Goal: Information Seeking & Learning: Learn about a topic

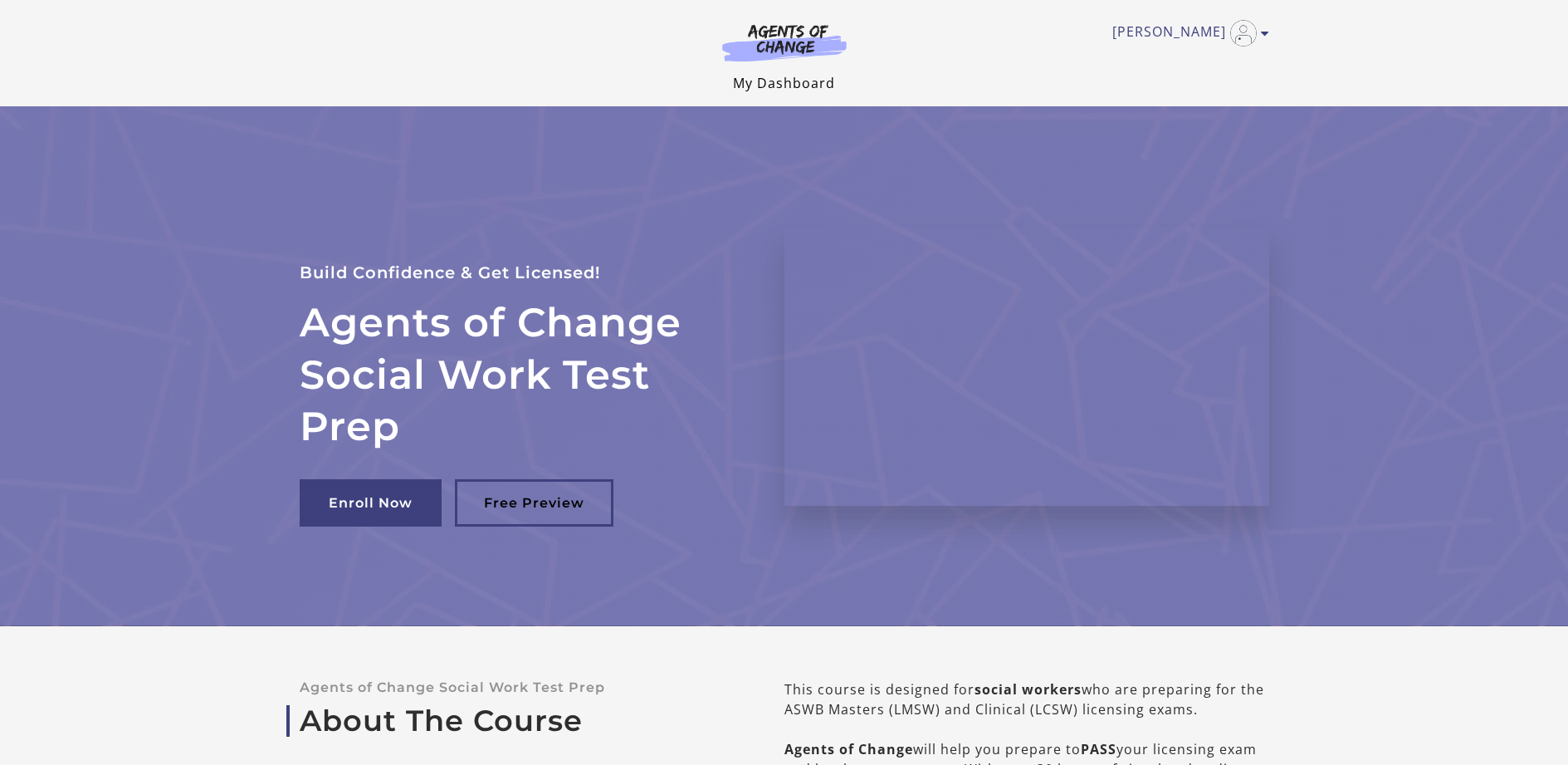
click at [799, 89] on link "My Dashboard" at bounding box center [784, 83] width 102 height 18
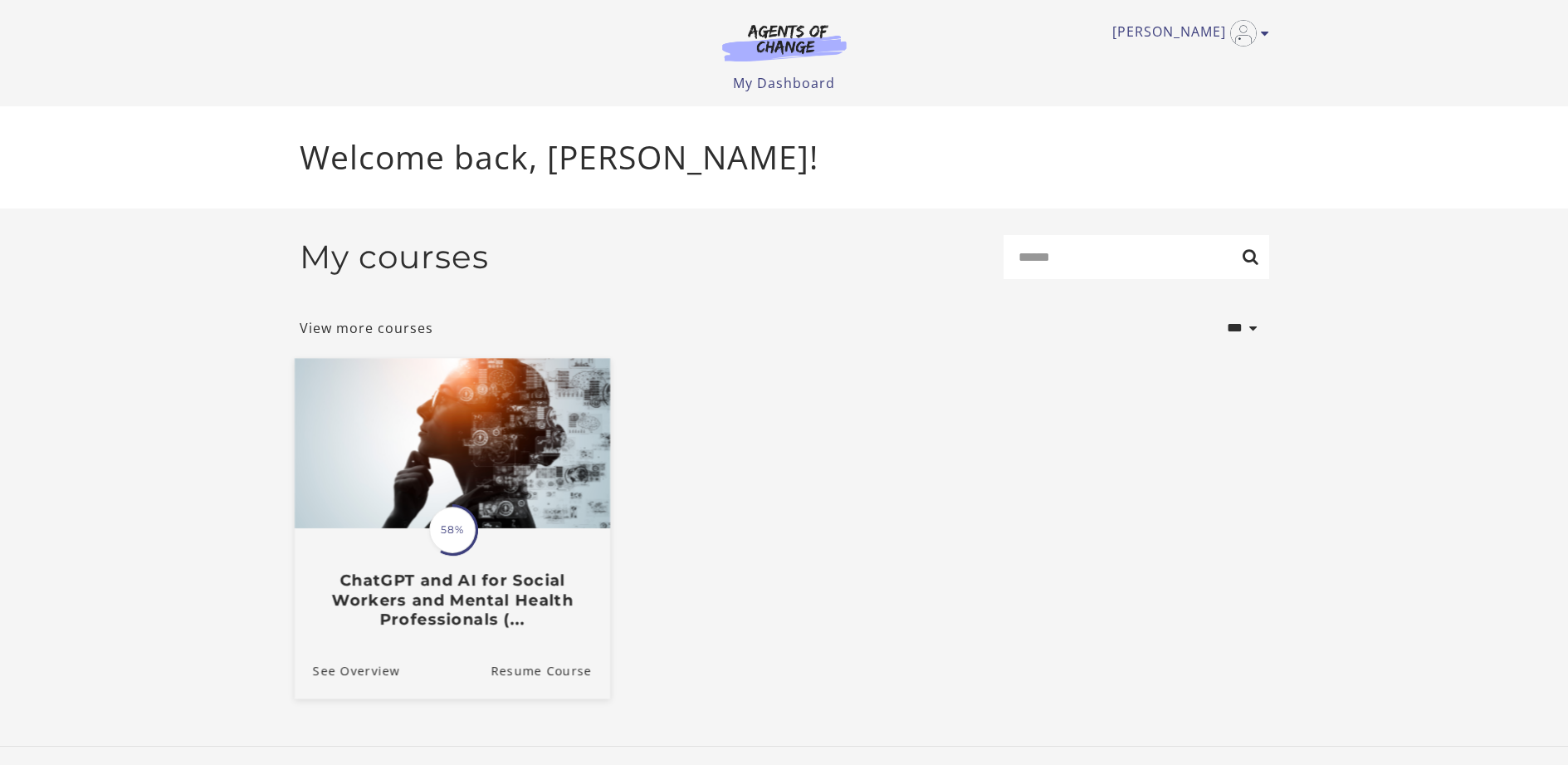
click at [452, 523] on span "58%" at bounding box center [452, 529] width 46 height 46
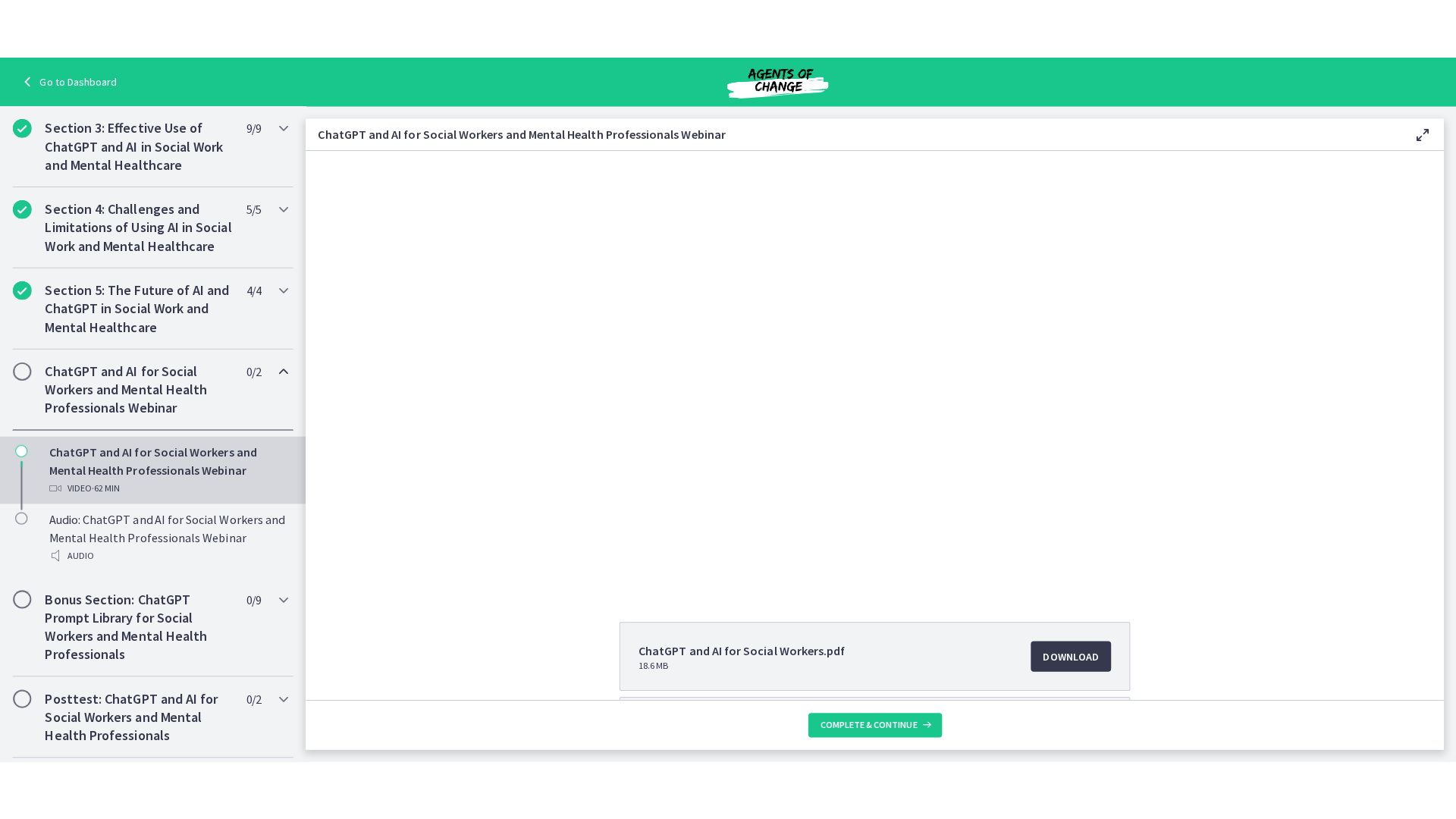
scroll to position [594, 0]
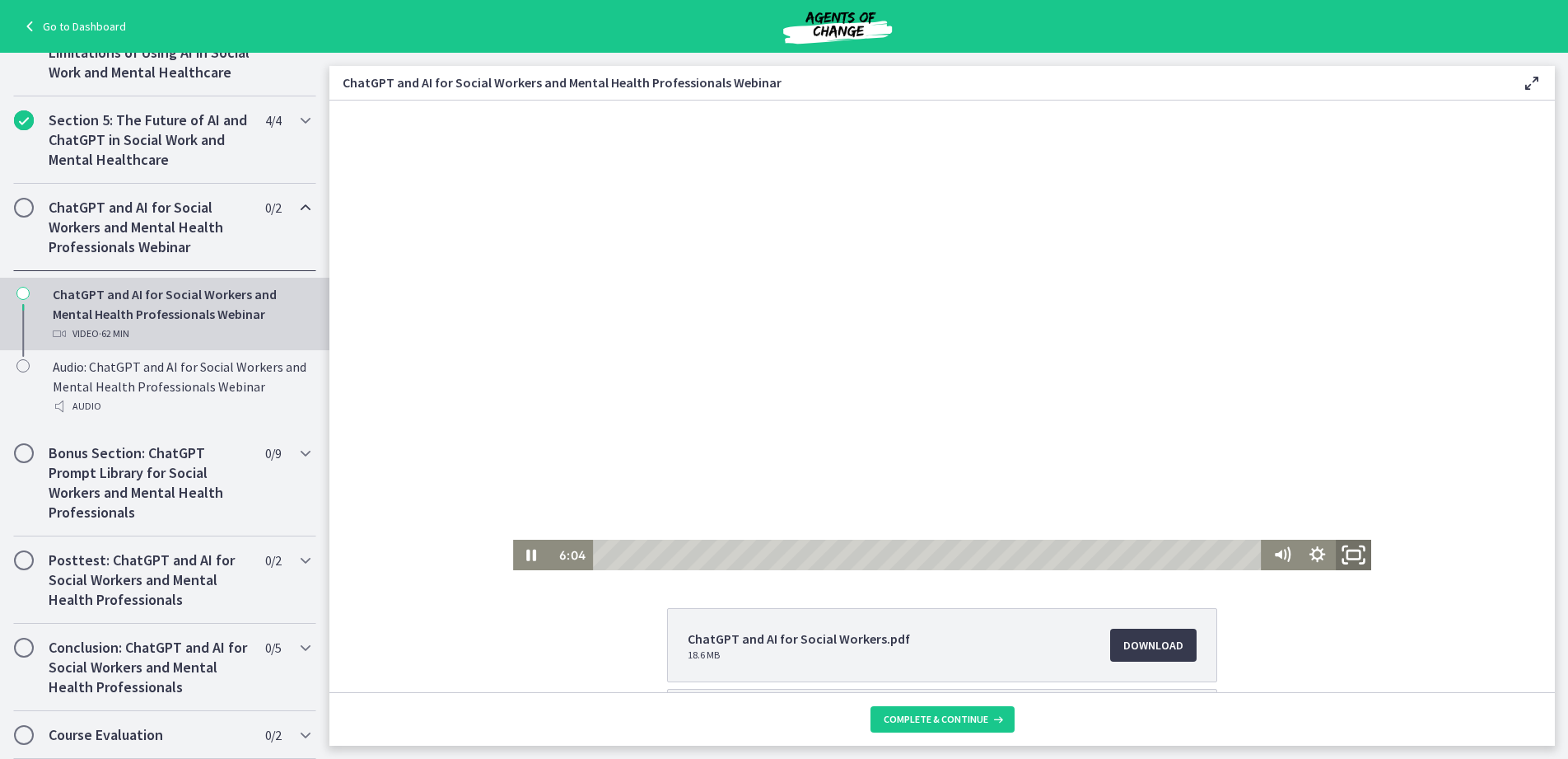
click at [1343, 550] on icon "Fullscreen" at bounding box center [1352, 555] width 43 height 36
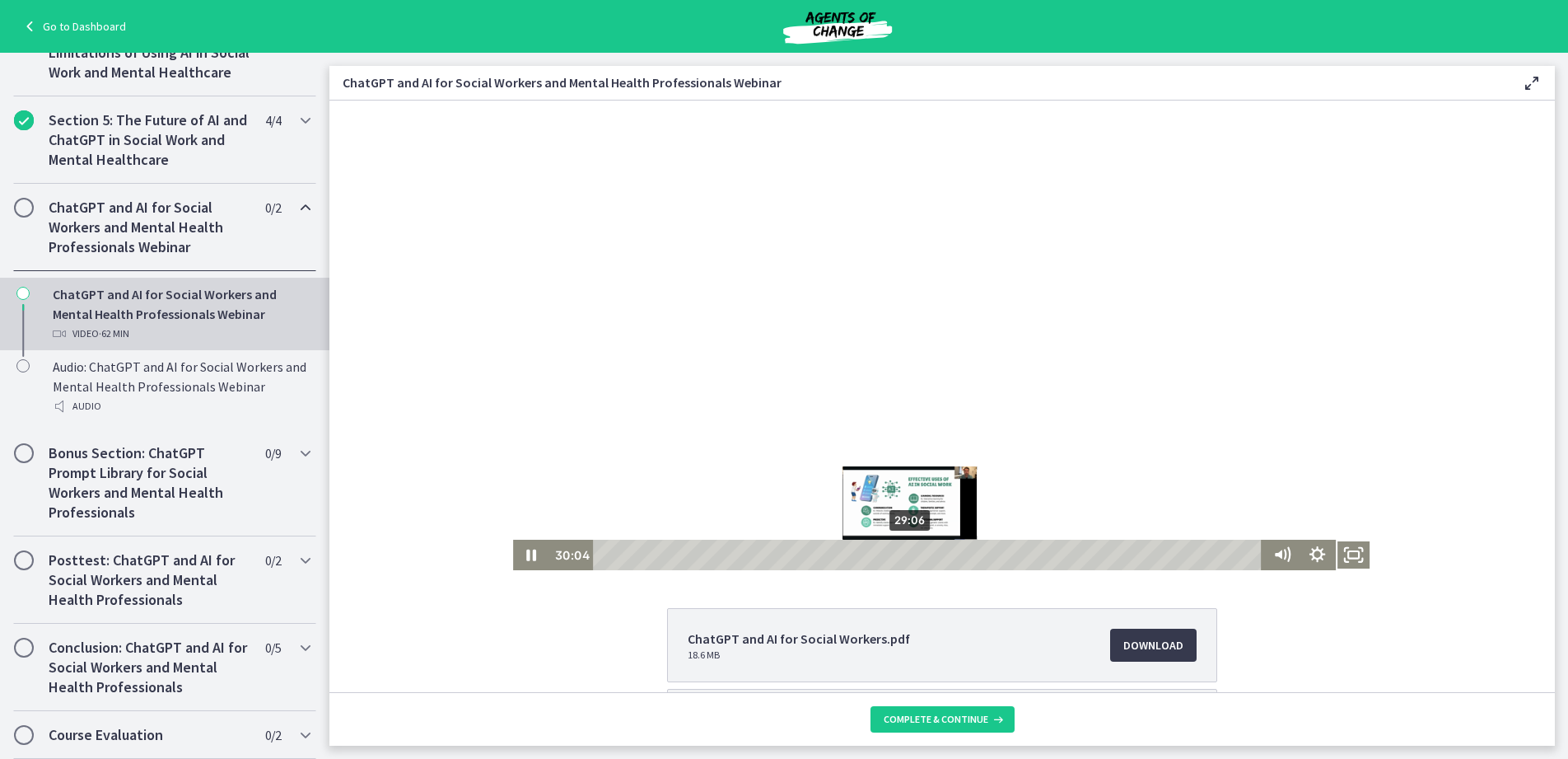
click at [905, 556] on div "29:06" at bounding box center [930, 555] width 655 height 31
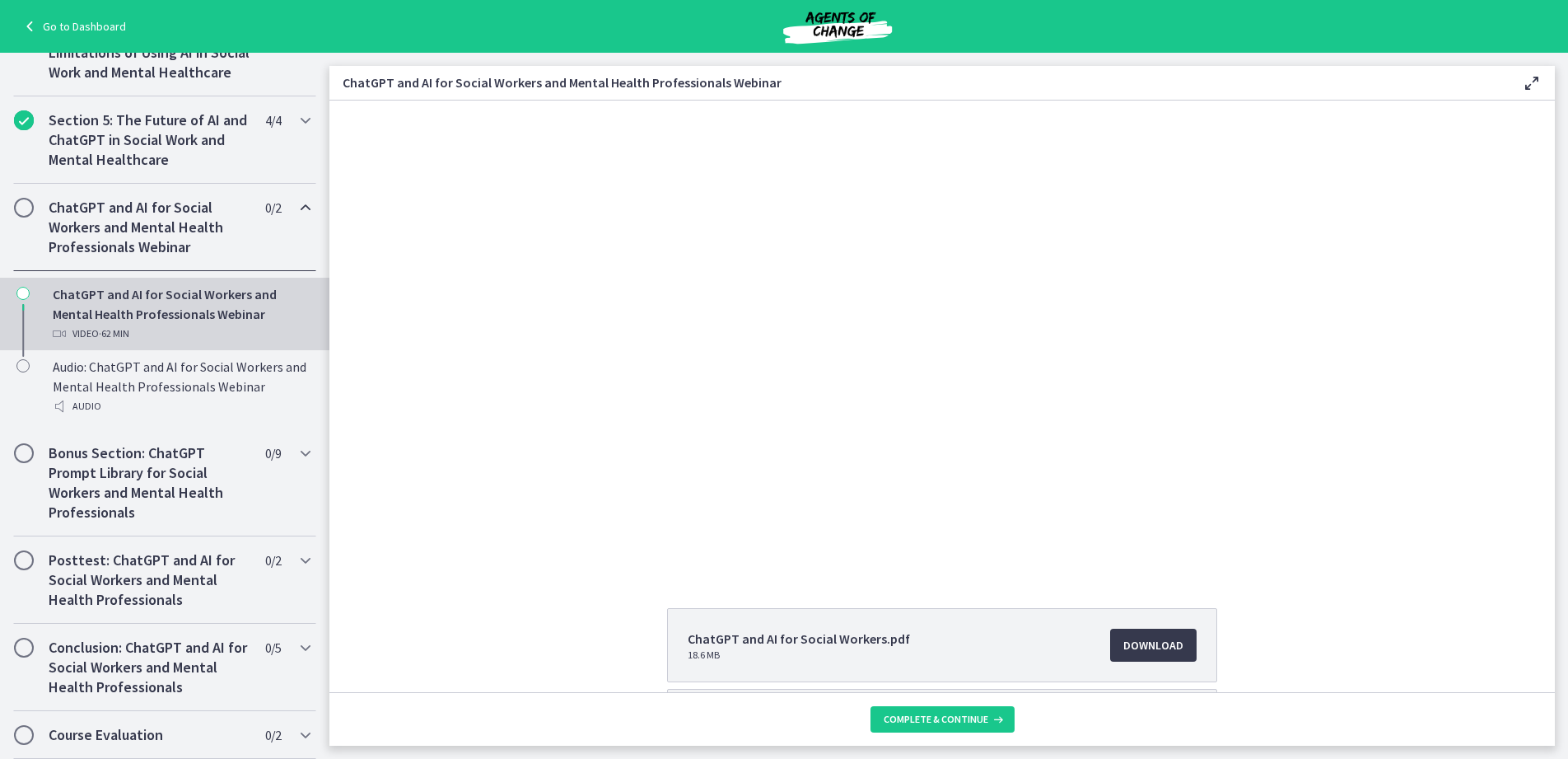
scroll to position [82, 0]
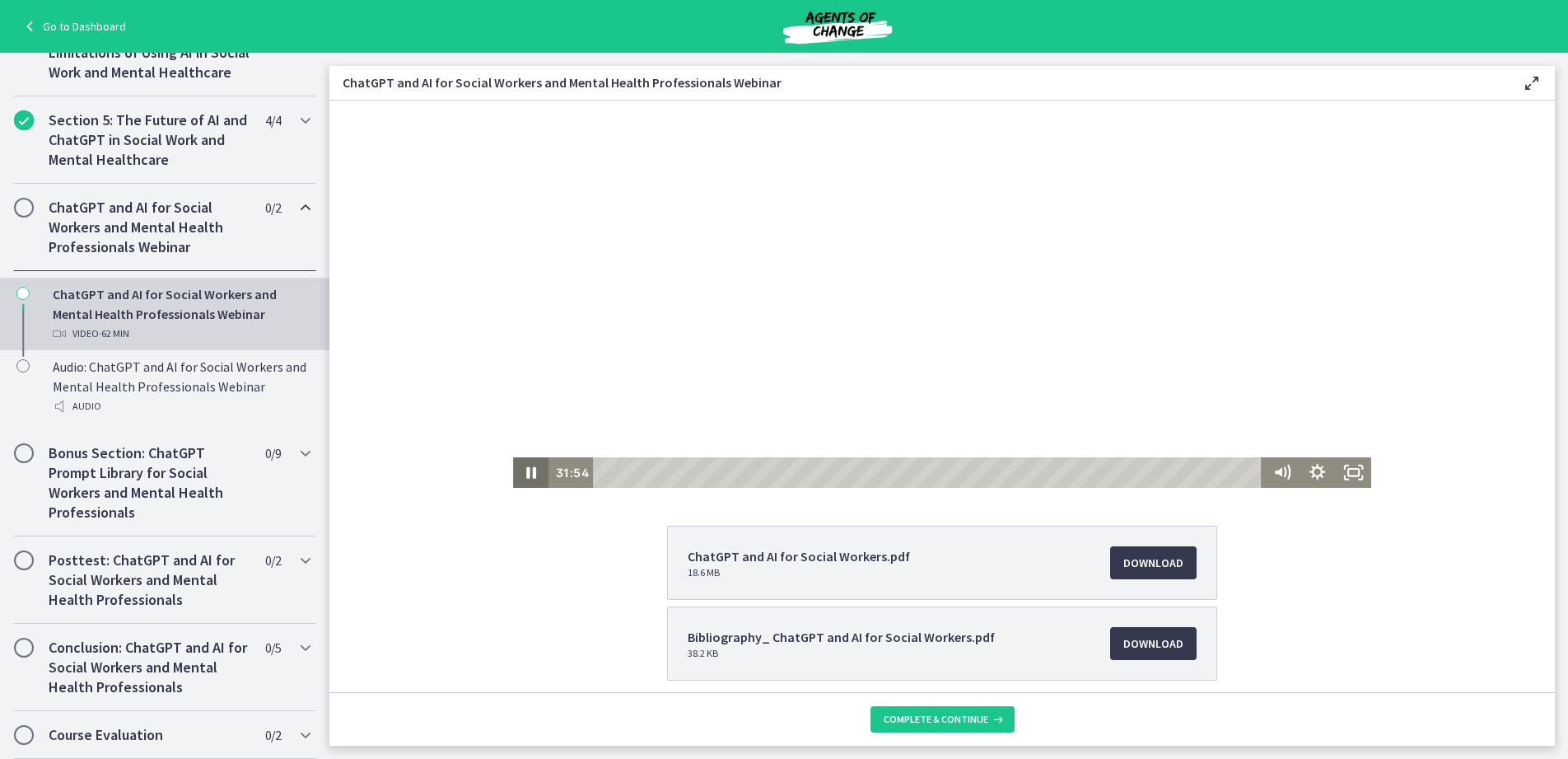
click at [526, 465] on icon "Pause" at bounding box center [531, 473] width 35 height 31
click at [917, 474] on div "30:16" at bounding box center [930, 473] width 655 height 31
click at [529, 466] on icon "Play Video" at bounding box center [532, 472] width 43 height 36
click at [520, 478] on icon "Pause" at bounding box center [531, 472] width 43 height 36
click at [516, 483] on icon "Play Video" at bounding box center [531, 473] width 35 height 31
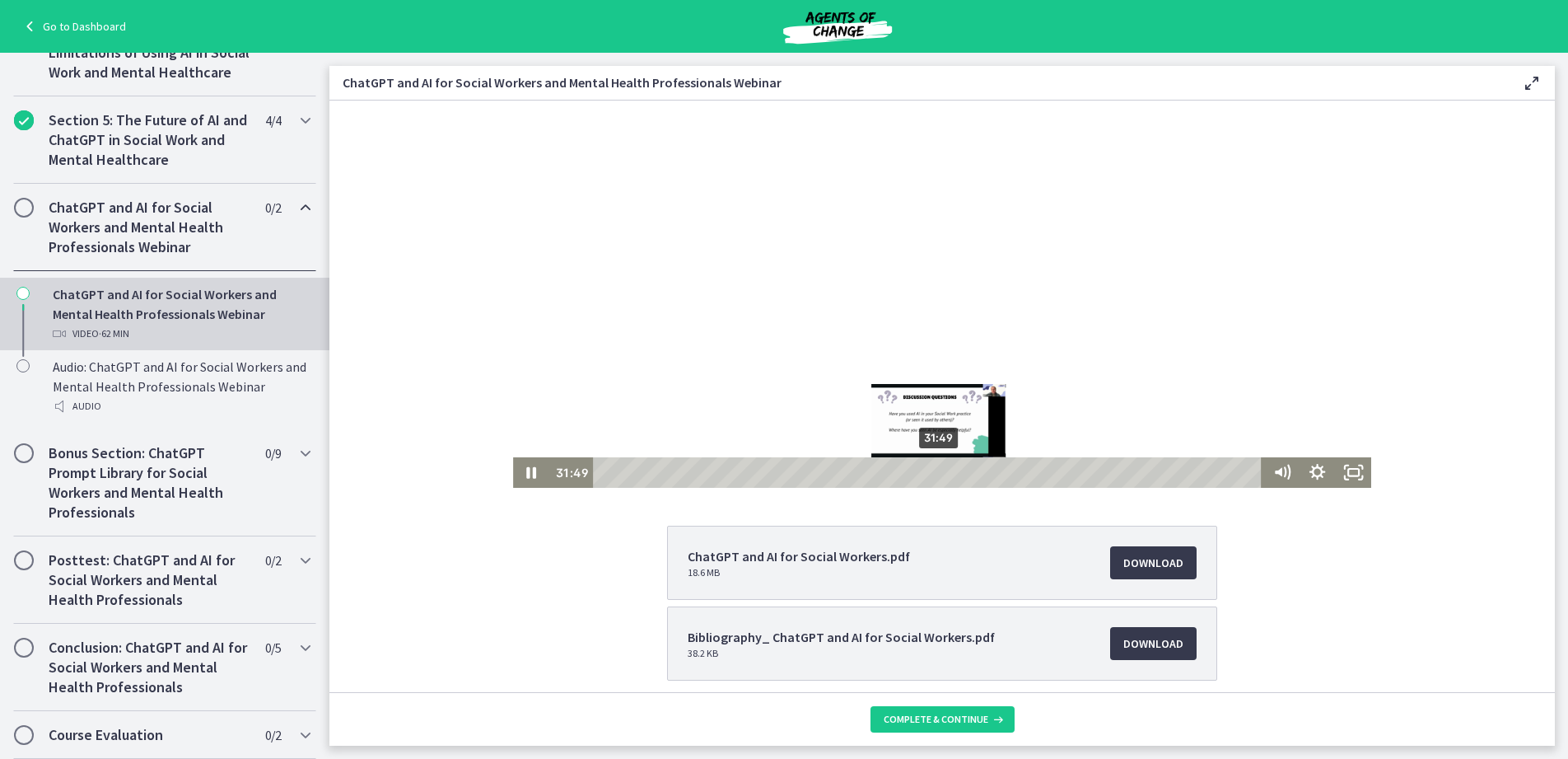
click at [933, 472] on div "Playbar" at bounding box center [938, 472] width 10 height 10
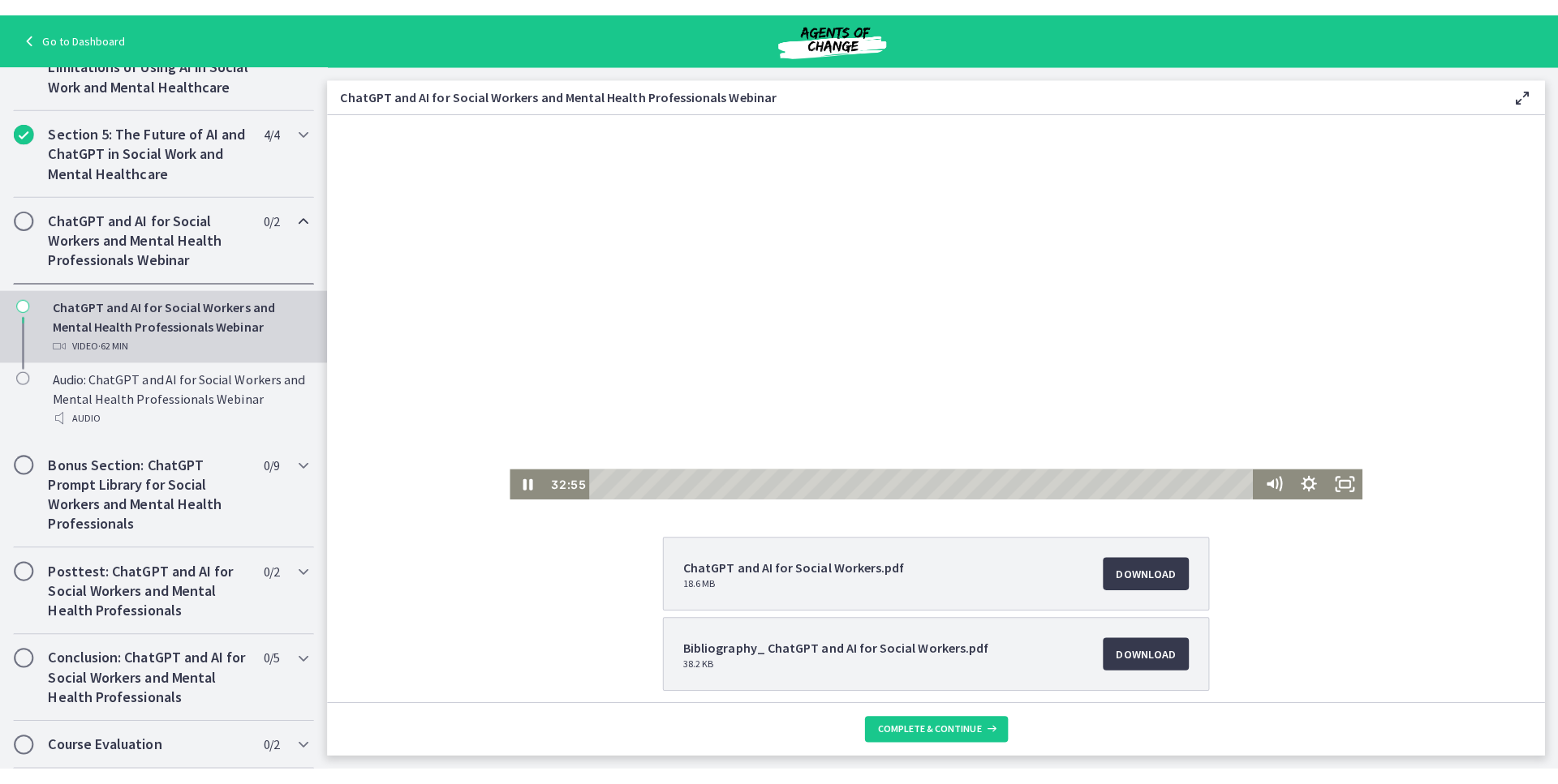
scroll to position [0, 0]
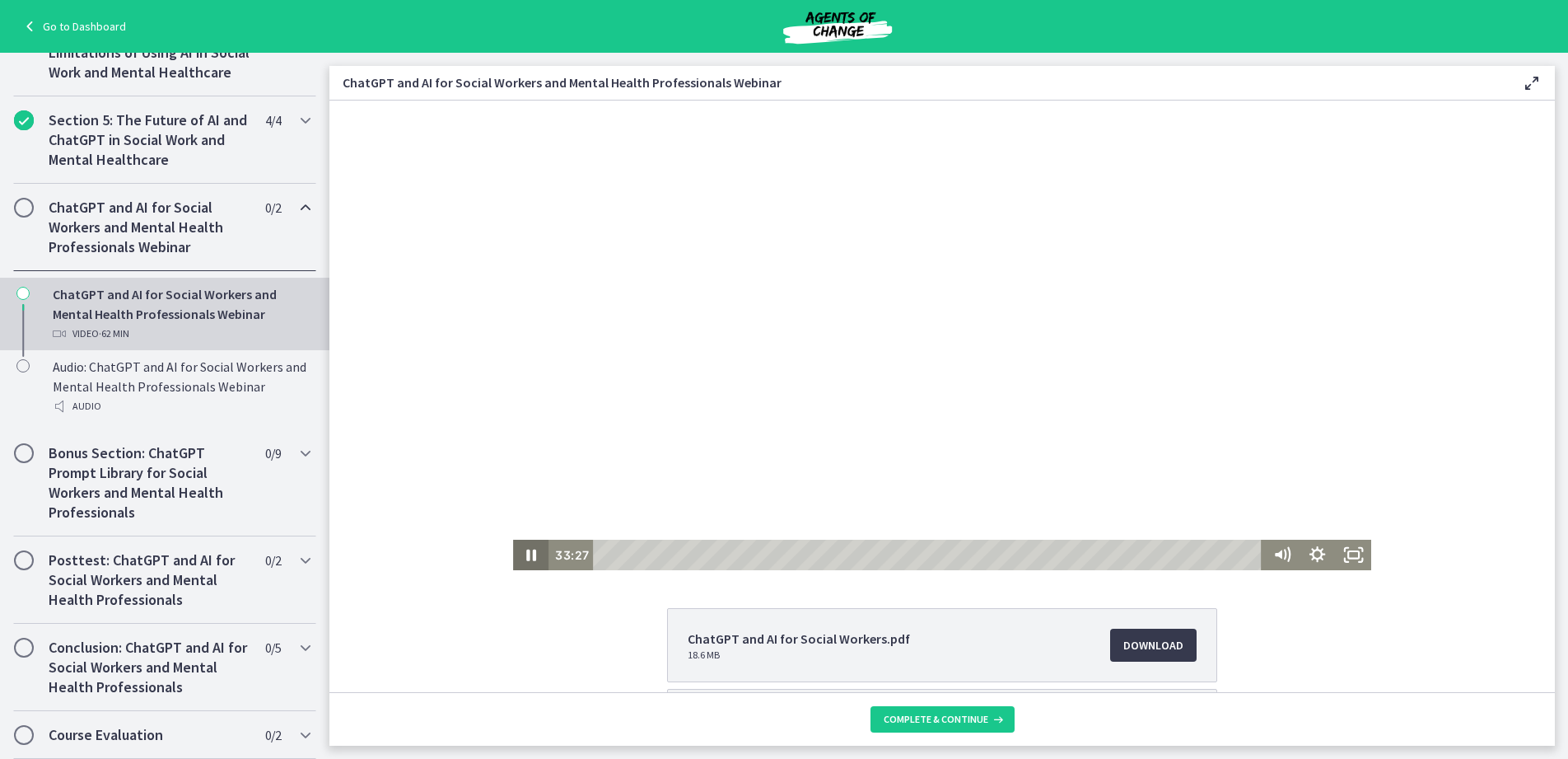
click at [526, 555] on icon "Pause" at bounding box center [531, 555] width 10 height 11
click at [528, 558] on icon "Play Video" at bounding box center [532, 555] width 9 height 12
click at [517, 561] on icon "Pause" at bounding box center [531, 555] width 43 height 36
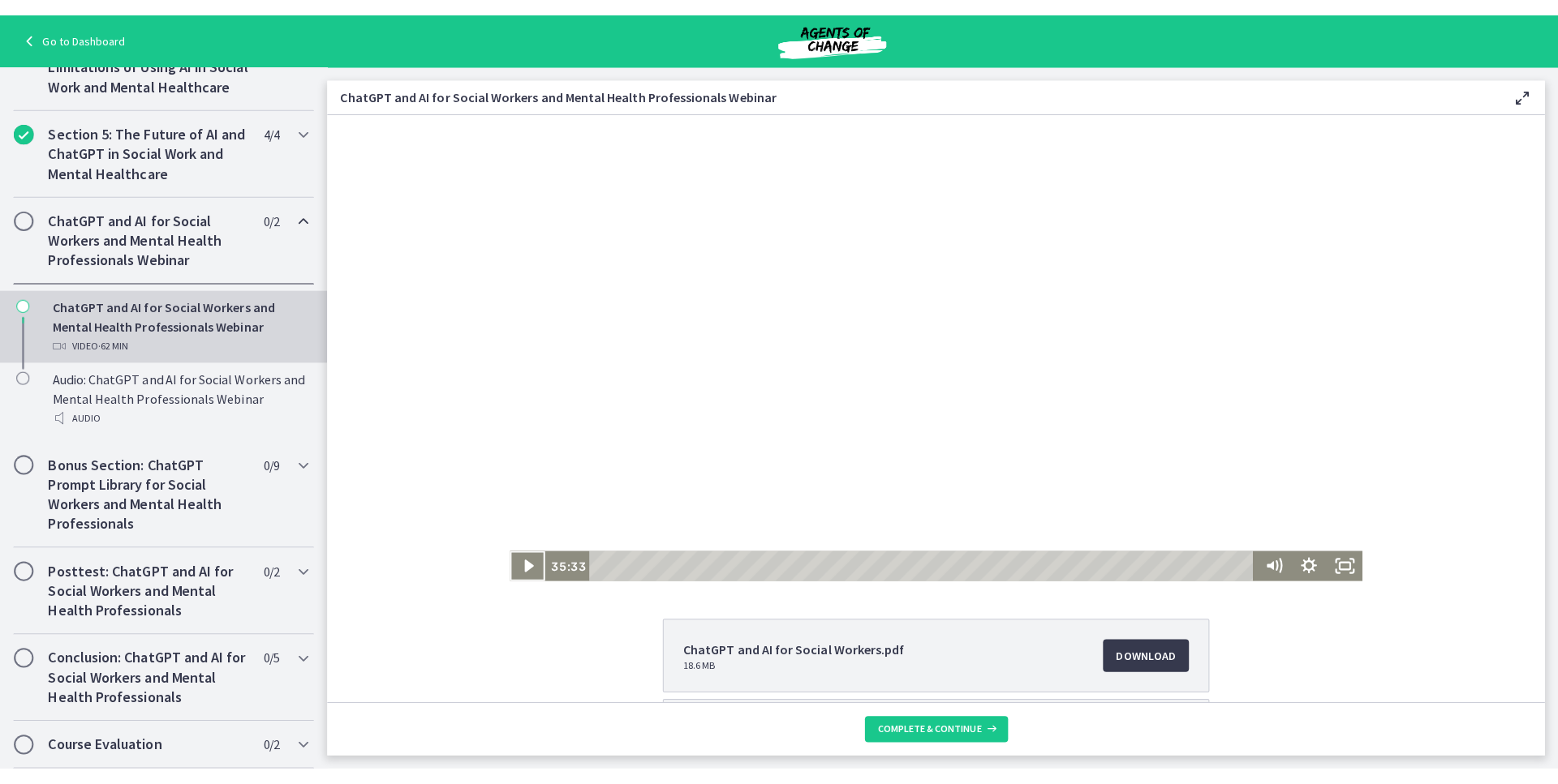
scroll to position [598, 0]
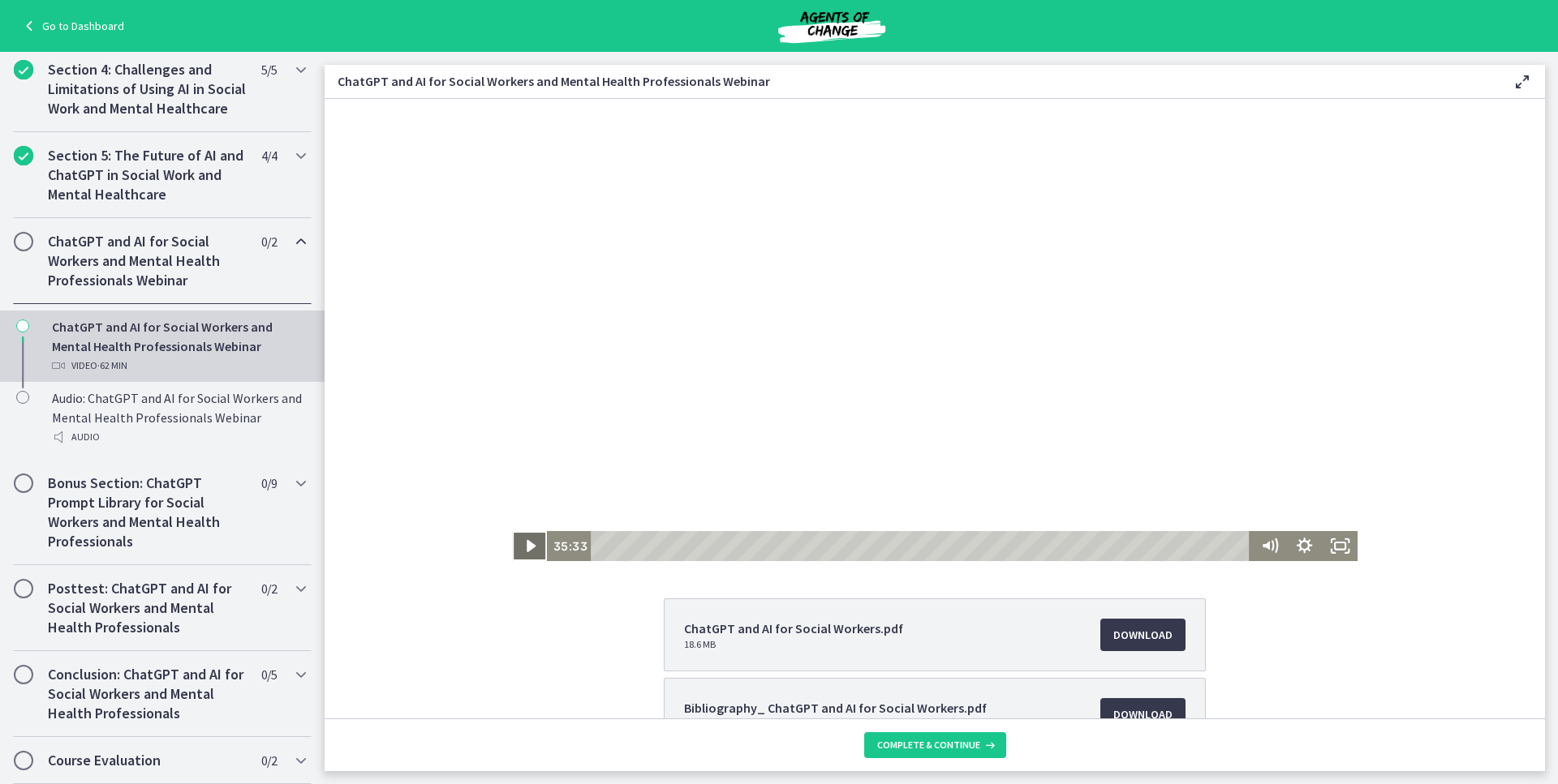
click at [515, 542] on icon "Play Video" at bounding box center [529, 546] width 35 height 30
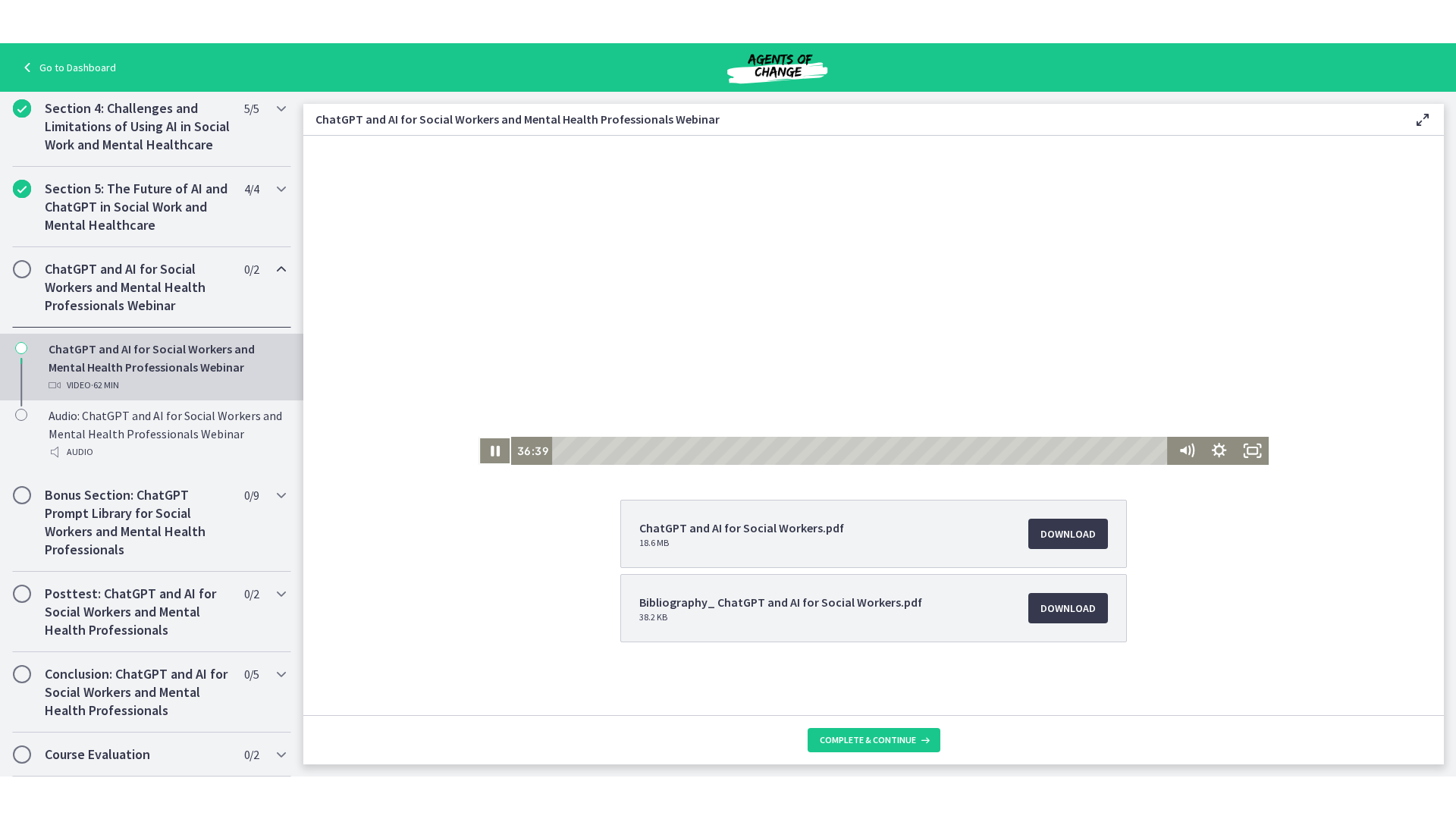
scroll to position [0, 0]
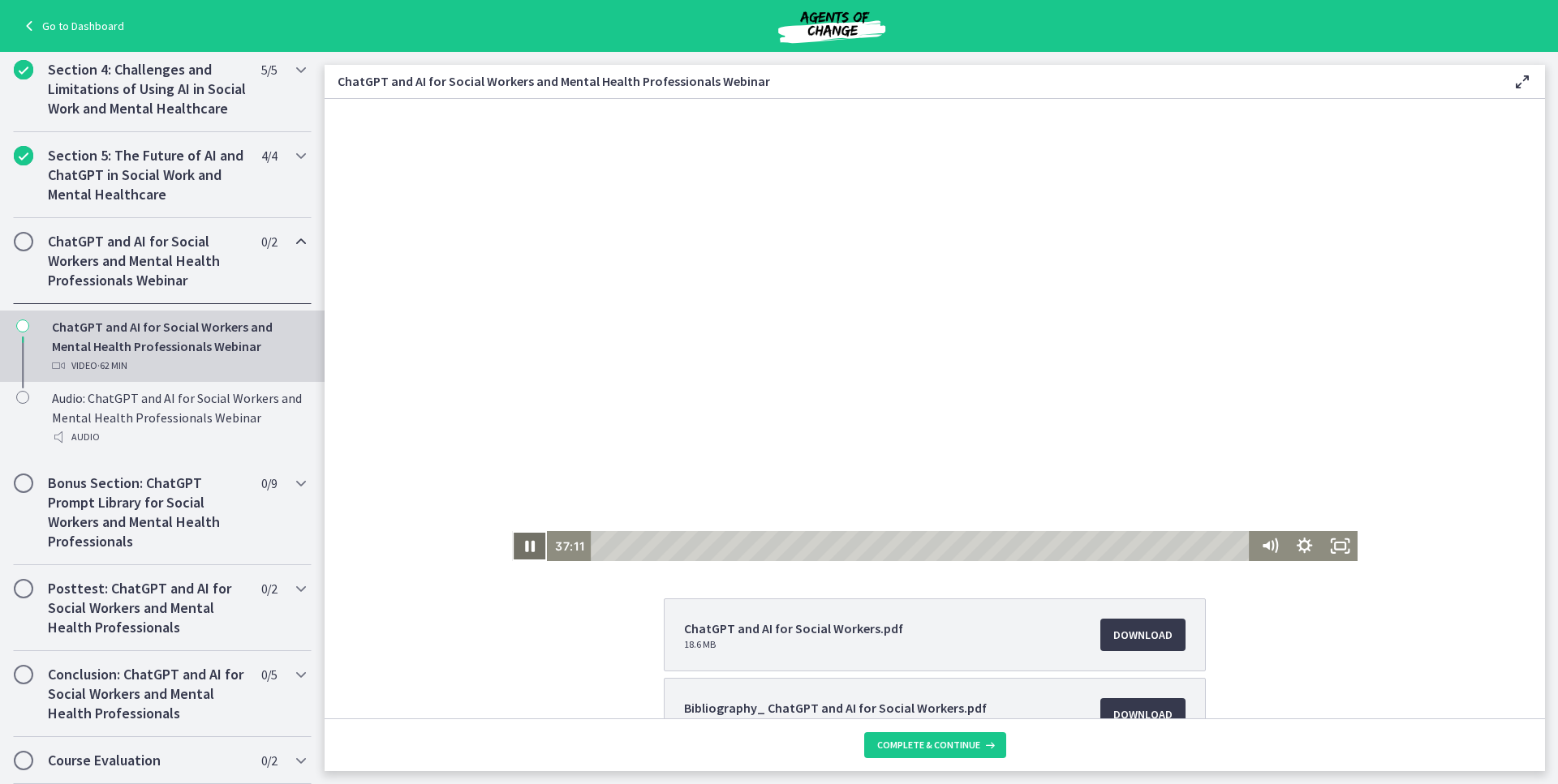
click at [517, 551] on icon "Pause" at bounding box center [528, 546] width 35 height 30
click at [518, 545] on icon "Play Video" at bounding box center [530, 546] width 42 height 36
click at [511, 551] on icon "Pause" at bounding box center [529, 546] width 42 height 36
click at [516, 541] on icon "Play Video" at bounding box center [530, 546] width 42 height 36
drag, startPoint x: 1330, startPoint y: 543, endPoint x: 1654, endPoint y: 733, distance: 375.6
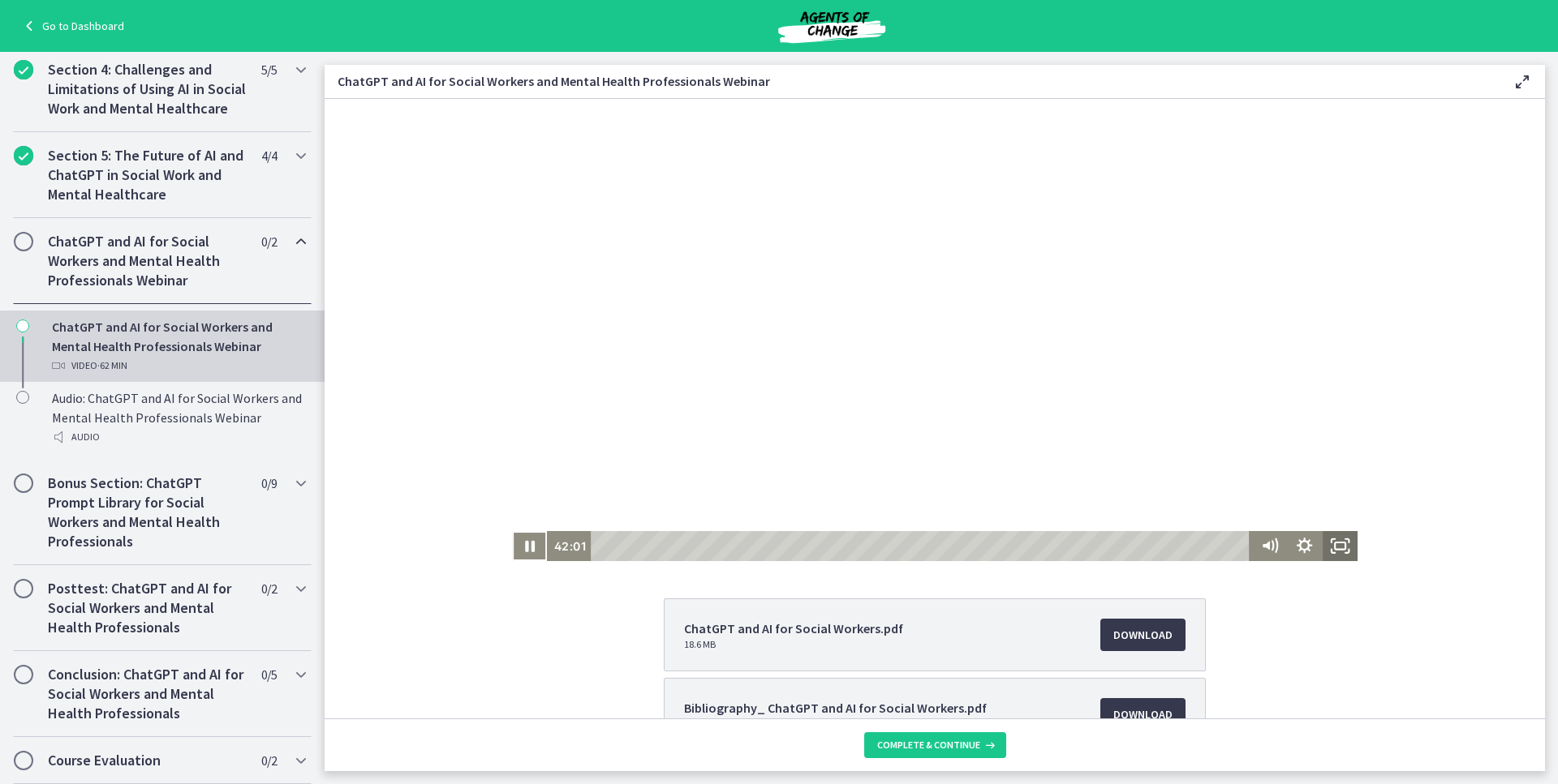
click at [1334, 542] on rect "Fullscreen" at bounding box center [1339, 546] width 10 height 8
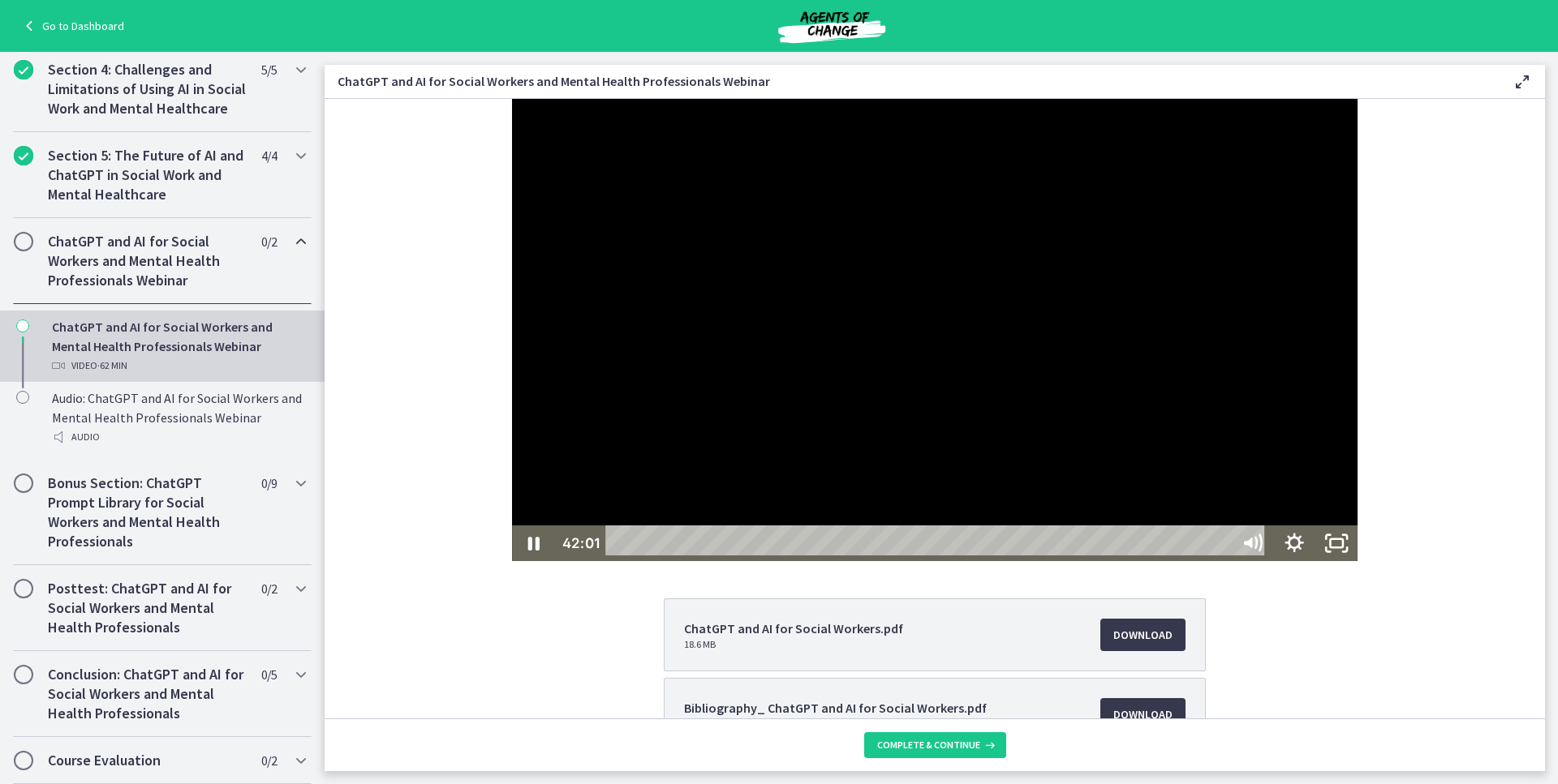
scroll to position [506, 0]
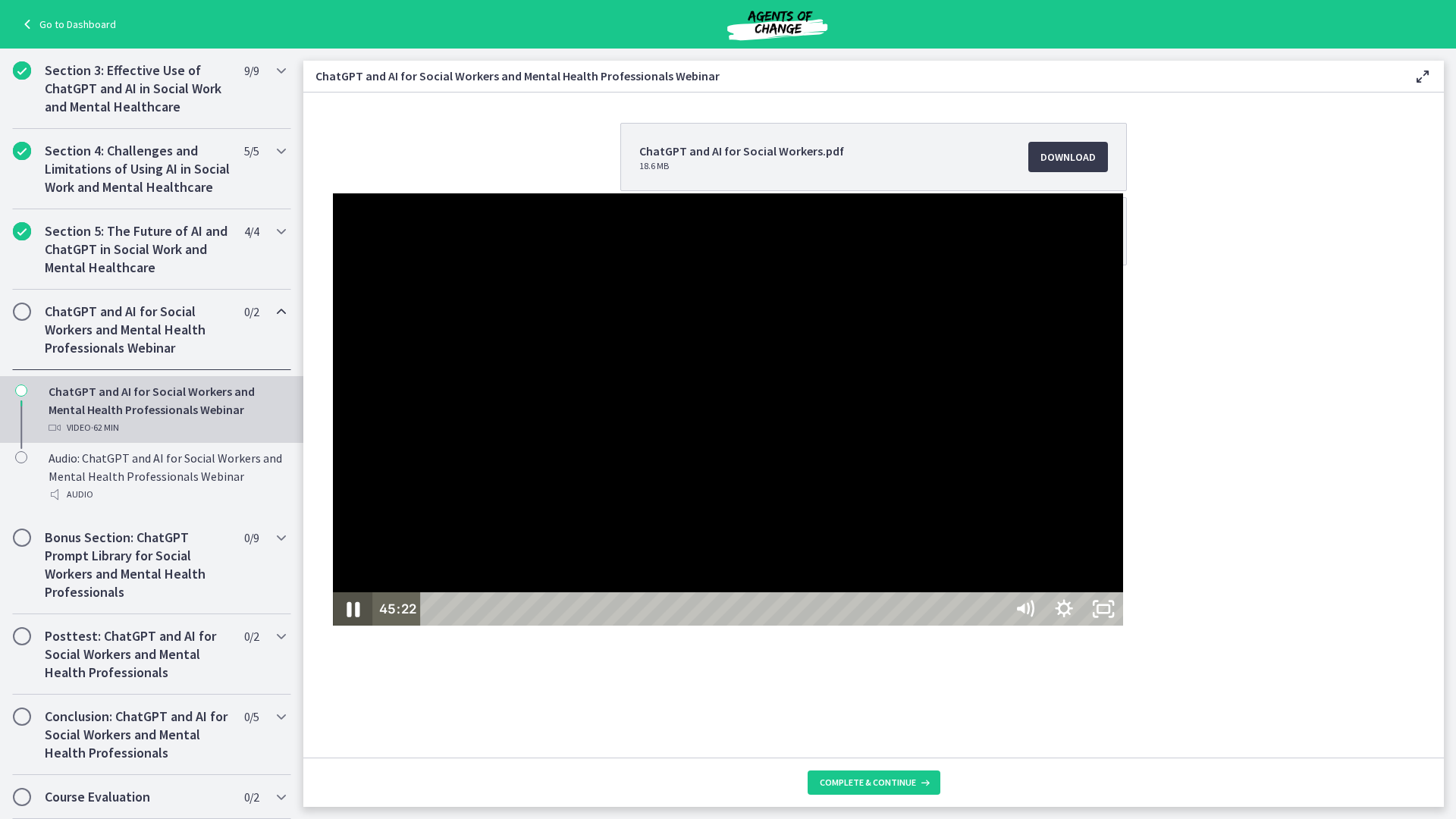
click at [329, 629] on icon "Pause" at bounding box center [351, 609] width 47 height 40
click at [334, 626] on icon "Play Video" at bounding box center [353, 609] width 40 height 33
click at [333, 626] on icon "Pause" at bounding box center [352, 609] width 40 height 33
click at [348, 617] on icon "Play Video" at bounding box center [354, 608] width 12 height 17
click at [1123, 626] on icon "Unfullscreen" at bounding box center [1103, 609] width 40 height 33
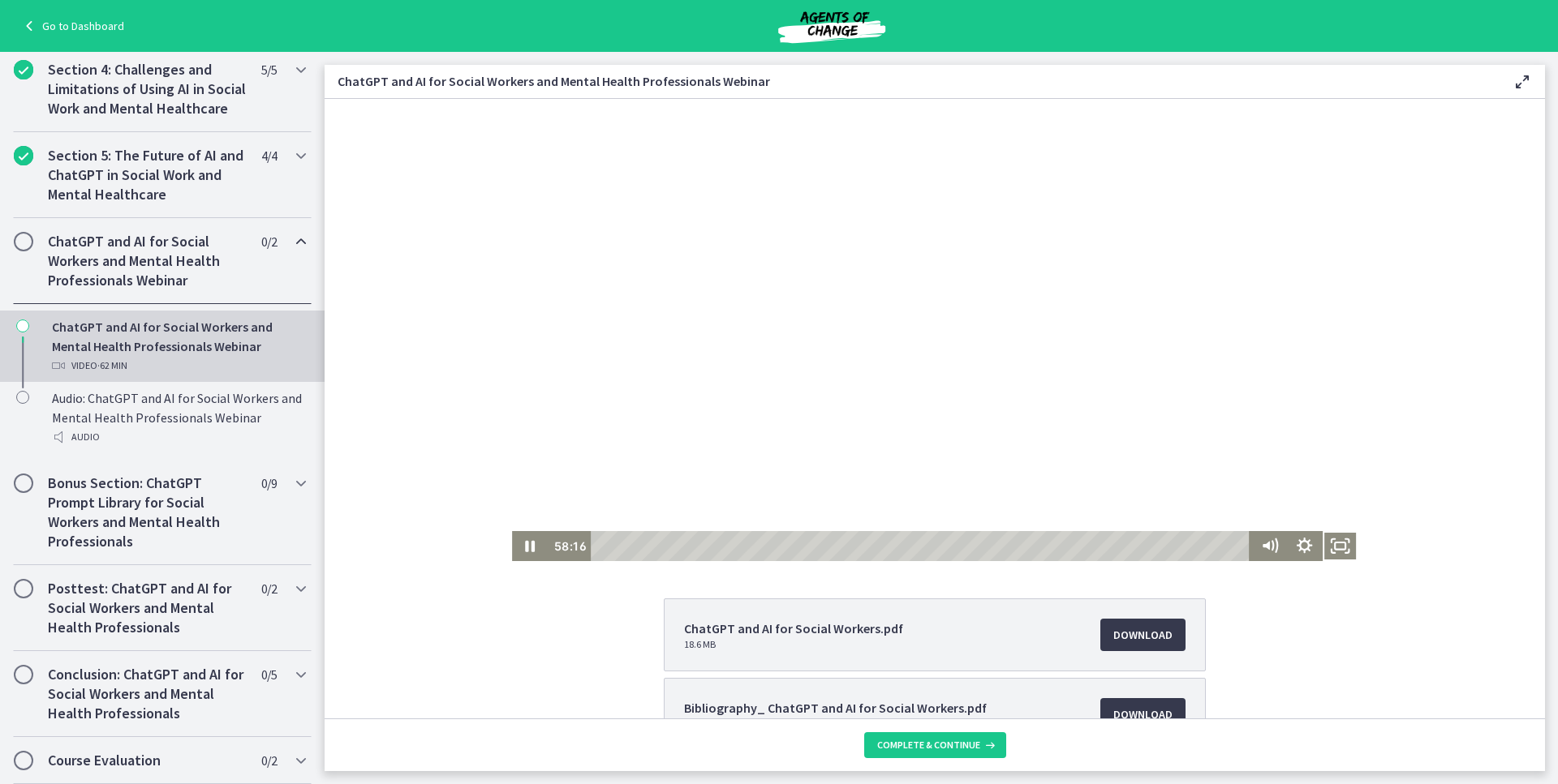
scroll to position [110, 0]
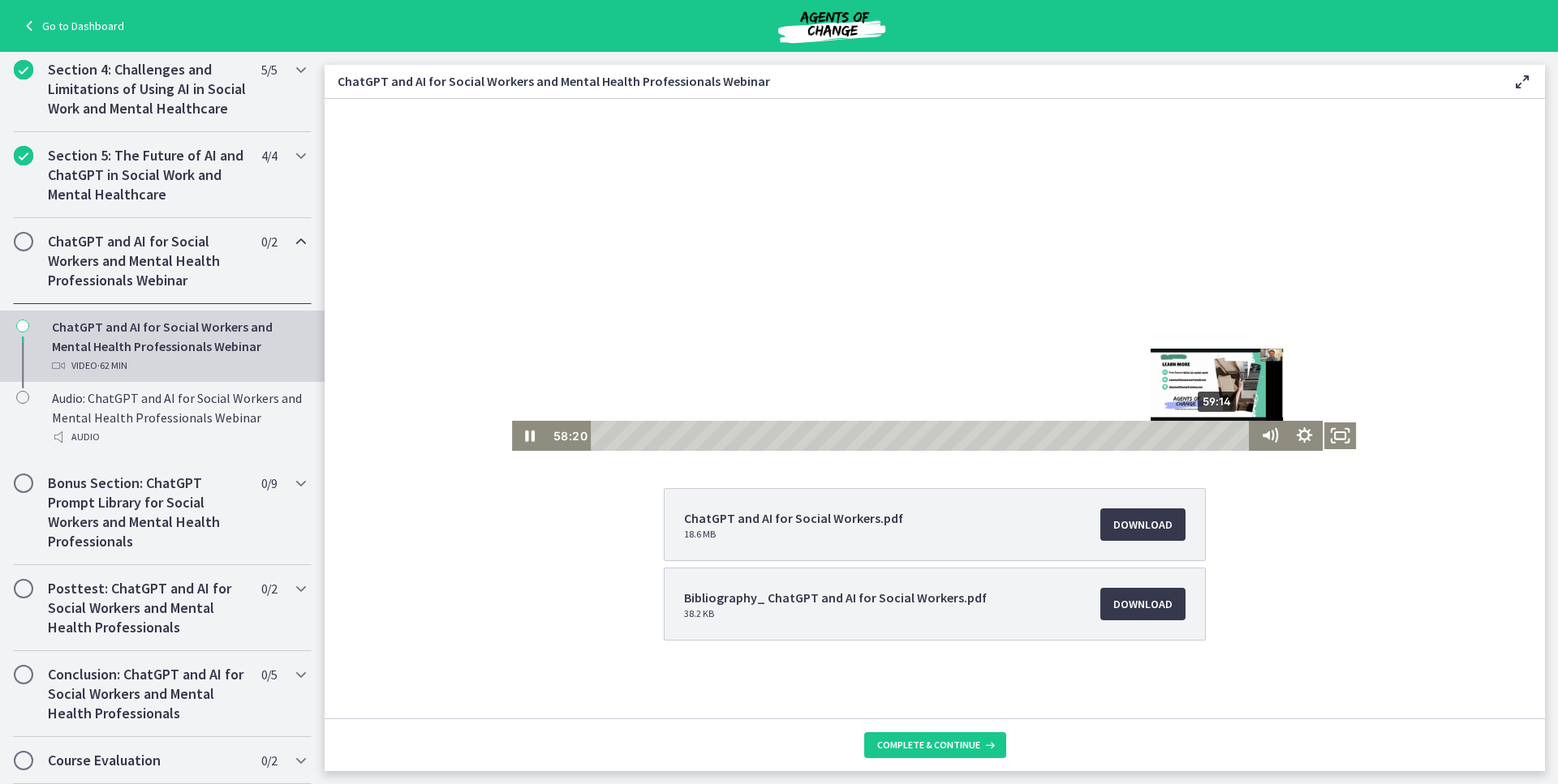
click at [1213, 435] on div "59:14" at bounding box center [922, 436] width 645 height 30
click at [1228, 432] on div "1:00:42" at bounding box center [922, 436] width 645 height 30
click at [1235, 432] on div "1:01:20" at bounding box center [922, 436] width 645 height 30
drag, startPoint x: 1234, startPoint y: 432, endPoint x: 1248, endPoint y: 434, distance: 14.1
click at [1248, 434] on div "1:01:46 1:01:46" at bounding box center [934, 436] width 845 height 30
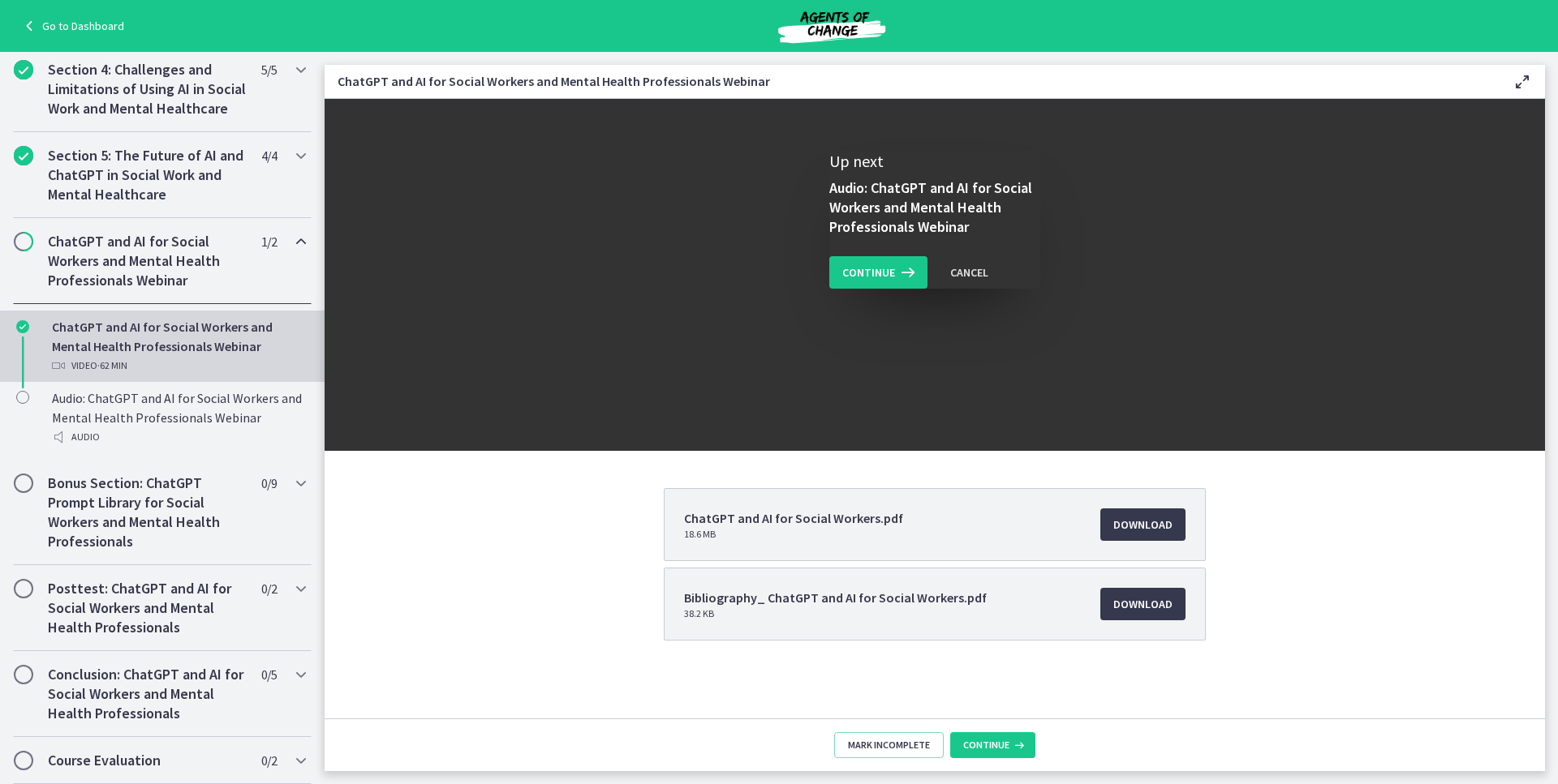
scroll to position [0, 0]
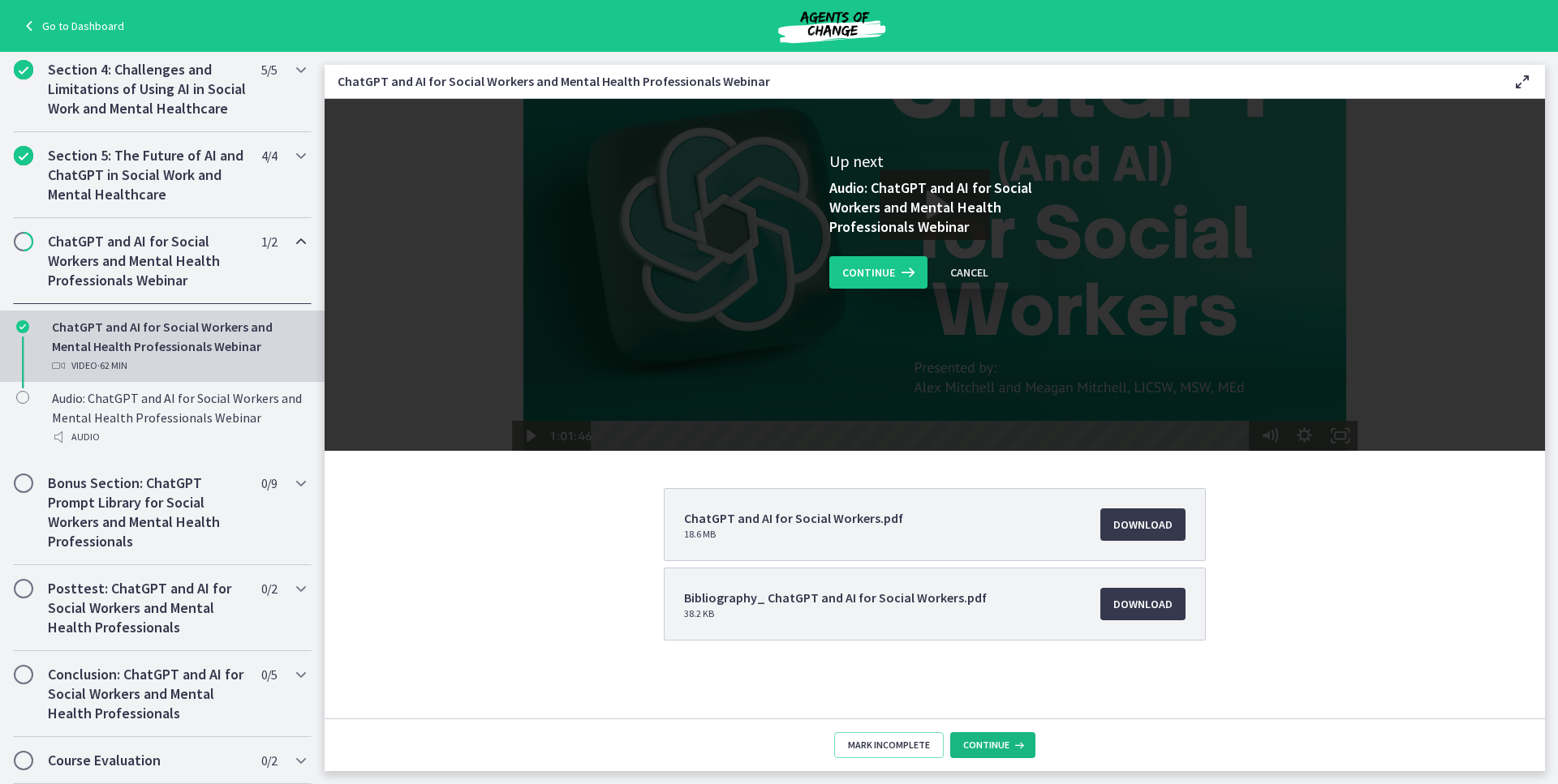
click at [967, 745] on span "Continue" at bounding box center [985, 745] width 46 height 13
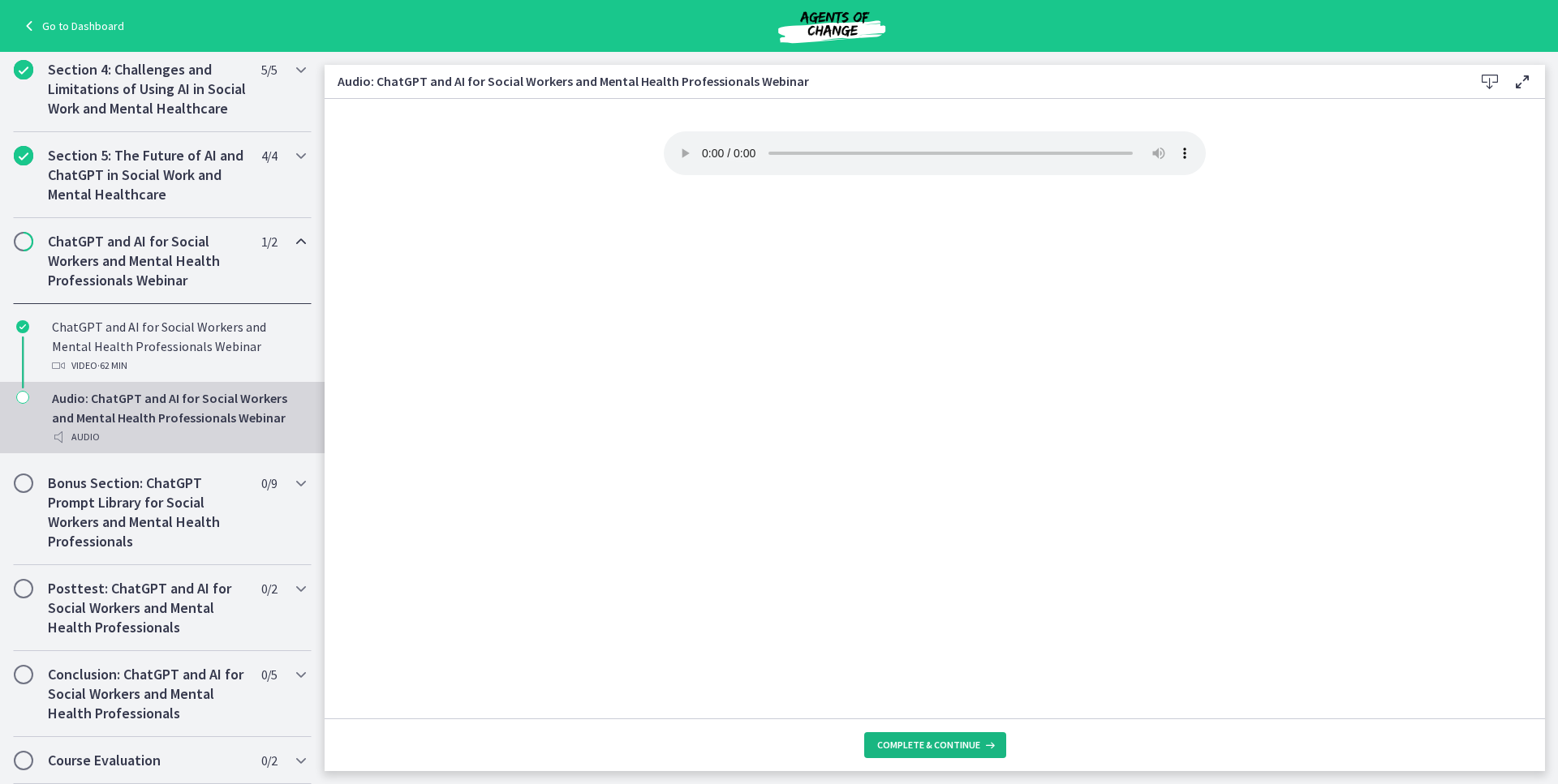
click at [963, 744] on span "Complete & continue" at bounding box center [929, 745] width 103 height 13
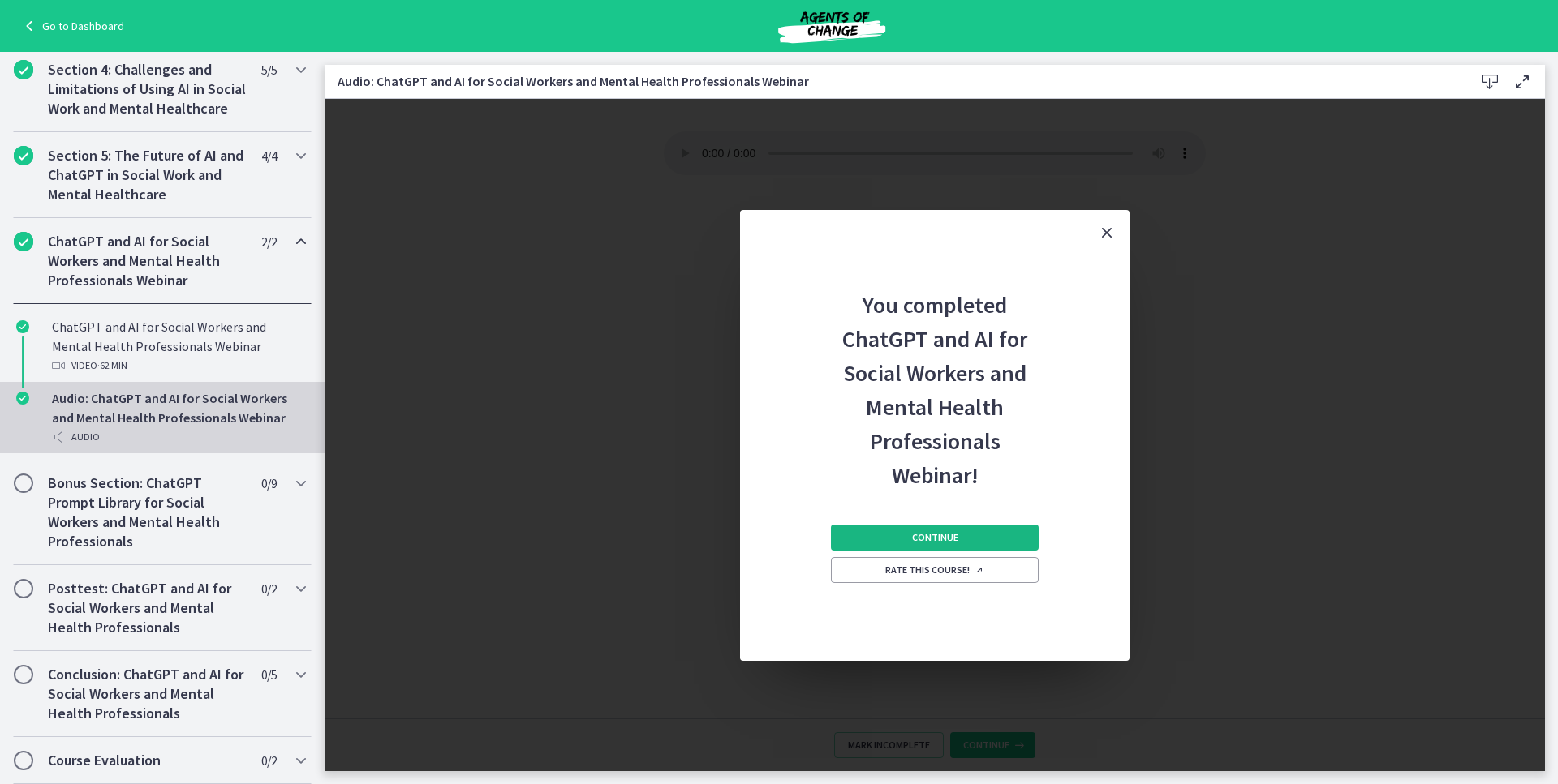
click at [881, 535] on button "Continue" at bounding box center [934, 538] width 208 height 26
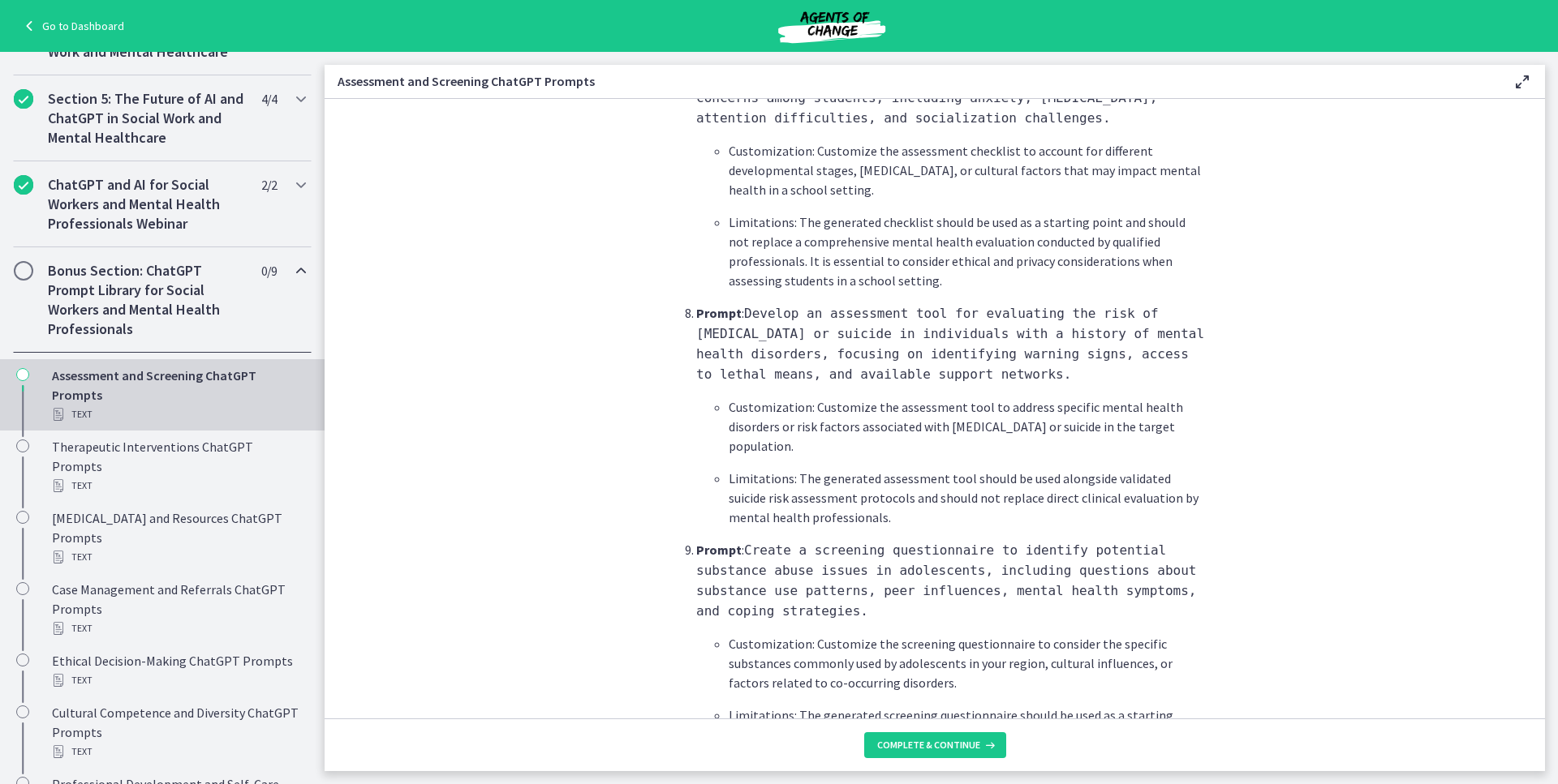
scroll to position [2315, 0]
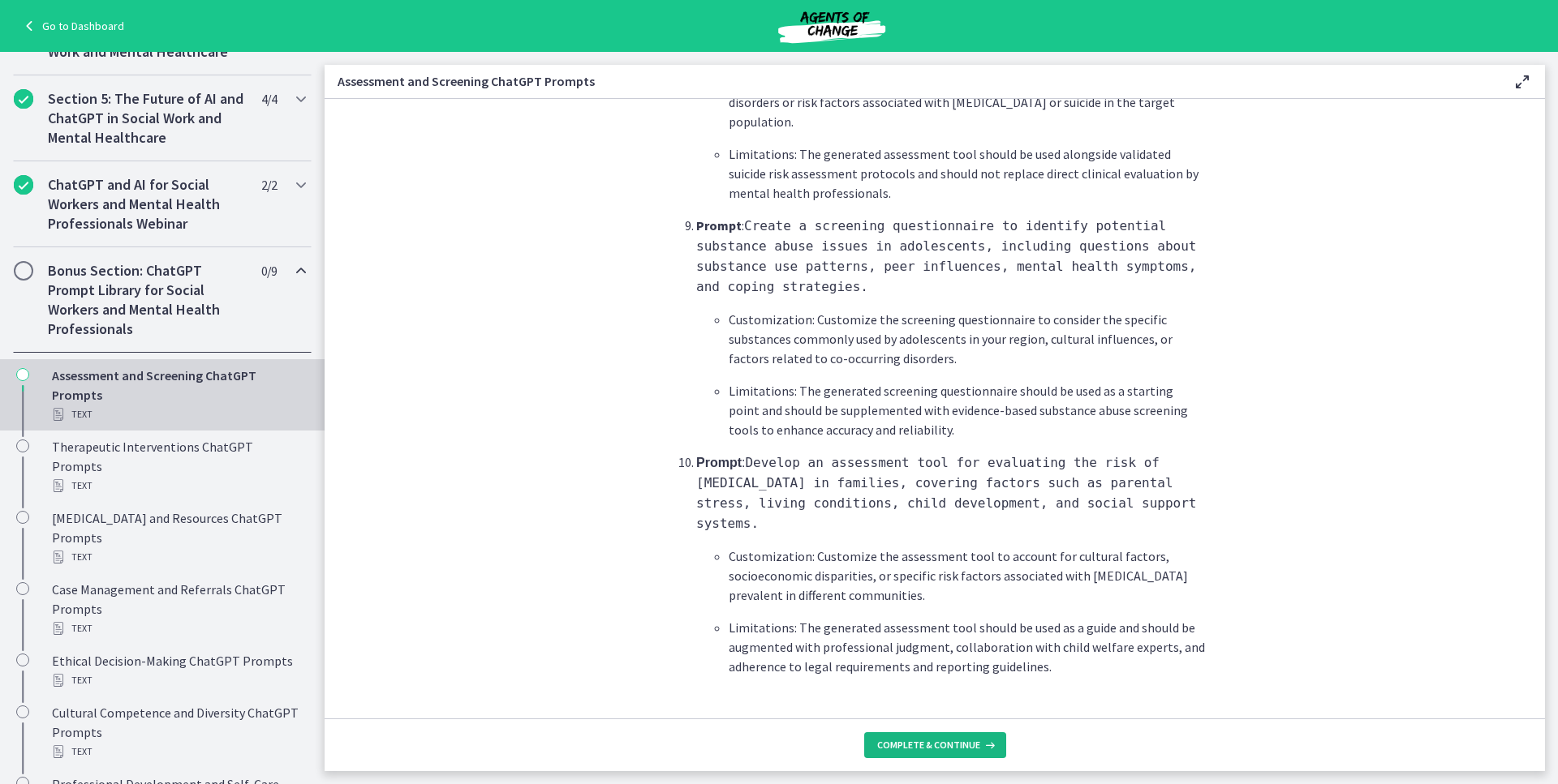
click at [914, 746] on button "Complete & continue" at bounding box center [935, 745] width 142 height 26
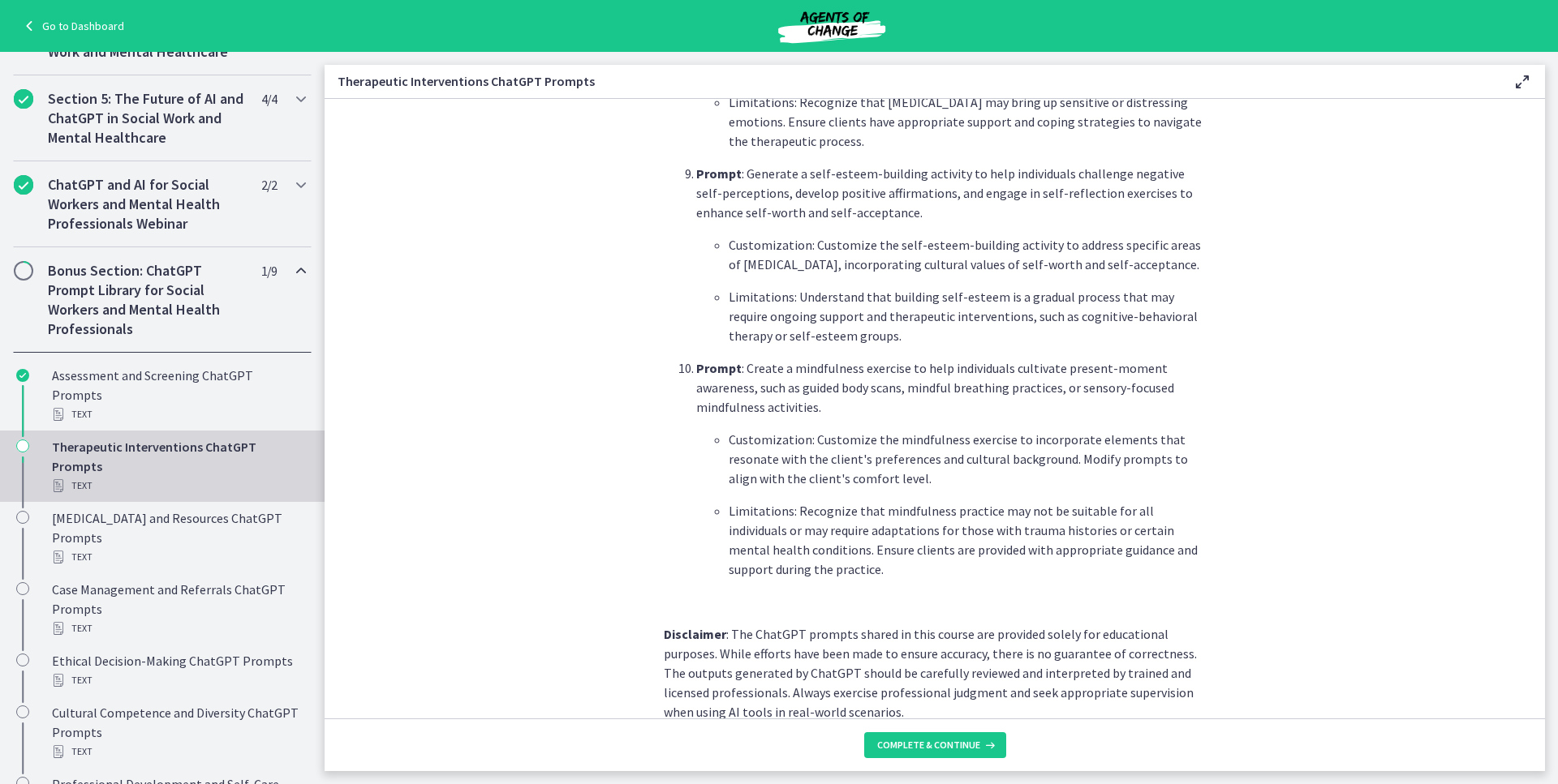
scroll to position [2171, 0]
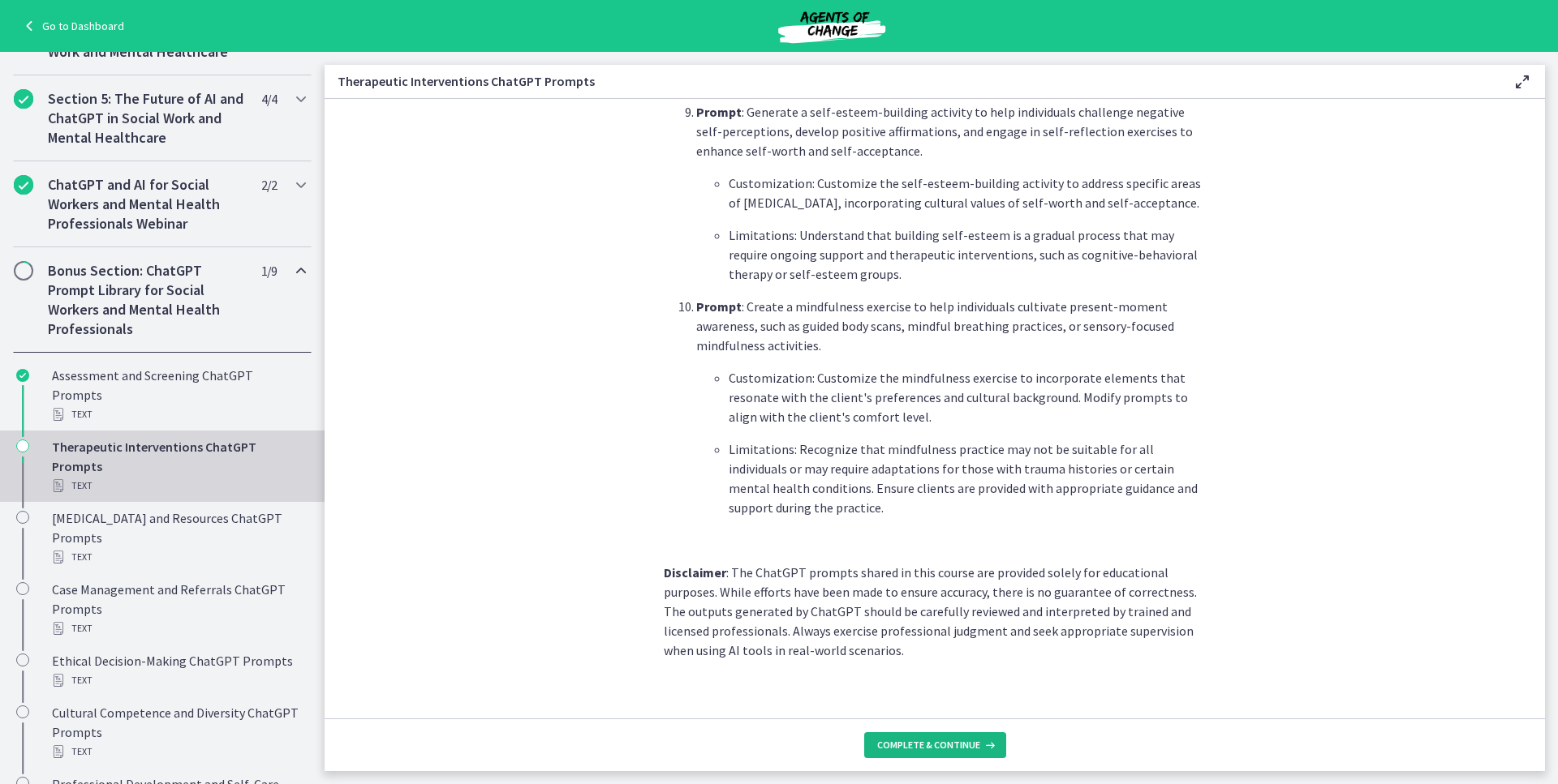
click at [949, 746] on span "Complete & continue" at bounding box center [929, 745] width 103 height 13
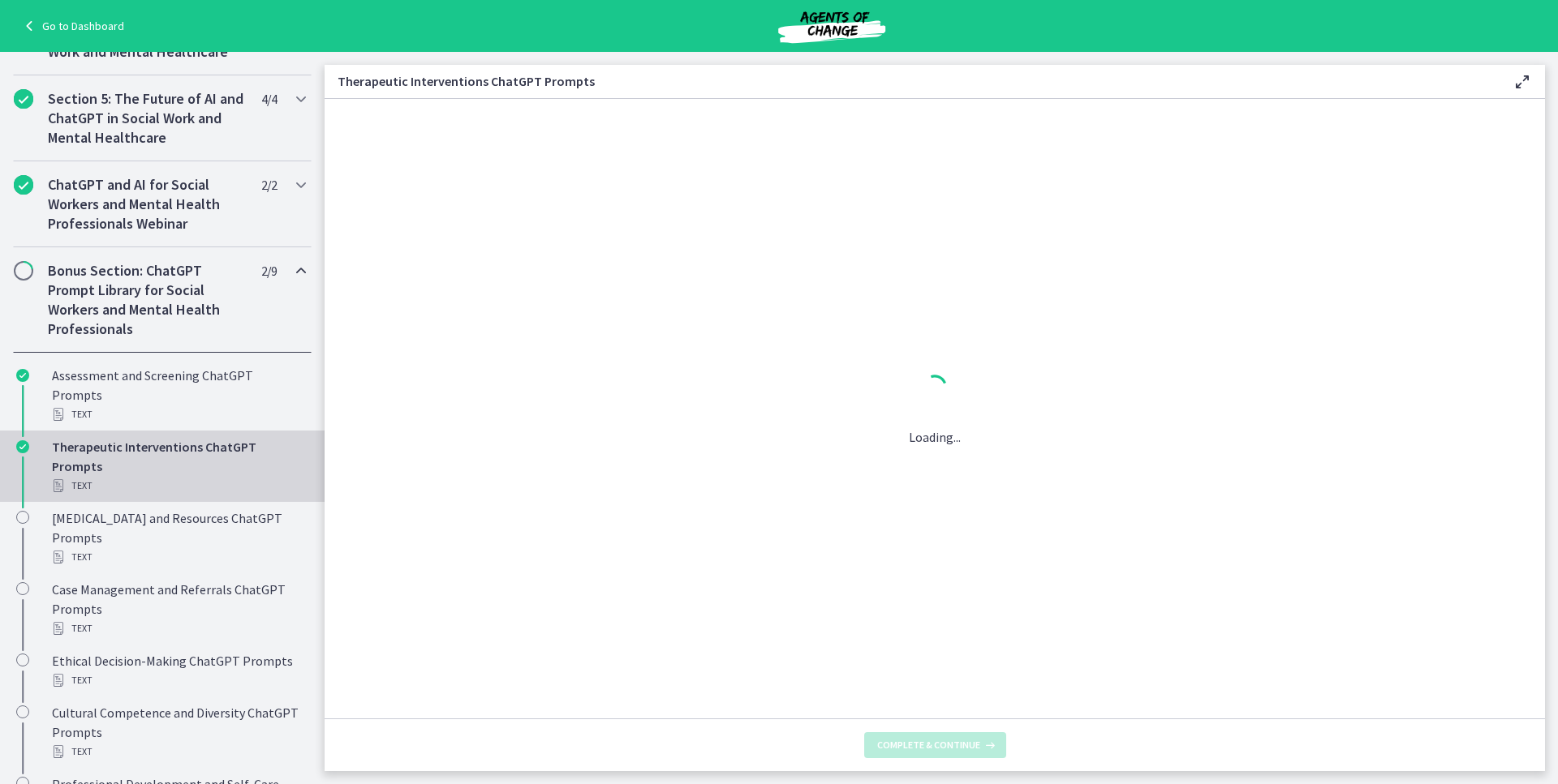
scroll to position [0, 0]
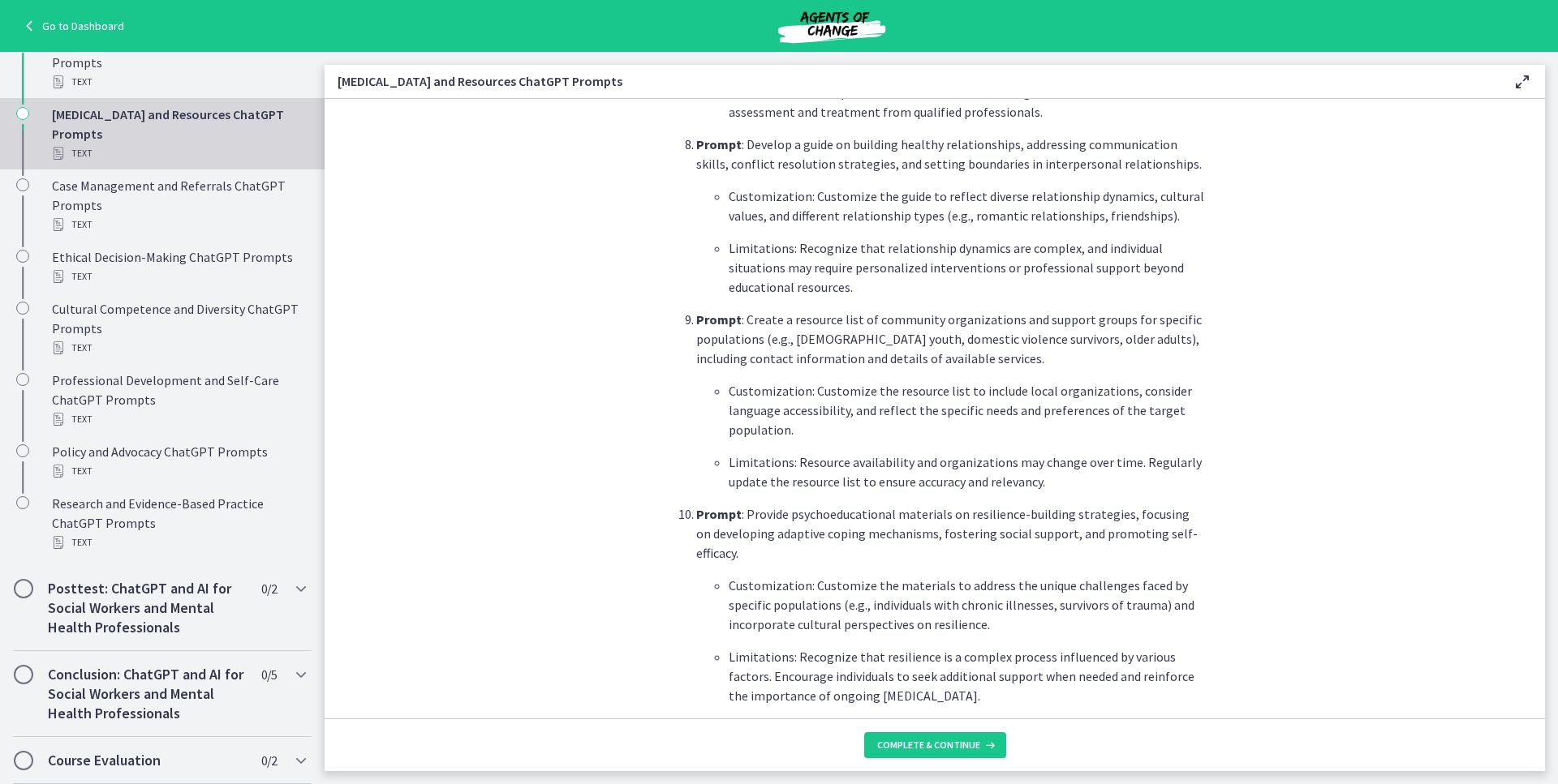
scroll to position [2028, 0]
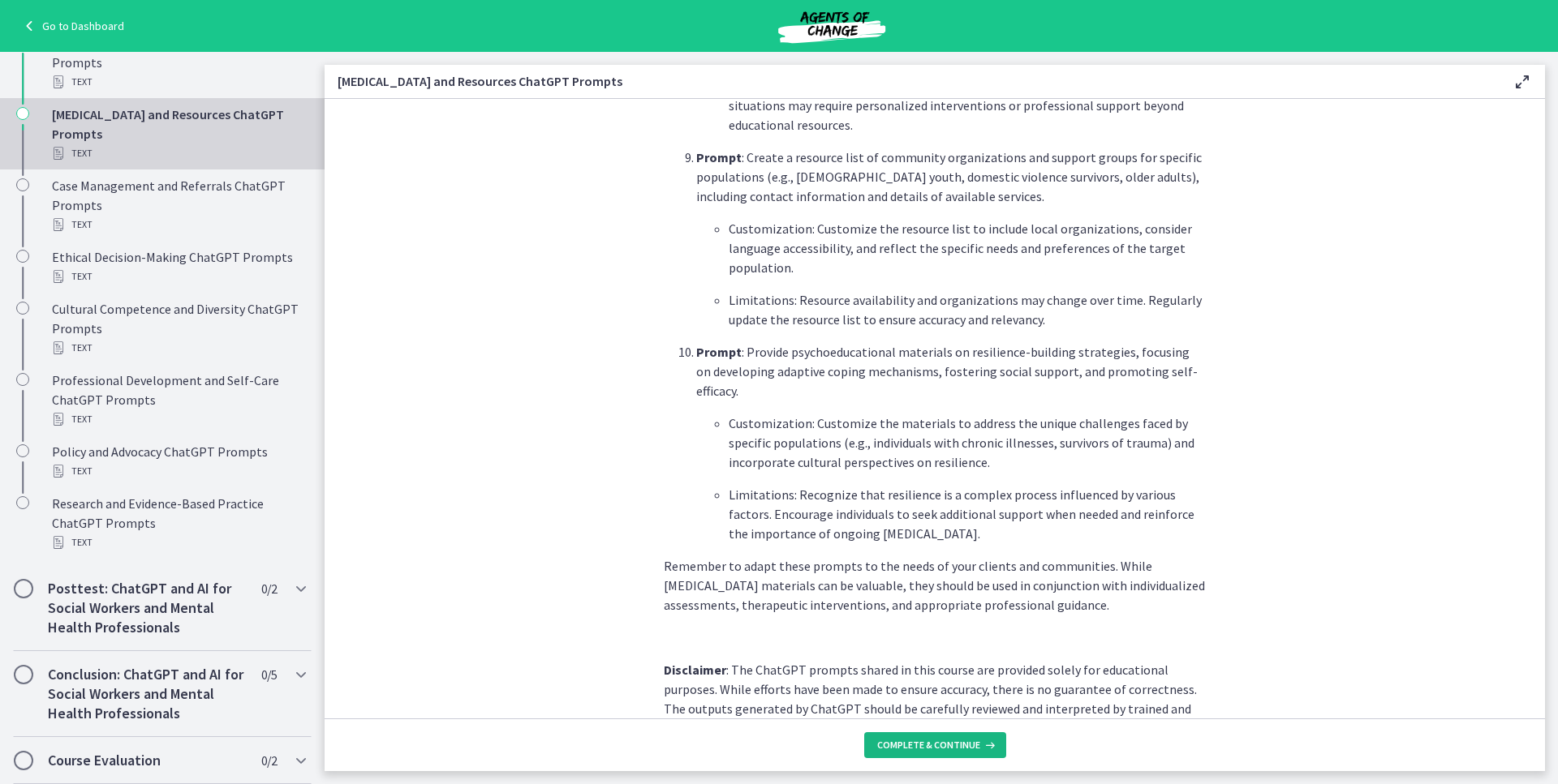
click at [913, 737] on button "Complete & continue" at bounding box center [935, 745] width 142 height 26
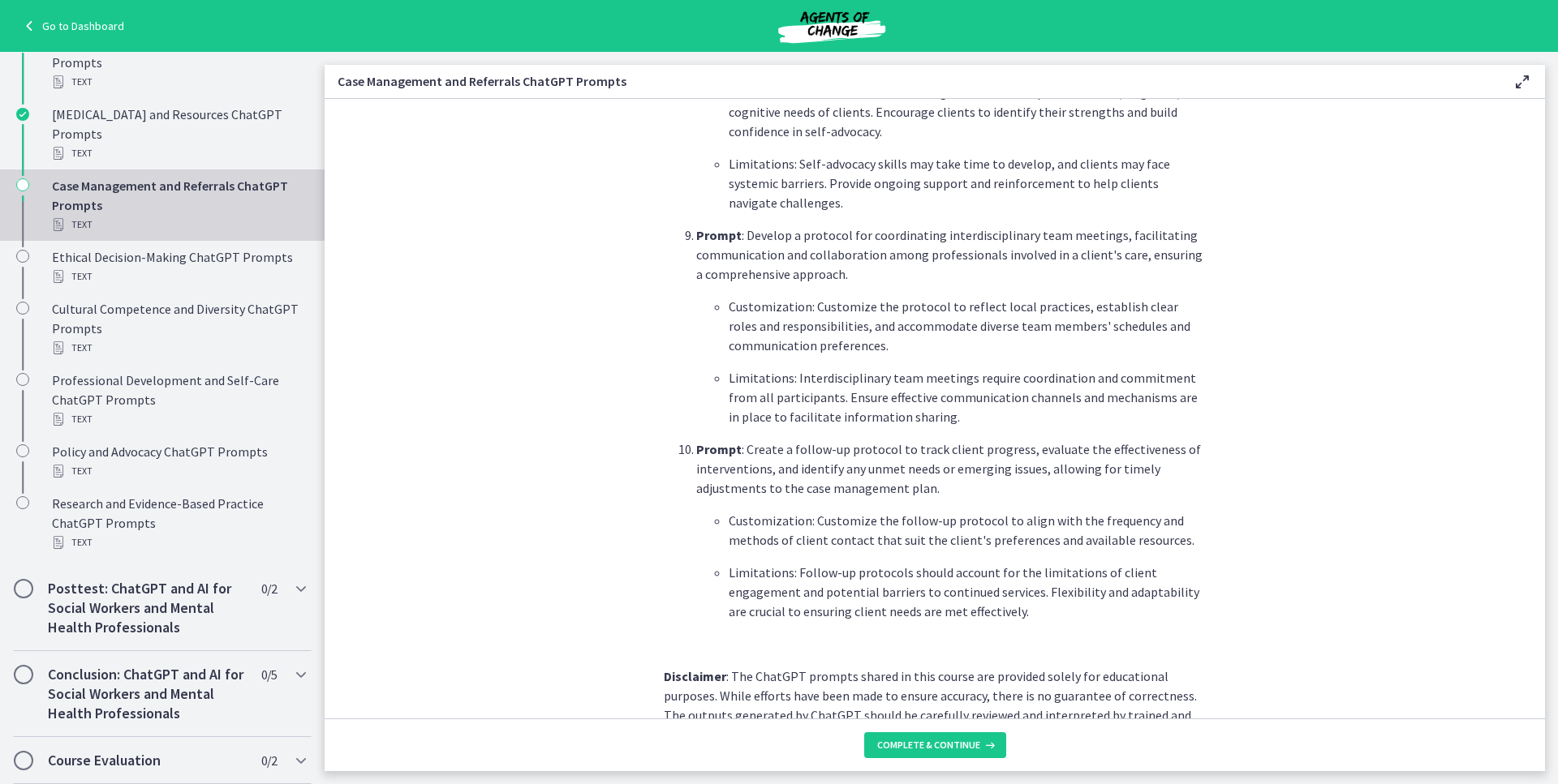
scroll to position [2054, 0]
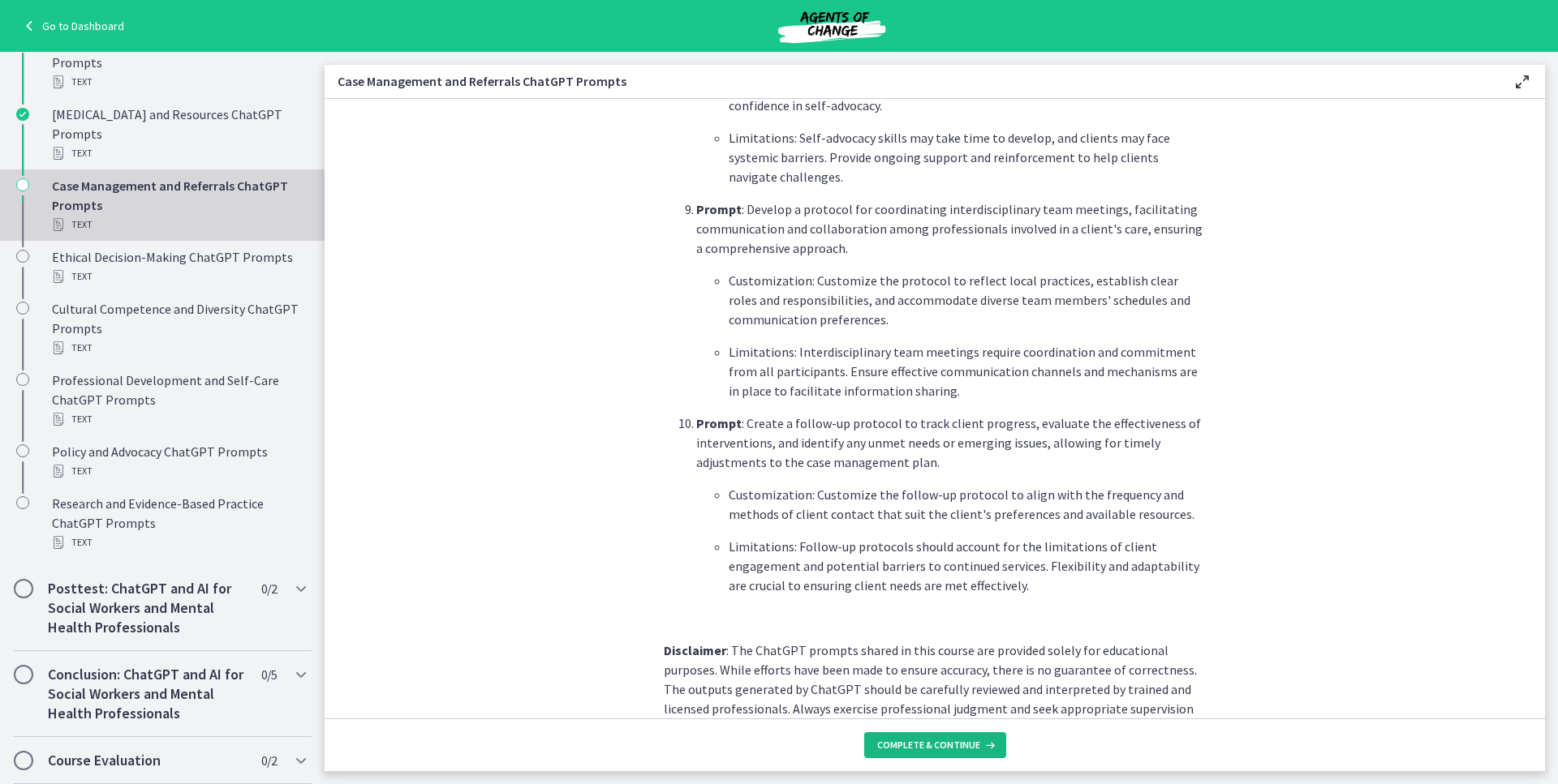
click at [980, 746] on icon at bounding box center [987, 745] width 16 height 13
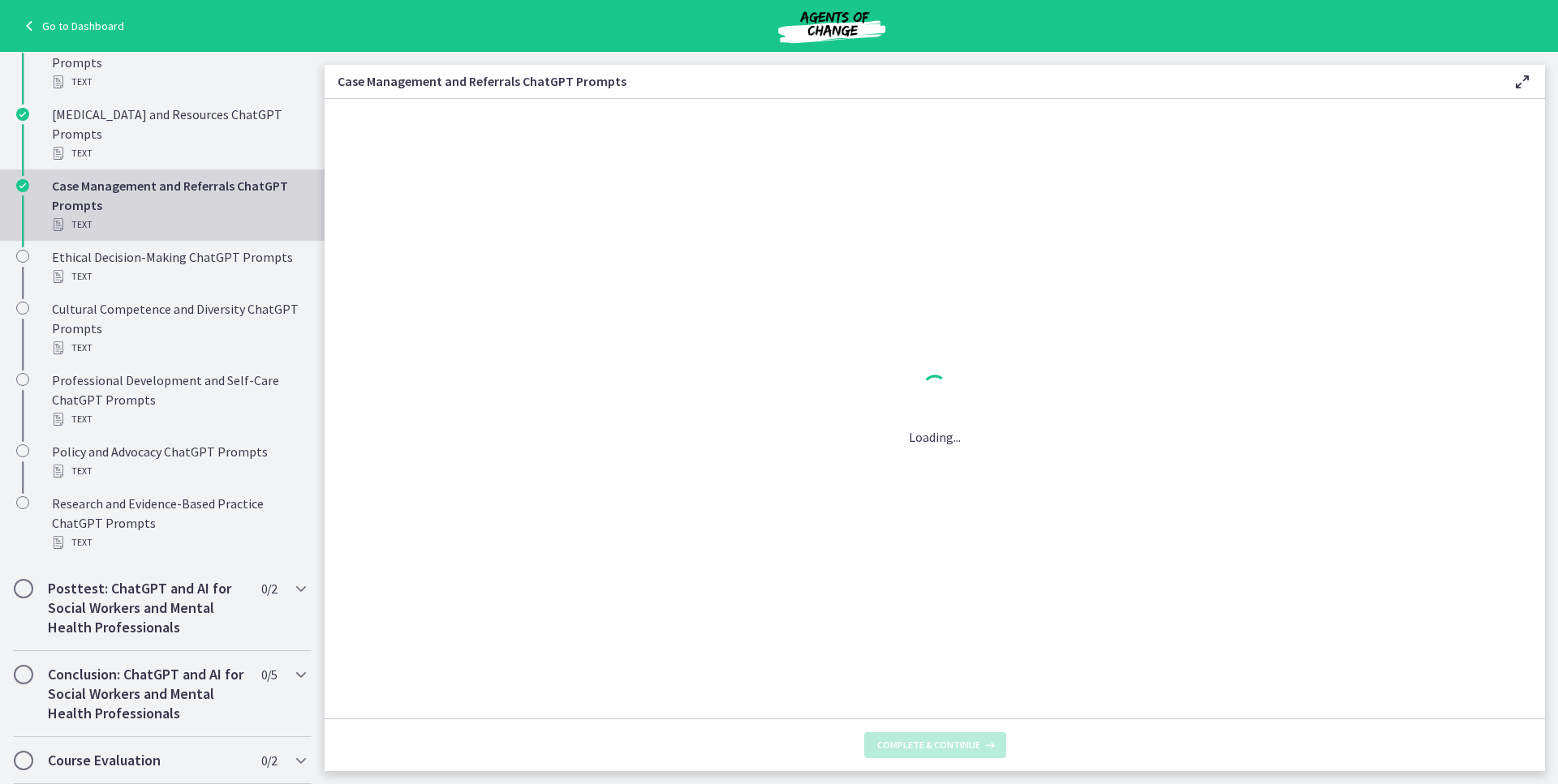
scroll to position [0, 0]
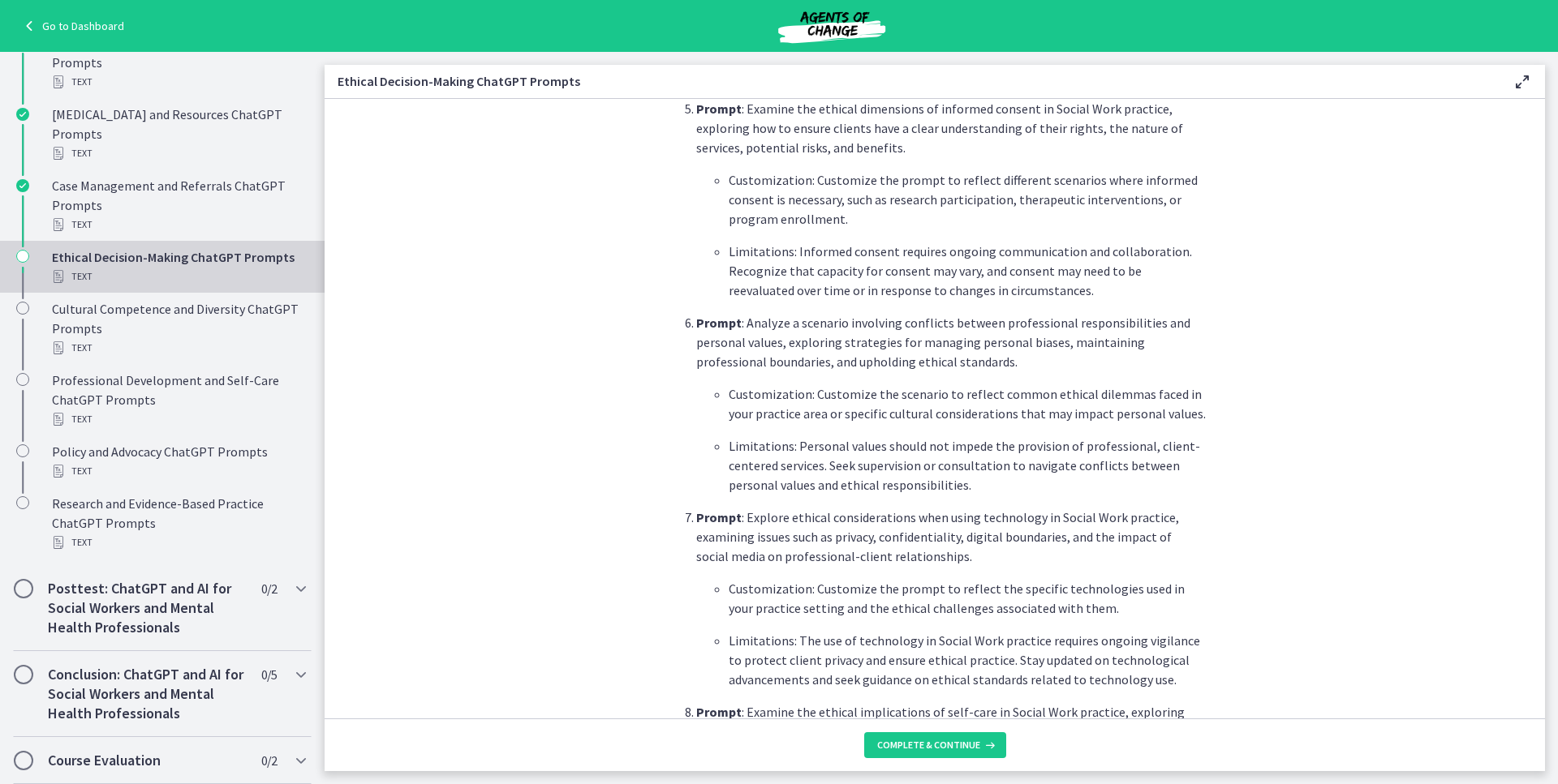
scroll to position [1379, 0]
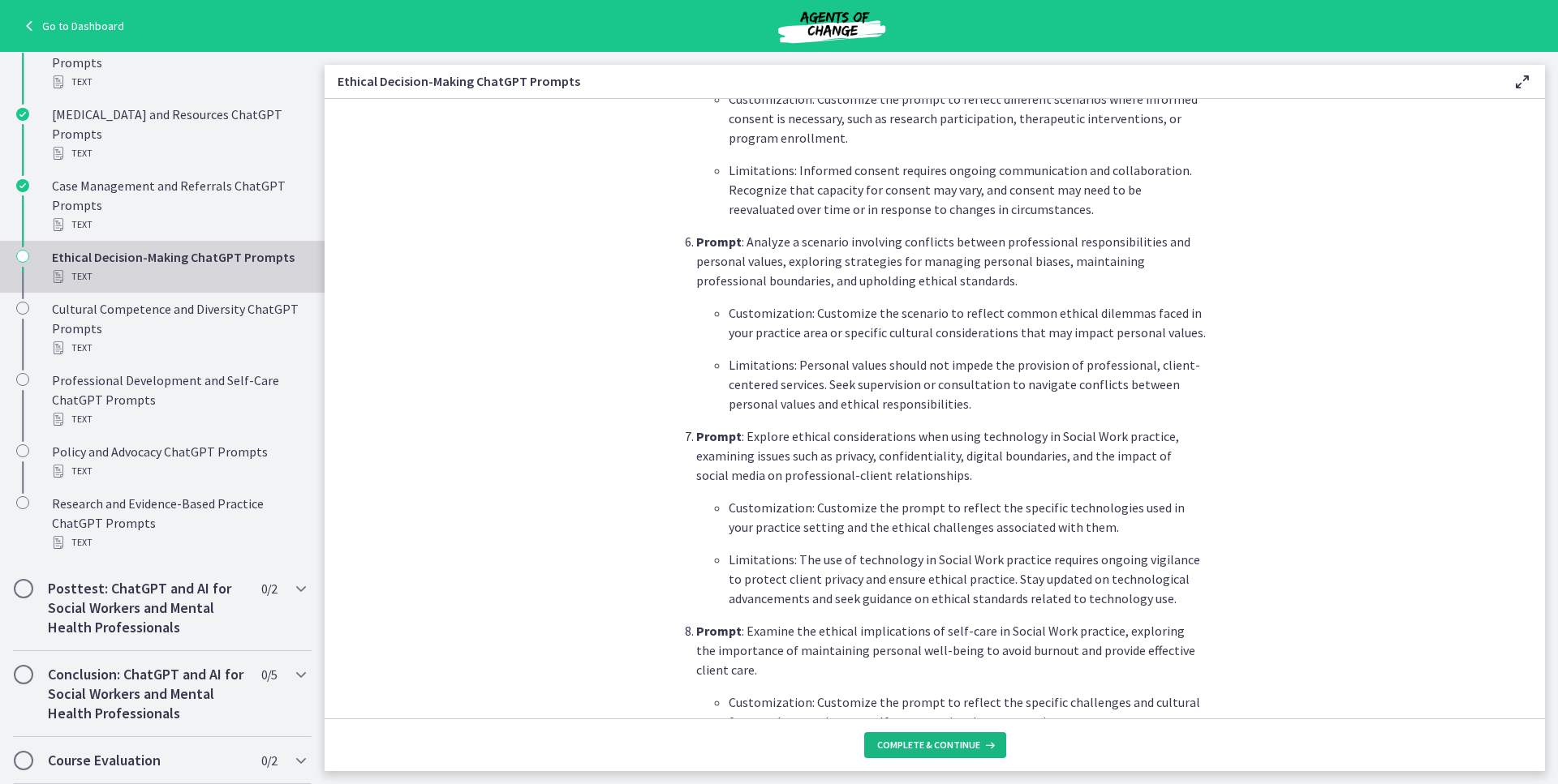
click at [954, 746] on span "Complete & continue" at bounding box center [929, 745] width 103 height 13
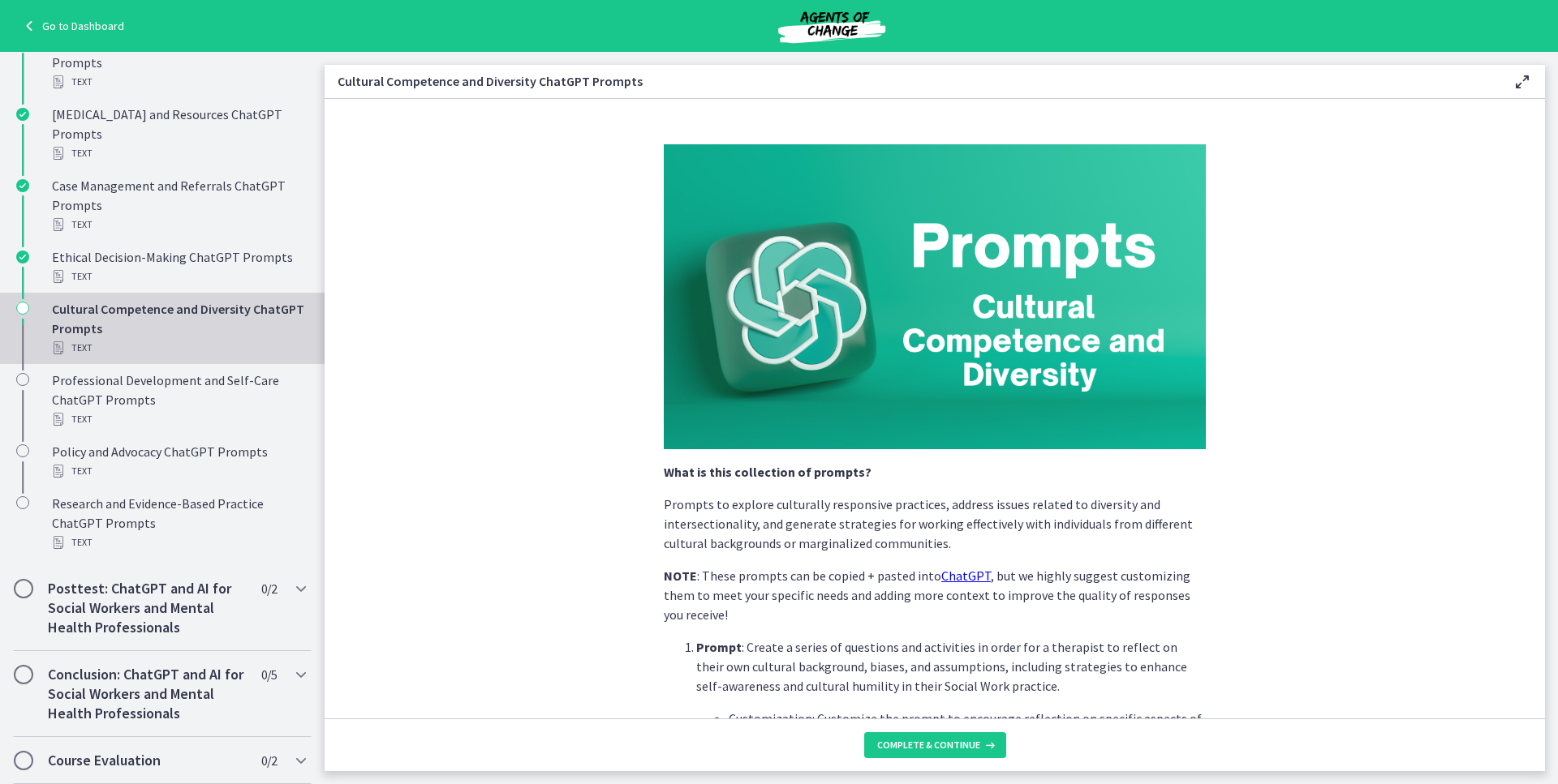
scroll to position [163, 0]
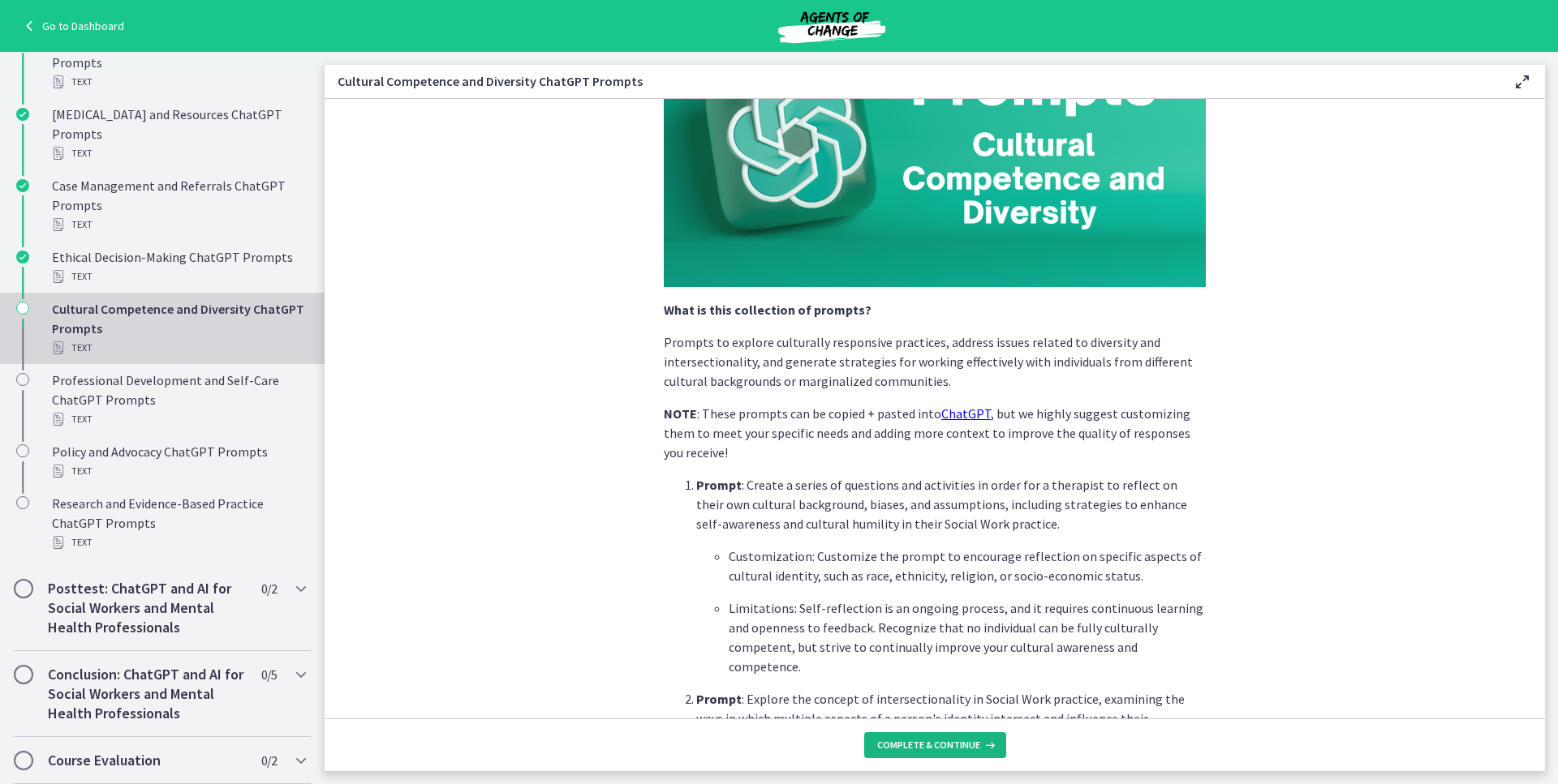
click at [983, 746] on icon at bounding box center [987, 745] width 16 height 13
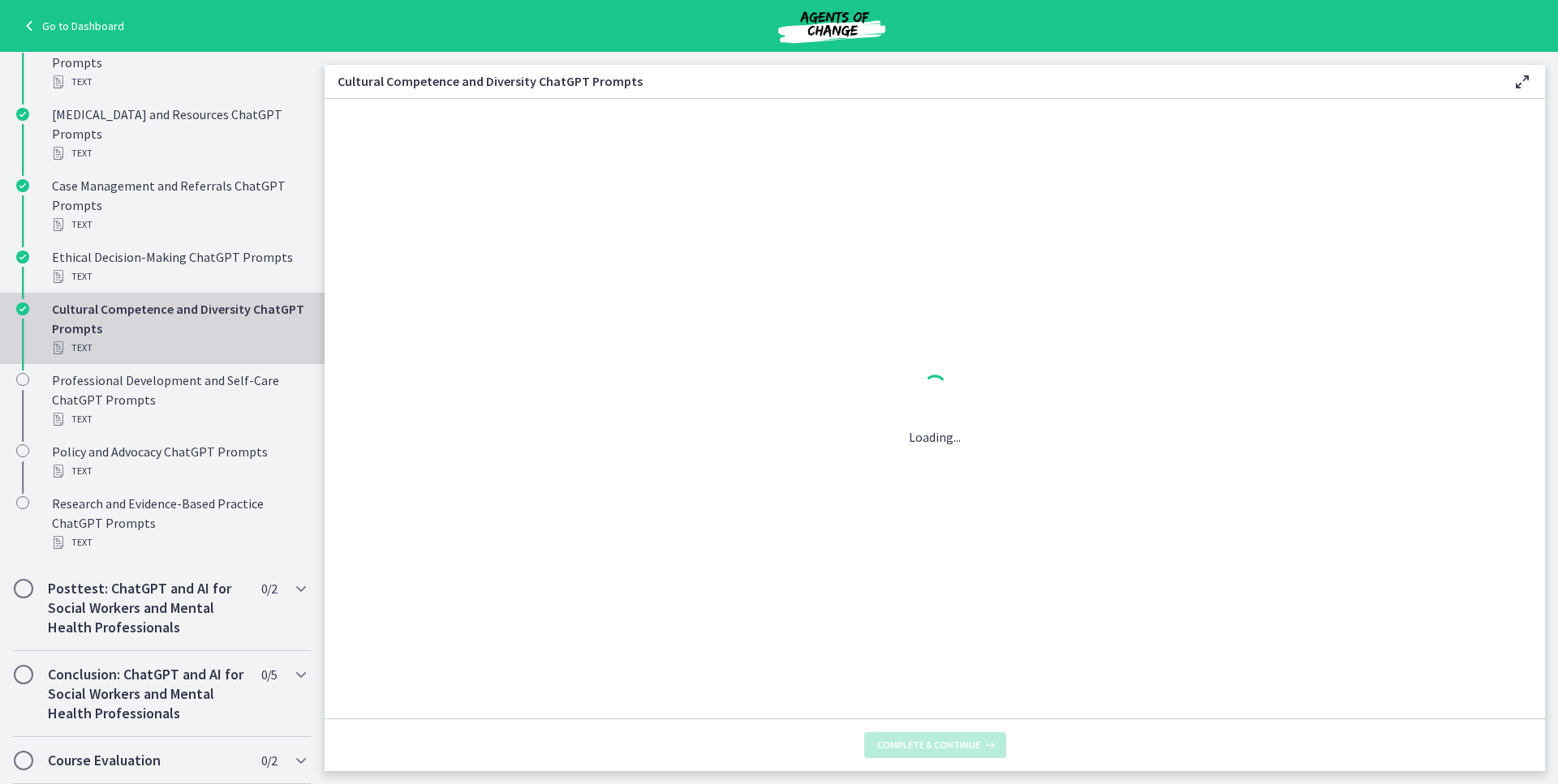
scroll to position [0, 0]
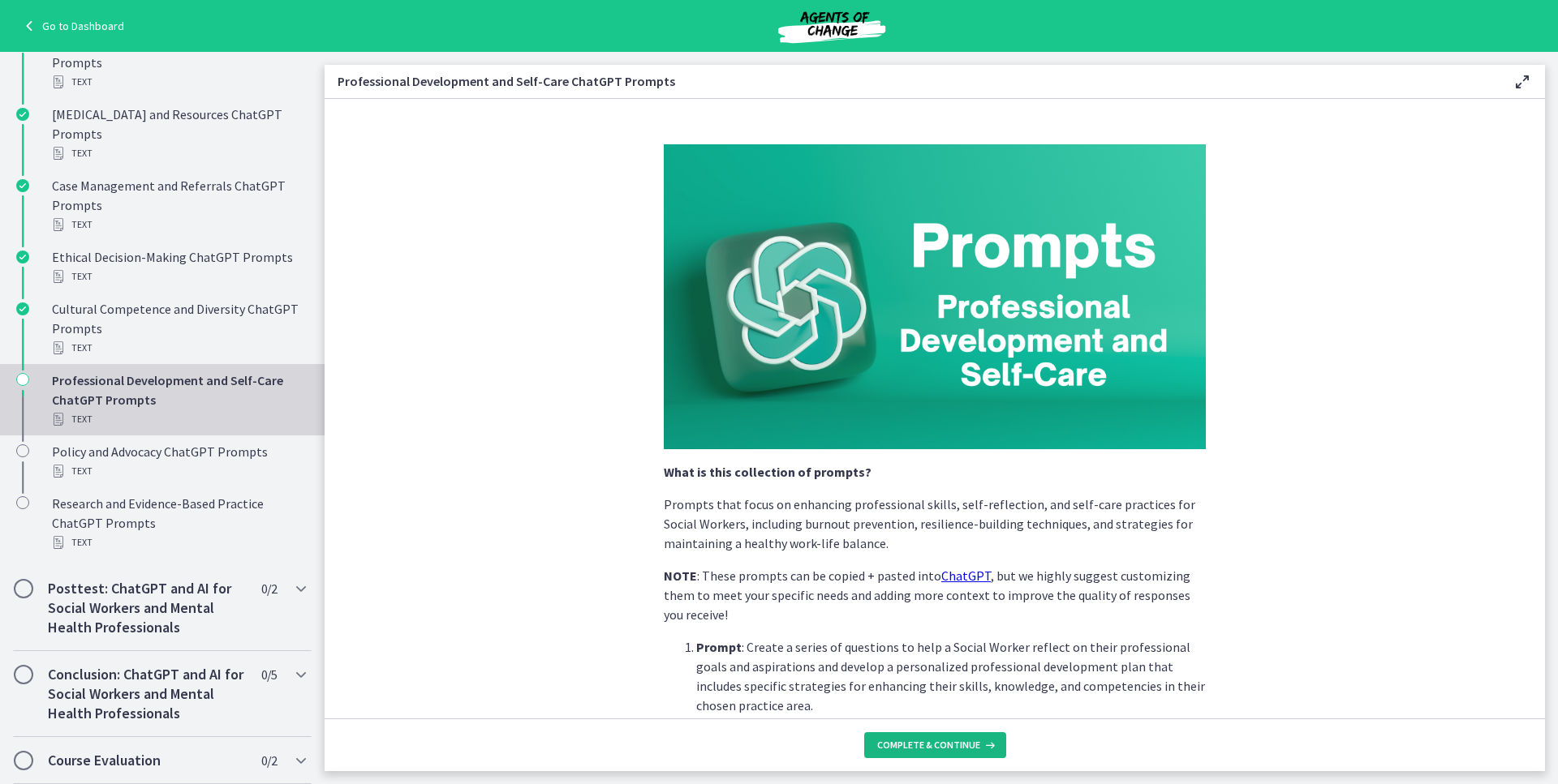
click at [983, 746] on icon at bounding box center [987, 745] width 16 height 13
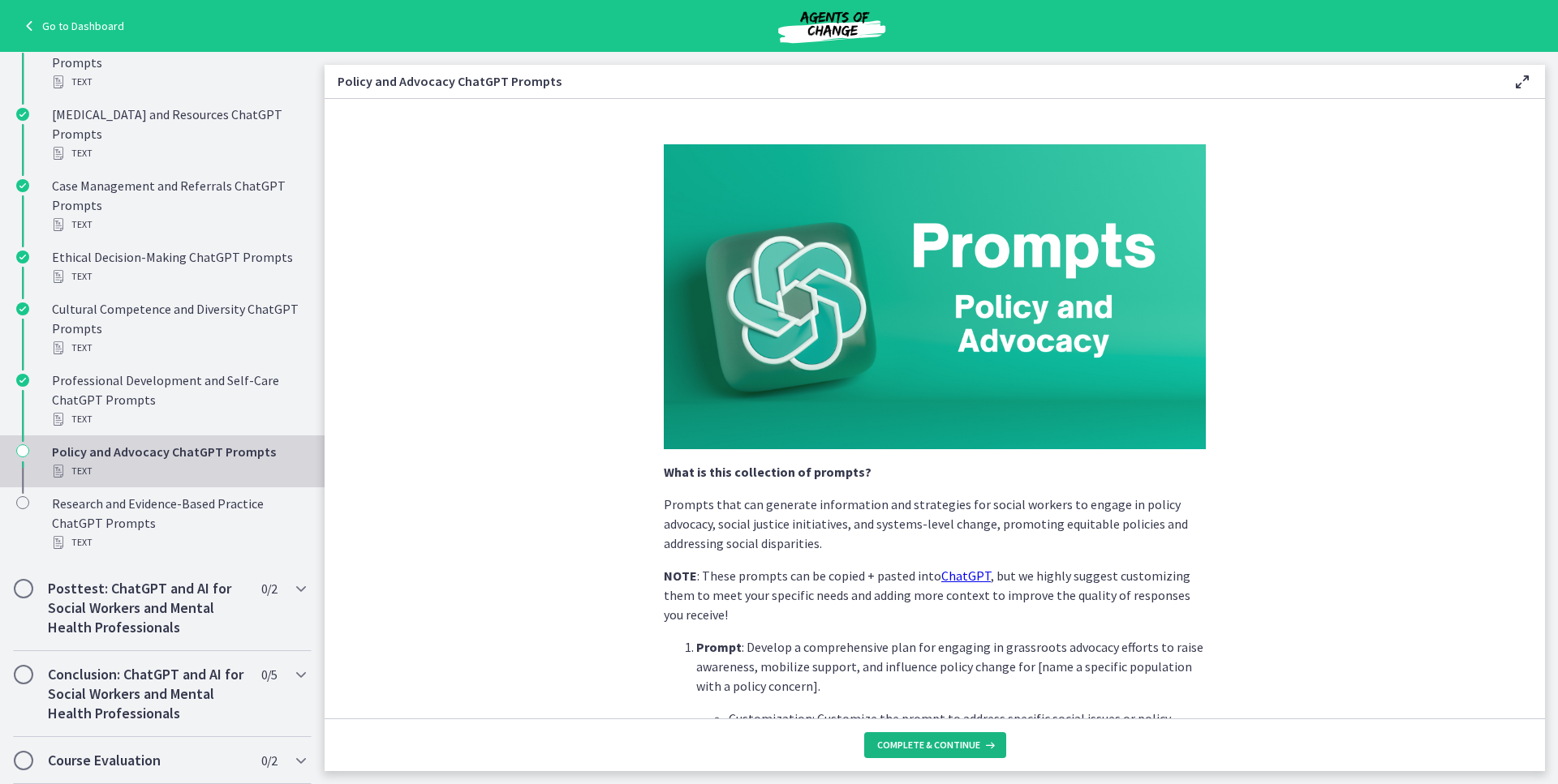
click at [983, 746] on icon at bounding box center [987, 745] width 16 height 13
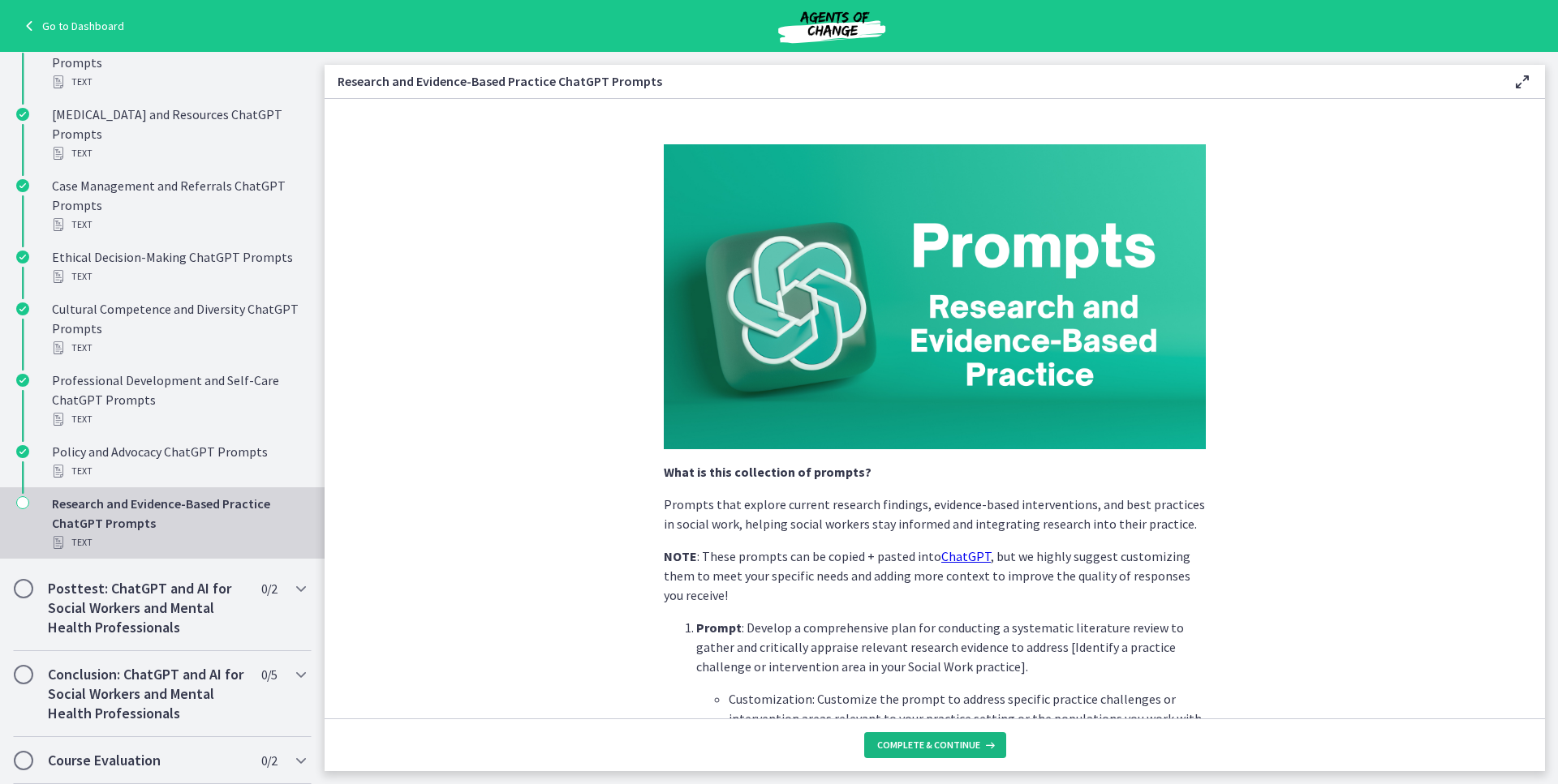
click at [983, 746] on icon at bounding box center [987, 745] width 16 height 13
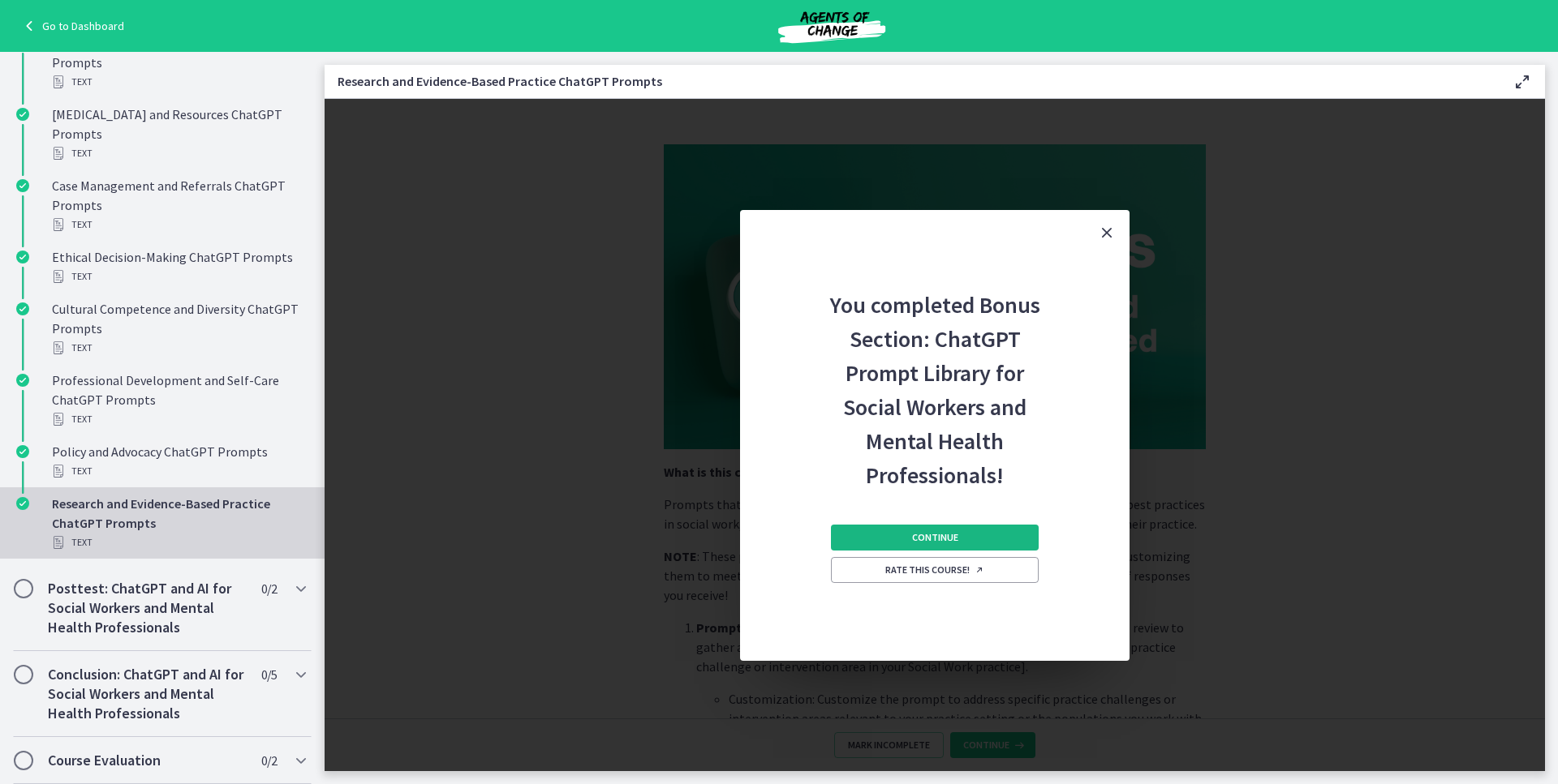
click at [950, 546] on button "Continue" at bounding box center [934, 538] width 208 height 26
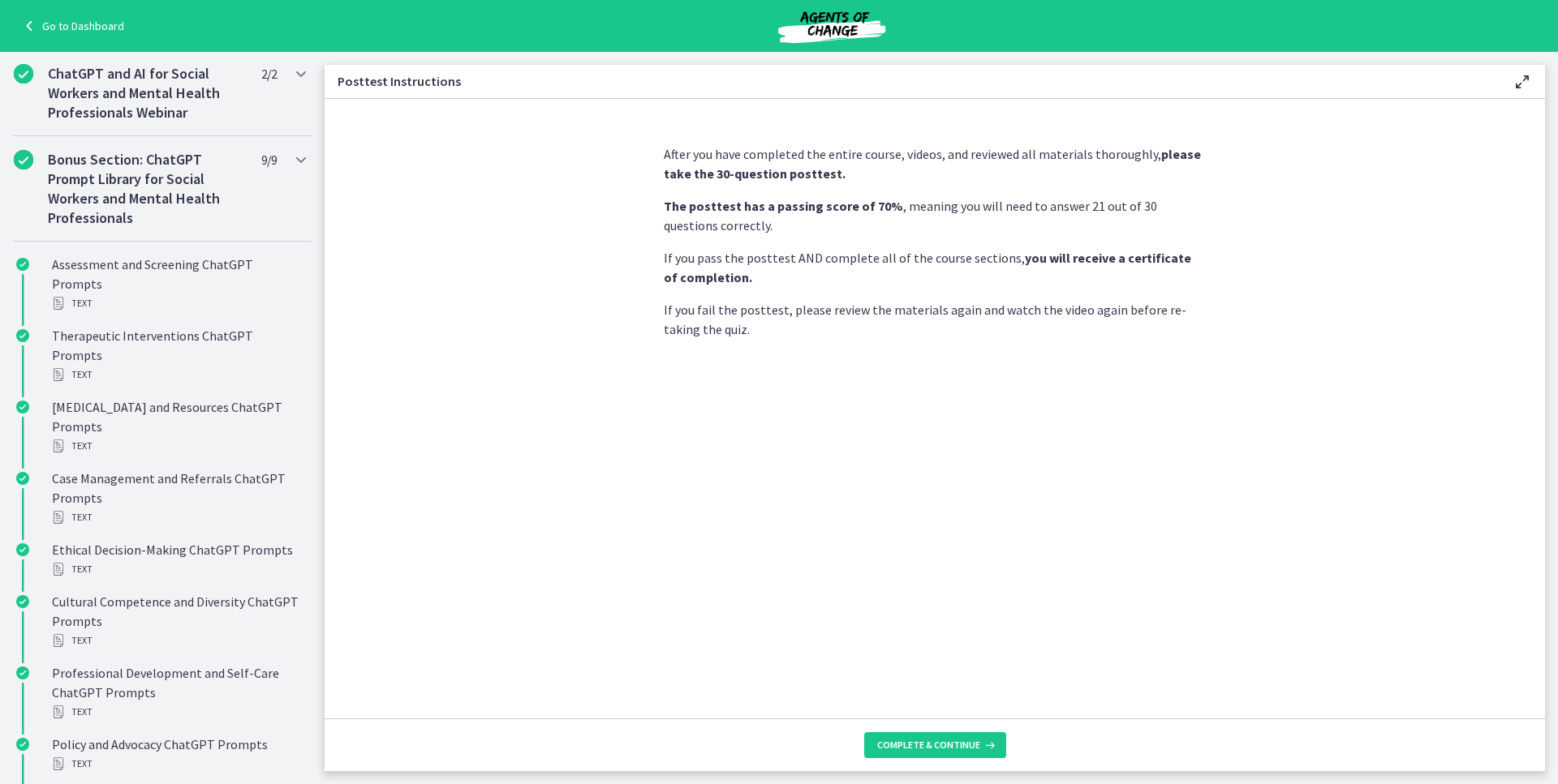
scroll to position [578, 0]
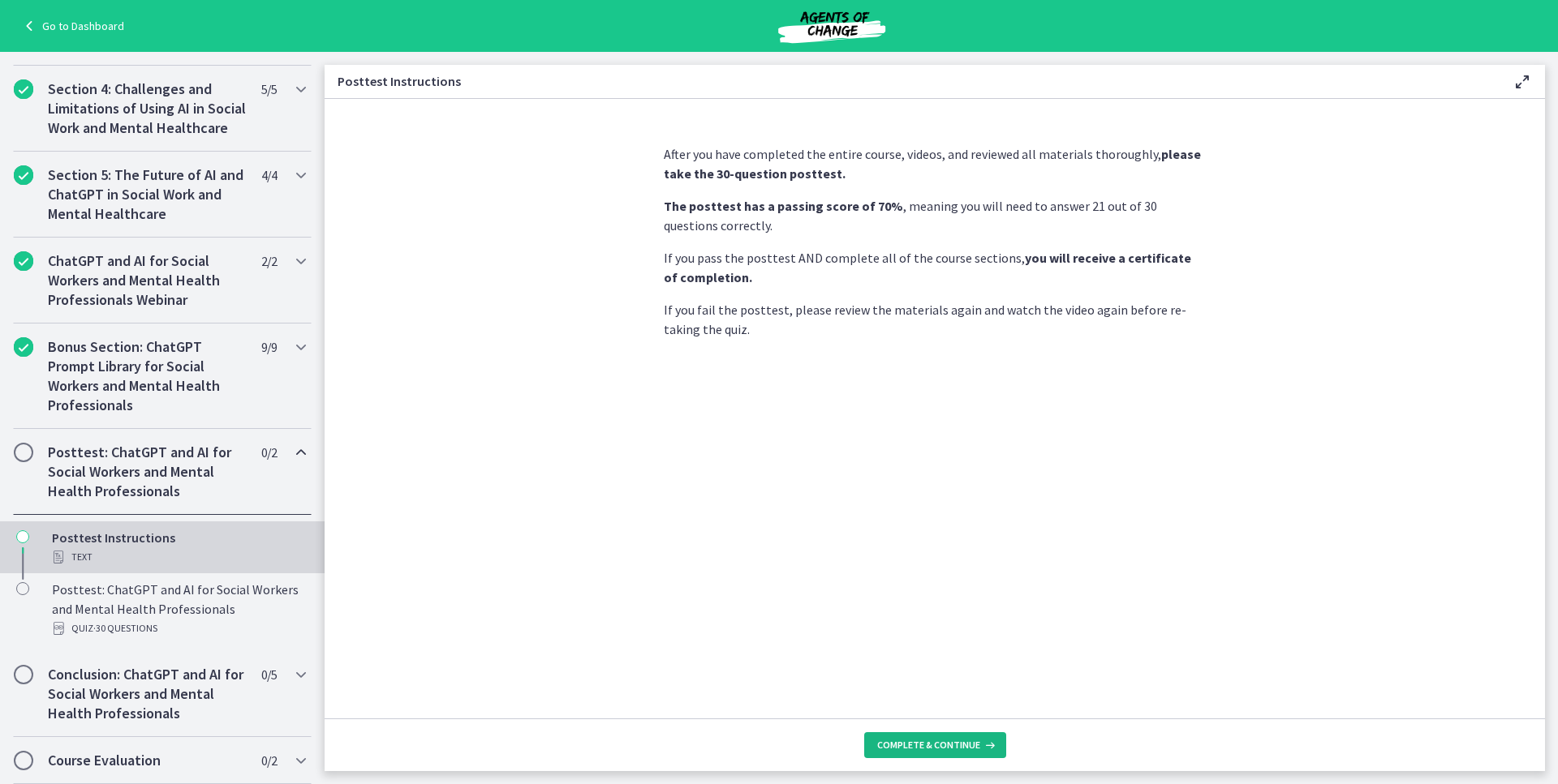
click at [925, 740] on span "Complete & continue" at bounding box center [929, 745] width 103 height 13
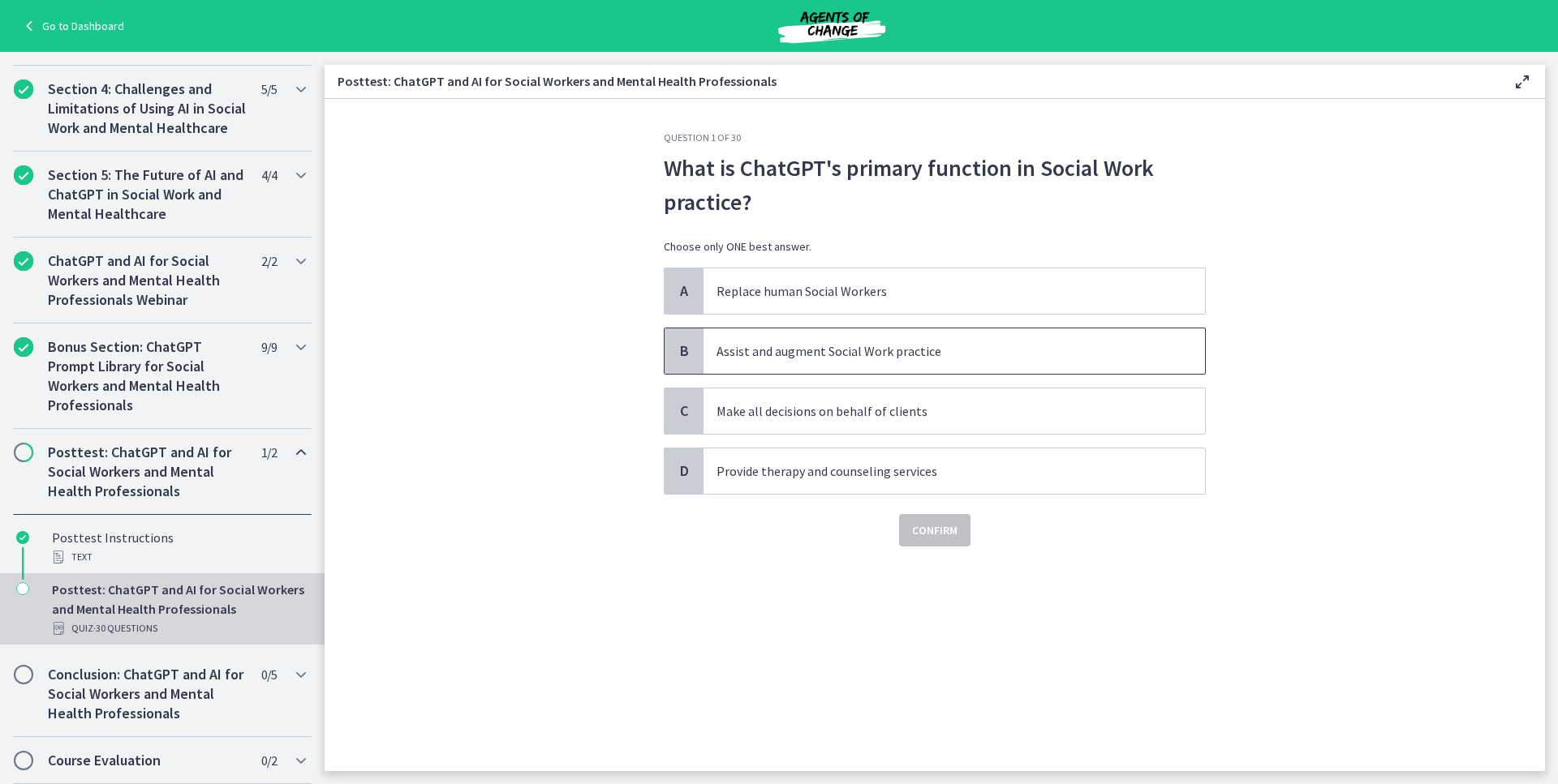
click at [804, 355] on p "Assist and augment Social Work practice" at bounding box center [937, 351] width 443 height 20
click at [920, 532] on span "Confirm" at bounding box center [935, 530] width 45 height 20
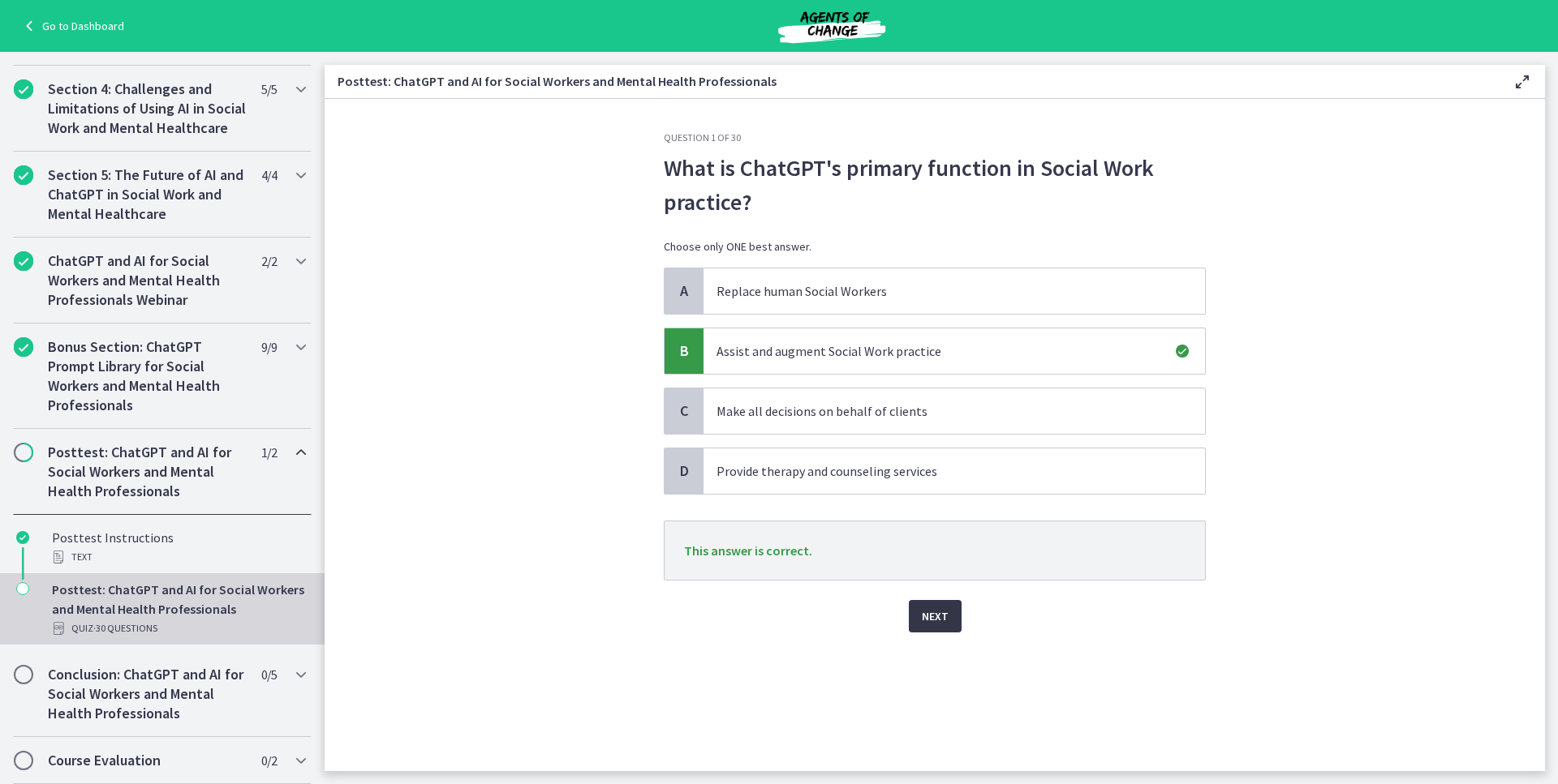
click at [944, 606] on span "Next" at bounding box center [935, 616] width 26 height 20
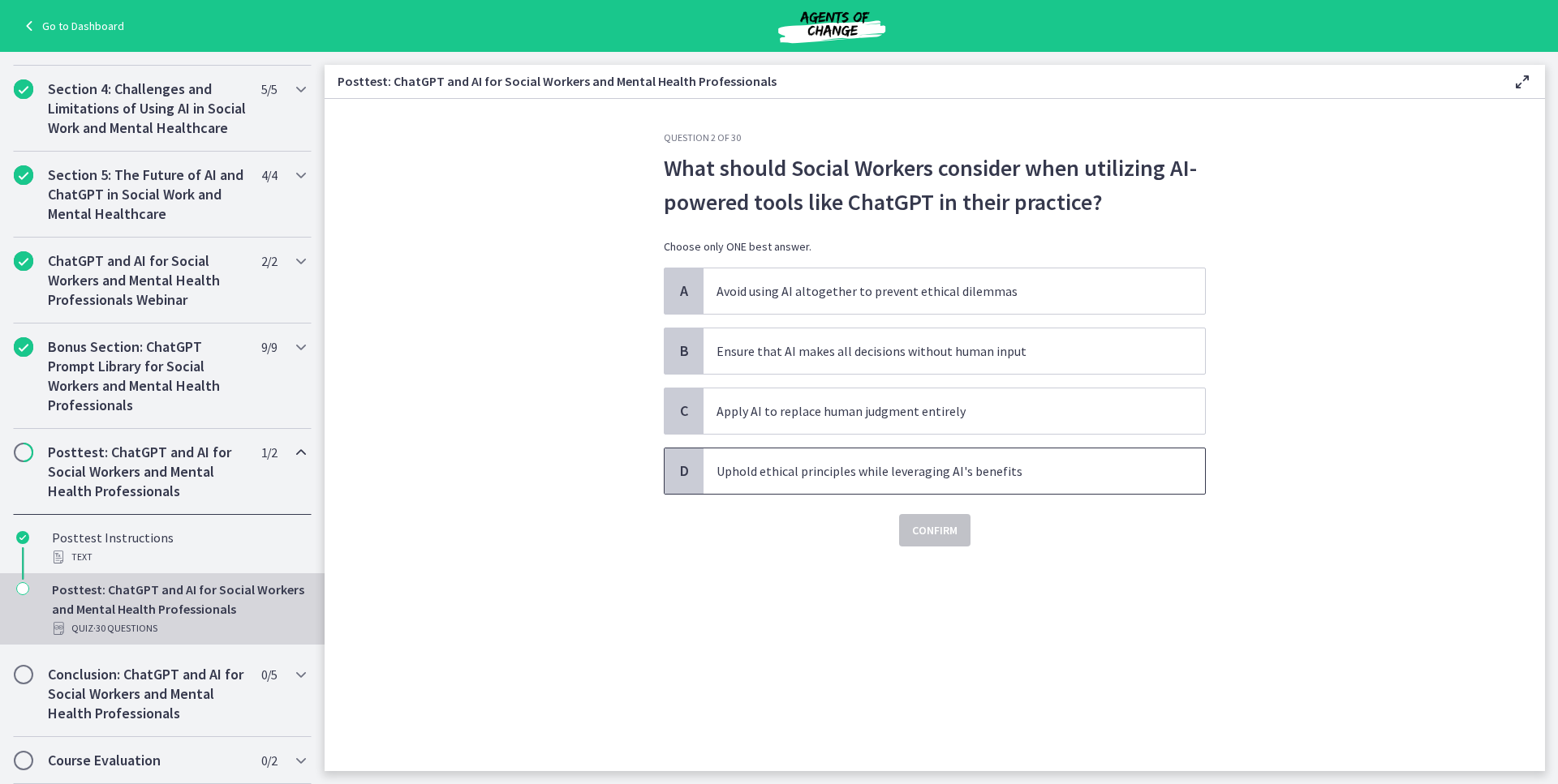
click at [721, 471] on p "Uphold ethical principles while leveraging AI's benefits" at bounding box center [937, 471] width 443 height 20
click at [925, 533] on span "Confirm" at bounding box center [935, 530] width 45 height 20
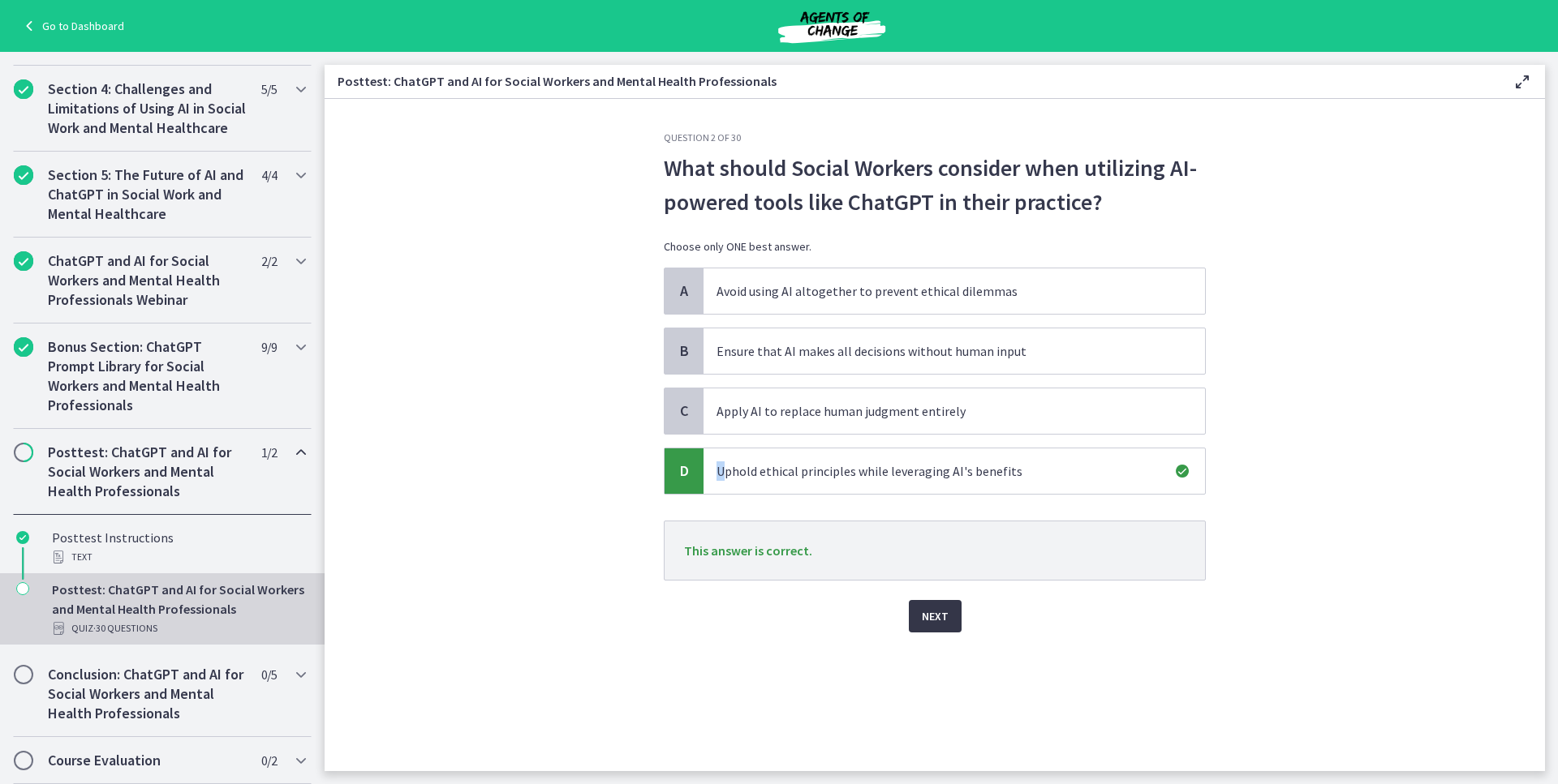
click at [958, 620] on button "Next" at bounding box center [935, 616] width 53 height 33
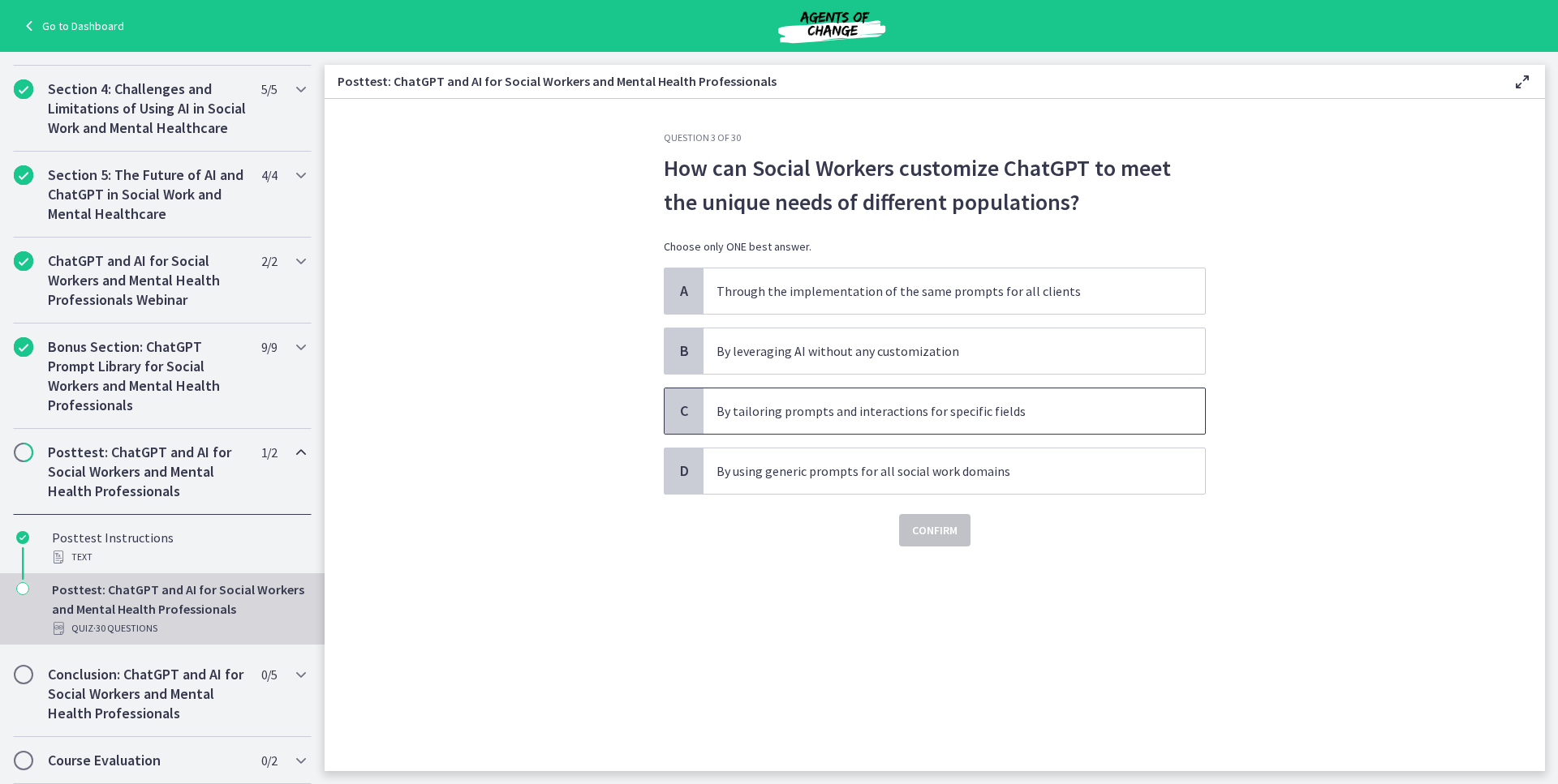
click at [874, 421] on span "By tailoring prompts and interactions for specific fields" at bounding box center [953, 411] width 501 height 45
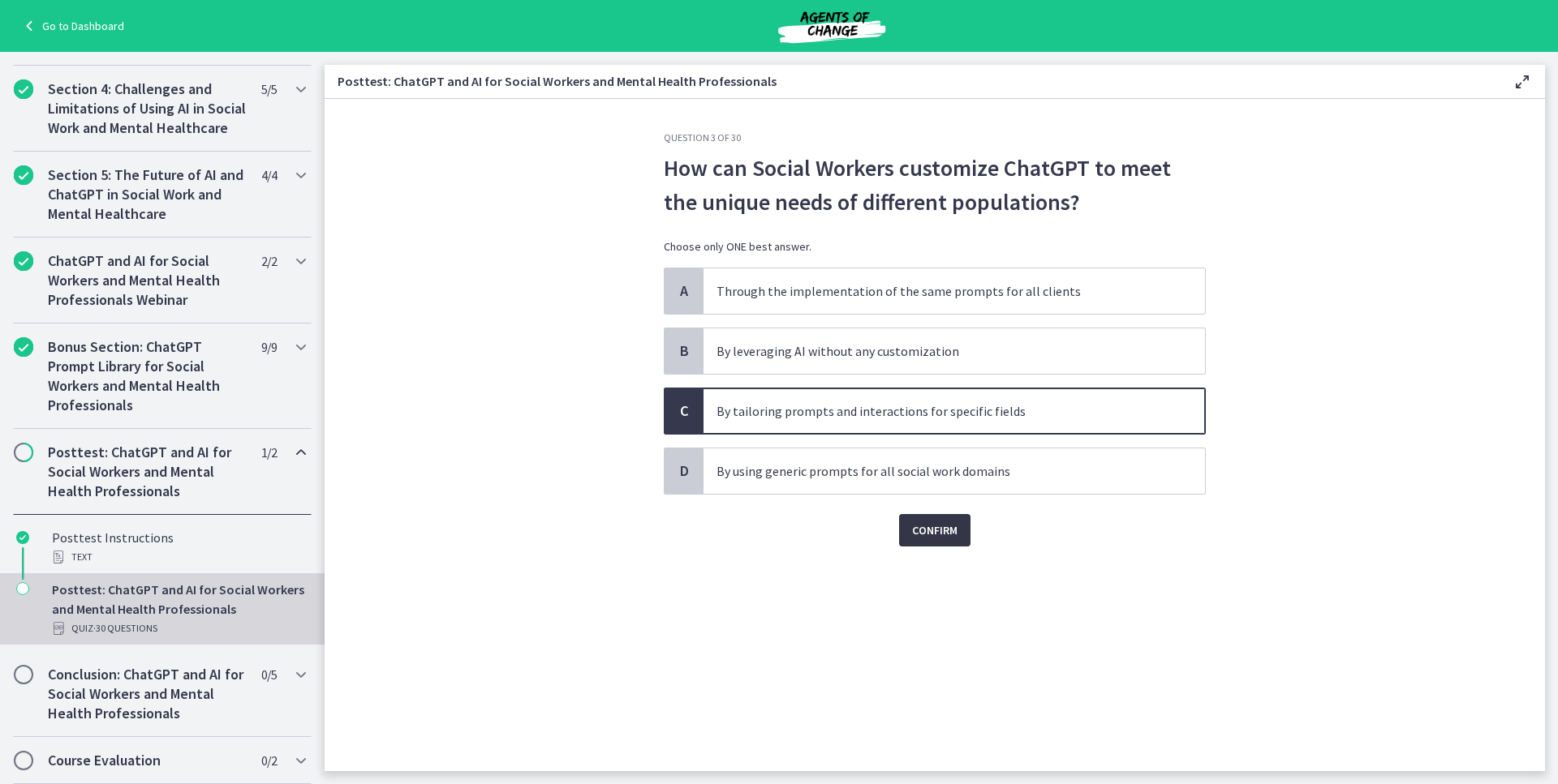
click at [947, 541] on button "Confirm" at bounding box center [935, 530] width 71 height 33
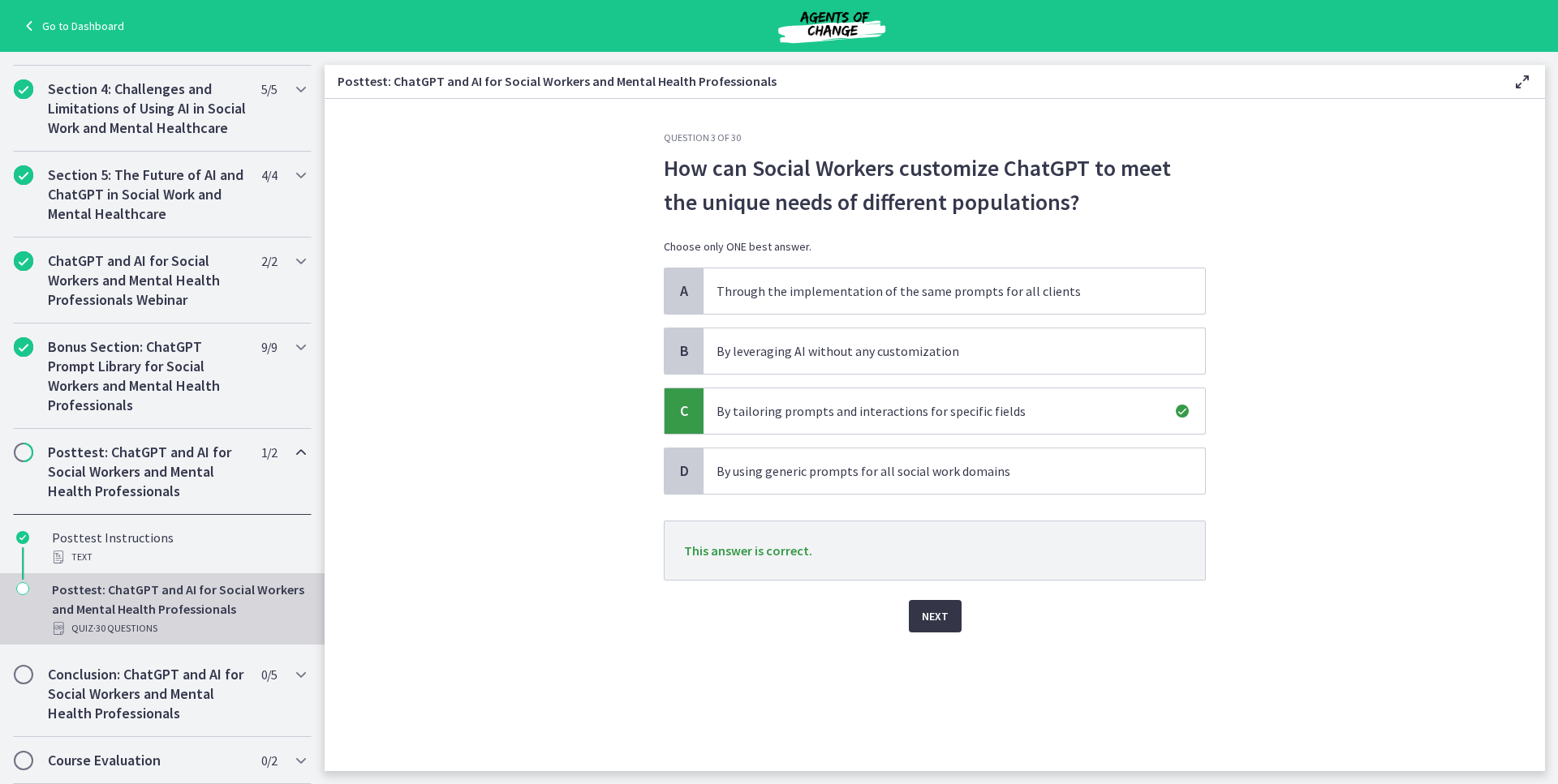
click at [942, 619] on span "Next" at bounding box center [935, 616] width 26 height 20
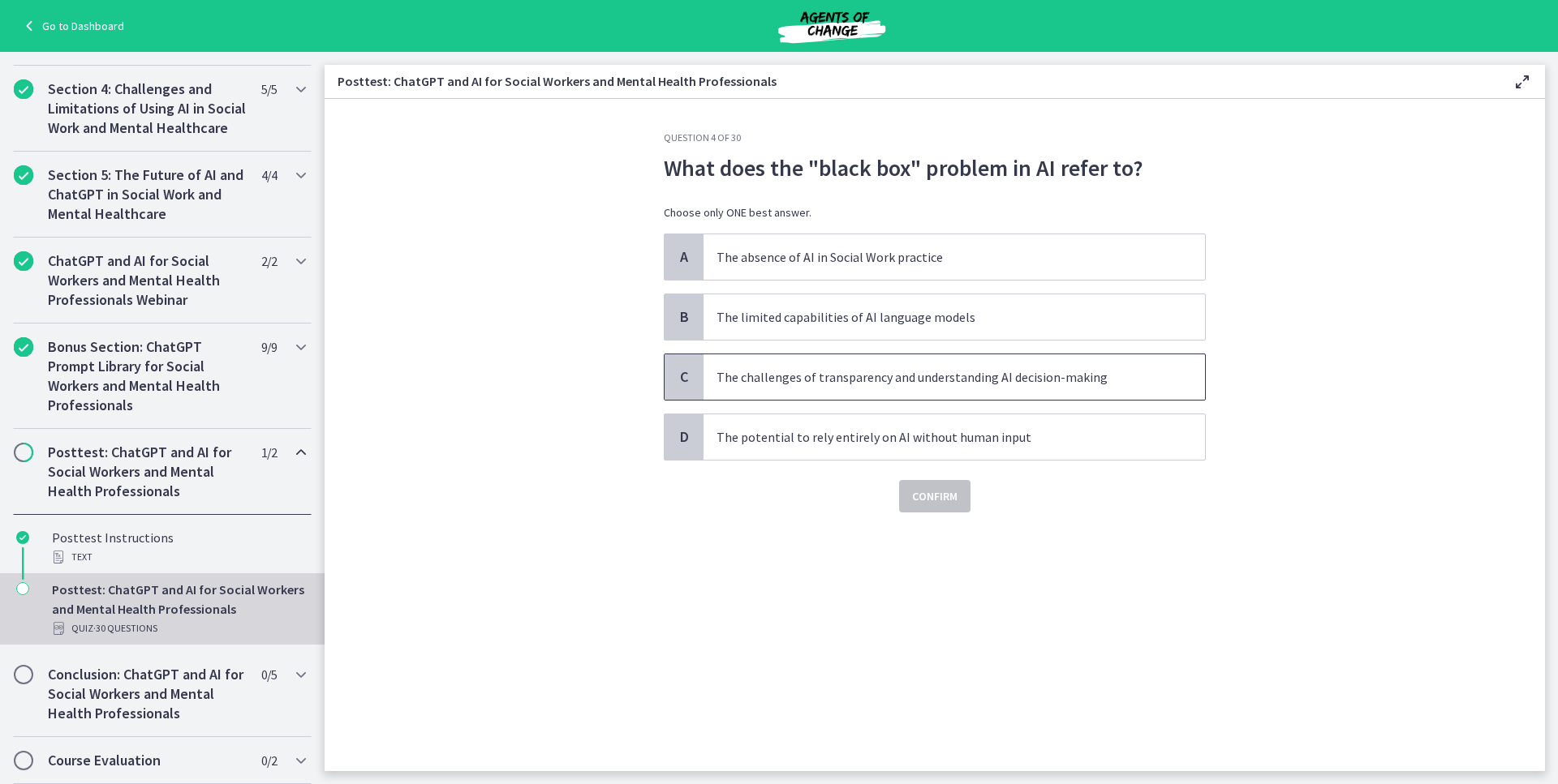
click at [794, 370] on p "The challenges of transparency and understanding AI decision-making" at bounding box center [937, 377] width 443 height 20
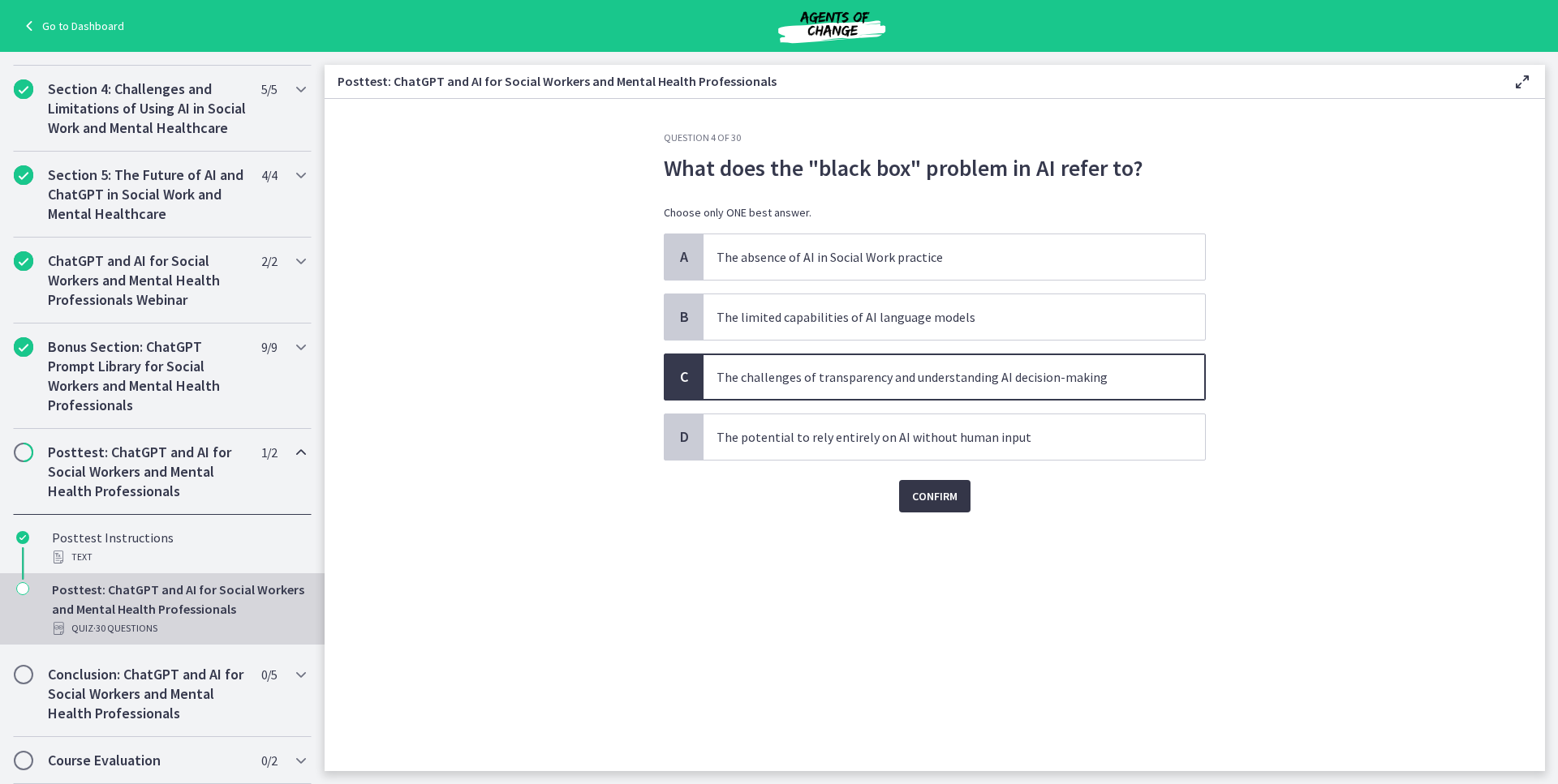
click at [935, 492] on span "Confirm" at bounding box center [935, 496] width 45 height 20
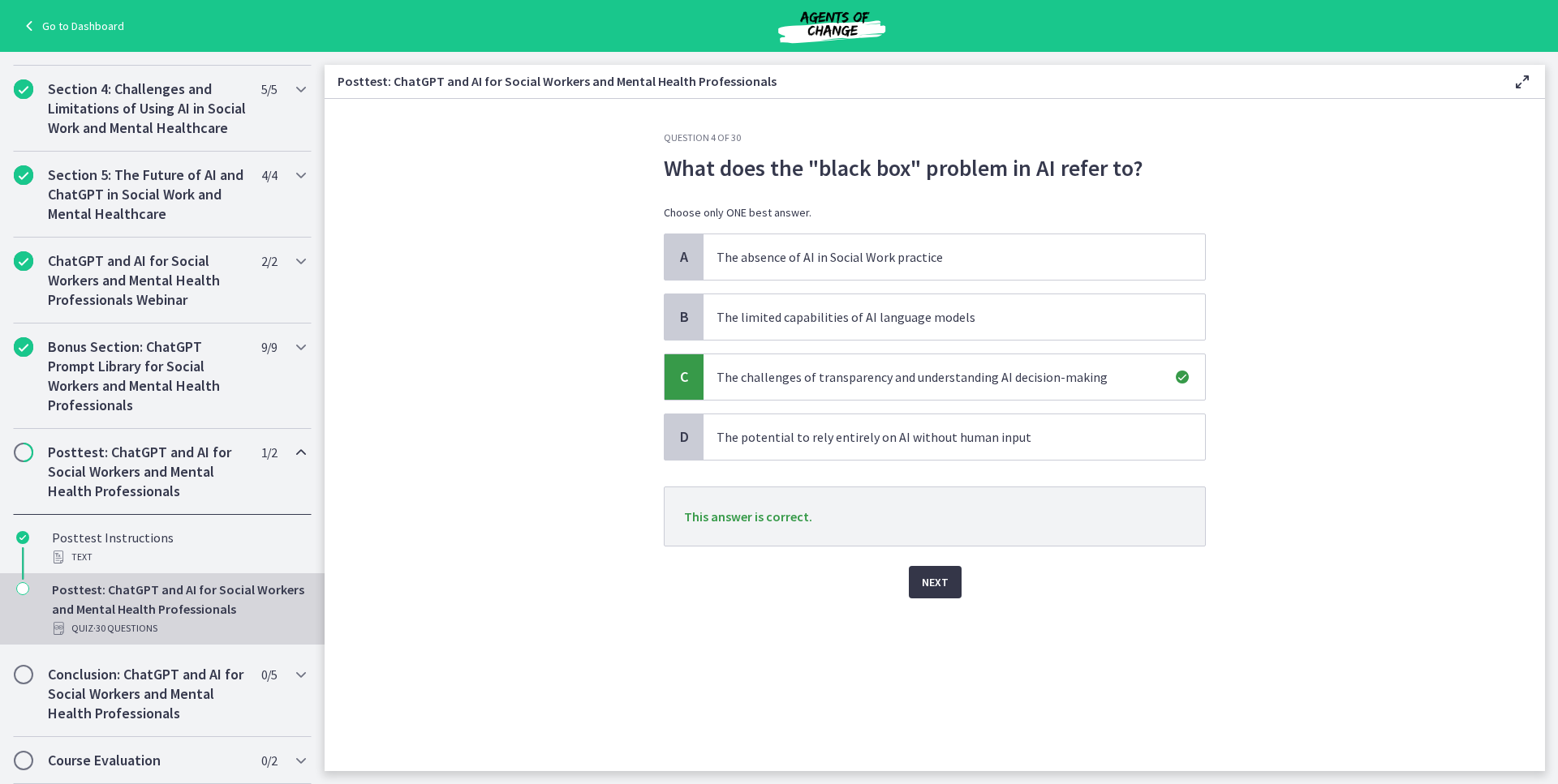
click at [937, 581] on span "Next" at bounding box center [935, 582] width 26 height 20
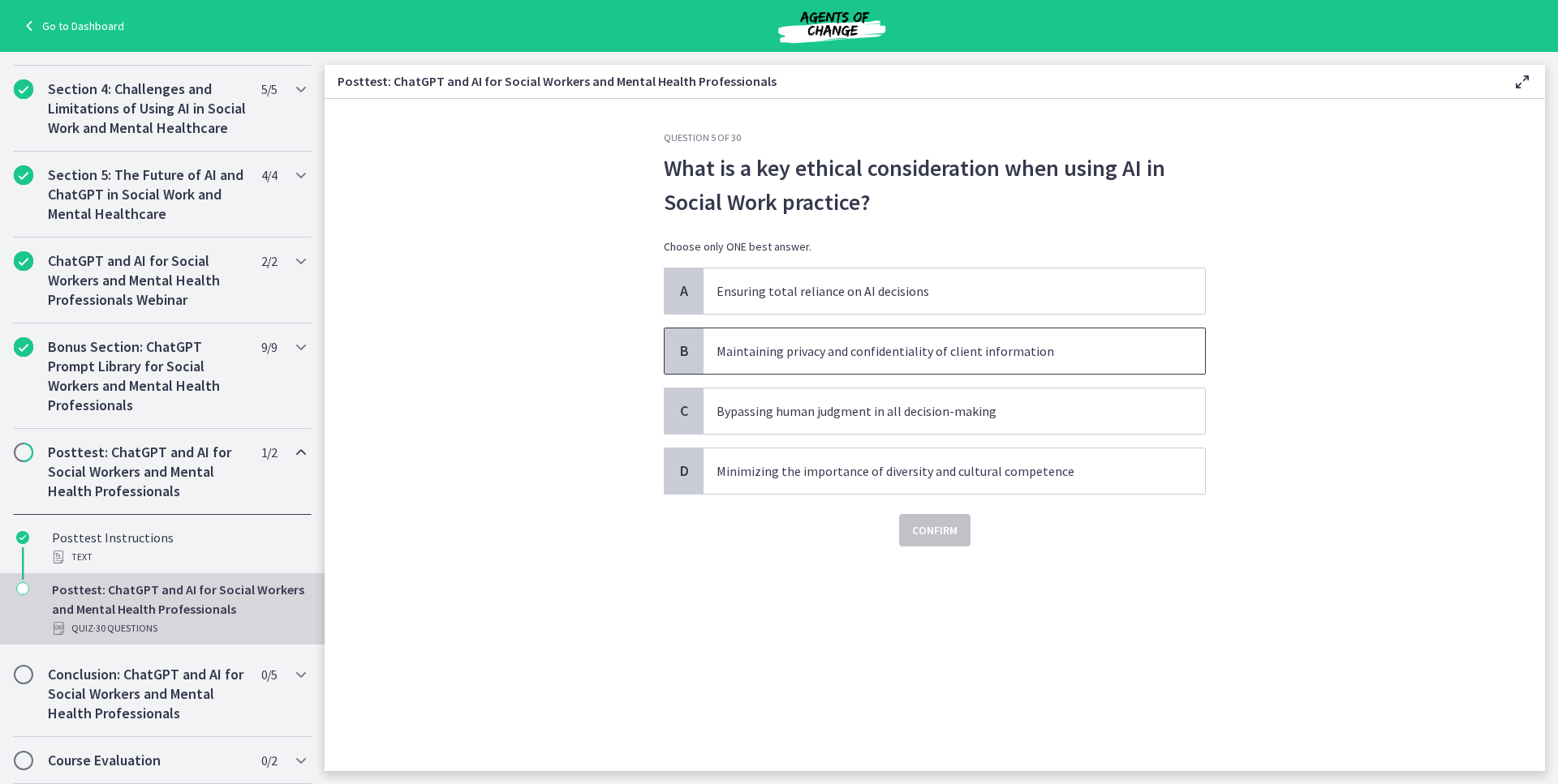
click at [796, 354] on p "Maintaining privacy and confidentiality of client information" at bounding box center [937, 351] width 443 height 20
click at [943, 535] on span "Confirm" at bounding box center [935, 530] width 45 height 20
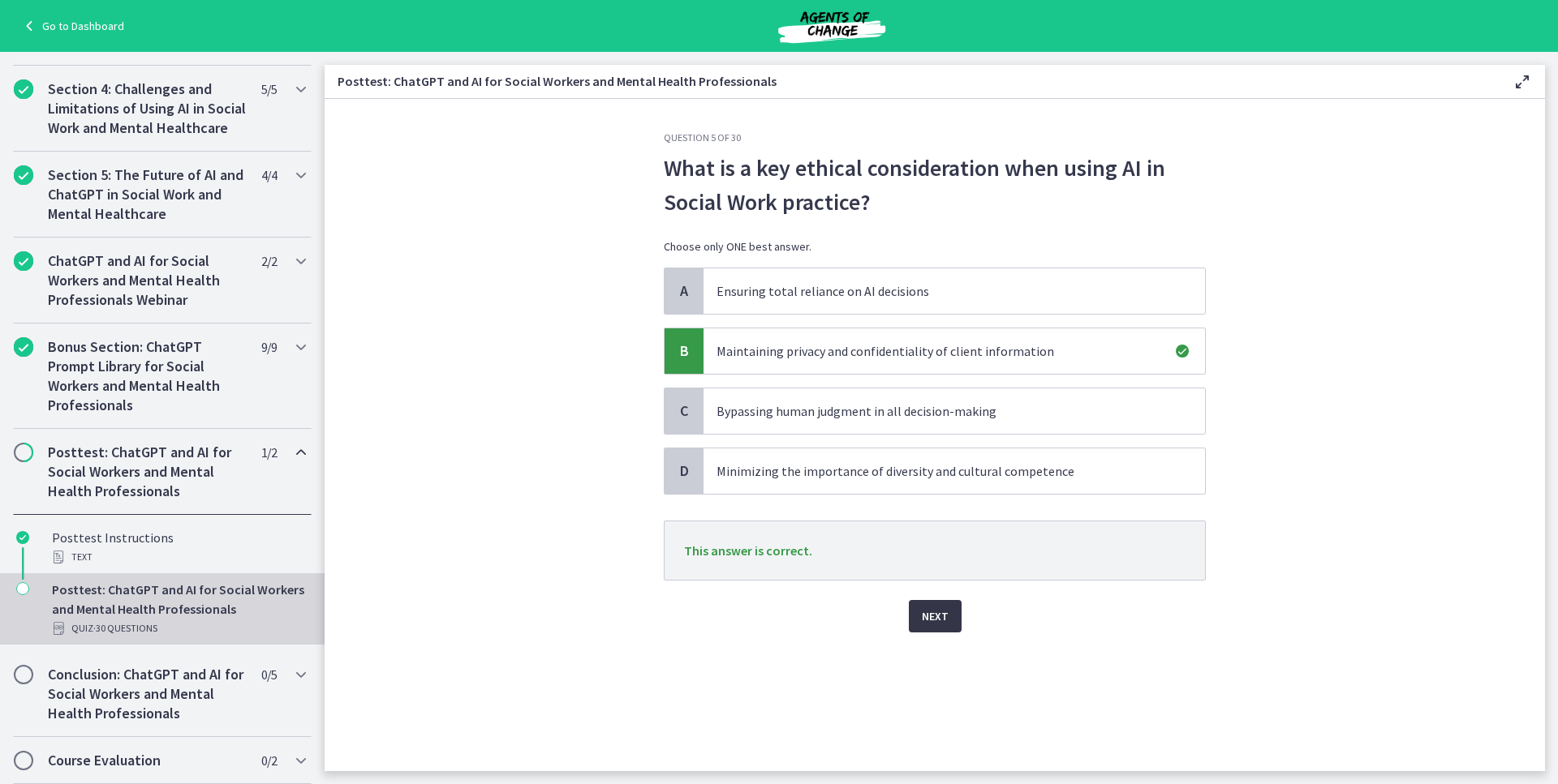
click at [940, 613] on span "Next" at bounding box center [935, 616] width 26 height 20
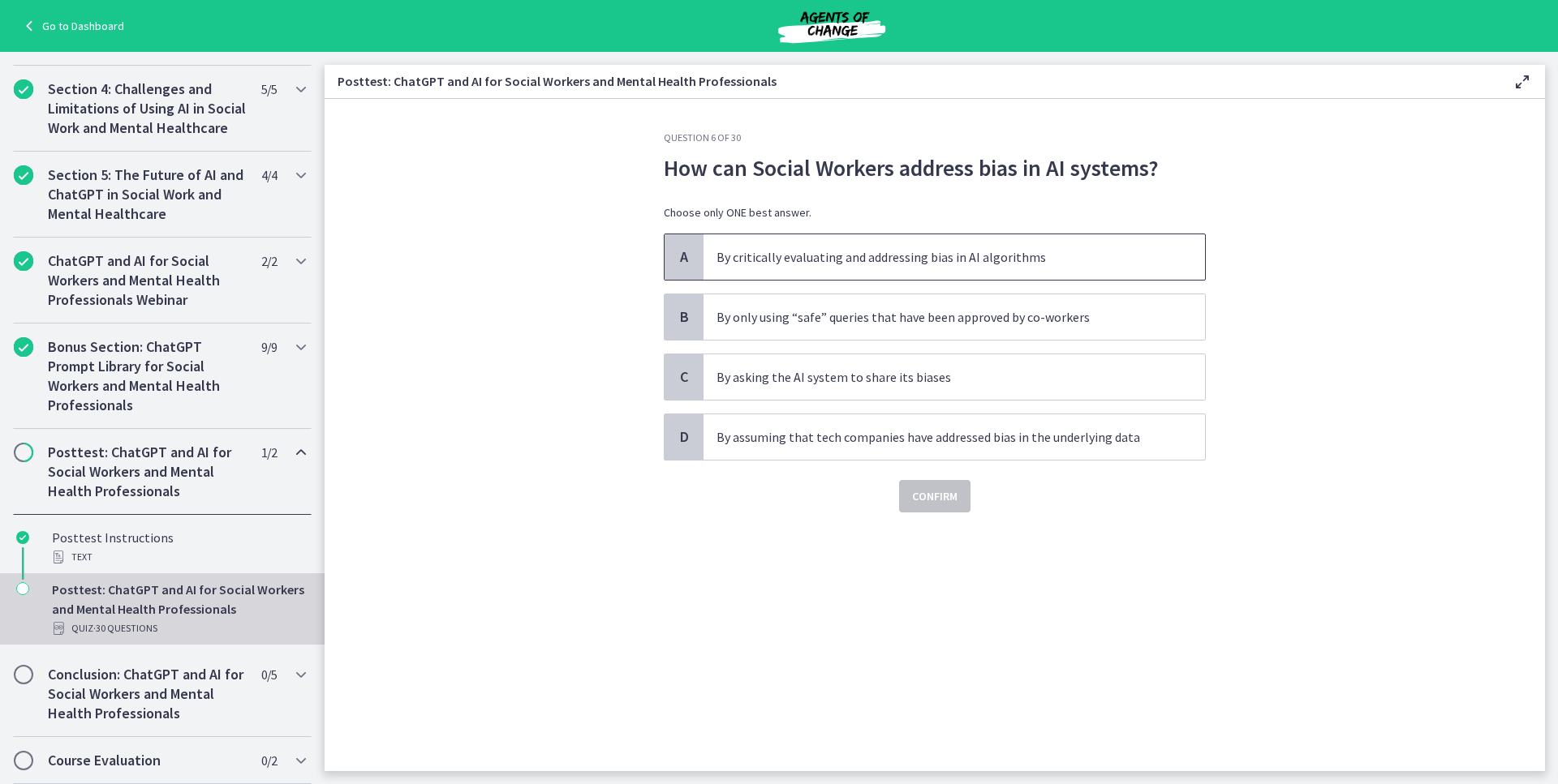
click at [740, 266] on p "By critically evaluating and addressing bias in AI algorithms" at bounding box center [937, 257] width 443 height 20
click at [931, 506] on span "Confirm" at bounding box center [935, 496] width 45 height 20
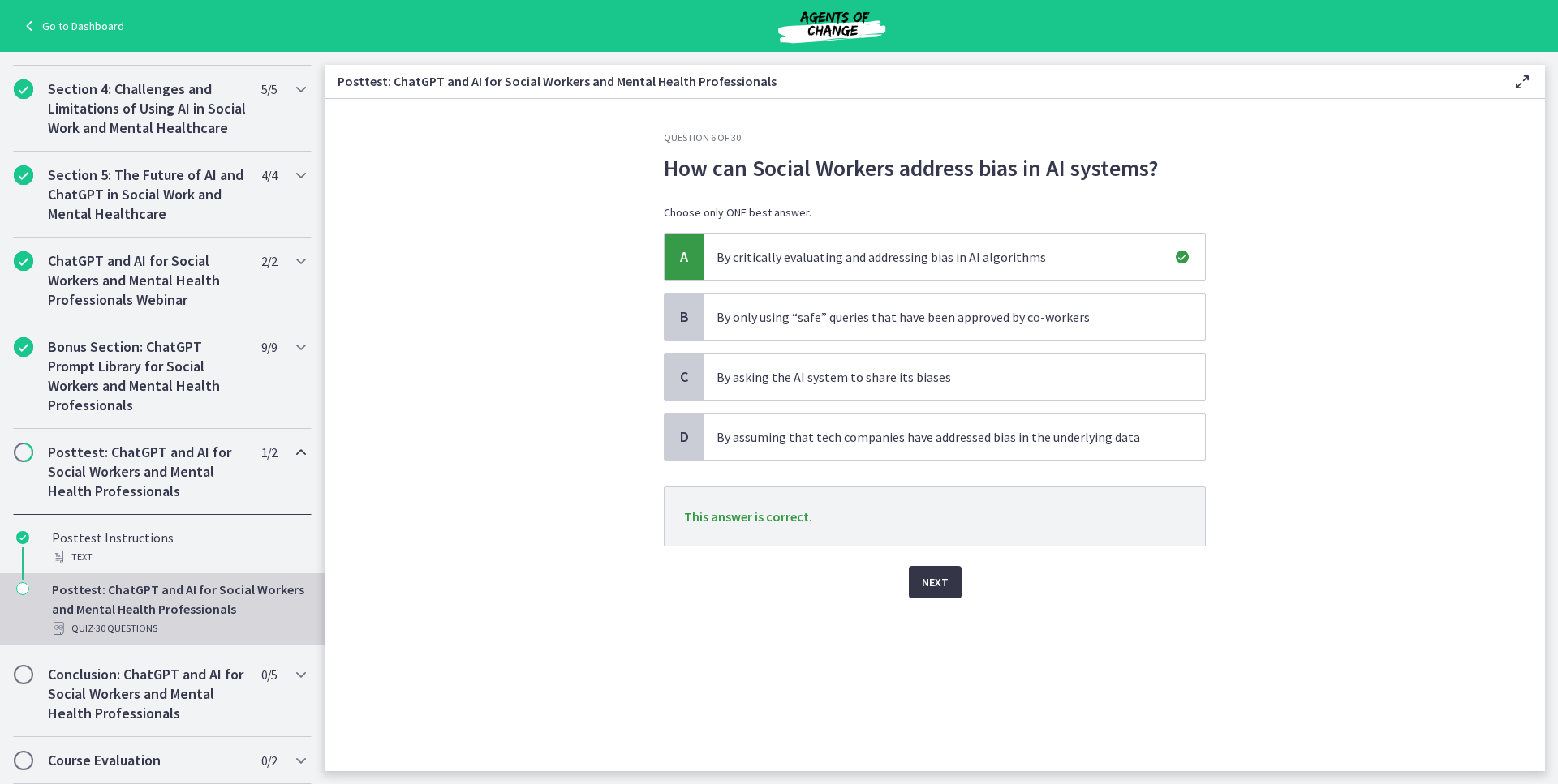
click at [951, 581] on button "Next" at bounding box center [935, 582] width 53 height 33
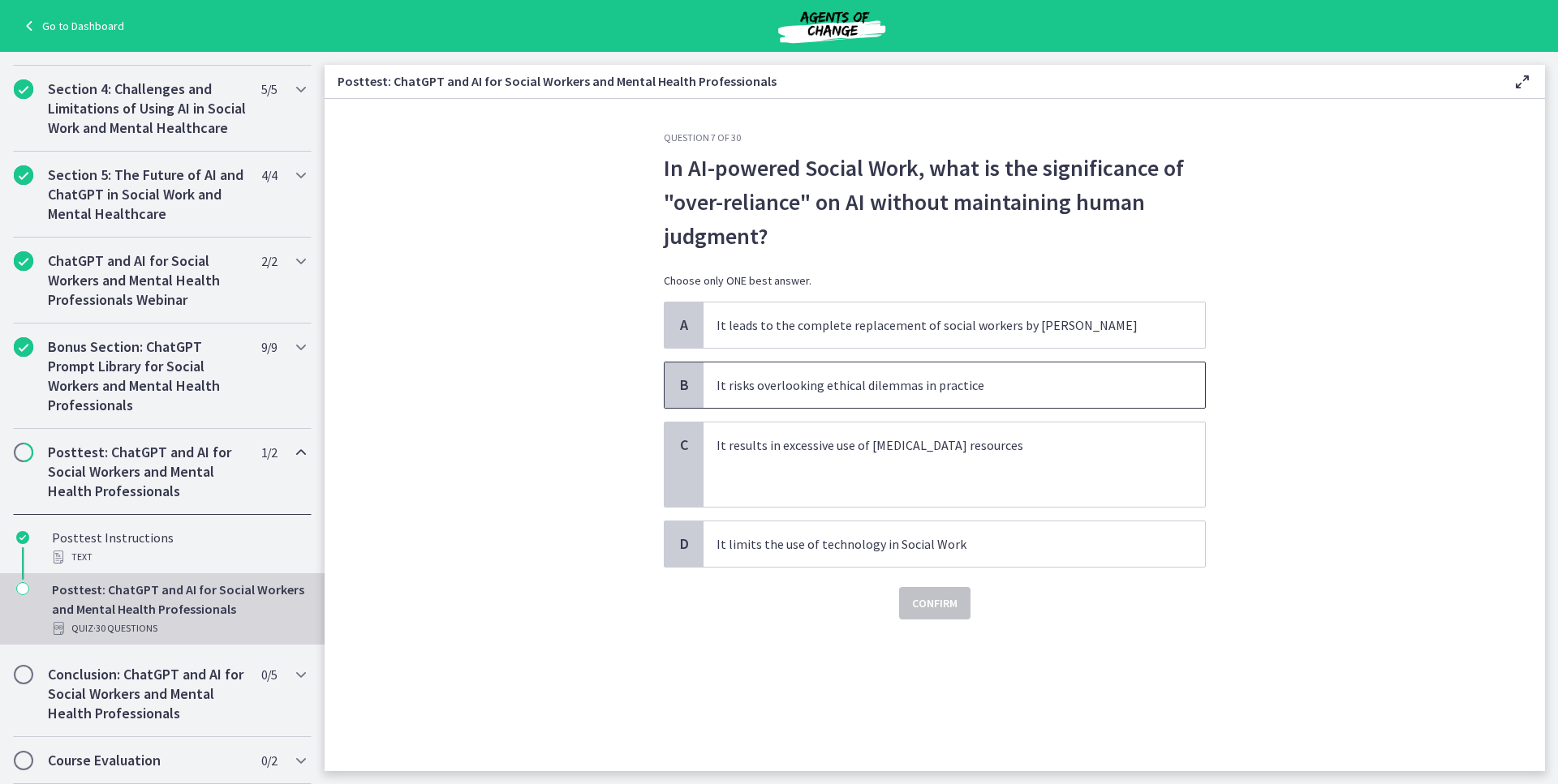
click at [783, 384] on p "It risks overlooking ethical dilemmas in practice" at bounding box center [937, 384] width 443 height 20
click at [941, 600] on span "Confirm" at bounding box center [935, 604] width 45 height 20
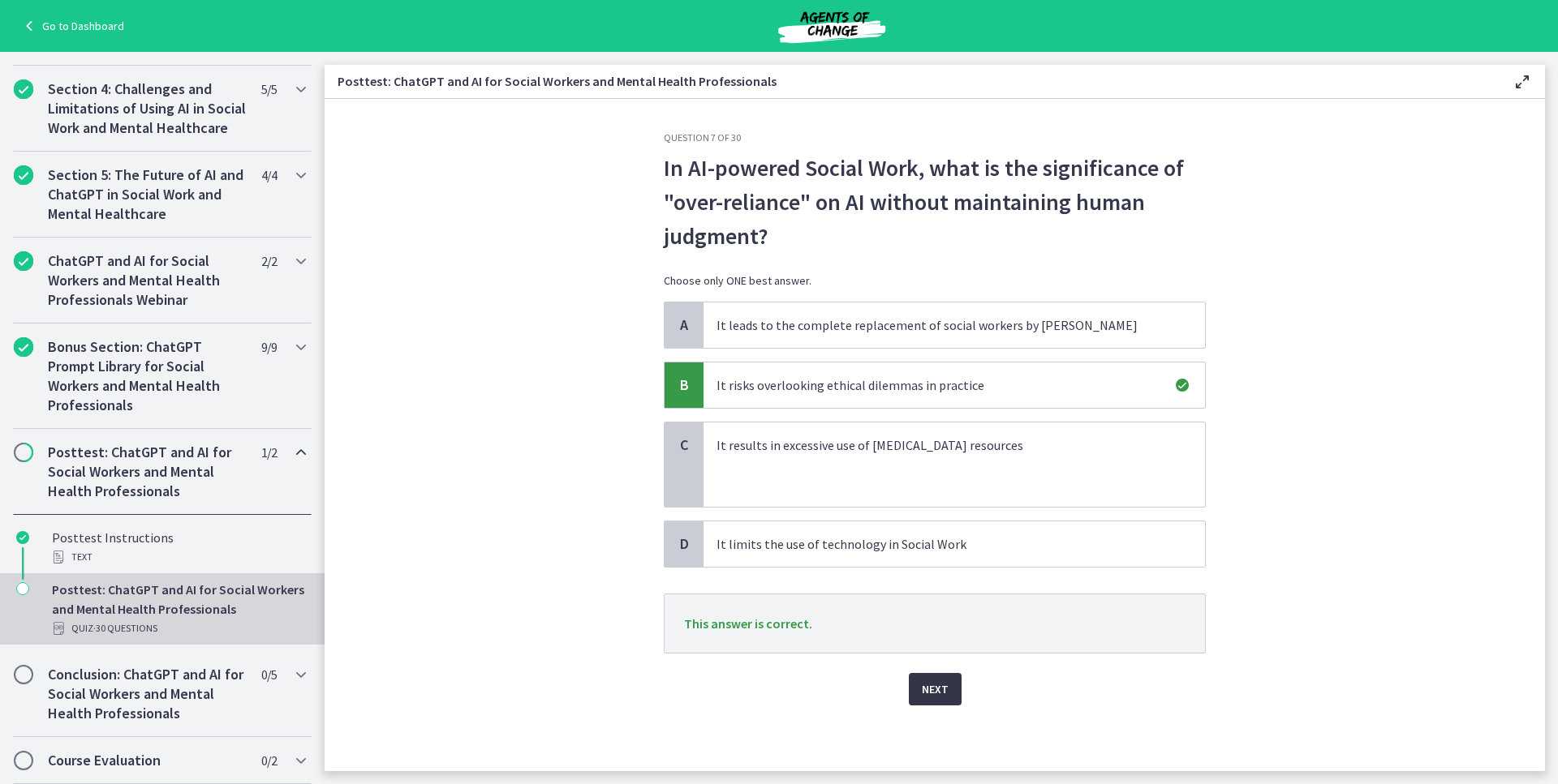
click at [938, 684] on span "Next" at bounding box center [935, 689] width 26 height 20
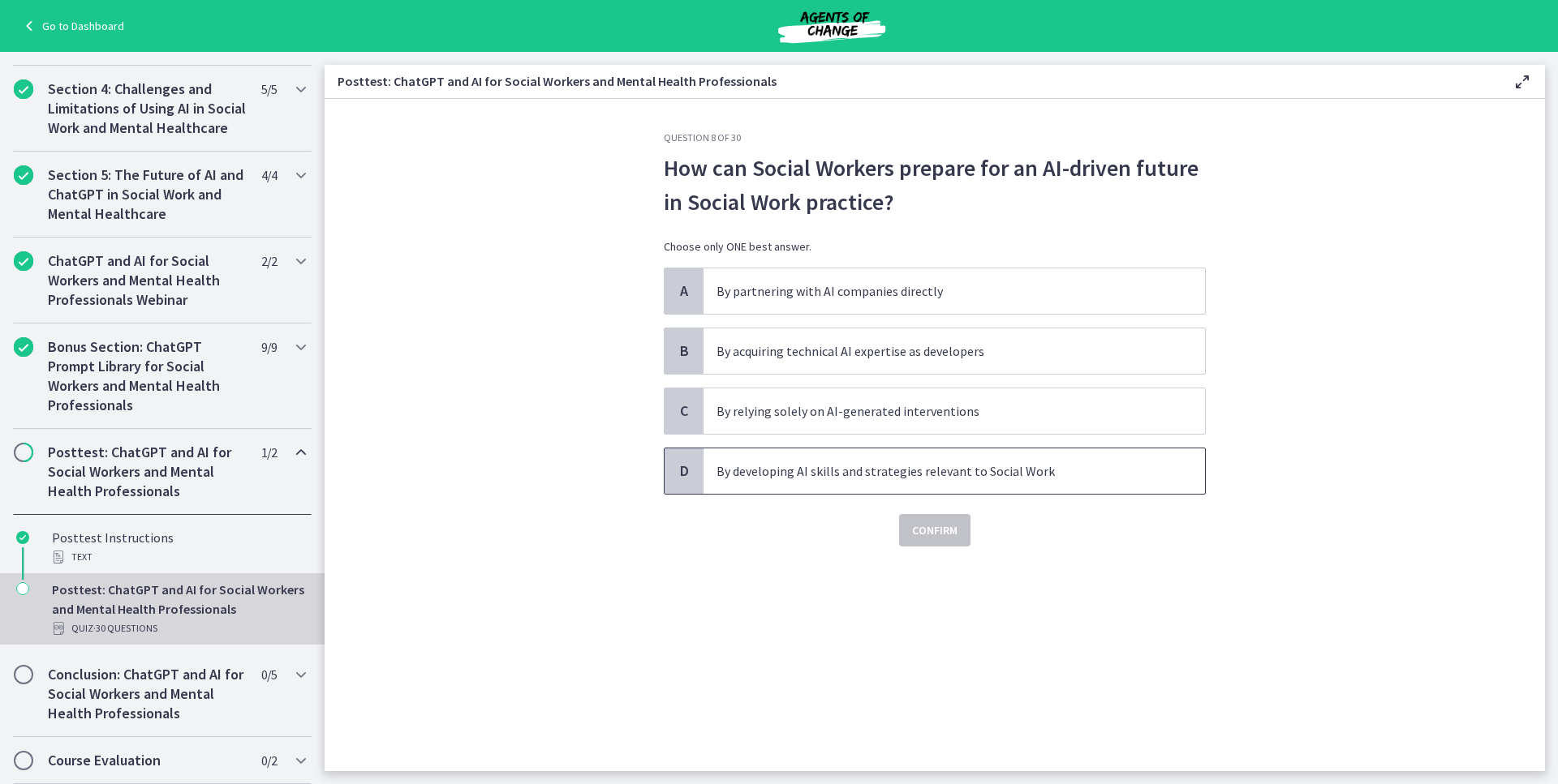
click at [884, 481] on span "By developing AI skills and strategies relevant to Social Work" at bounding box center [953, 471] width 501 height 45
click at [925, 530] on span "Confirm" at bounding box center [935, 530] width 45 height 20
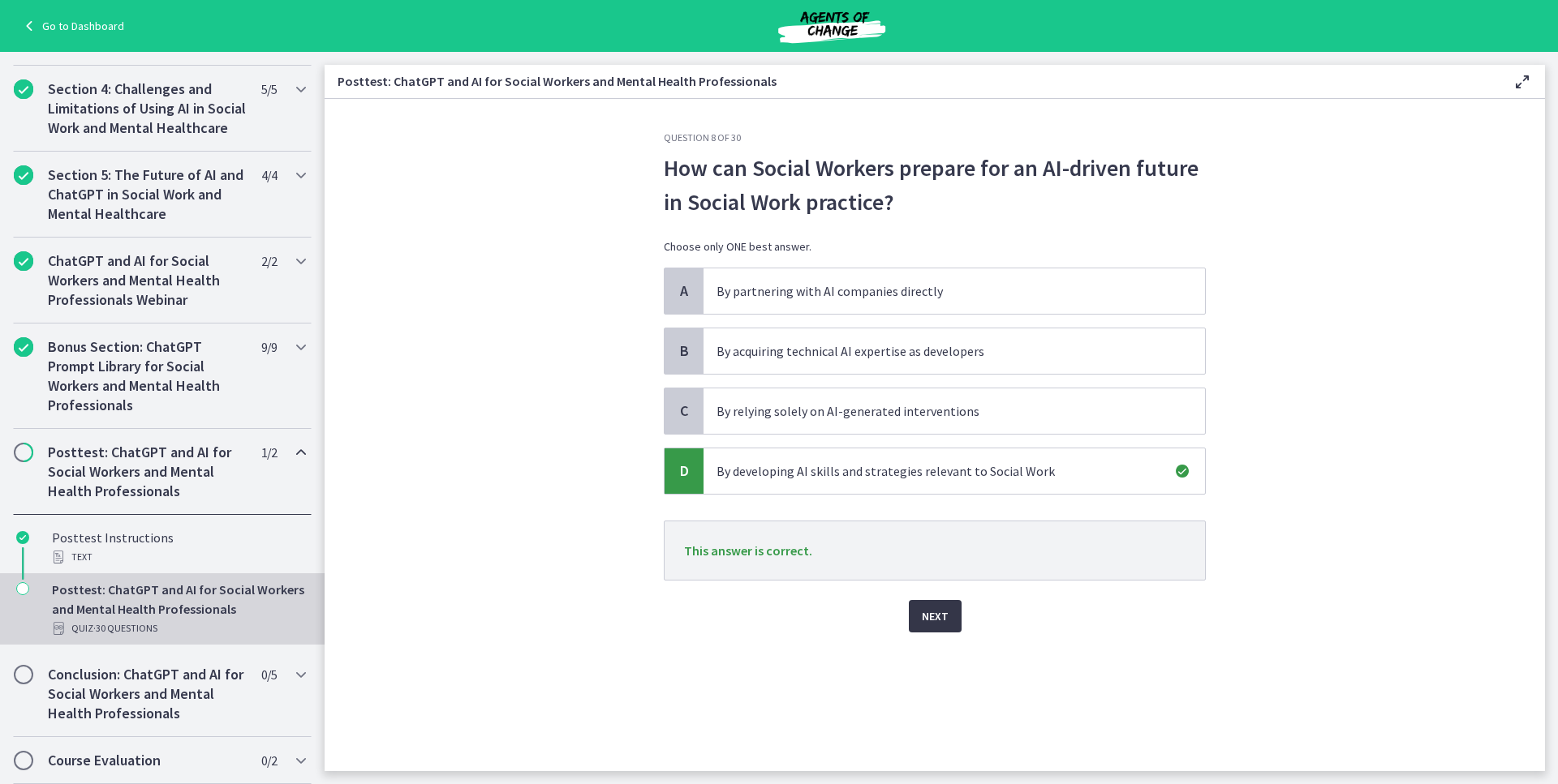
click at [940, 614] on span "Next" at bounding box center [935, 616] width 26 height 20
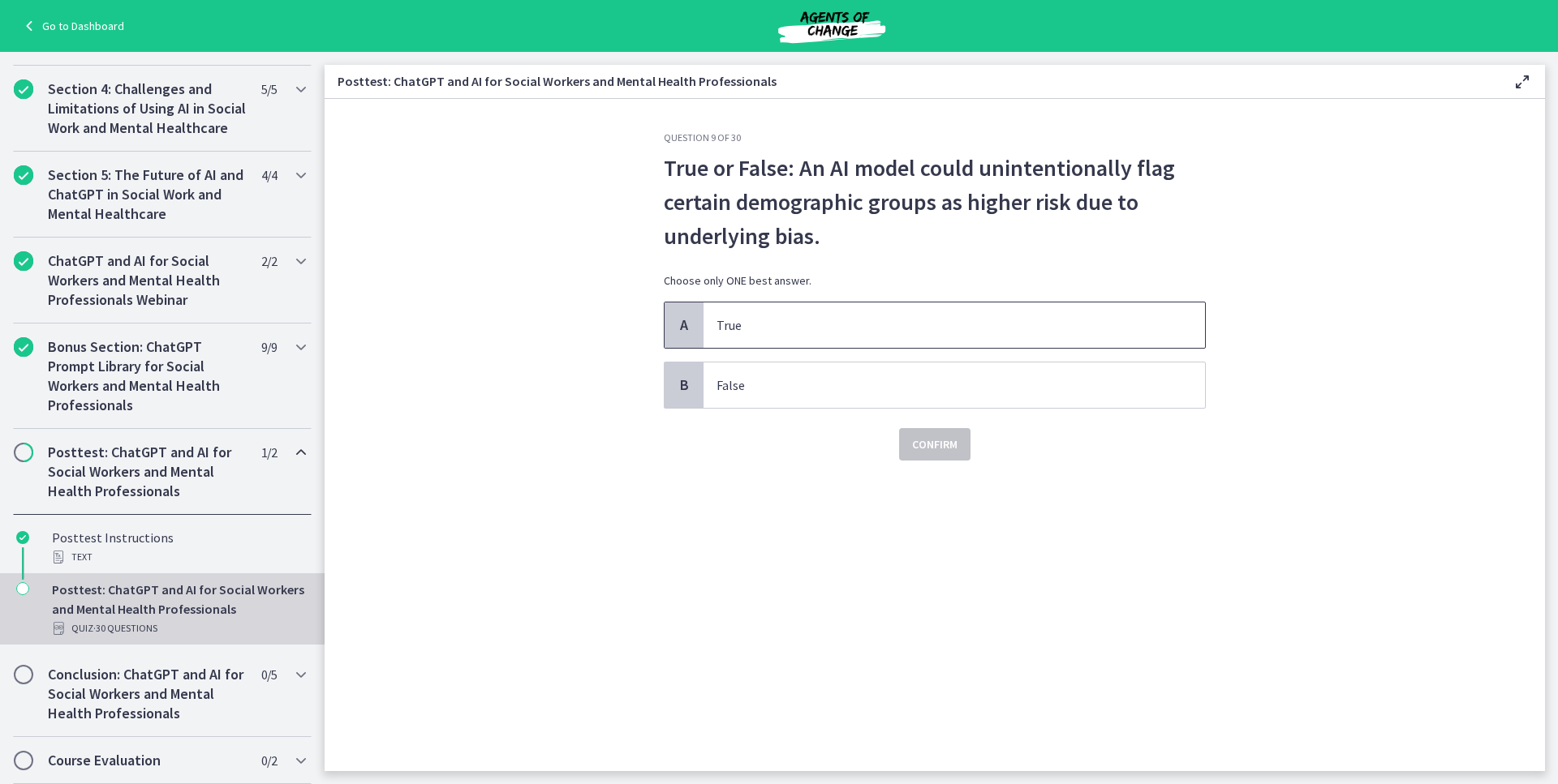
click at [796, 322] on p "True" at bounding box center [937, 325] width 443 height 20
click at [927, 449] on span "Confirm" at bounding box center [935, 444] width 45 height 20
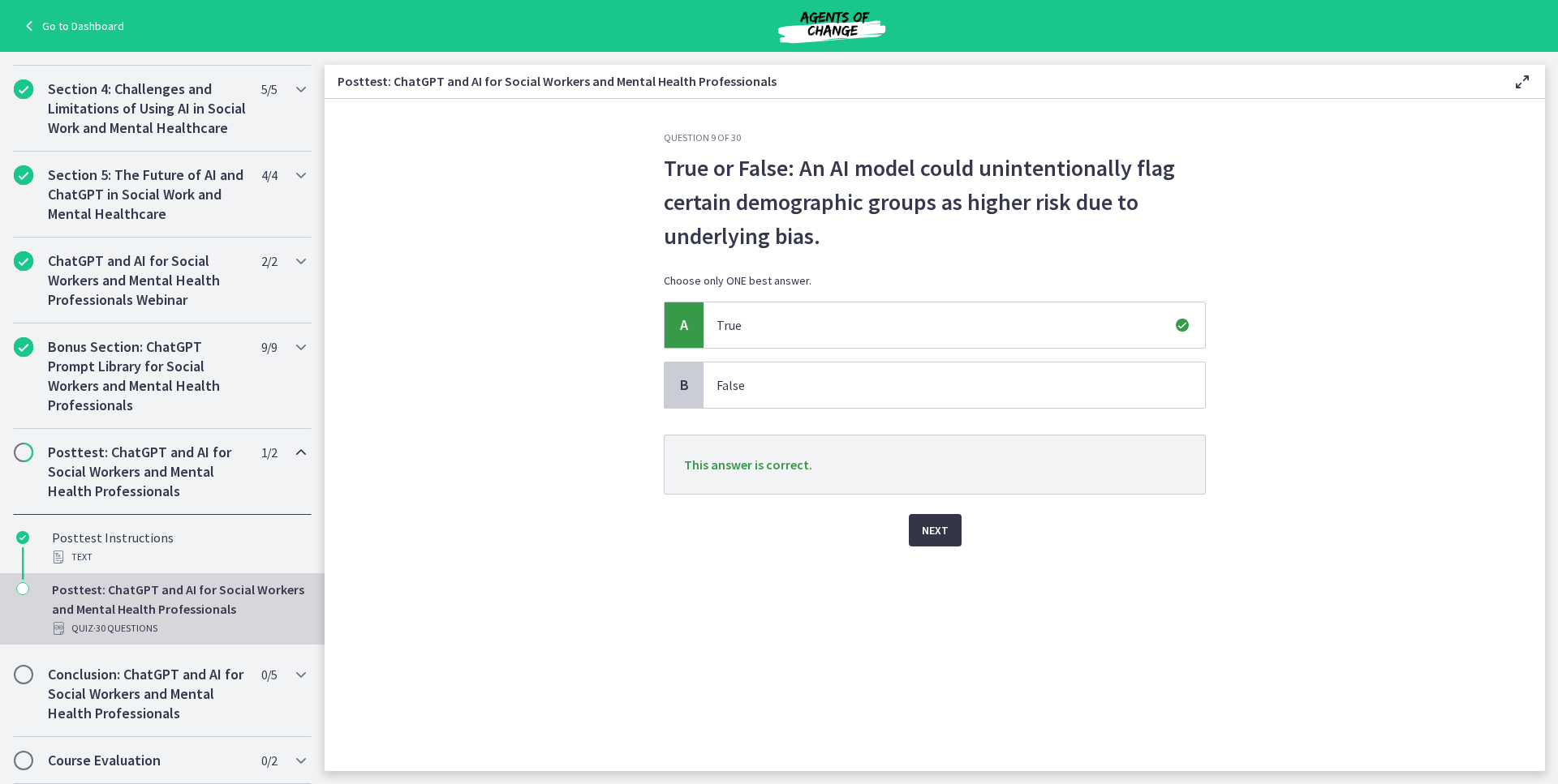
click at [924, 524] on span "Next" at bounding box center [935, 530] width 26 height 20
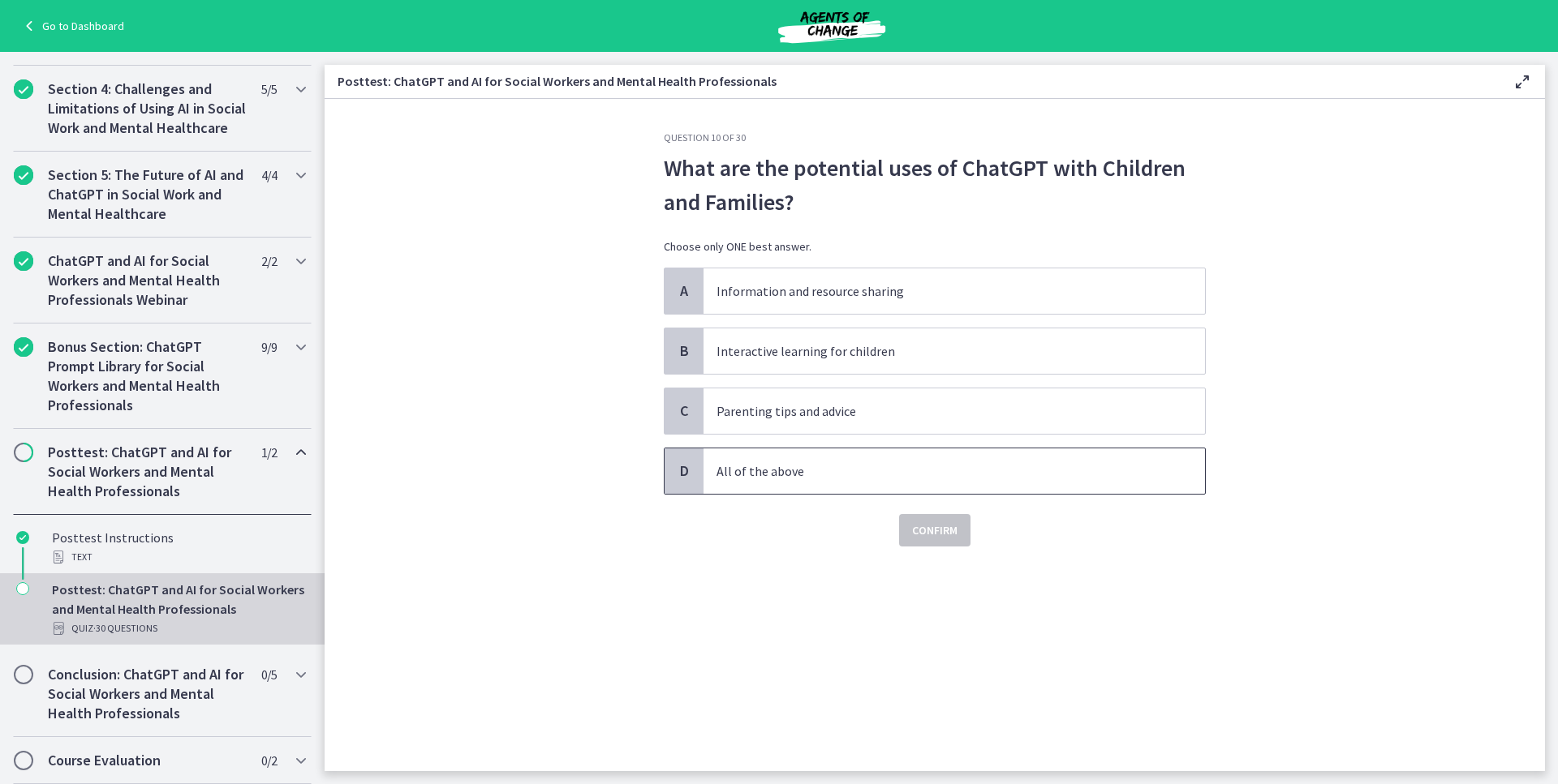
click at [817, 494] on div "D All of the above" at bounding box center [935, 471] width 542 height 47
click at [916, 532] on span "Confirm" at bounding box center [935, 530] width 45 height 20
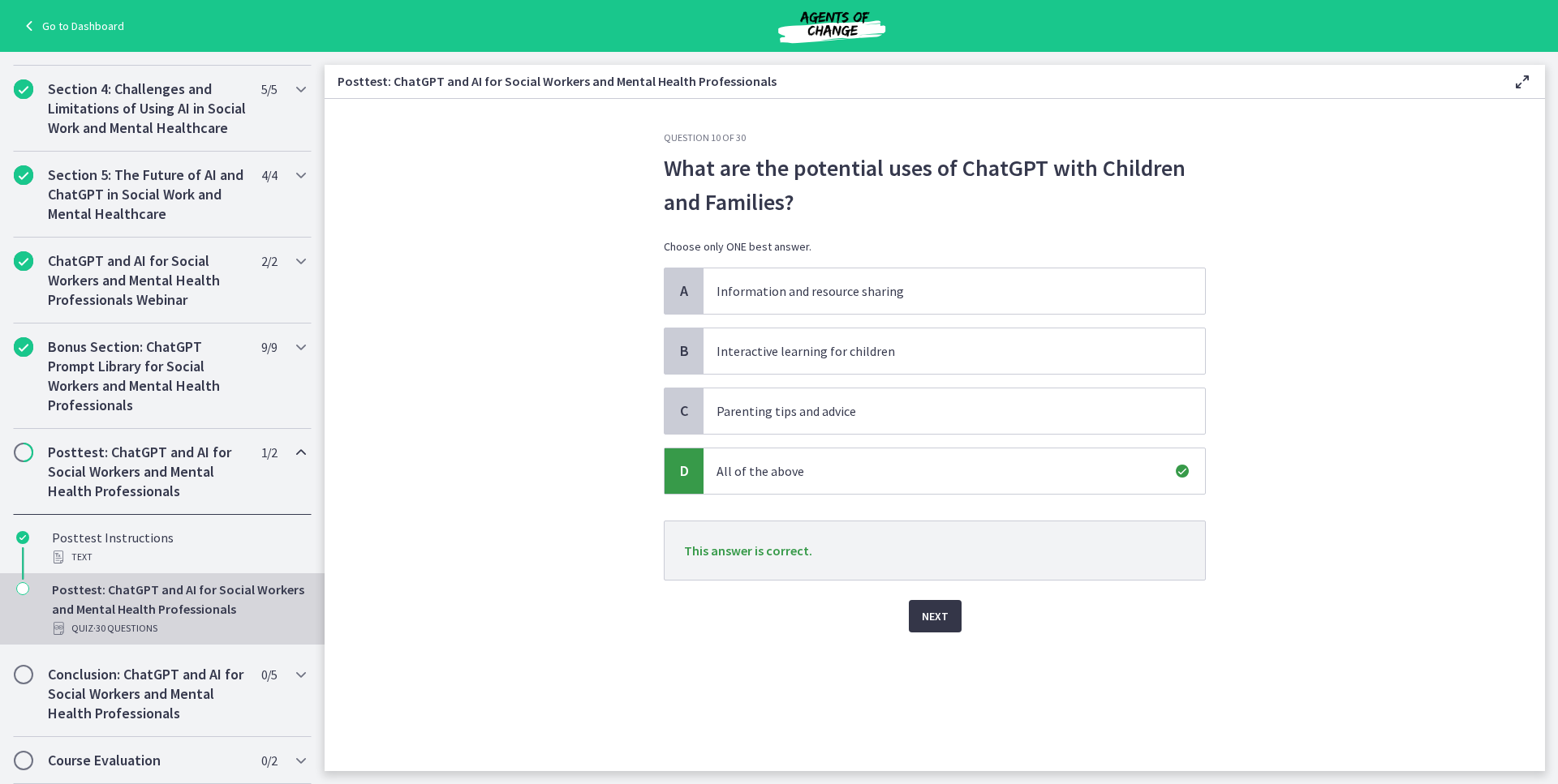
click at [948, 617] on button "Next" at bounding box center [935, 616] width 53 height 33
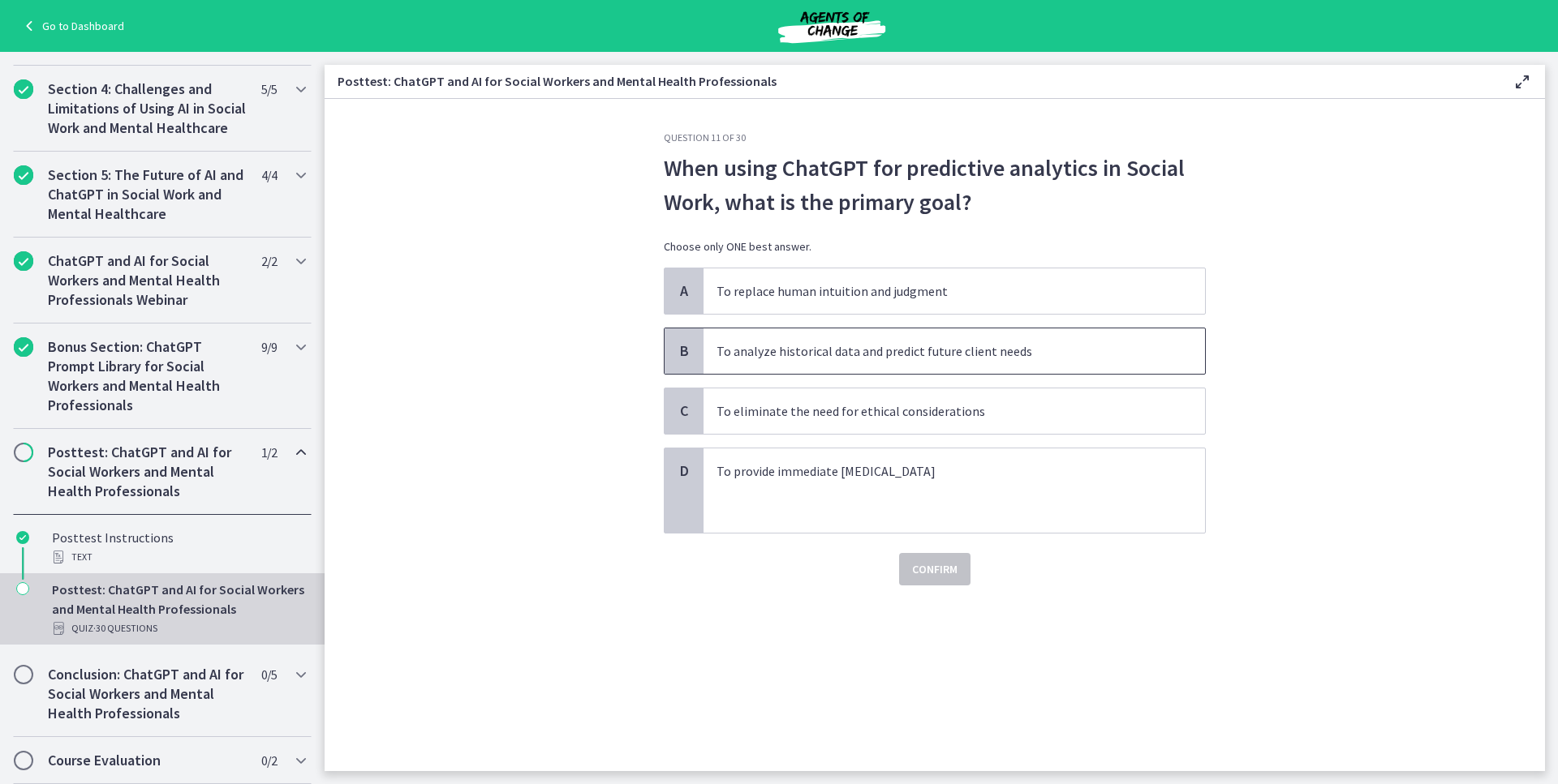
click at [795, 362] on span "To analyze historical data and predict future client needs" at bounding box center [953, 351] width 501 height 45
click at [933, 561] on span "Confirm" at bounding box center [935, 569] width 45 height 20
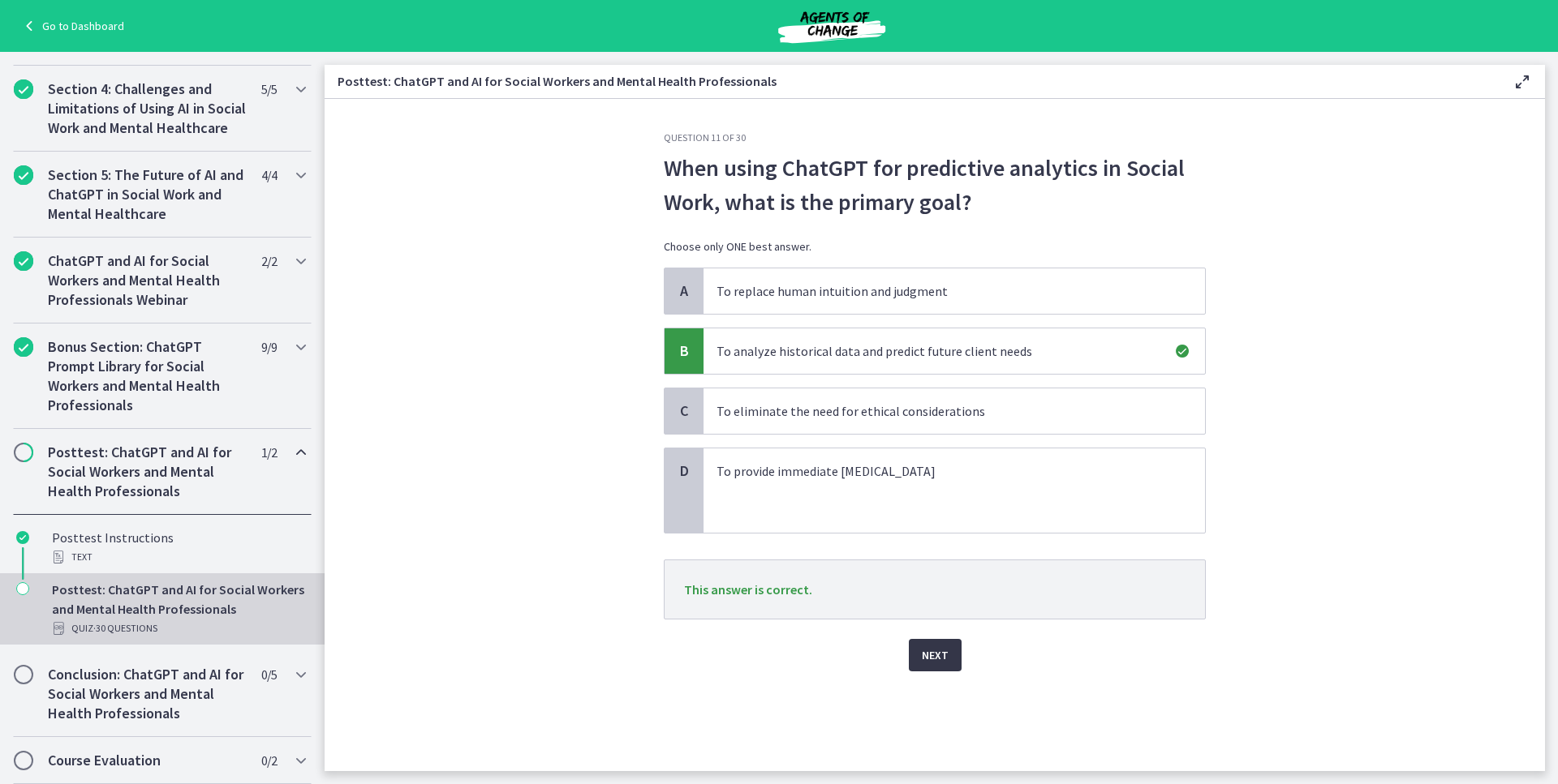
click at [932, 643] on button "Next" at bounding box center [935, 655] width 53 height 33
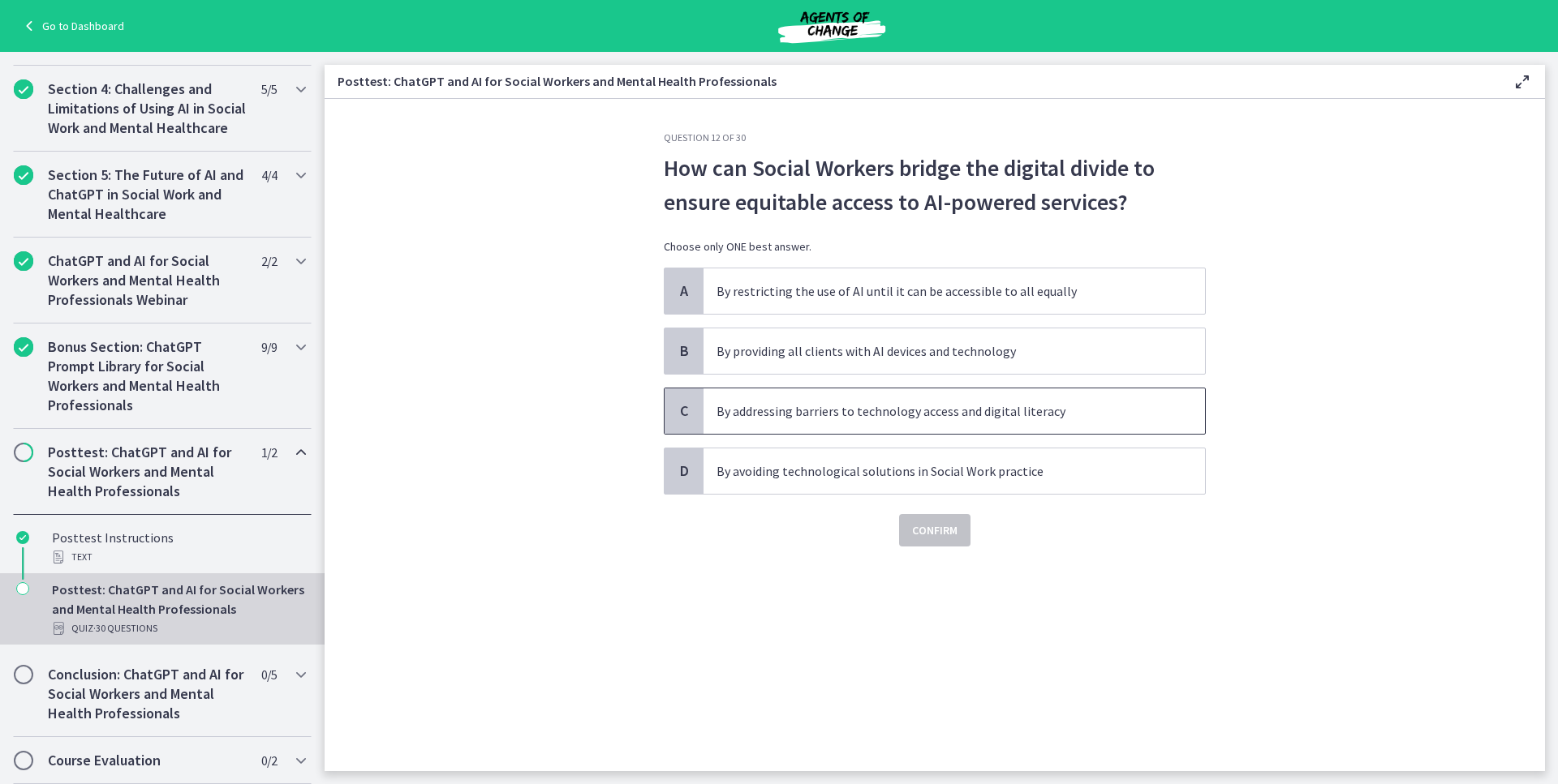
click at [875, 418] on p "By addressing barriers to technology access and digital literacy" at bounding box center [937, 411] width 443 height 20
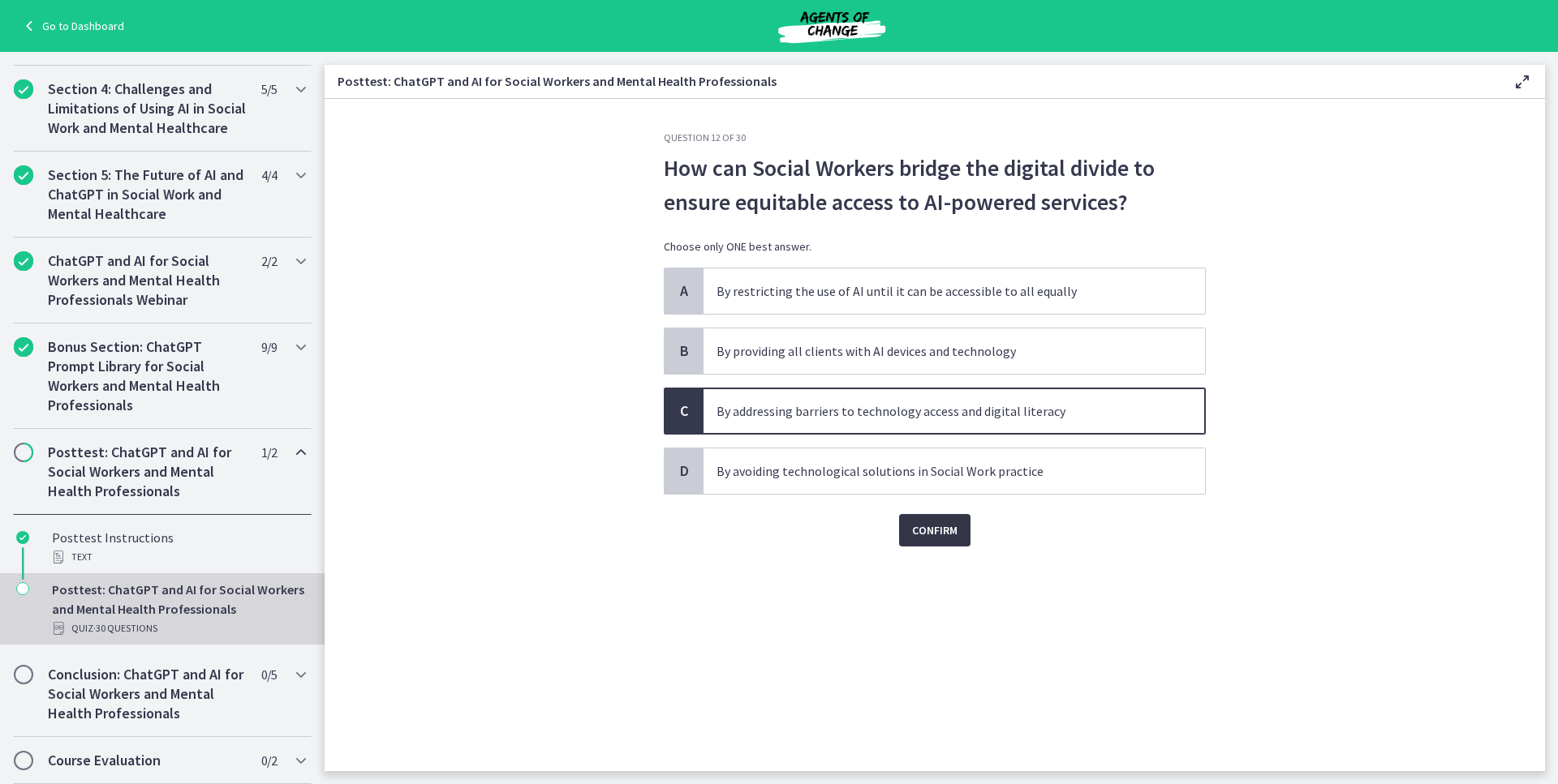
click at [949, 540] on span "Confirm" at bounding box center [935, 530] width 45 height 20
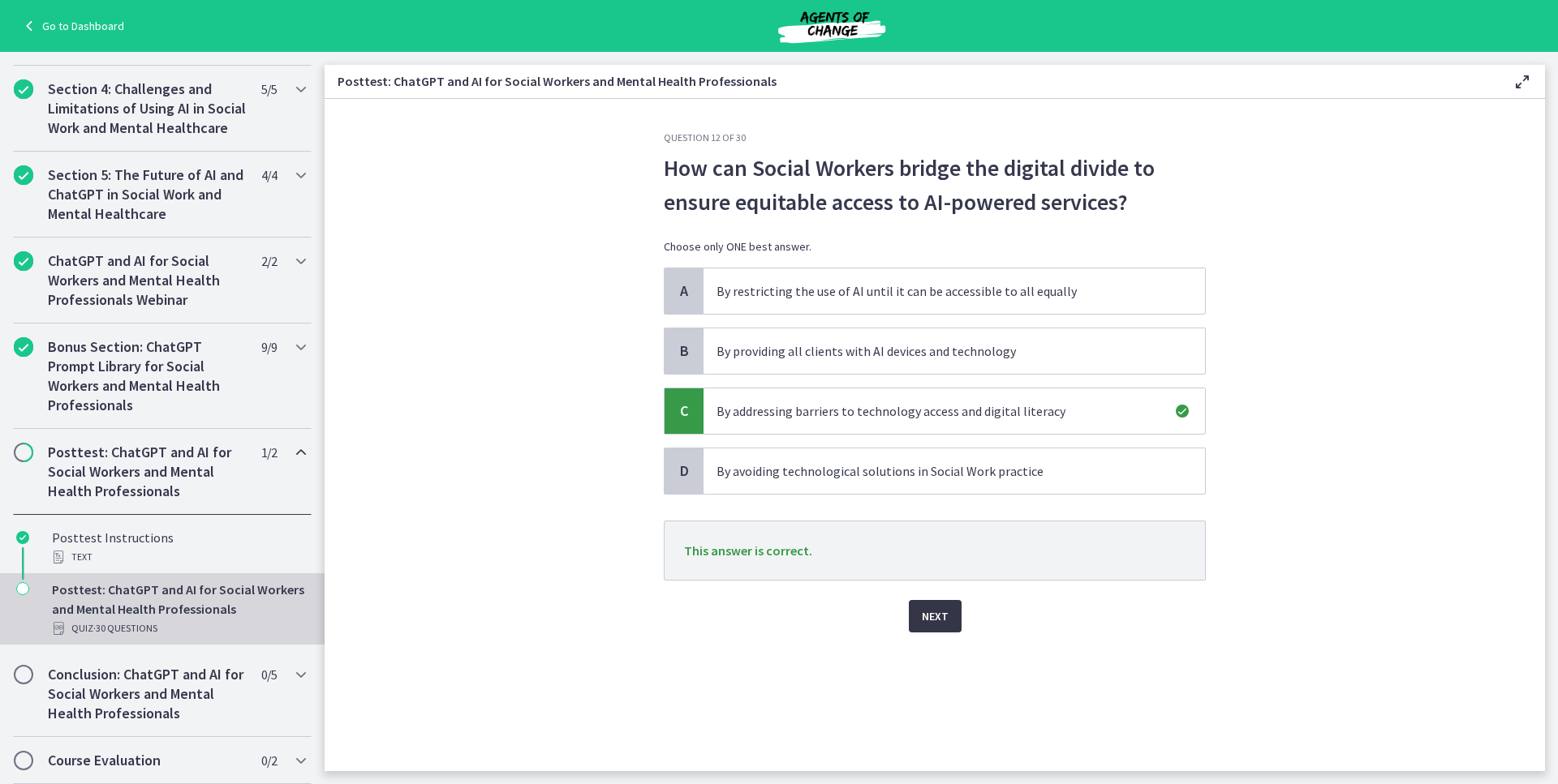
click at [944, 622] on span "Next" at bounding box center [935, 616] width 26 height 20
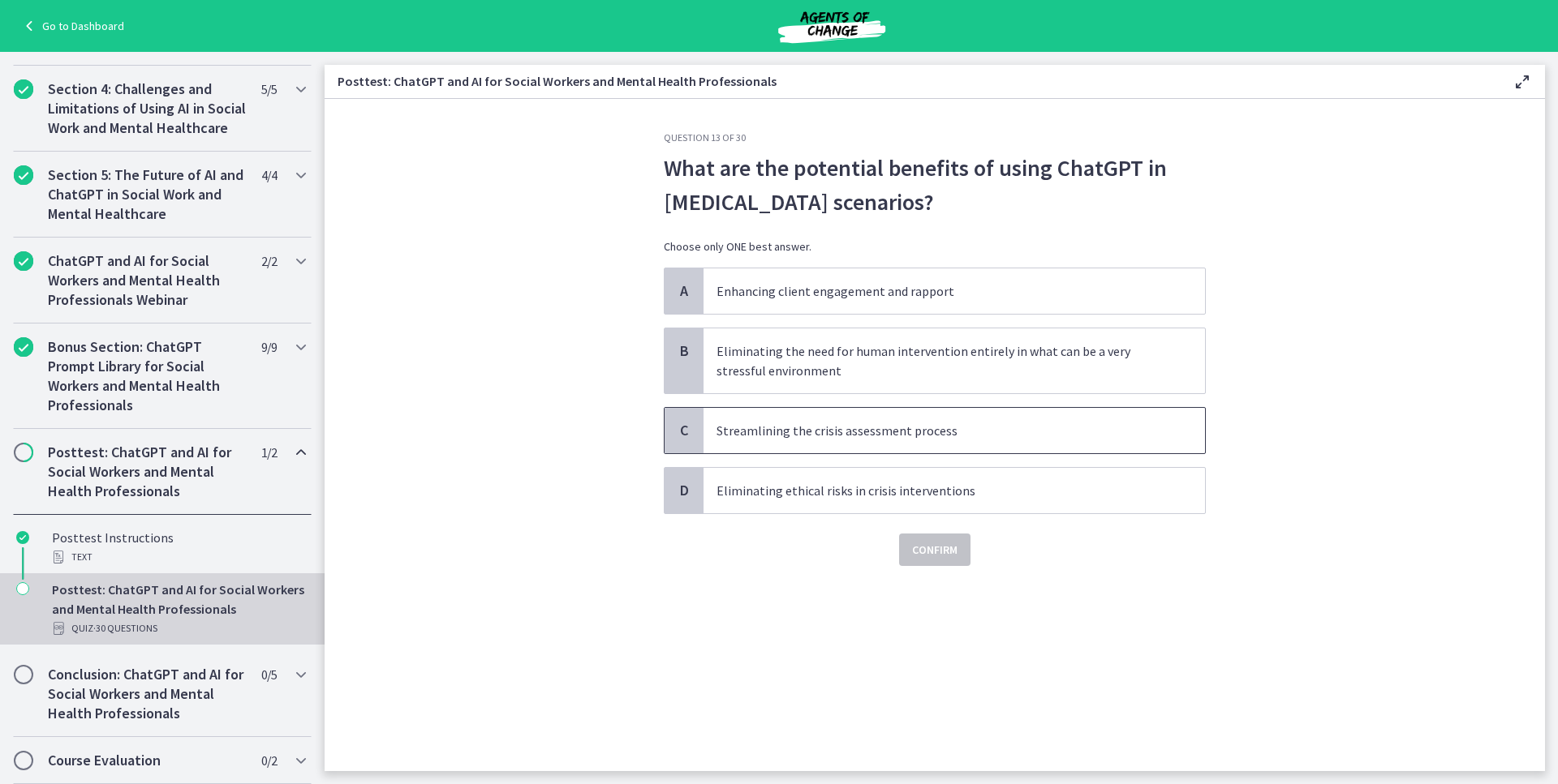
click at [920, 432] on p "Streamlining the crisis assessment process" at bounding box center [937, 431] width 443 height 20
click at [921, 542] on span "Confirm" at bounding box center [935, 550] width 45 height 20
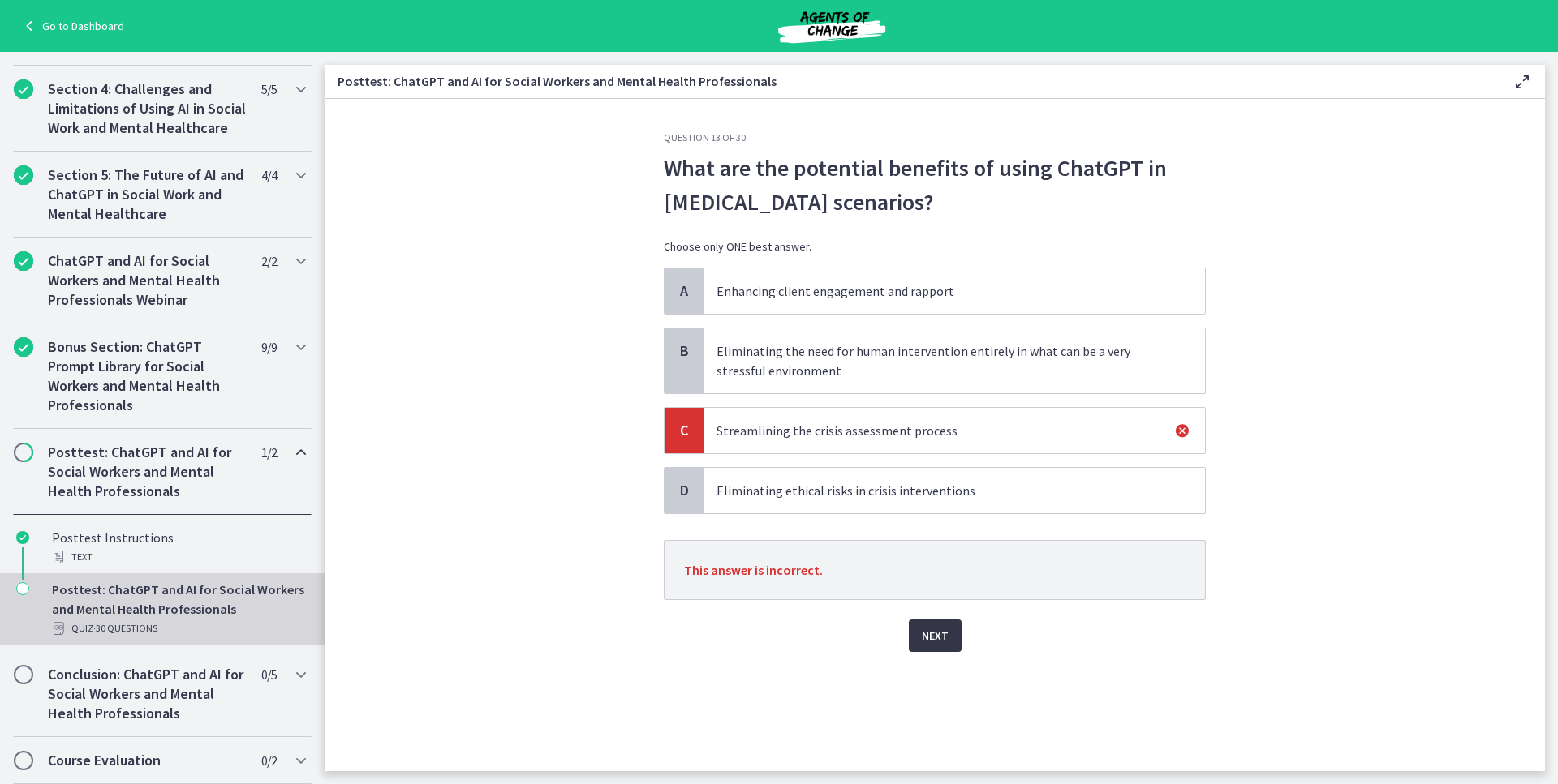
click at [949, 643] on button "Next" at bounding box center [935, 635] width 53 height 33
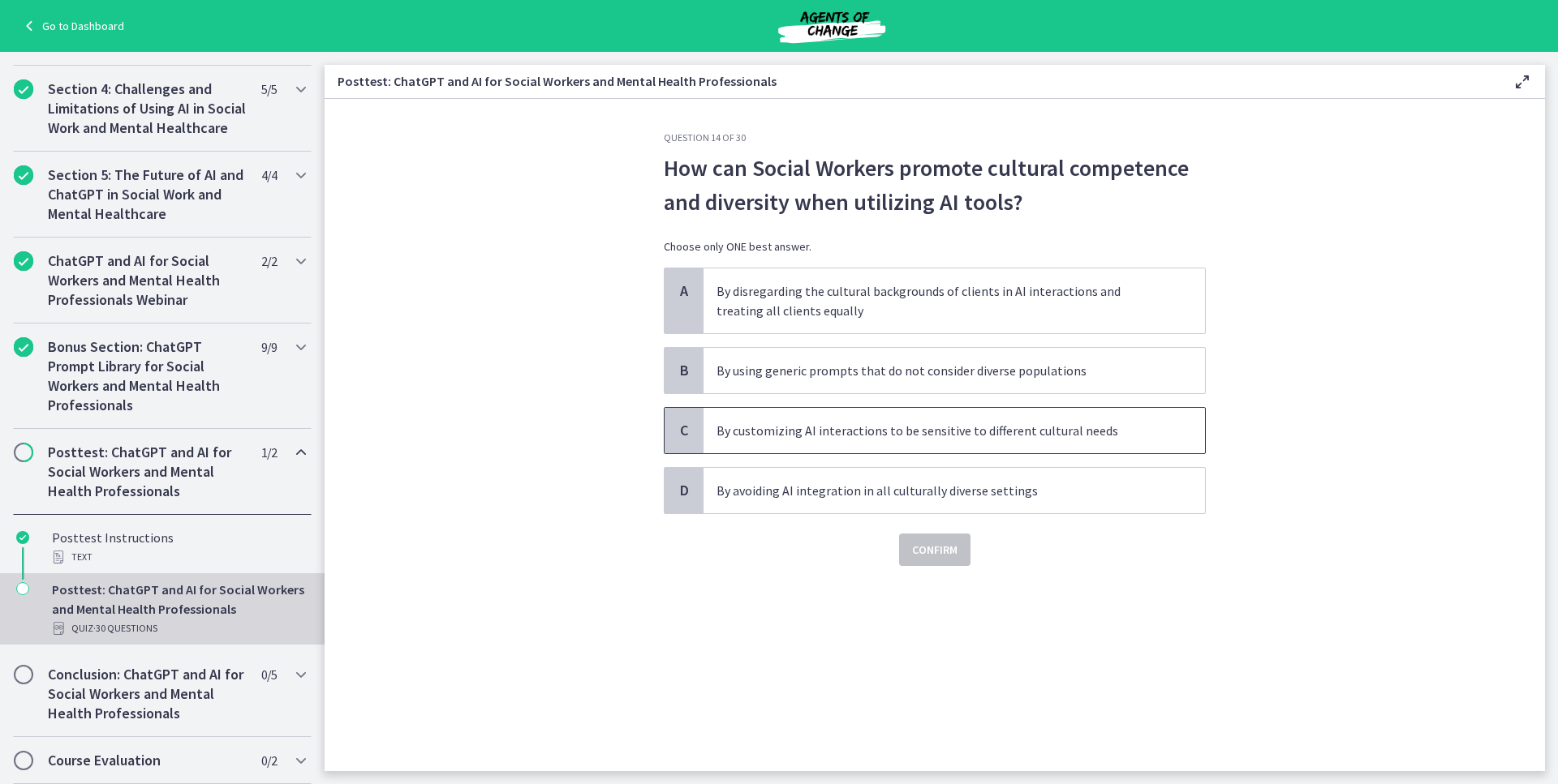
click at [801, 429] on p "By customizing AI interactions to be sensitive to different cultural needs" at bounding box center [937, 431] width 443 height 20
click at [929, 557] on span "Confirm" at bounding box center [935, 550] width 45 height 20
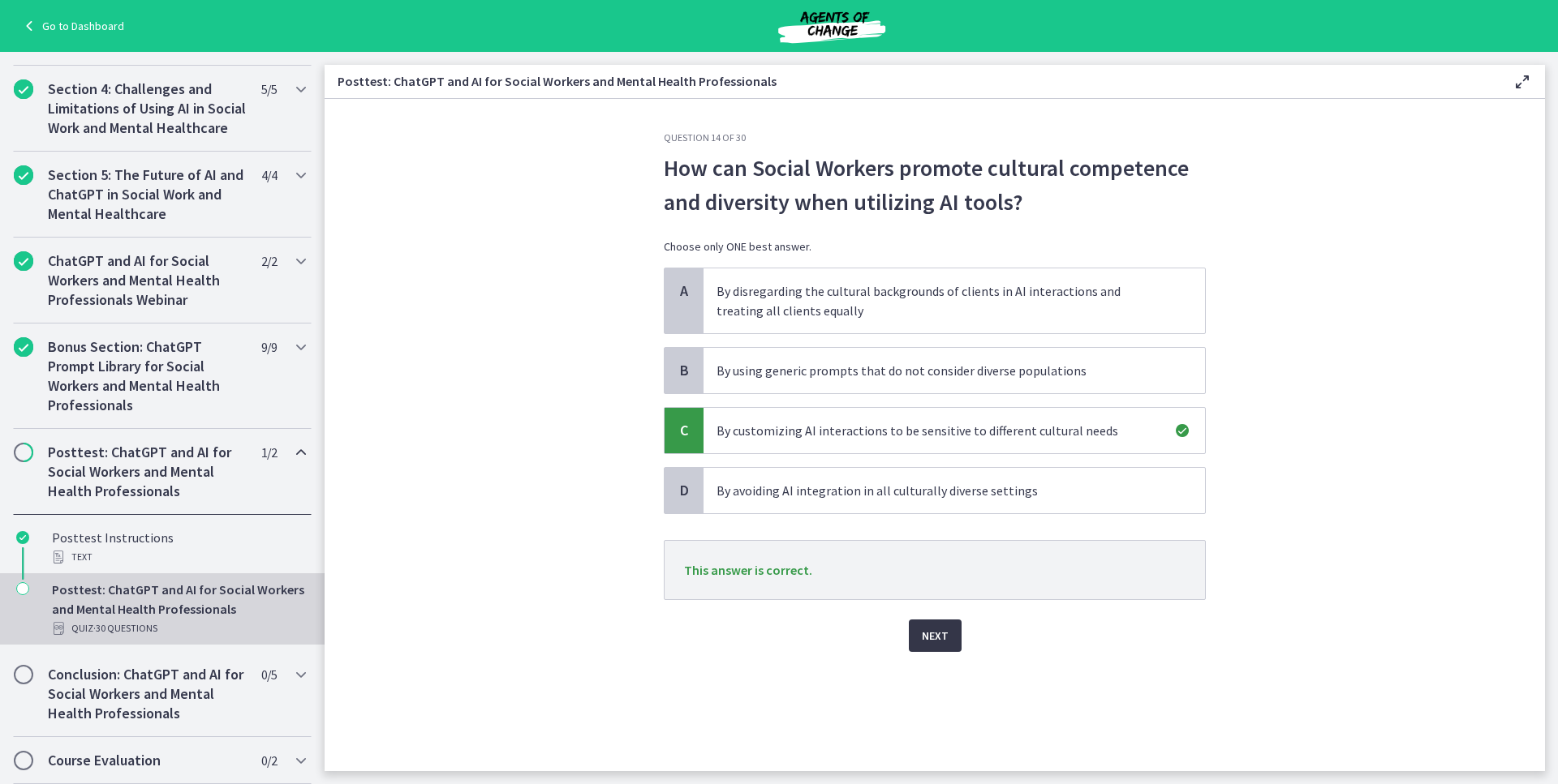
click at [925, 641] on span "Next" at bounding box center [935, 635] width 26 height 20
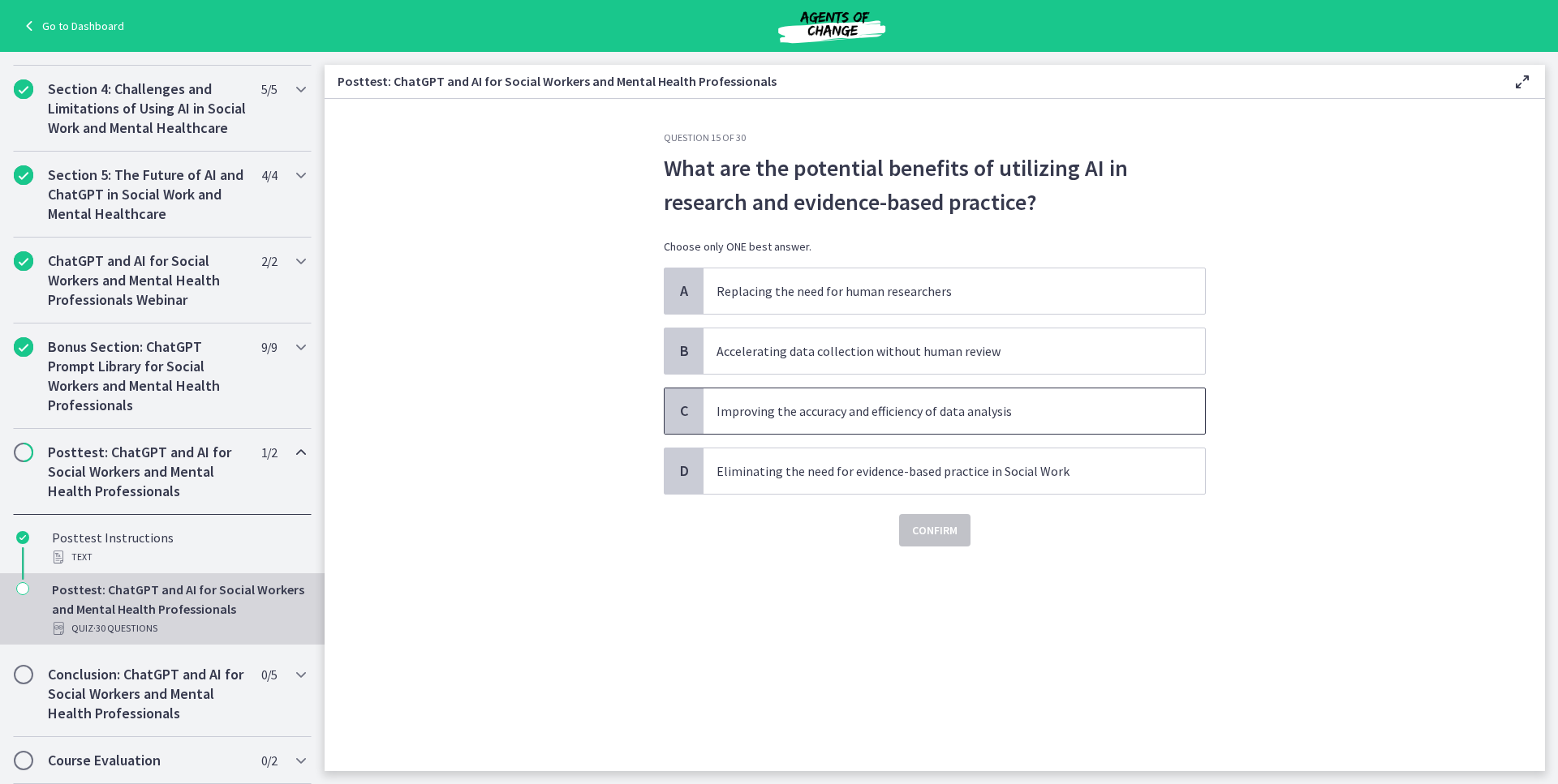
click at [784, 423] on span "Improving the accuracy and efficiency of data analysis" at bounding box center [953, 411] width 501 height 45
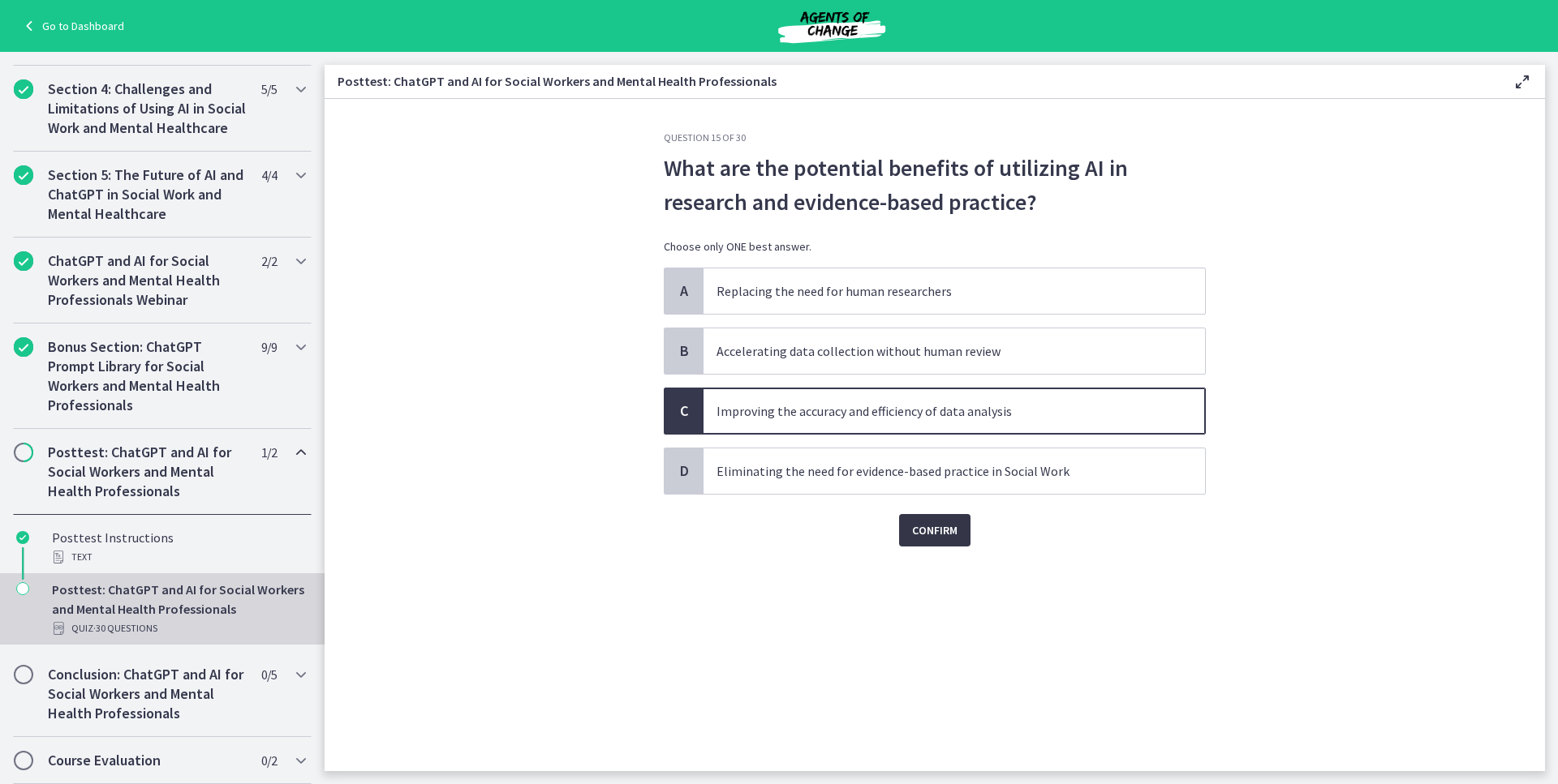
click at [921, 541] on button "Confirm" at bounding box center [935, 530] width 71 height 33
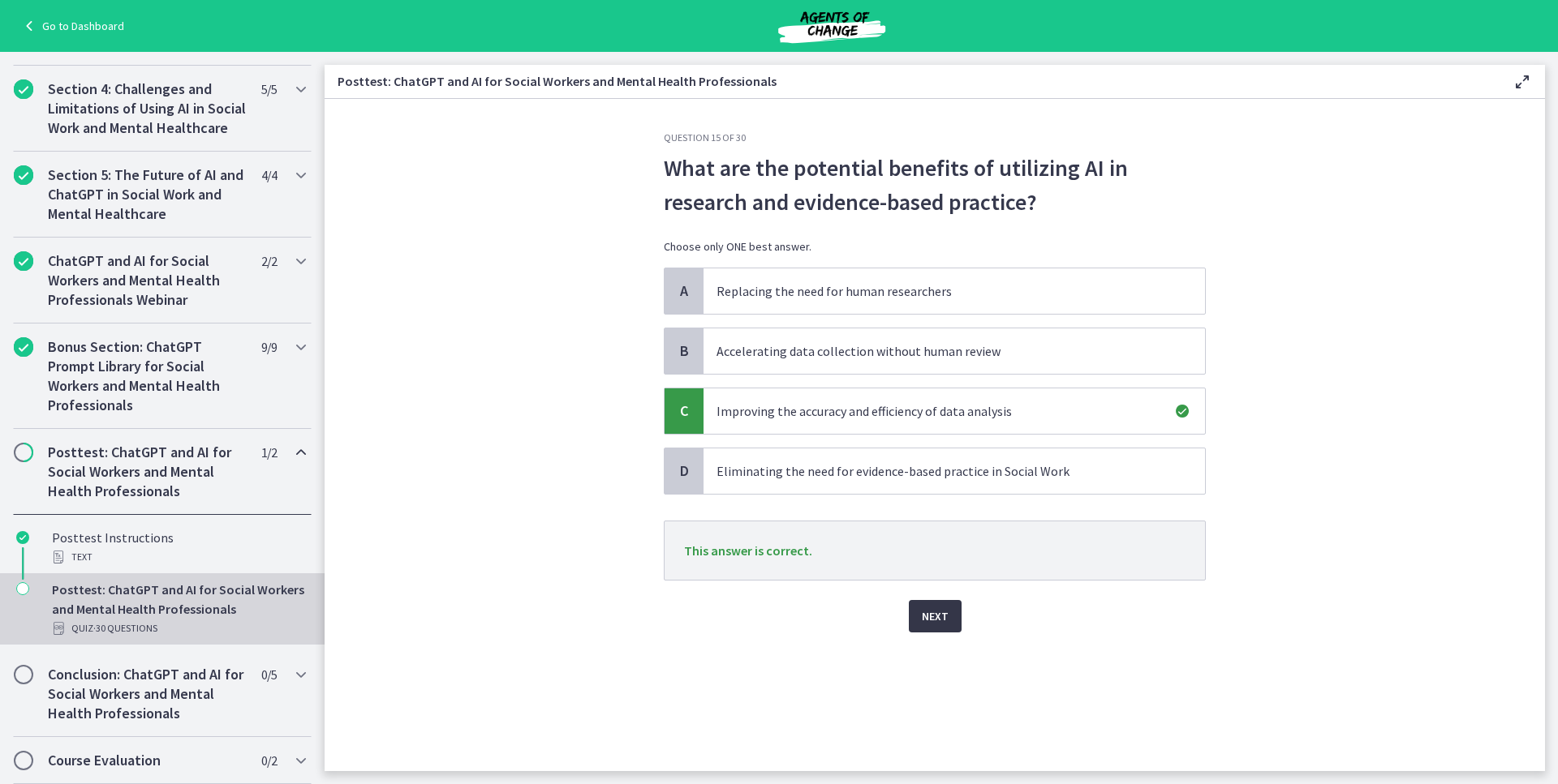
click at [929, 614] on span "Next" at bounding box center [935, 616] width 26 height 20
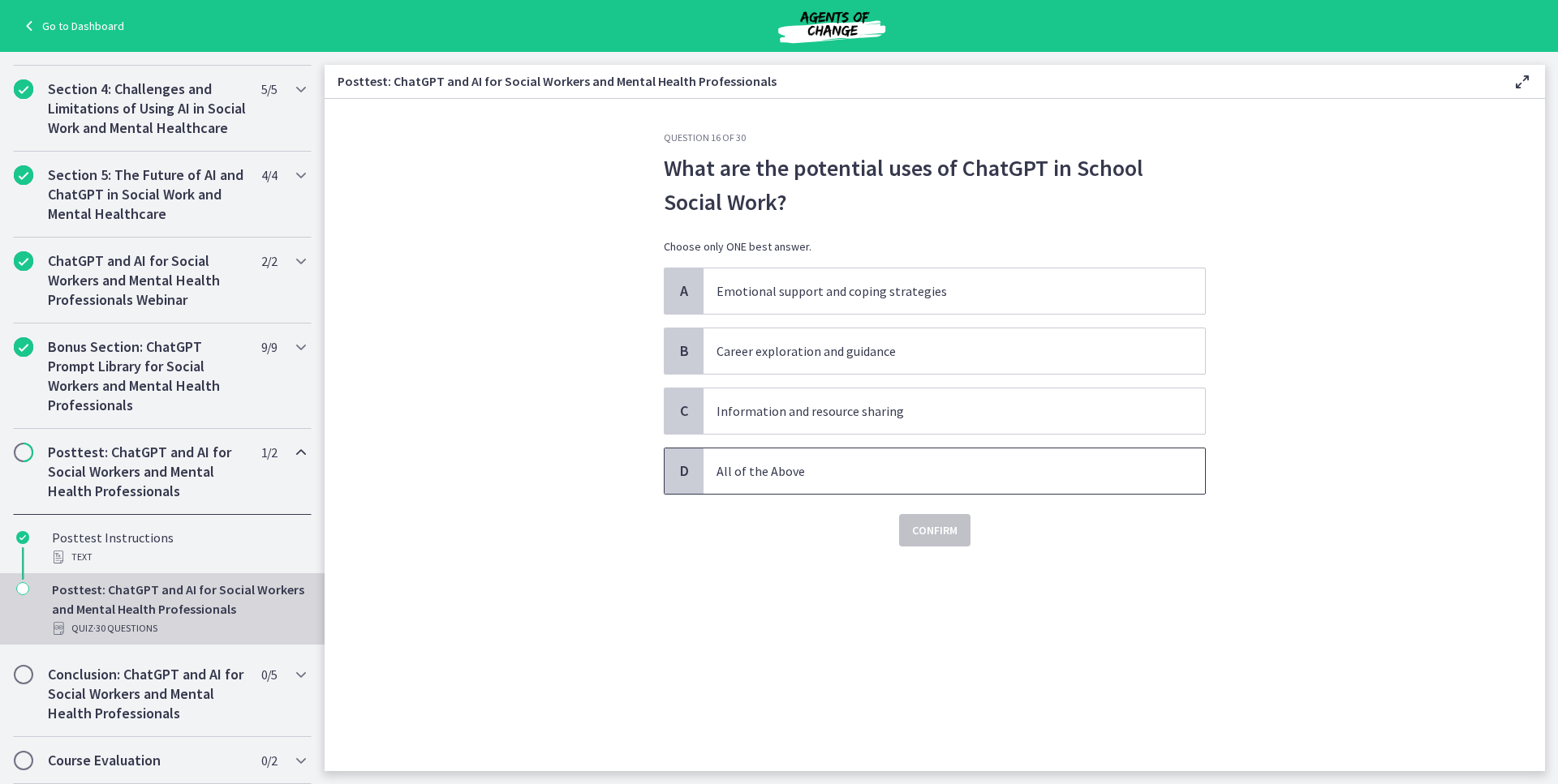
click at [825, 463] on p "All of the Above" at bounding box center [937, 471] width 443 height 20
click at [921, 525] on span "Confirm" at bounding box center [935, 530] width 45 height 20
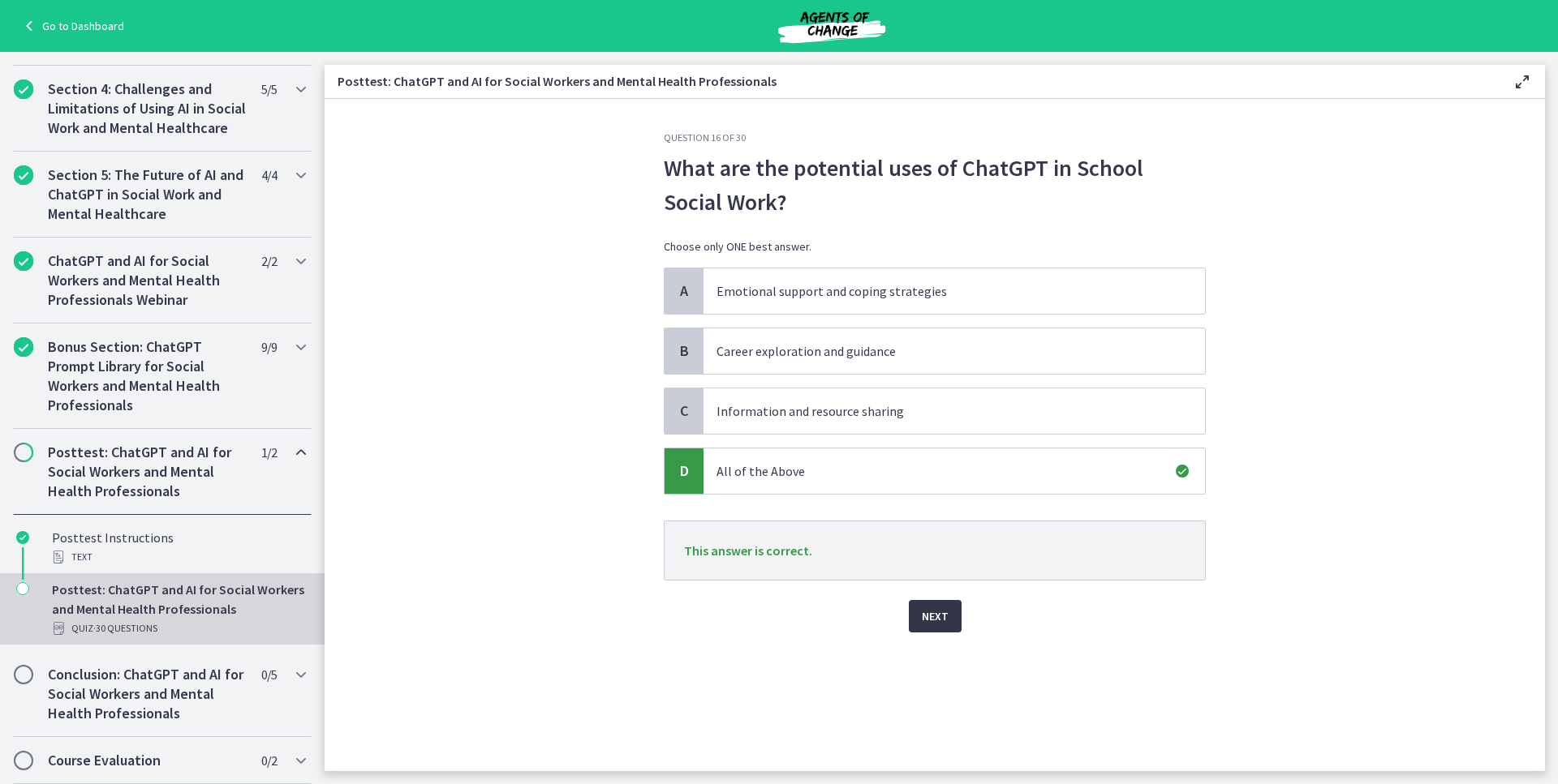
click at [950, 617] on button "Next" at bounding box center [935, 616] width 53 height 33
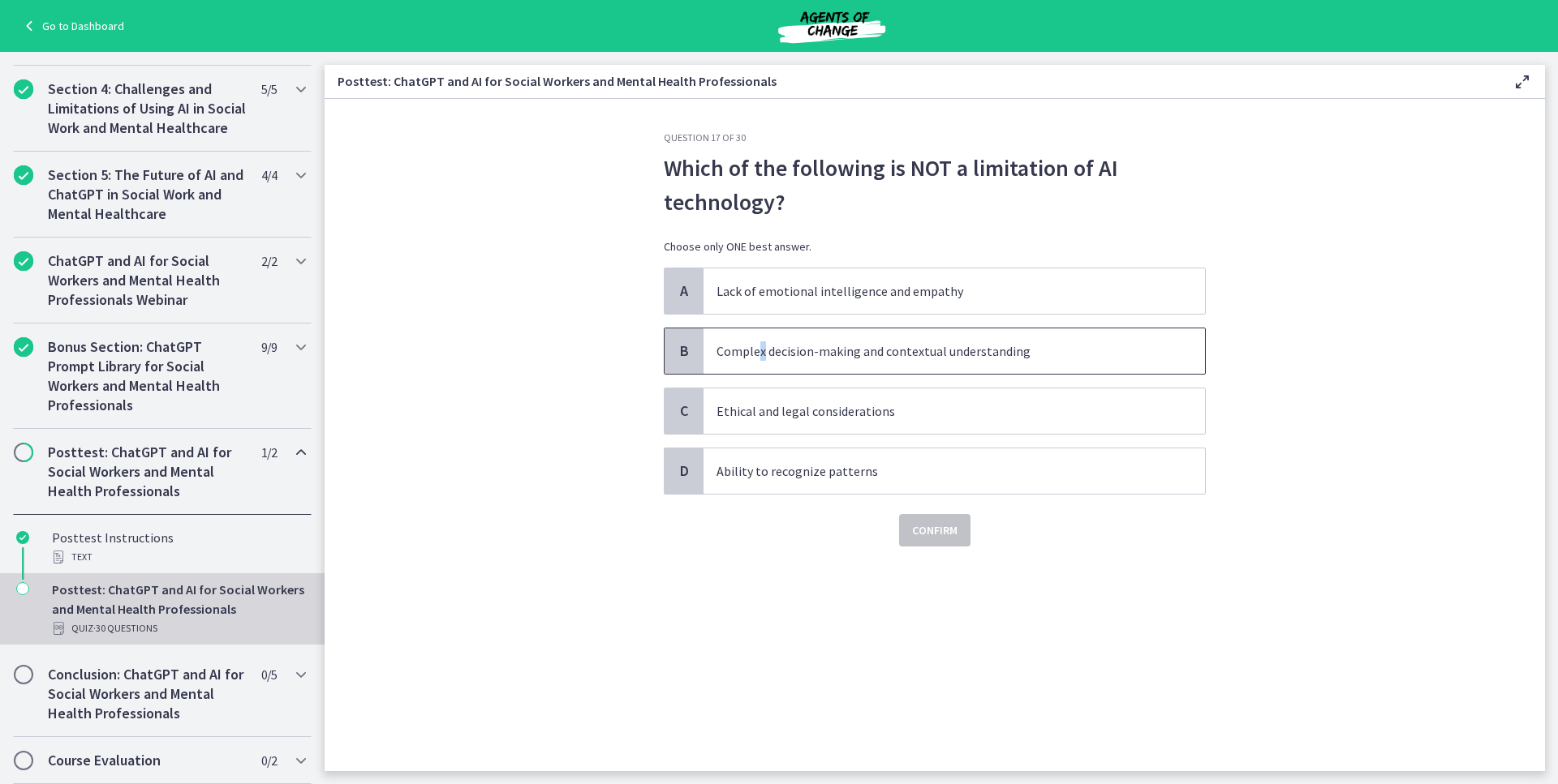
click at [763, 372] on span "Complex decision-making and contextual understanding" at bounding box center [953, 351] width 501 height 45
click at [861, 474] on p "Ability to recognize patterns" at bounding box center [937, 471] width 443 height 20
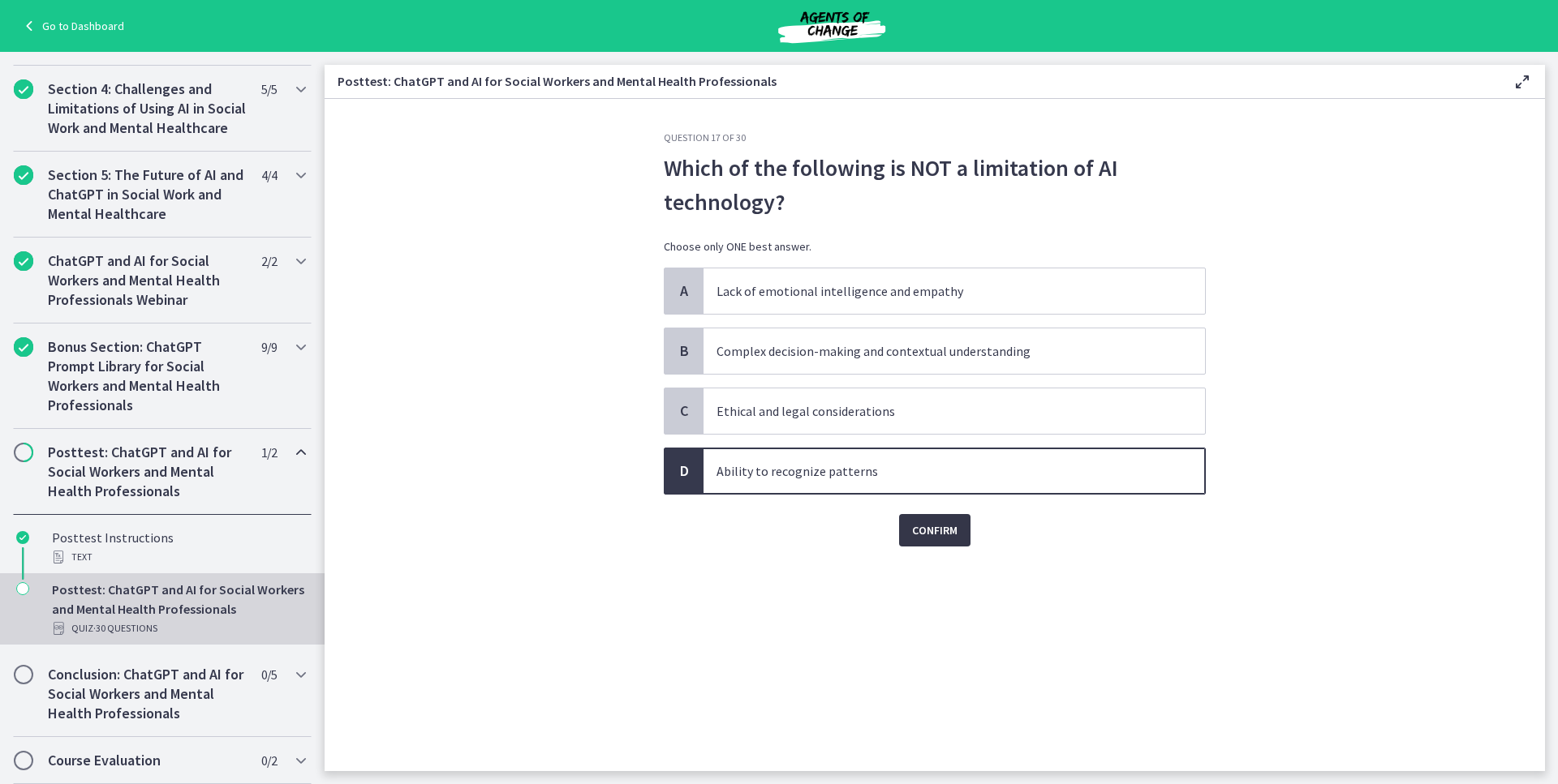
click at [936, 539] on span "Confirm" at bounding box center [935, 530] width 45 height 20
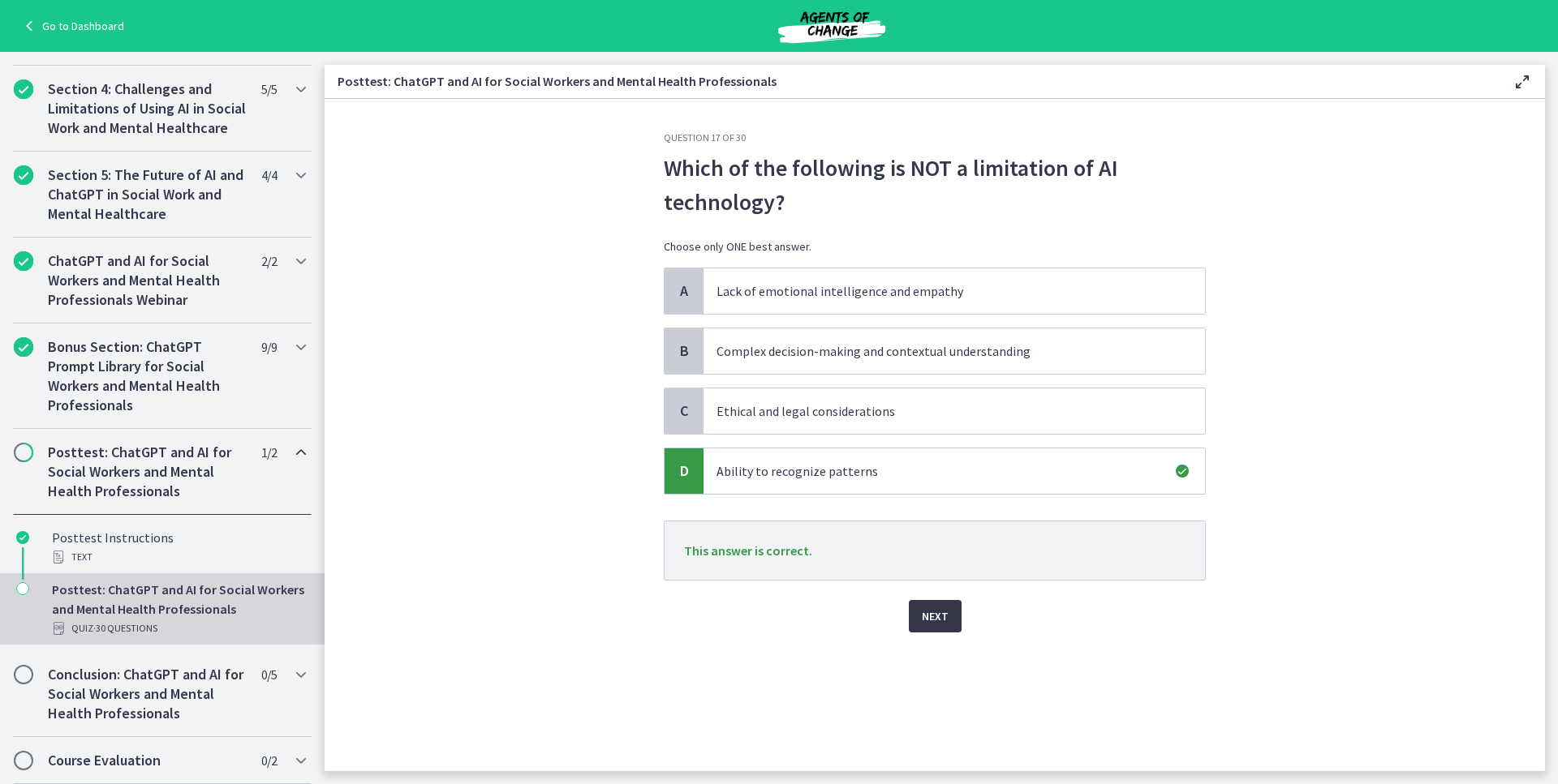
click at [930, 608] on span "Next" at bounding box center [935, 616] width 26 height 20
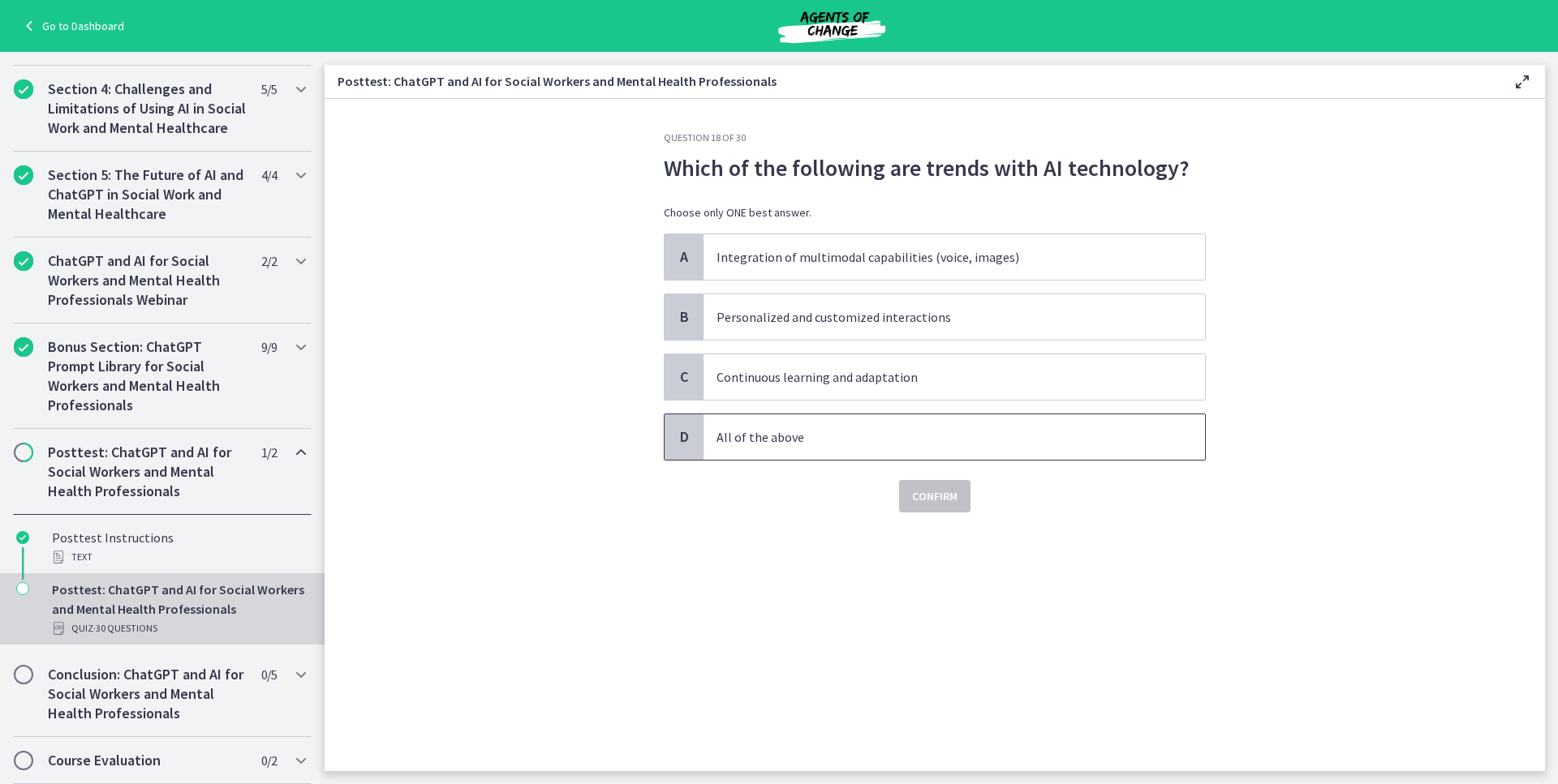
click at [816, 431] on p "All of the above" at bounding box center [937, 437] width 443 height 20
click at [937, 499] on span "Confirm" at bounding box center [935, 496] width 45 height 20
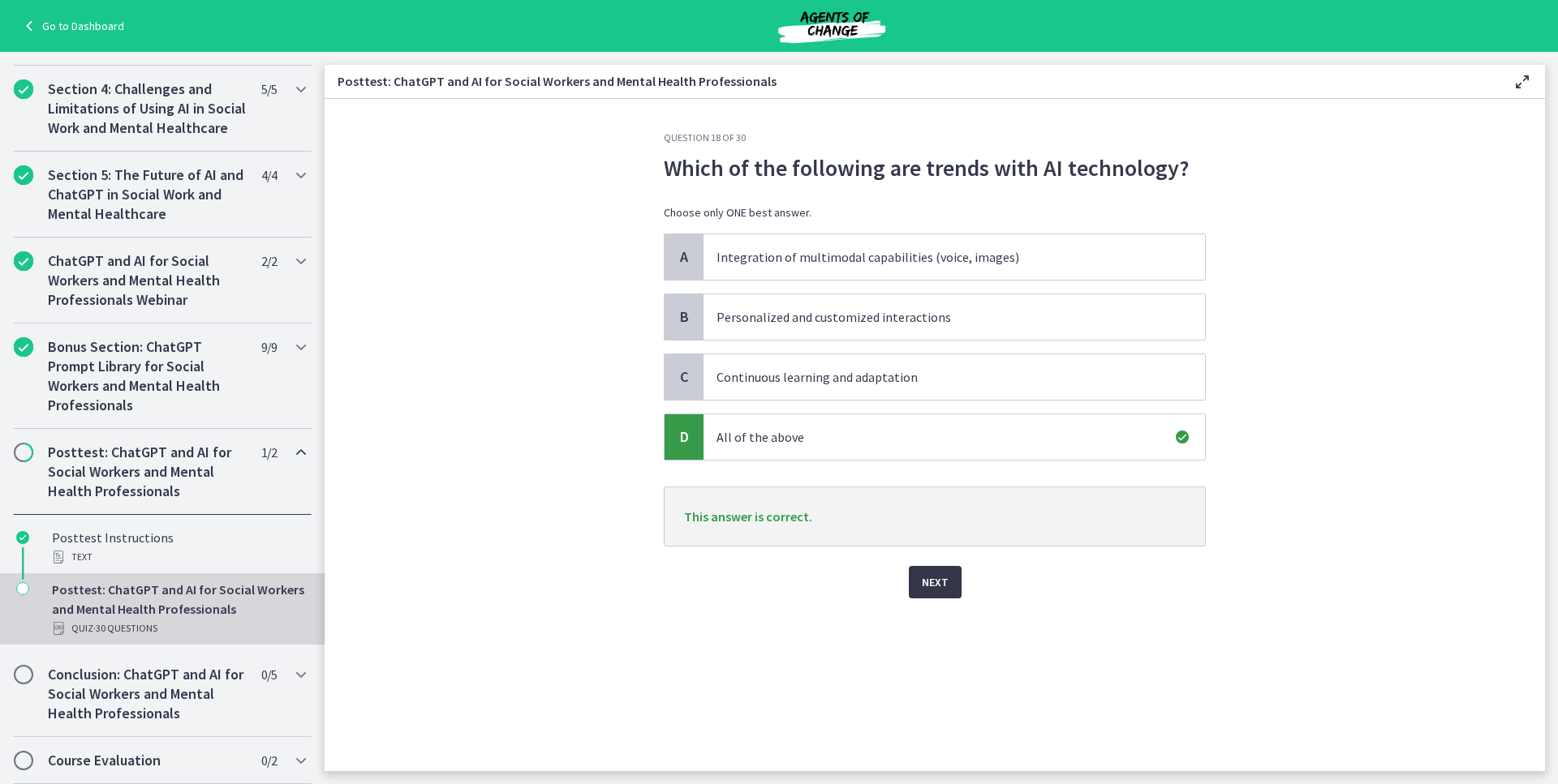
click at [945, 576] on span "Next" at bounding box center [935, 582] width 26 height 20
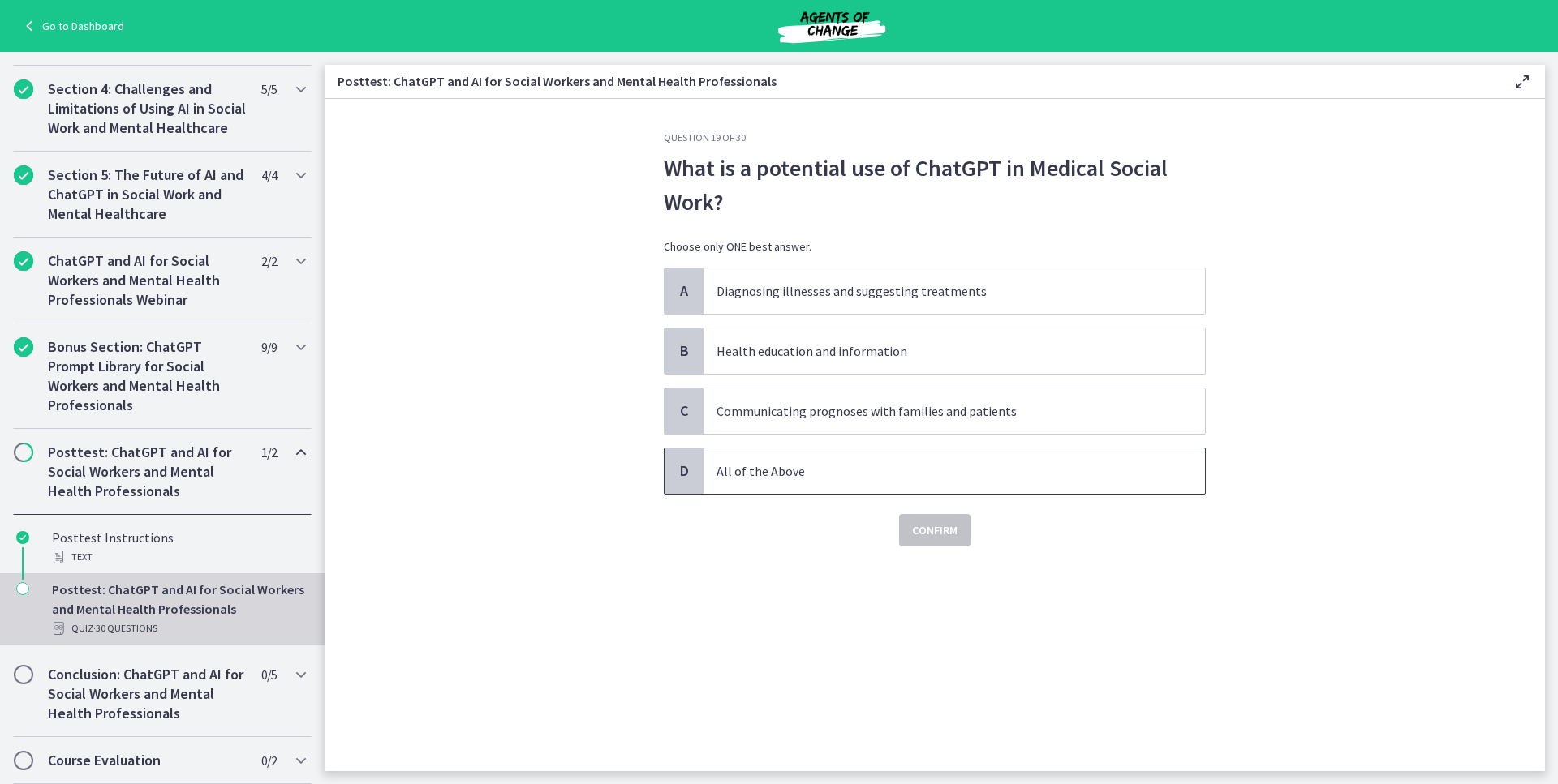
click at [801, 463] on p "All of the Above" at bounding box center [937, 471] width 443 height 20
click at [918, 529] on span "Confirm" at bounding box center [935, 530] width 45 height 20
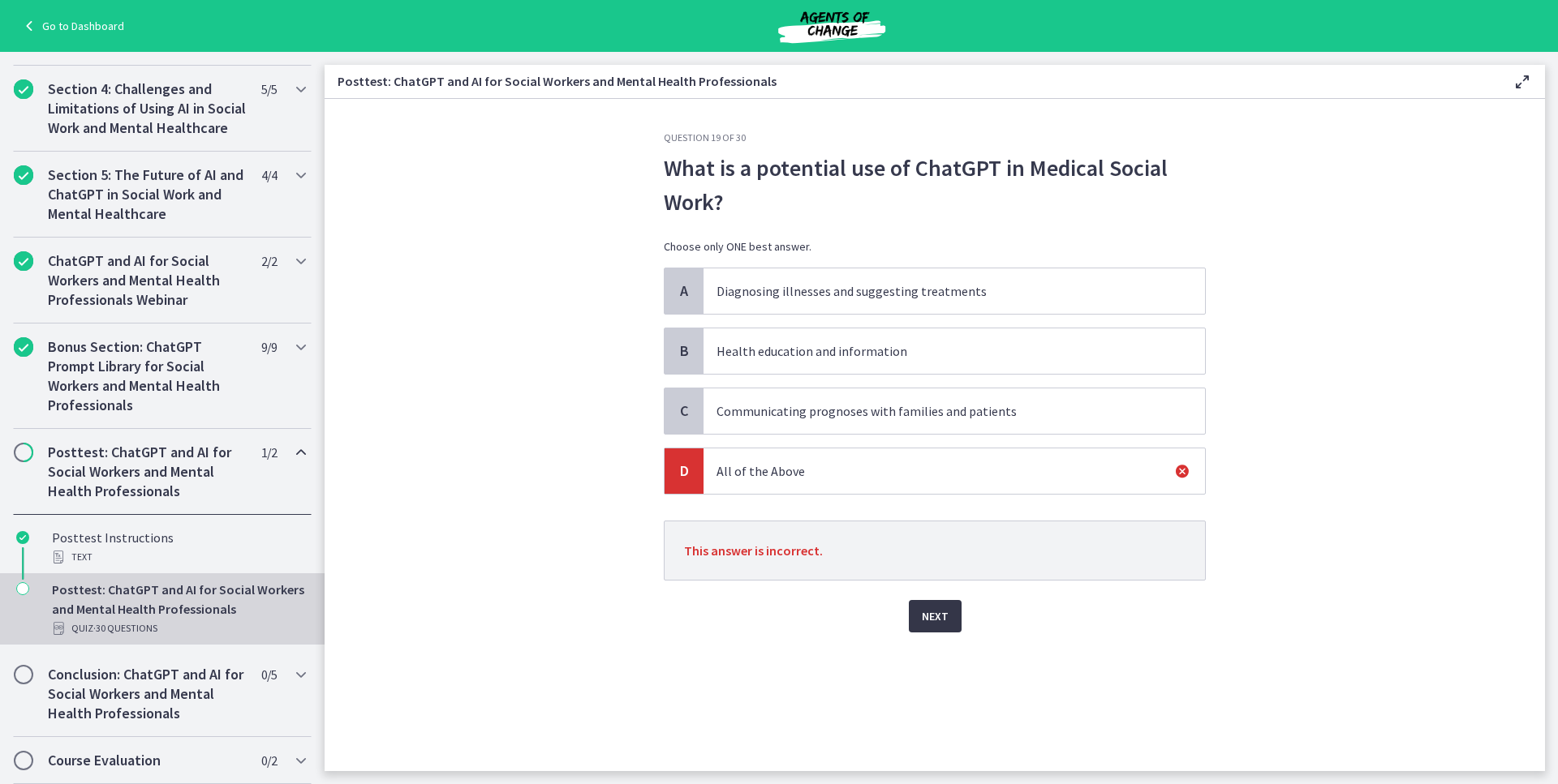
click at [954, 618] on button "Next" at bounding box center [935, 616] width 53 height 33
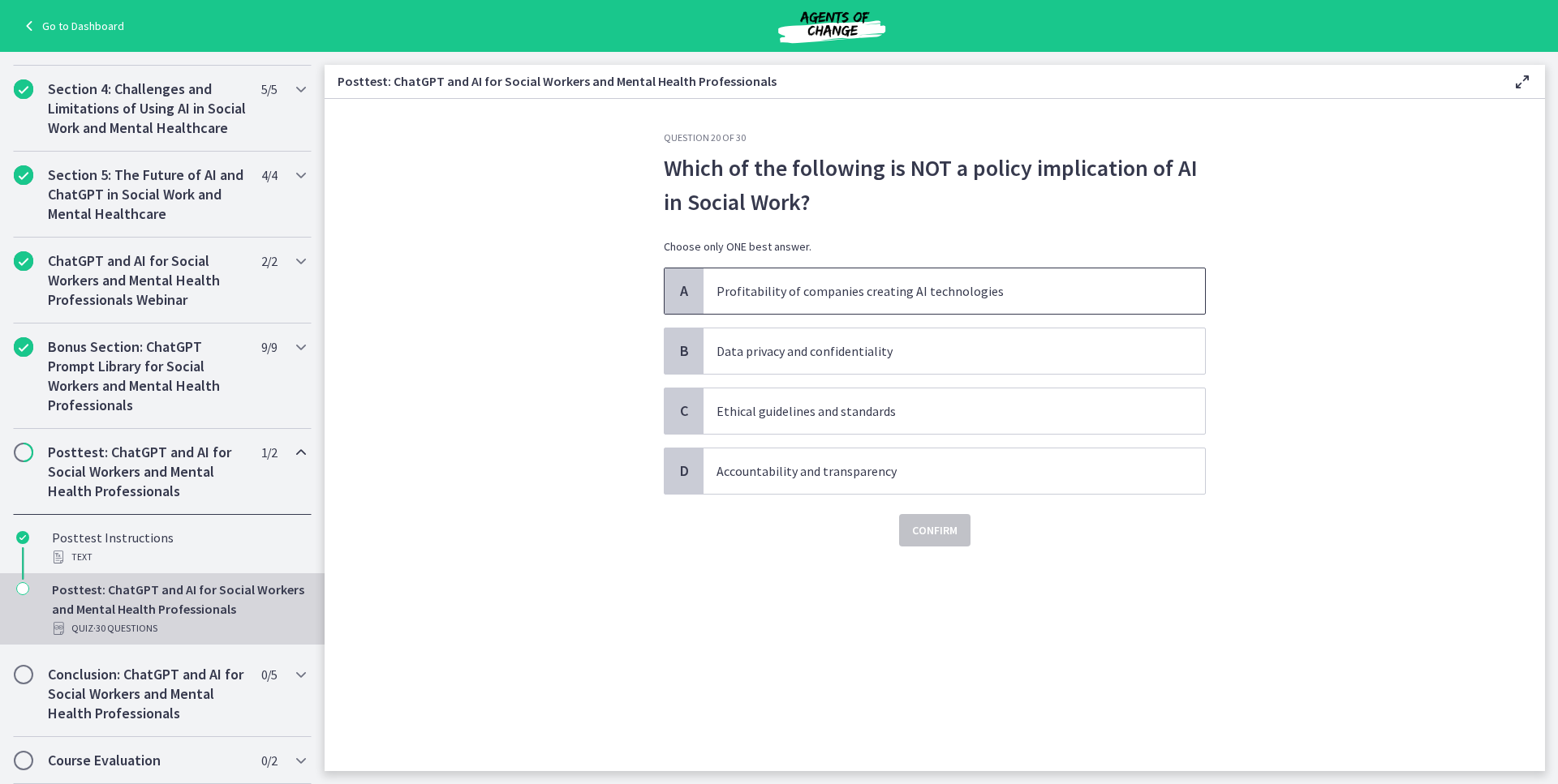
click at [754, 292] on p "Profitability of companies creating AI technologies" at bounding box center [937, 290] width 443 height 20
click at [958, 526] on button "Confirm" at bounding box center [935, 530] width 71 height 33
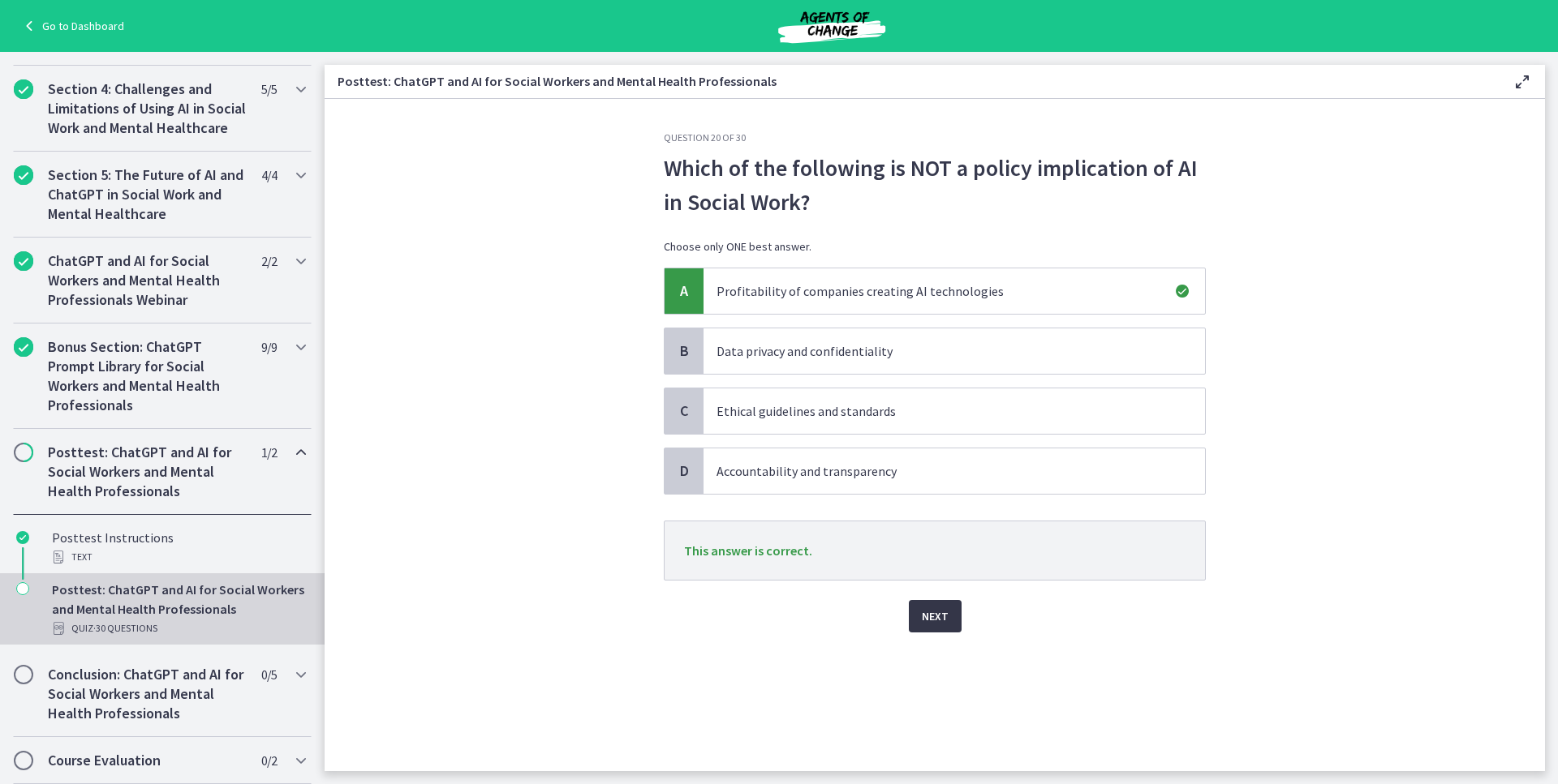
click at [949, 626] on button "Next" at bounding box center [935, 616] width 53 height 33
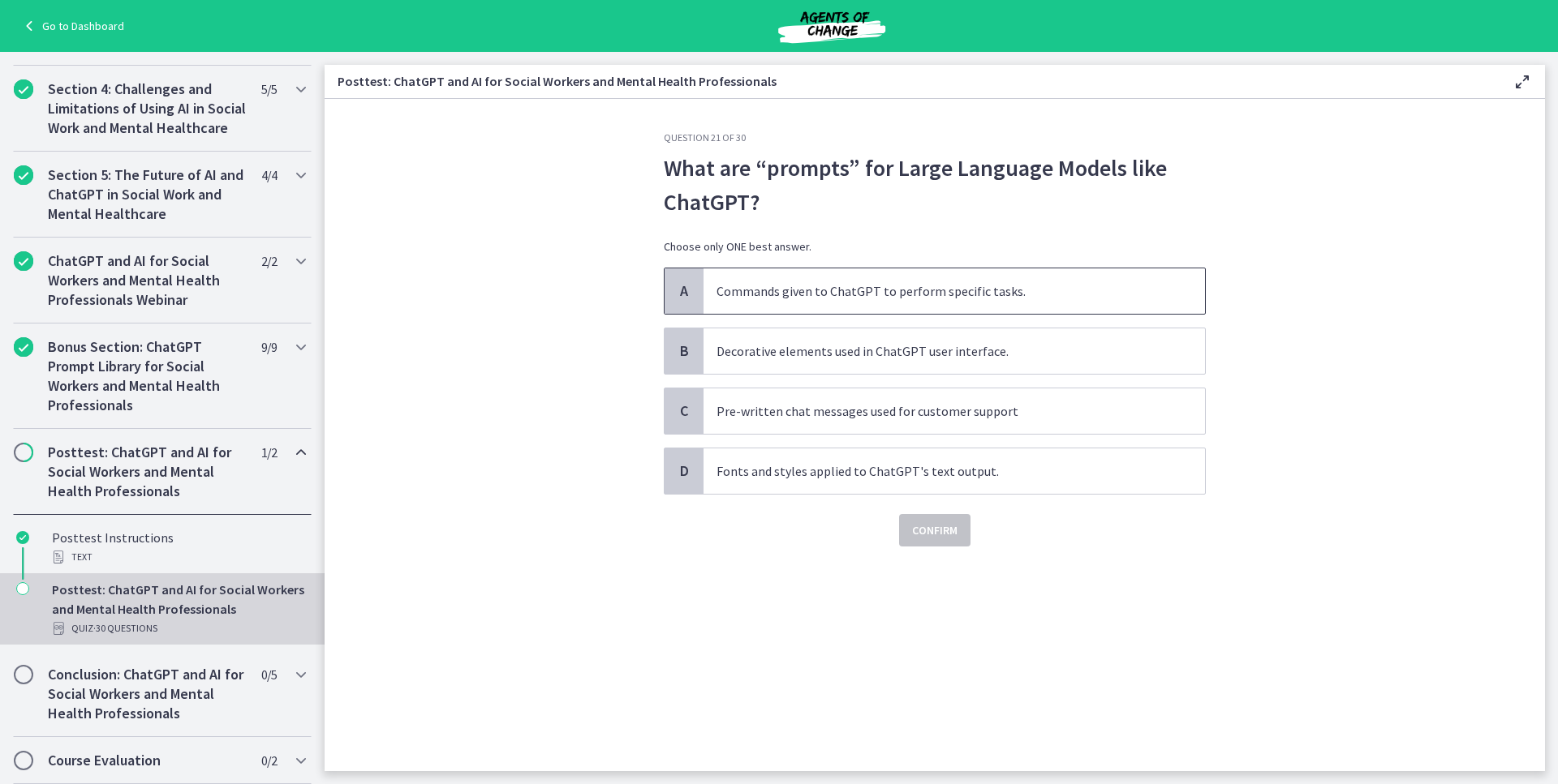
click at [798, 292] on p "Commands given to ChatGPT to perform specific tasks." at bounding box center [937, 290] width 443 height 20
click at [952, 523] on span "Confirm" at bounding box center [935, 530] width 45 height 20
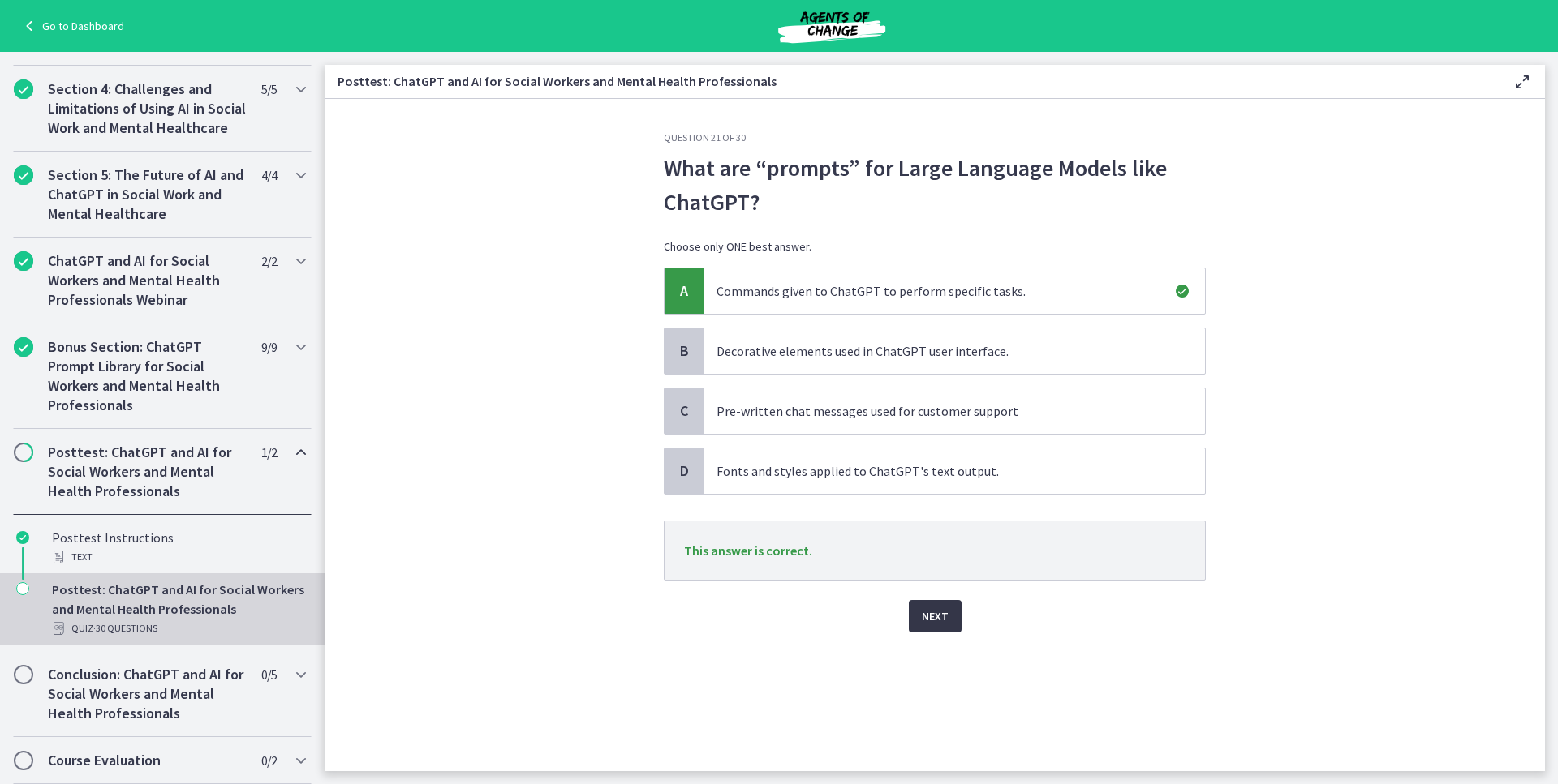
click at [920, 613] on button "Next" at bounding box center [935, 616] width 53 height 33
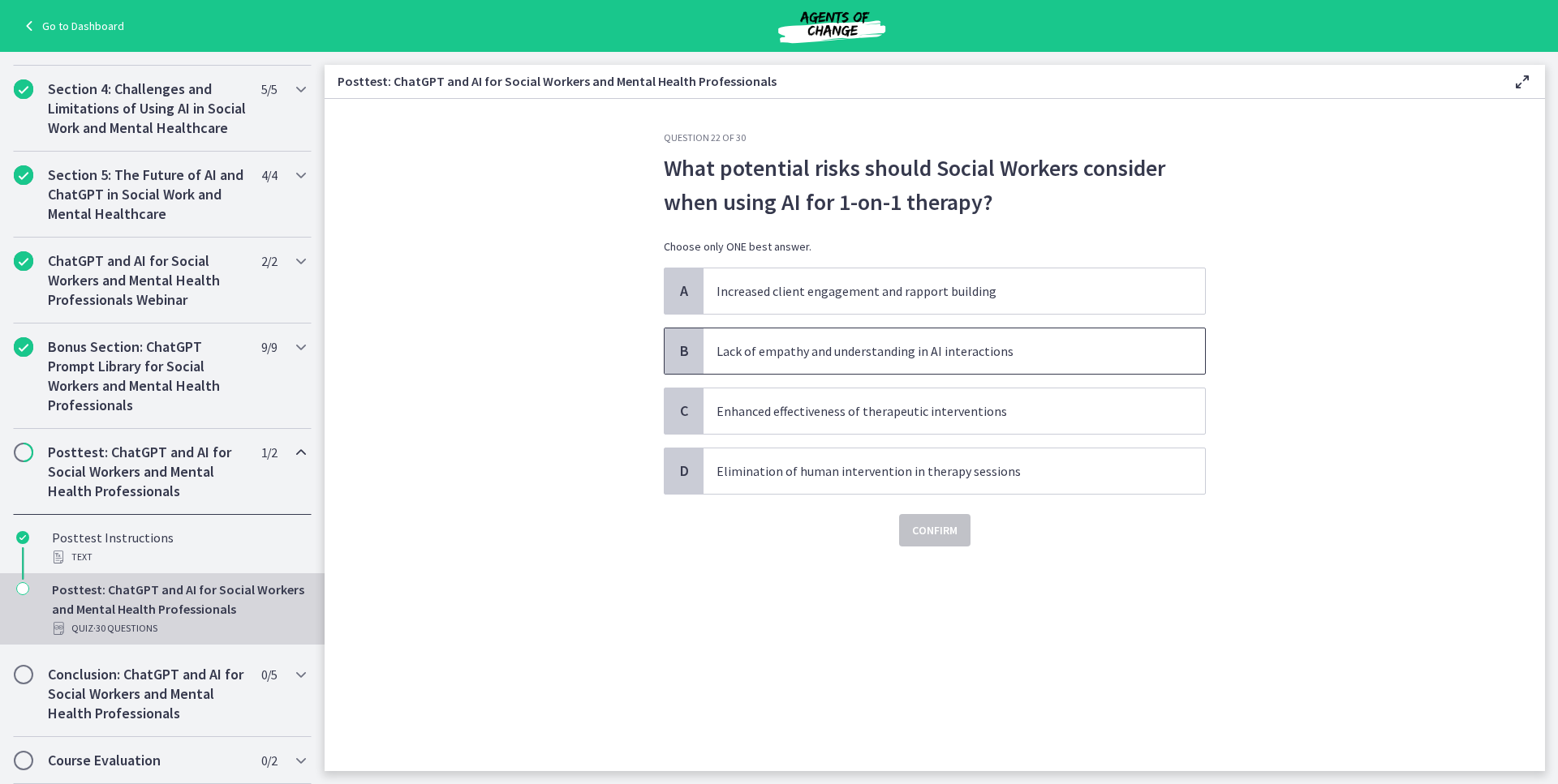
click at [958, 357] on p "Lack of empathy and understanding in AI interactions" at bounding box center [937, 351] width 443 height 20
click at [939, 526] on span "Confirm" at bounding box center [935, 530] width 45 height 20
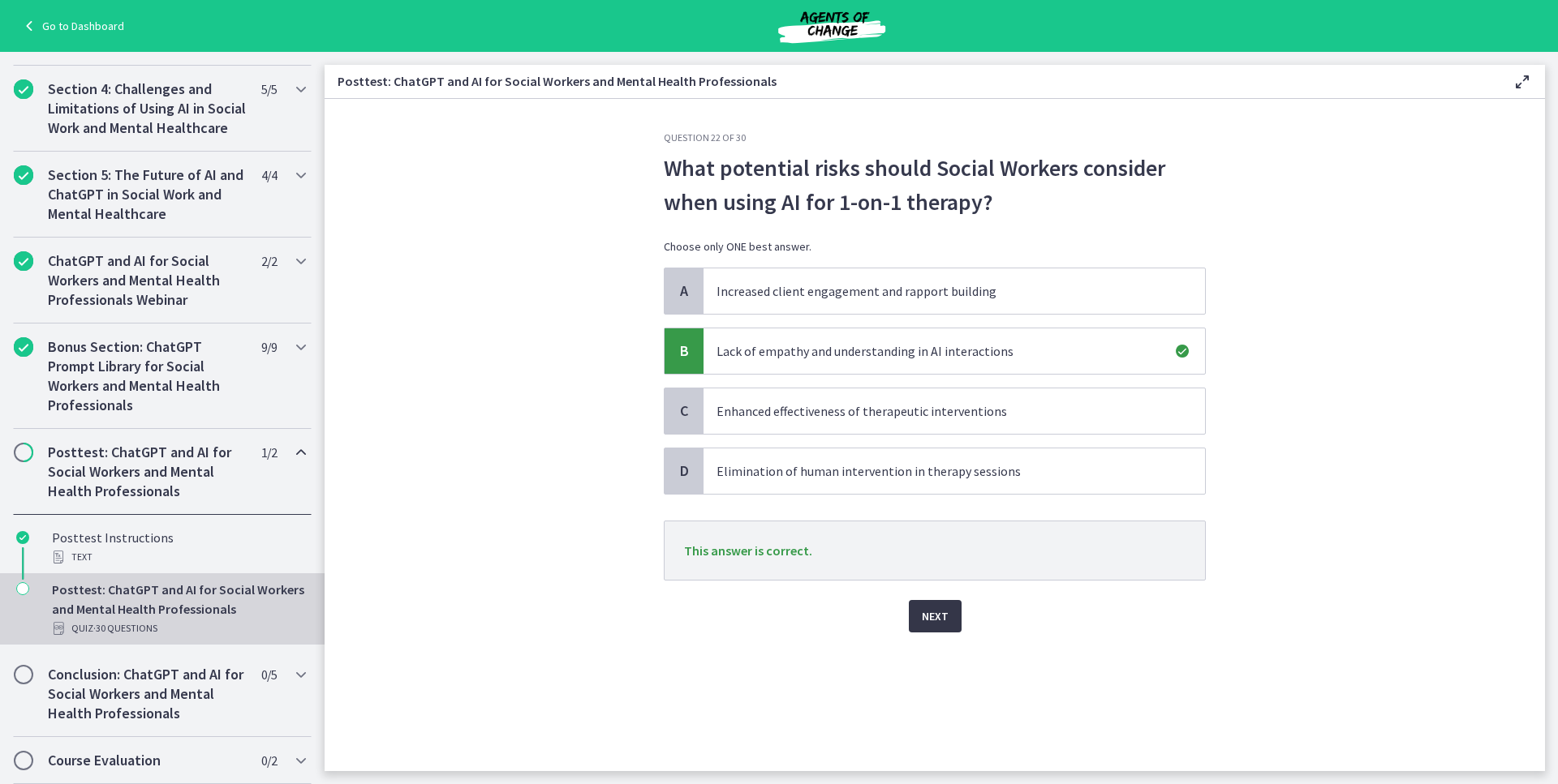
click at [937, 619] on span "Next" at bounding box center [935, 616] width 26 height 20
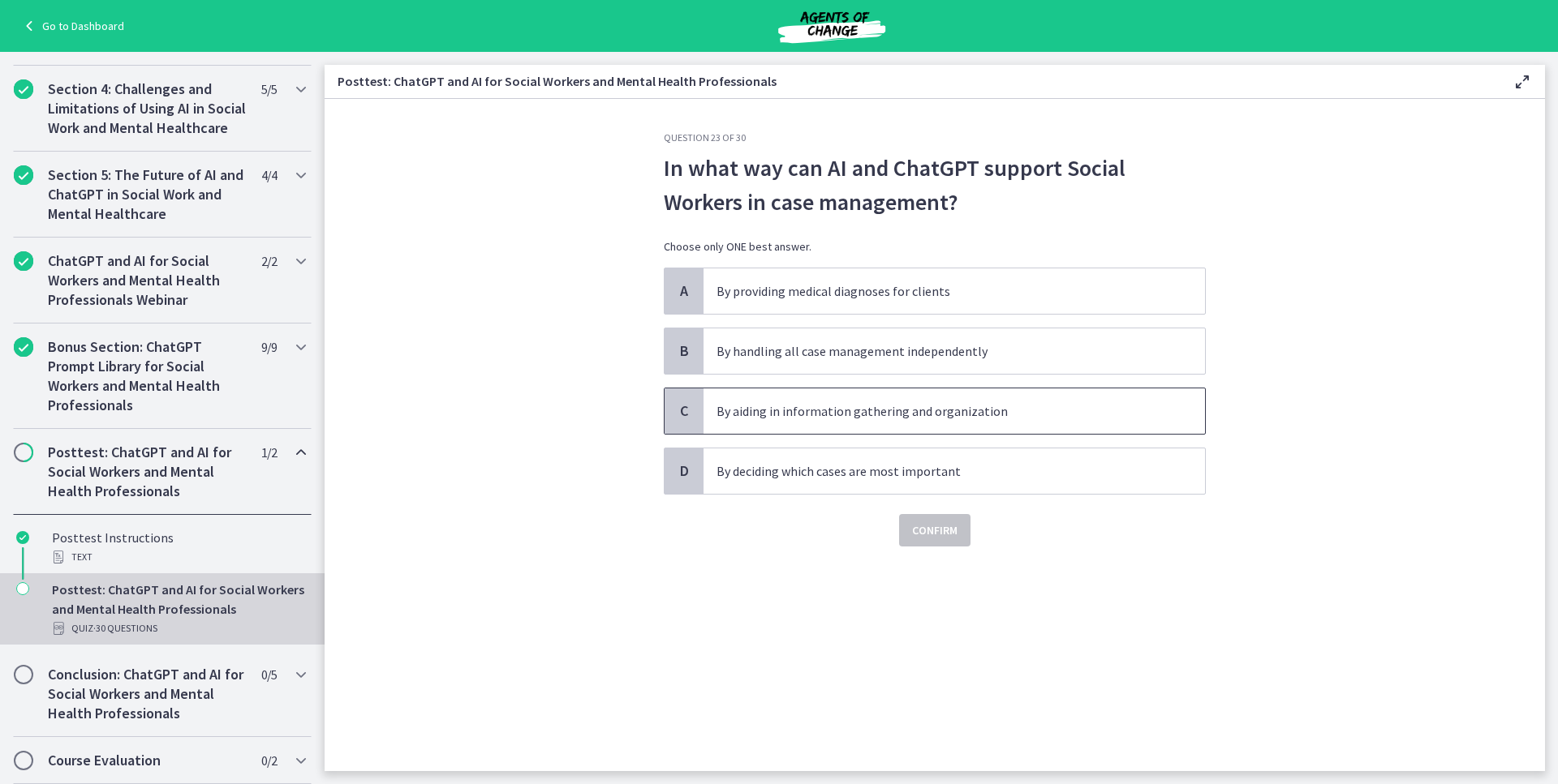
click at [915, 415] on p "By aiding in information gathering and organization" at bounding box center [937, 411] width 443 height 20
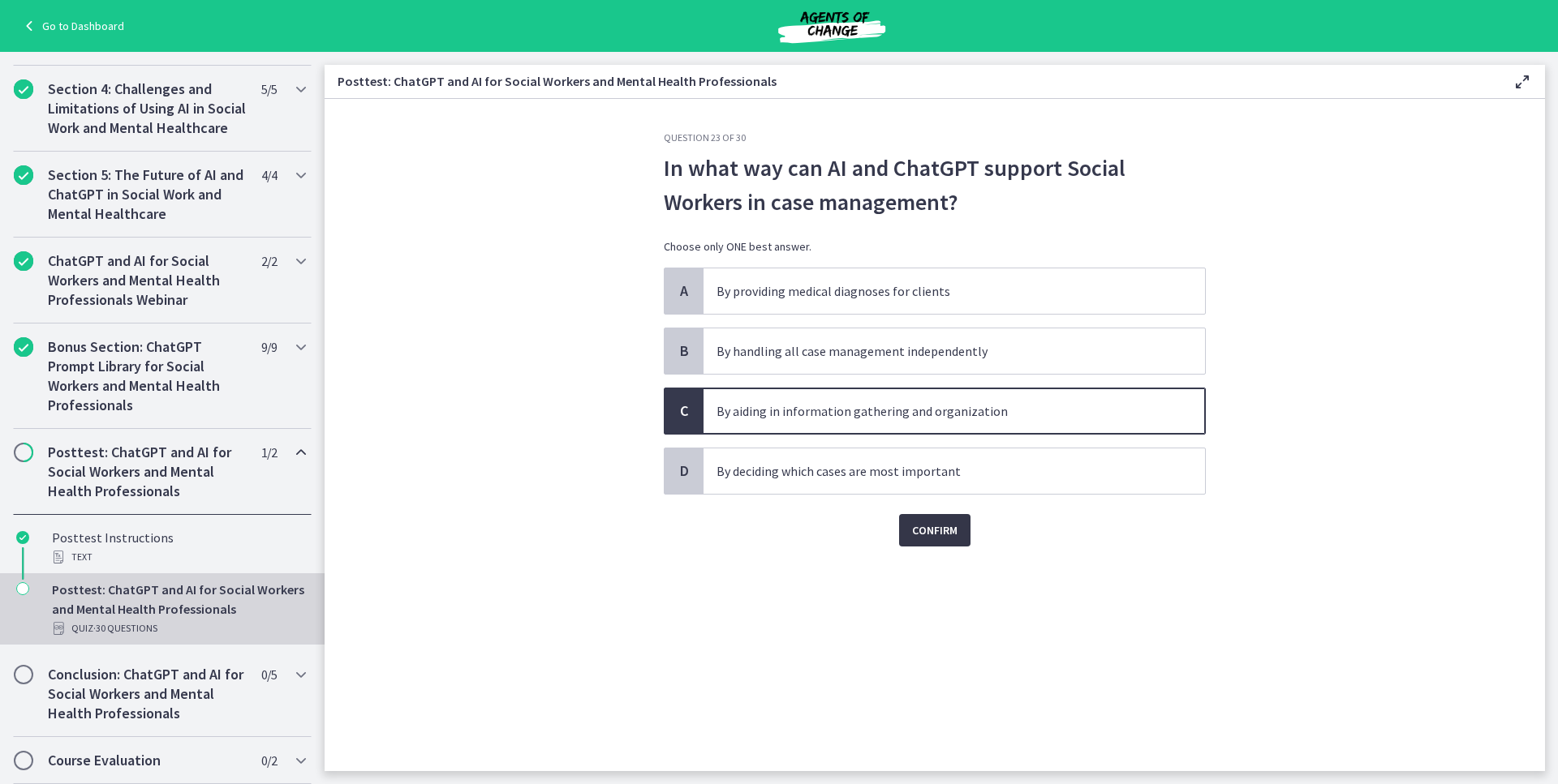
click at [931, 529] on span "Confirm" at bounding box center [935, 530] width 45 height 20
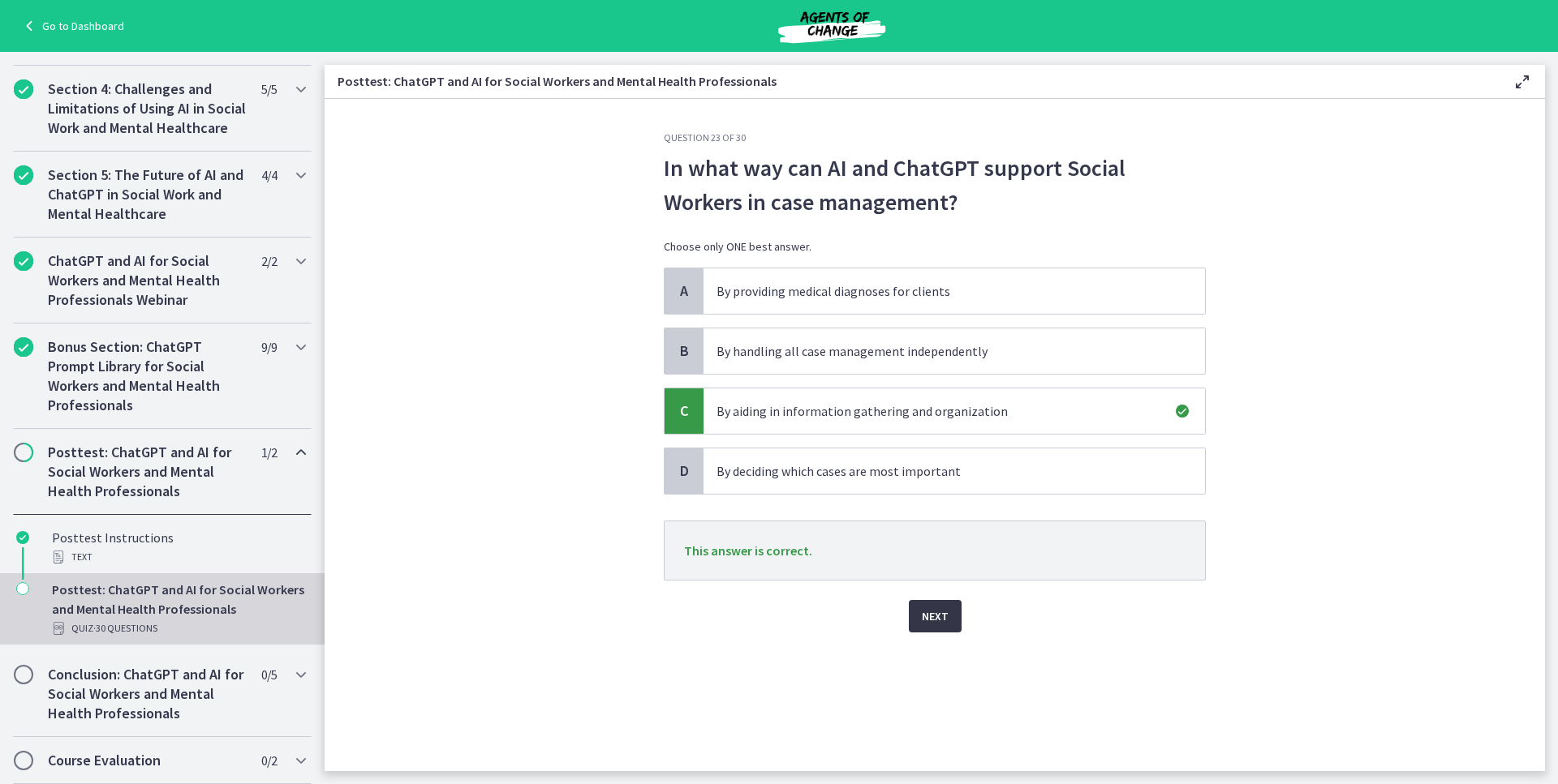
click at [949, 616] on button "Next" at bounding box center [935, 616] width 53 height 33
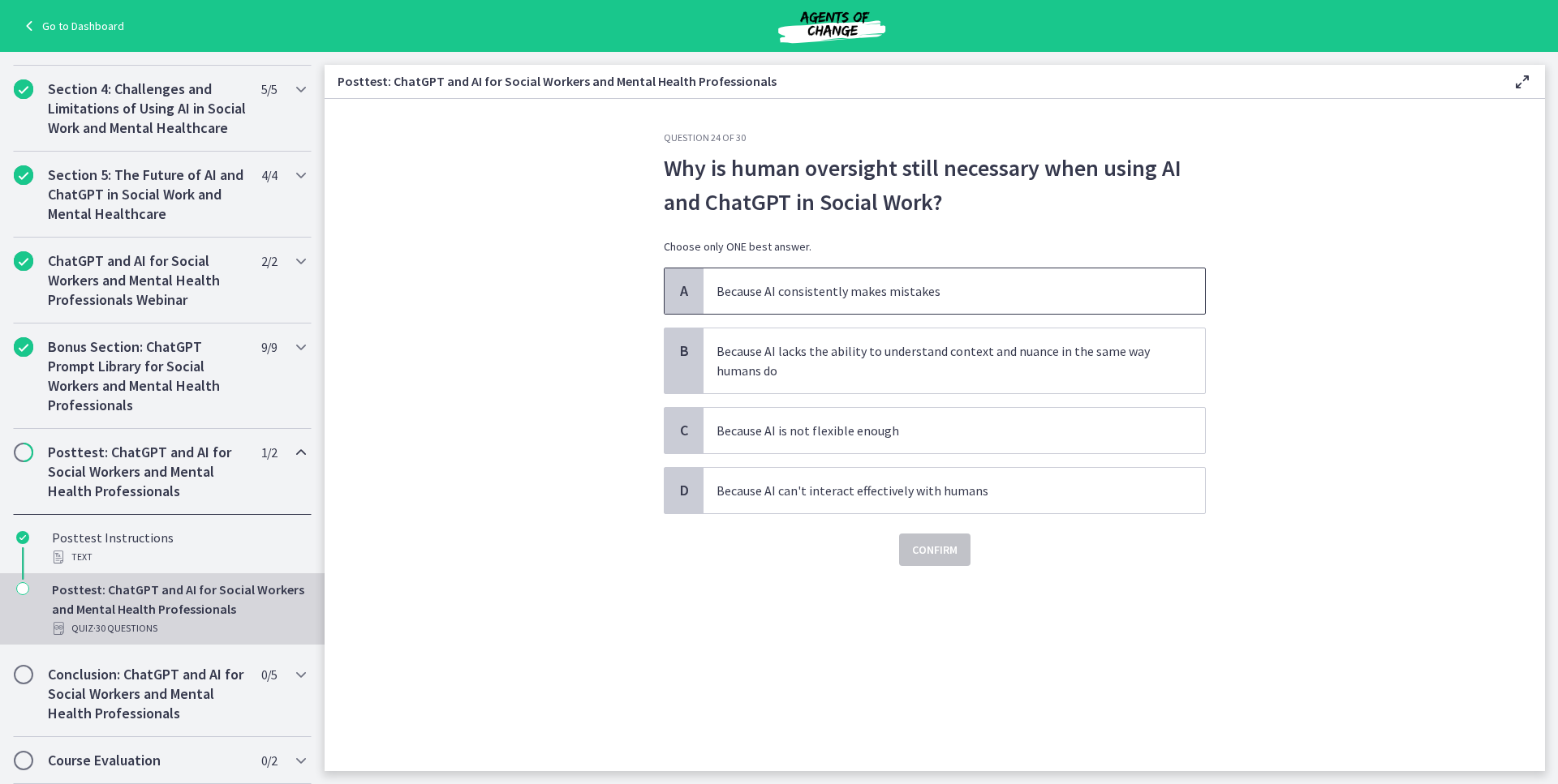
click at [744, 290] on p "Because AI consistently makes mistakes" at bounding box center [937, 290] width 443 height 20
click at [938, 551] on span "Confirm" at bounding box center [935, 550] width 45 height 20
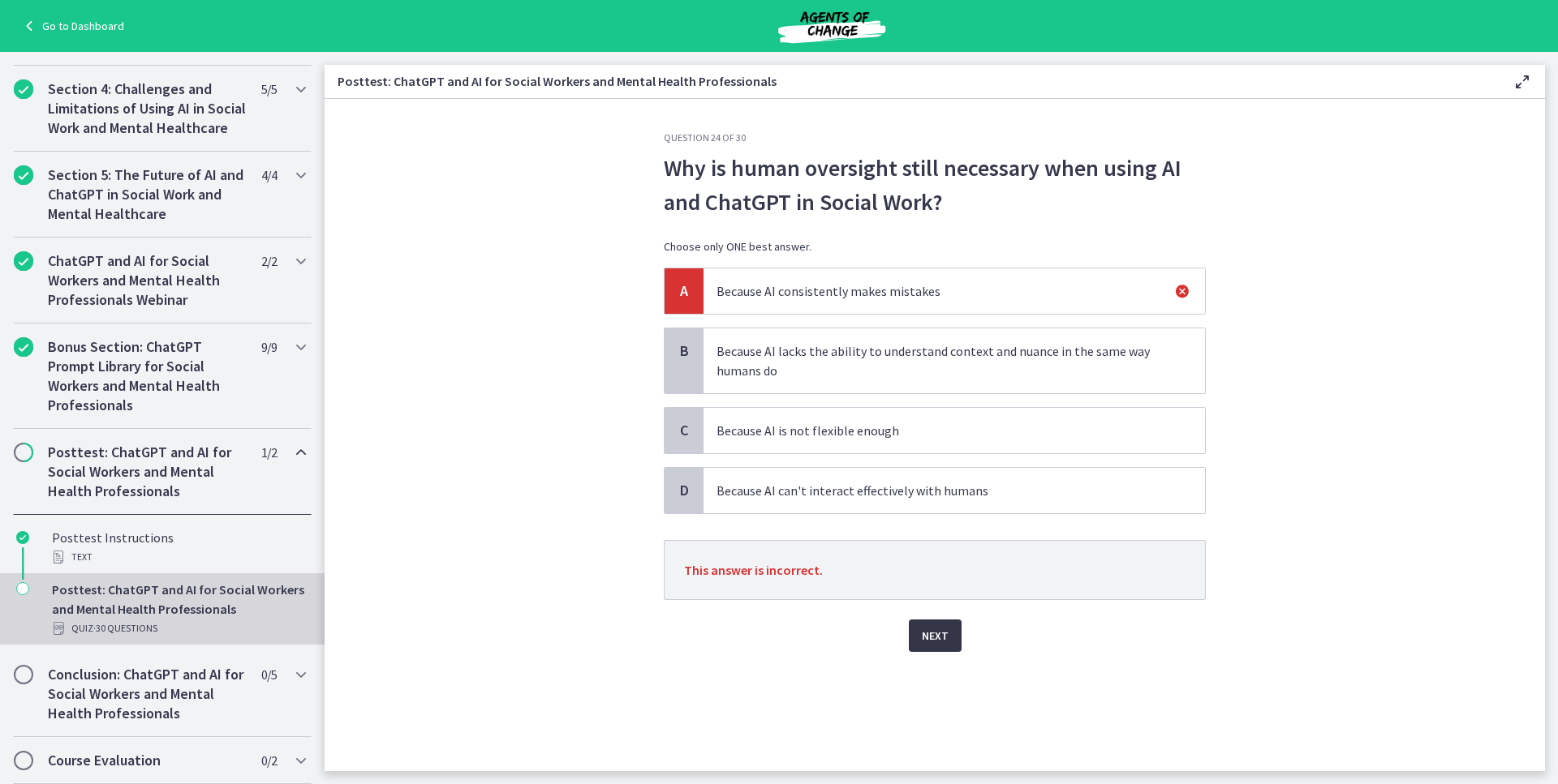
click at [923, 625] on button "Next" at bounding box center [935, 635] width 53 height 33
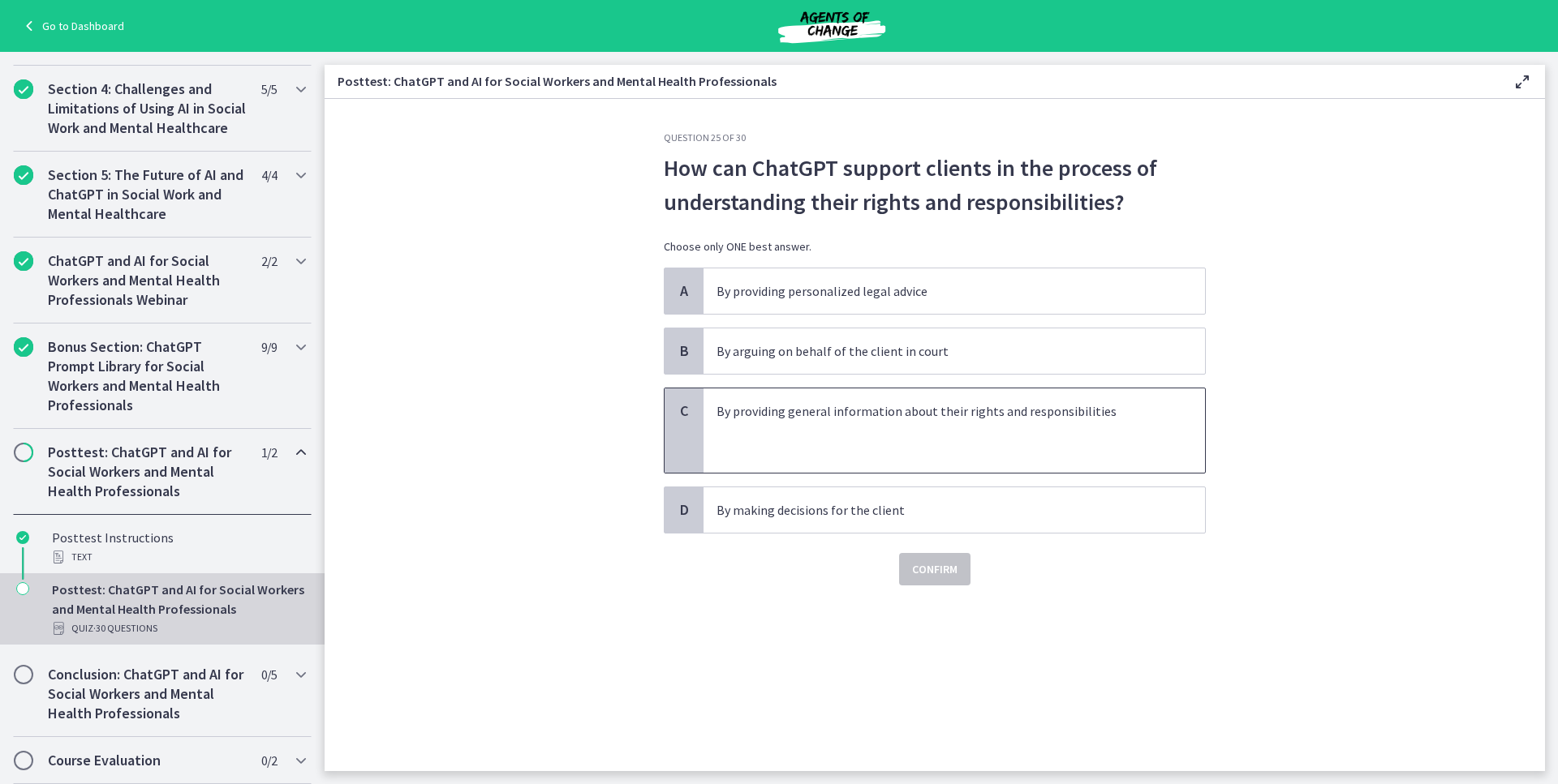
click at [741, 436] on p at bounding box center [937, 431] width 443 height 20
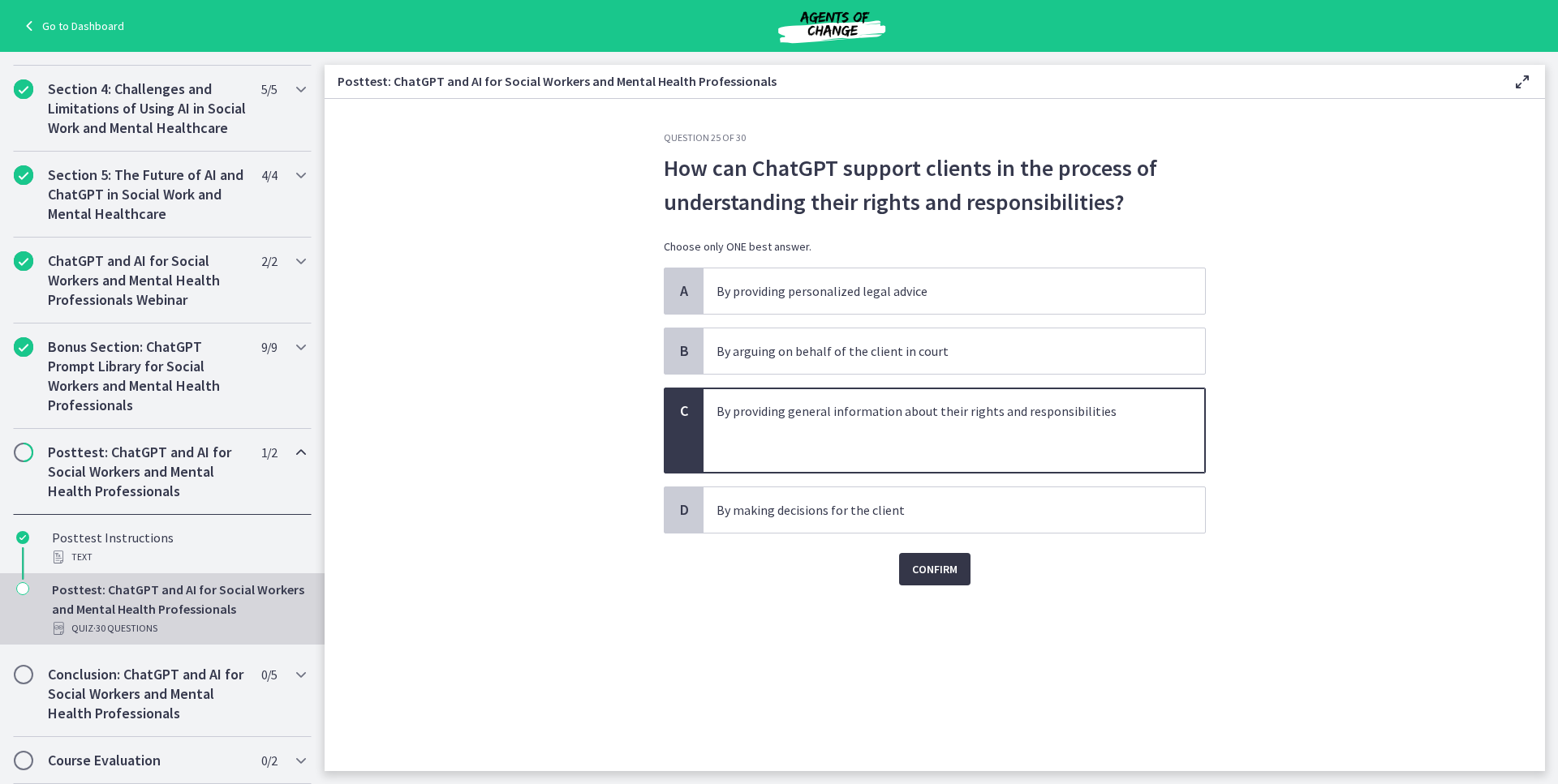
click at [920, 585] on div "Question 25 of 30 How can ChatGPT support clients in the process of understandi…" at bounding box center [935, 451] width 568 height 640
click at [918, 578] on span "Confirm" at bounding box center [935, 569] width 45 height 20
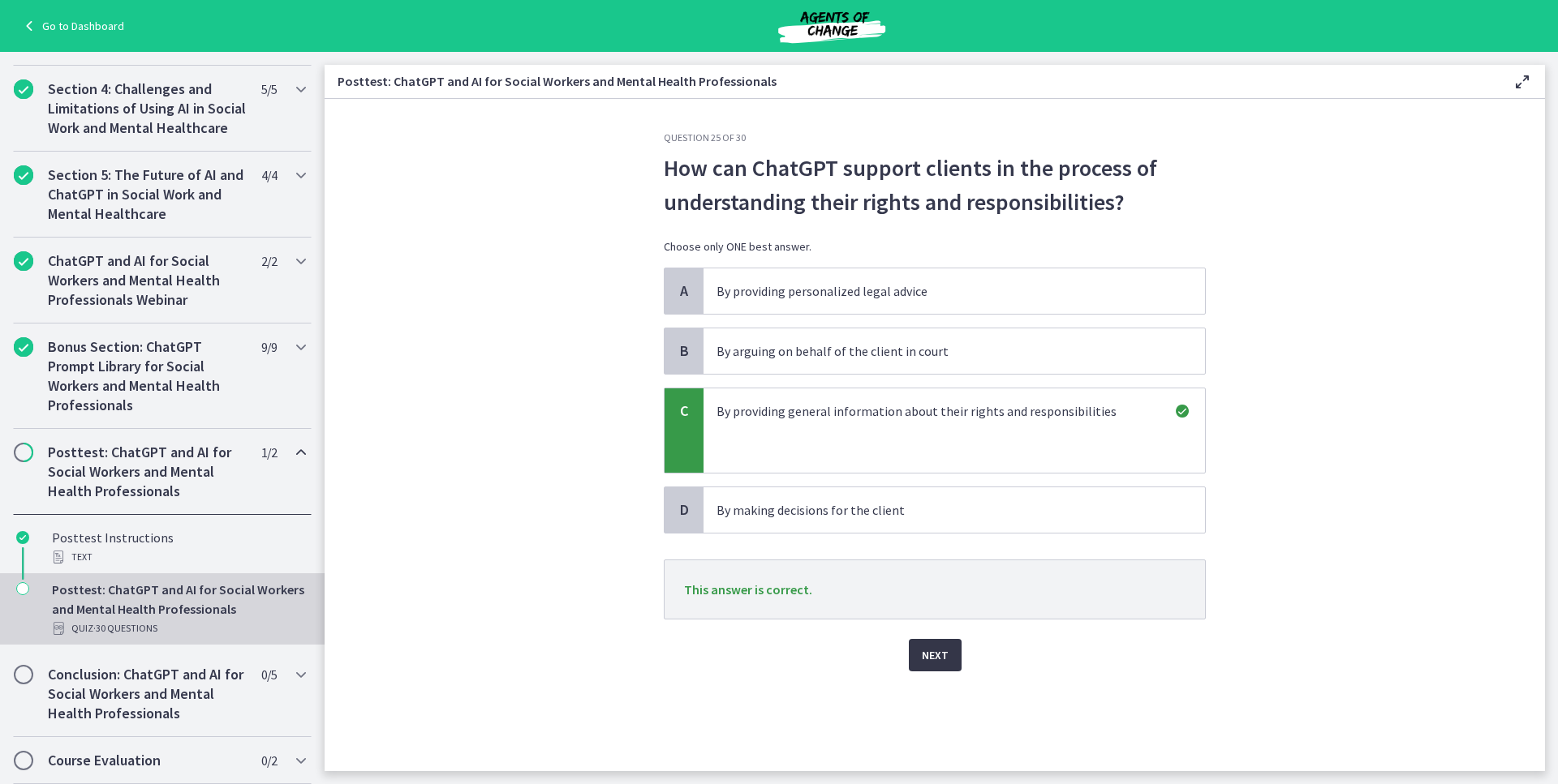
click at [957, 667] on button "Next" at bounding box center [935, 655] width 53 height 33
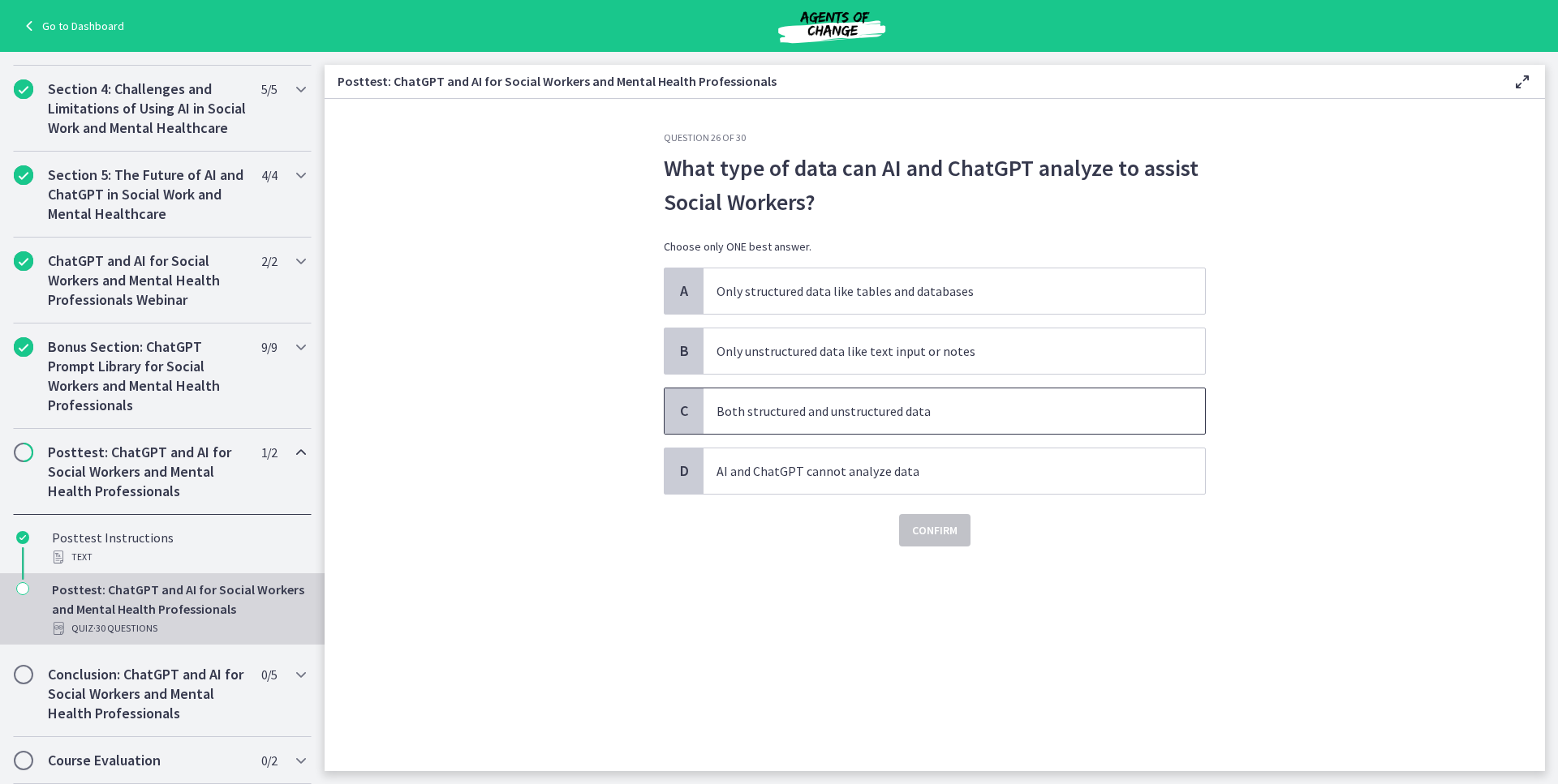
click at [718, 407] on p "Both structured and unstructured data" at bounding box center [937, 411] width 443 height 20
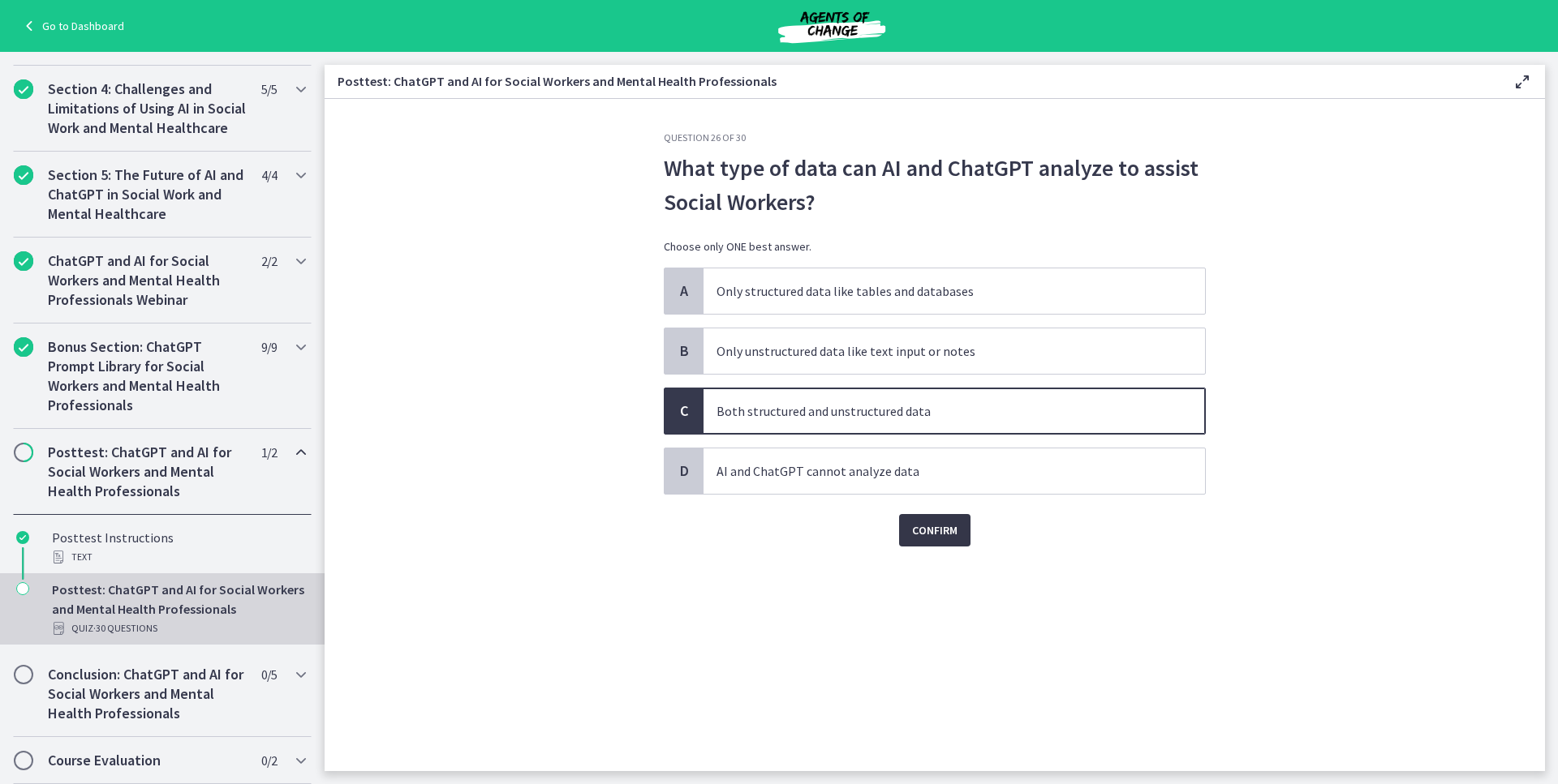
click at [919, 539] on span "Confirm" at bounding box center [935, 530] width 45 height 20
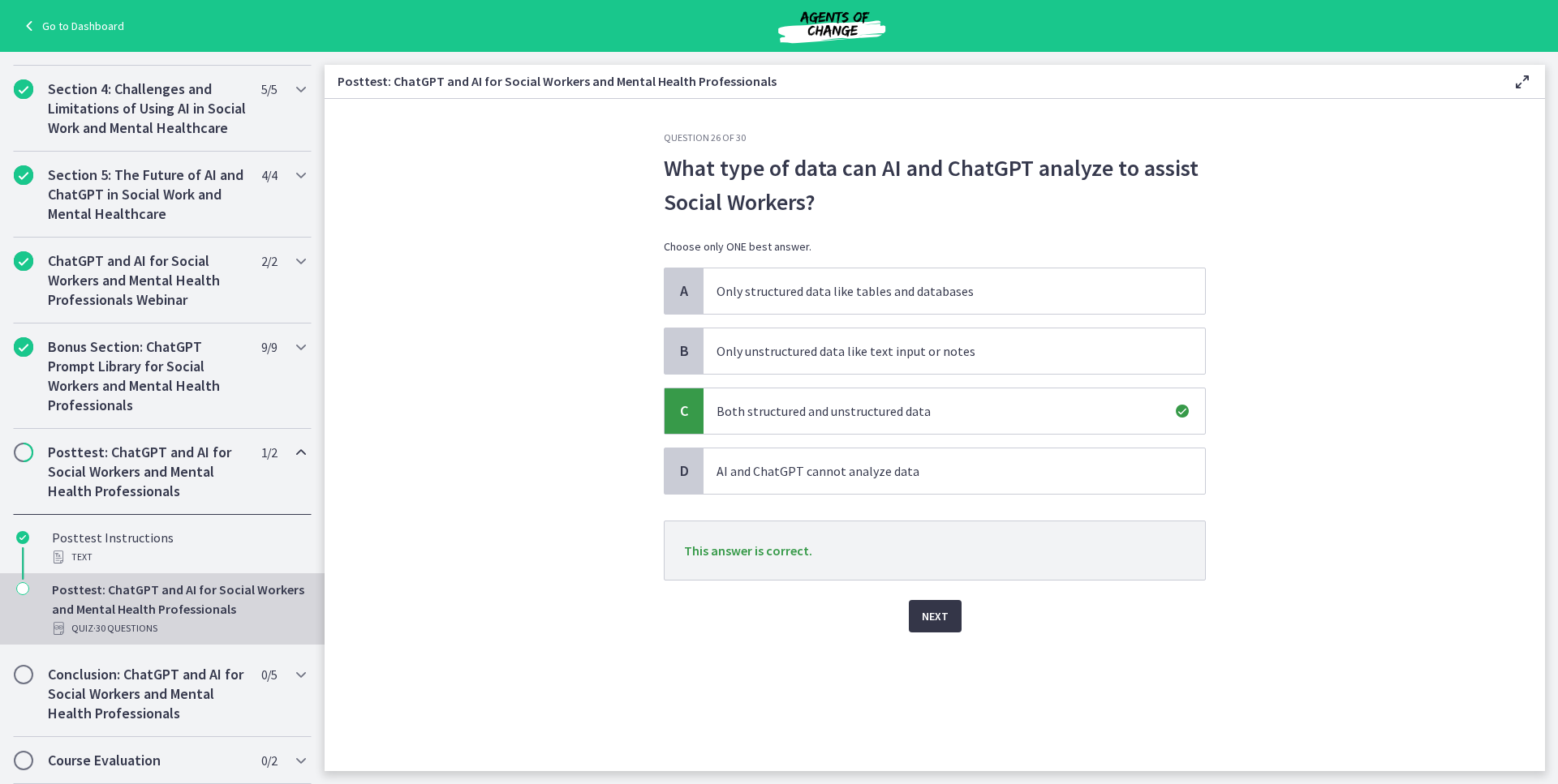
click at [946, 608] on span "Next" at bounding box center [935, 616] width 26 height 20
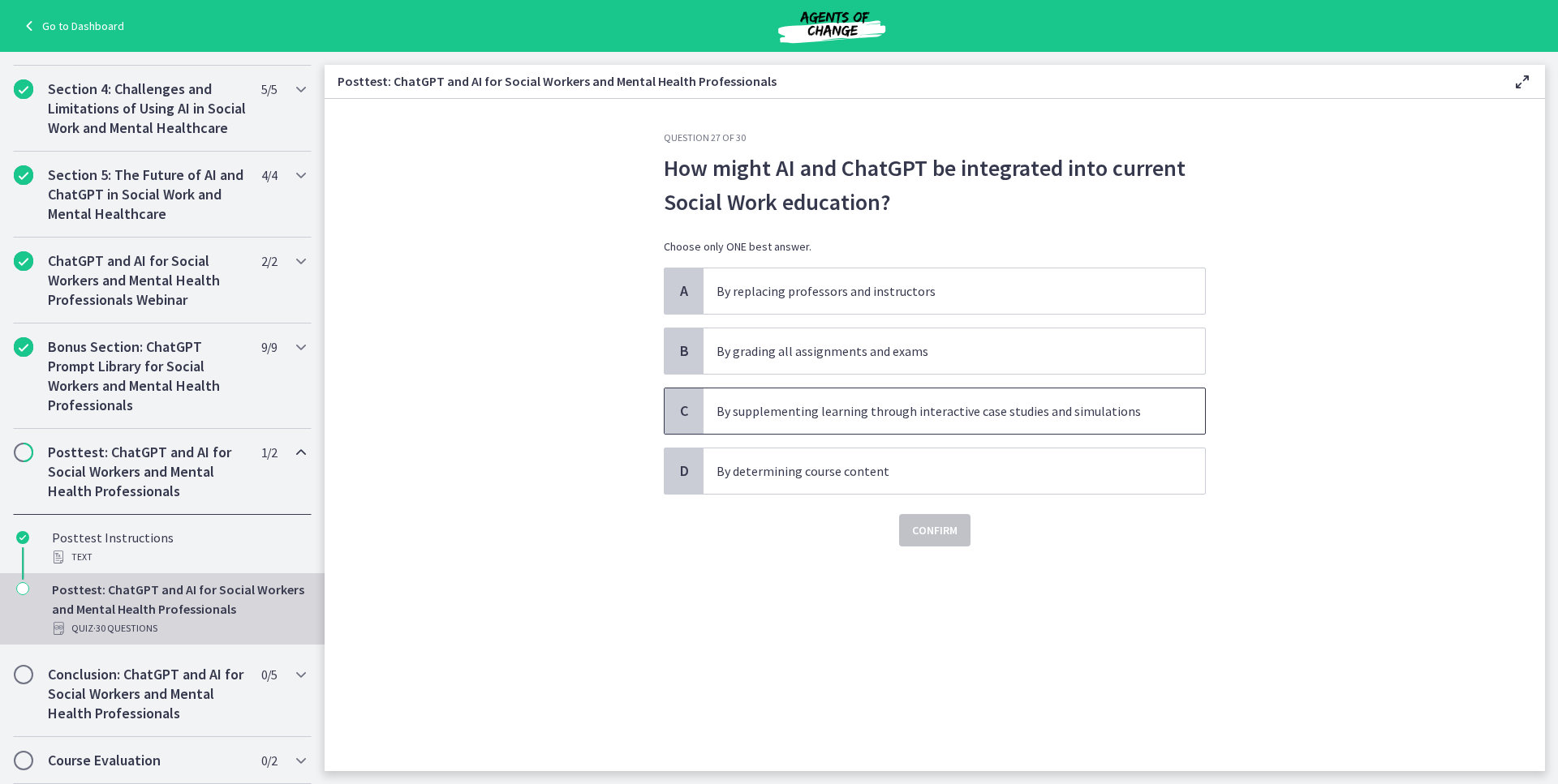
click at [756, 408] on p "By supplementing learning through interactive case studies and simulations" at bounding box center [937, 411] width 443 height 20
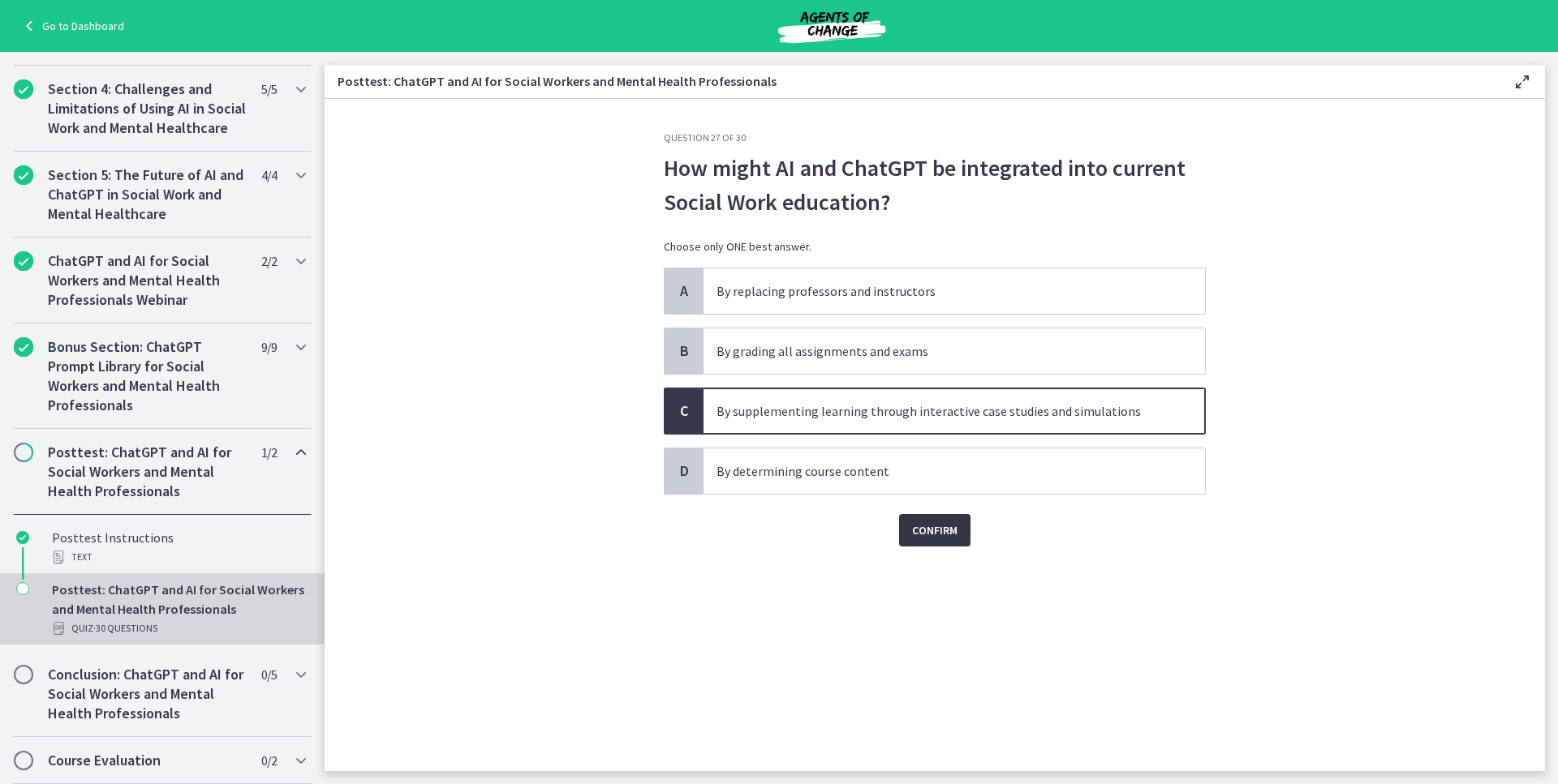
click at [899, 522] on button "Confirm" at bounding box center [935, 530] width 71 height 33
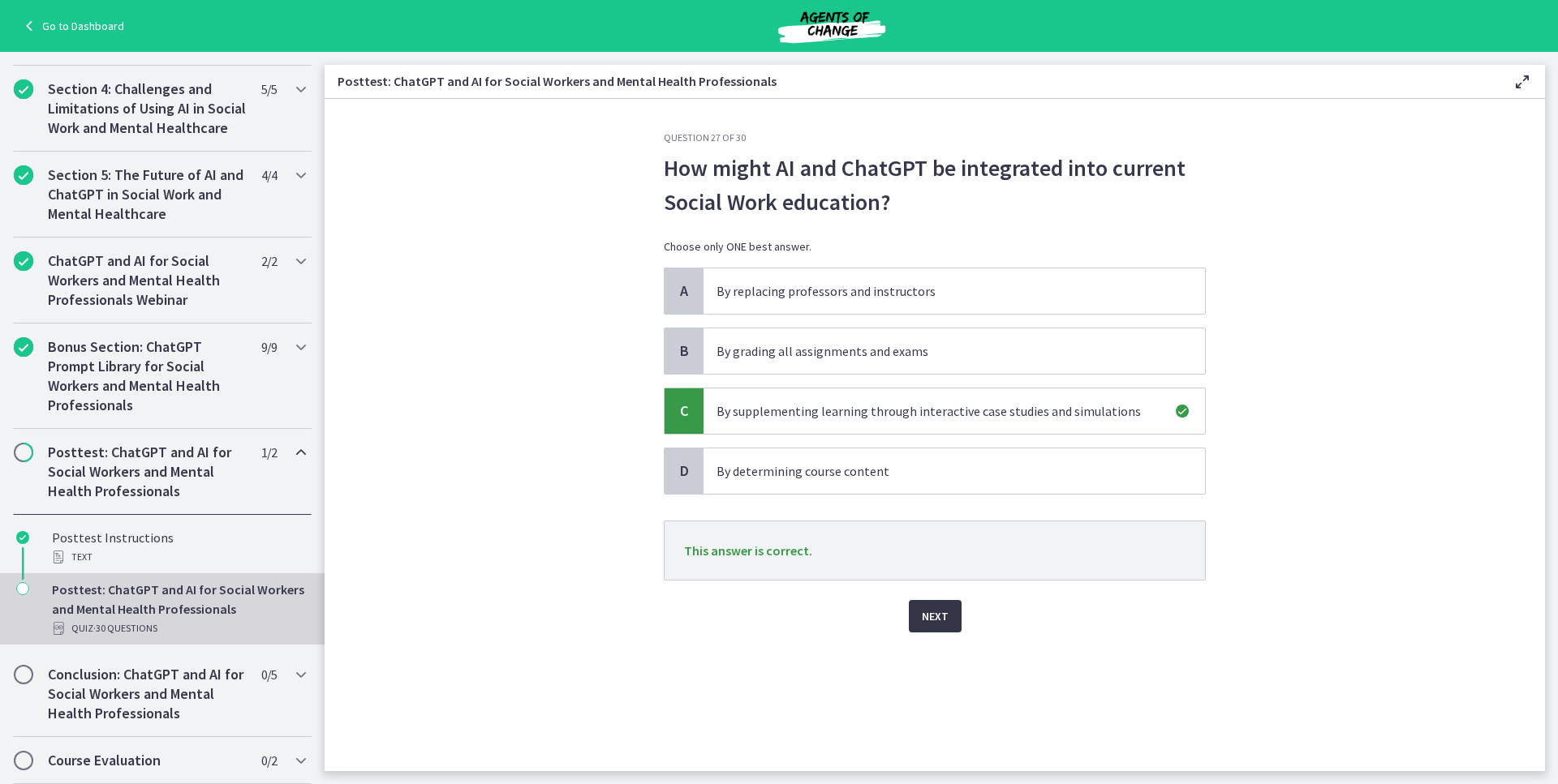
click at [926, 607] on span "Next" at bounding box center [935, 616] width 26 height 20
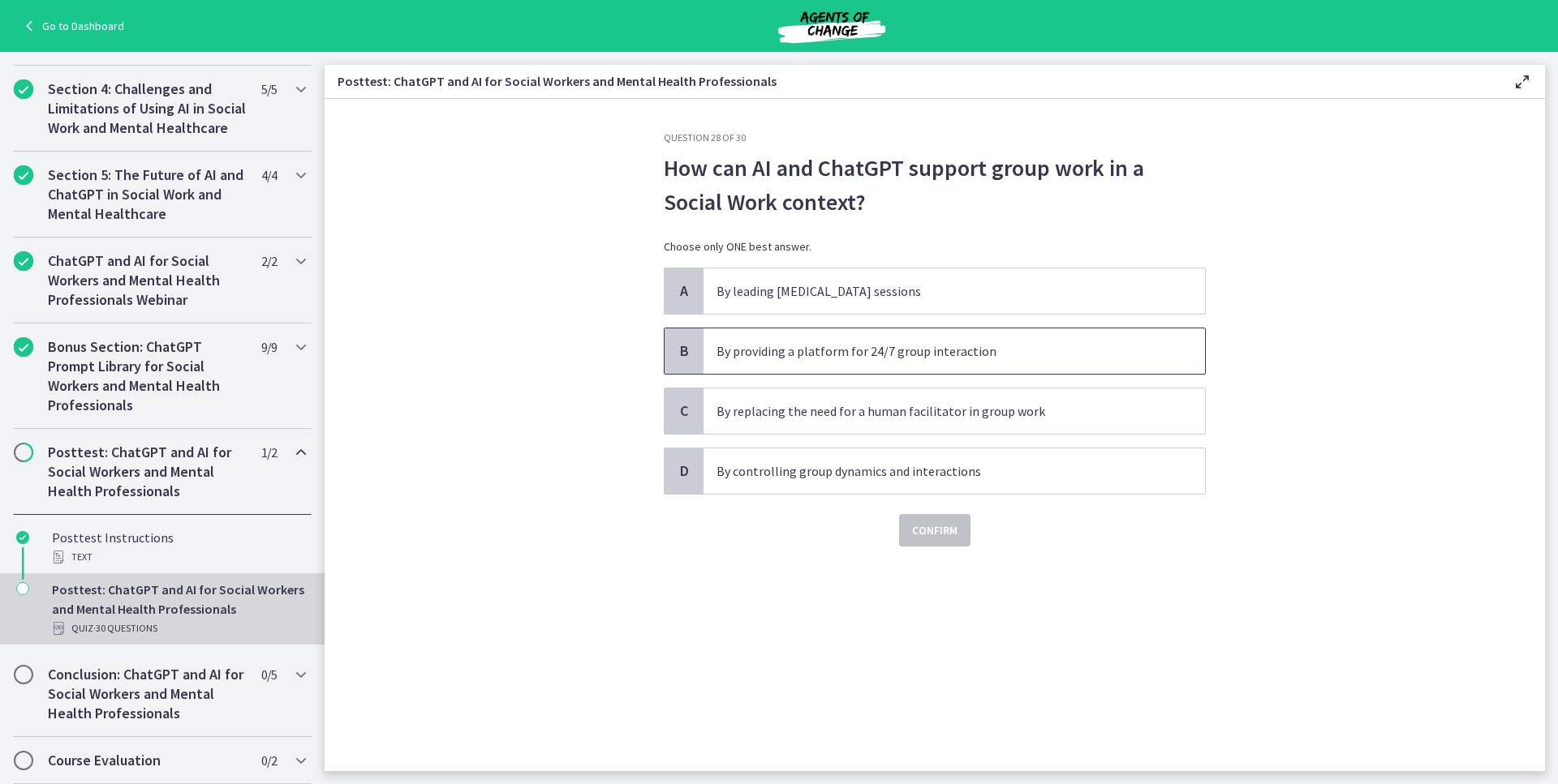
click at [866, 355] on p "By providing a platform for 24/7 group interaction" at bounding box center [937, 351] width 443 height 20
click at [967, 529] on button "Confirm" at bounding box center [935, 530] width 71 height 33
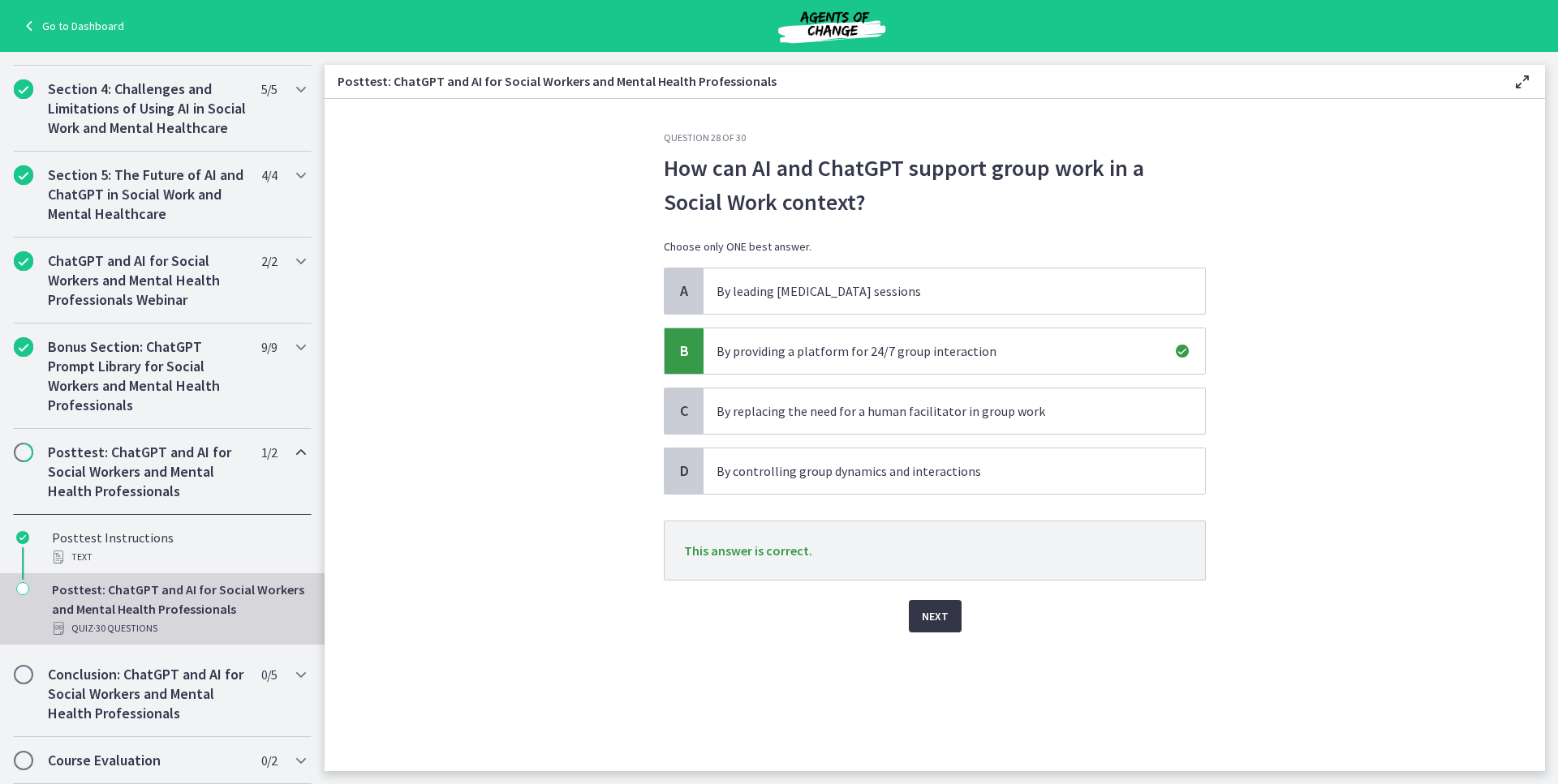
click at [955, 611] on button "Next" at bounding box center [935, 616] width 53 height 33
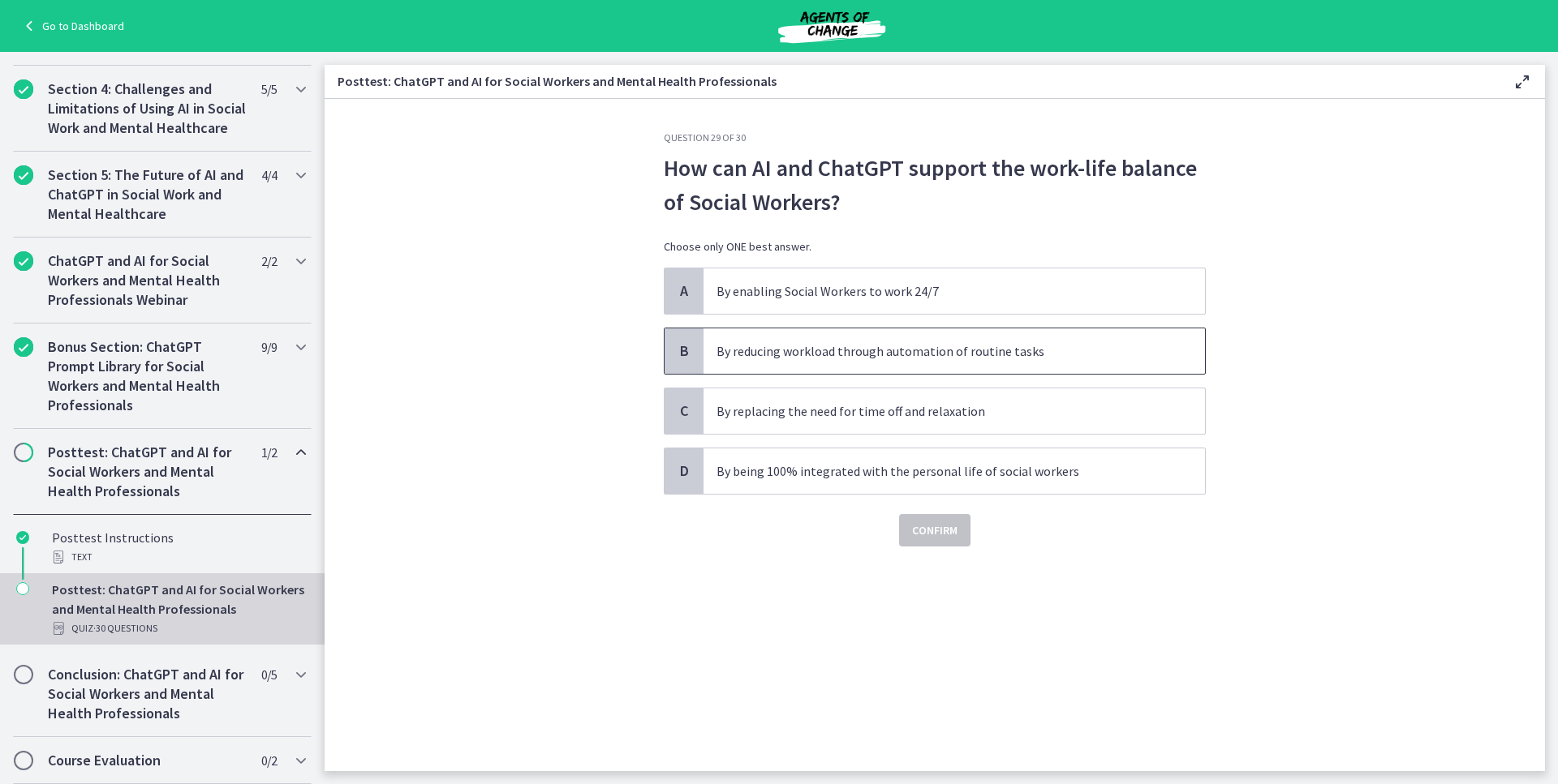
click at [751, 353] on p "By reducing workload through automation of routine tasks" at bounding box center [937, 351] width 443 height 20
click at [921, 530] on span "Confirm" at bounding box center [935, 530] width 45 height 20
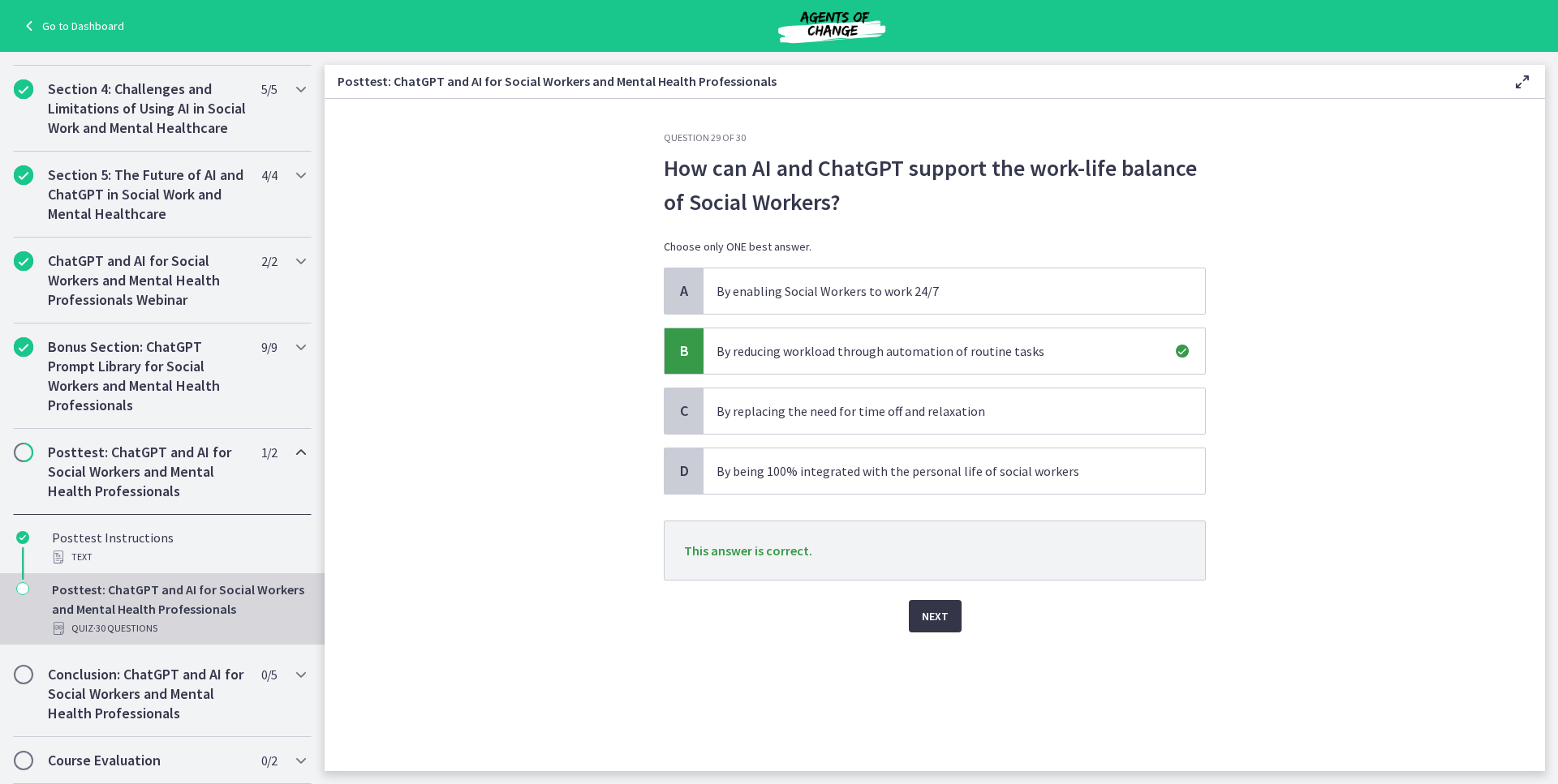
click at [924, 609] on span "Next" at bounding box center [935, 616] width 26 height 20
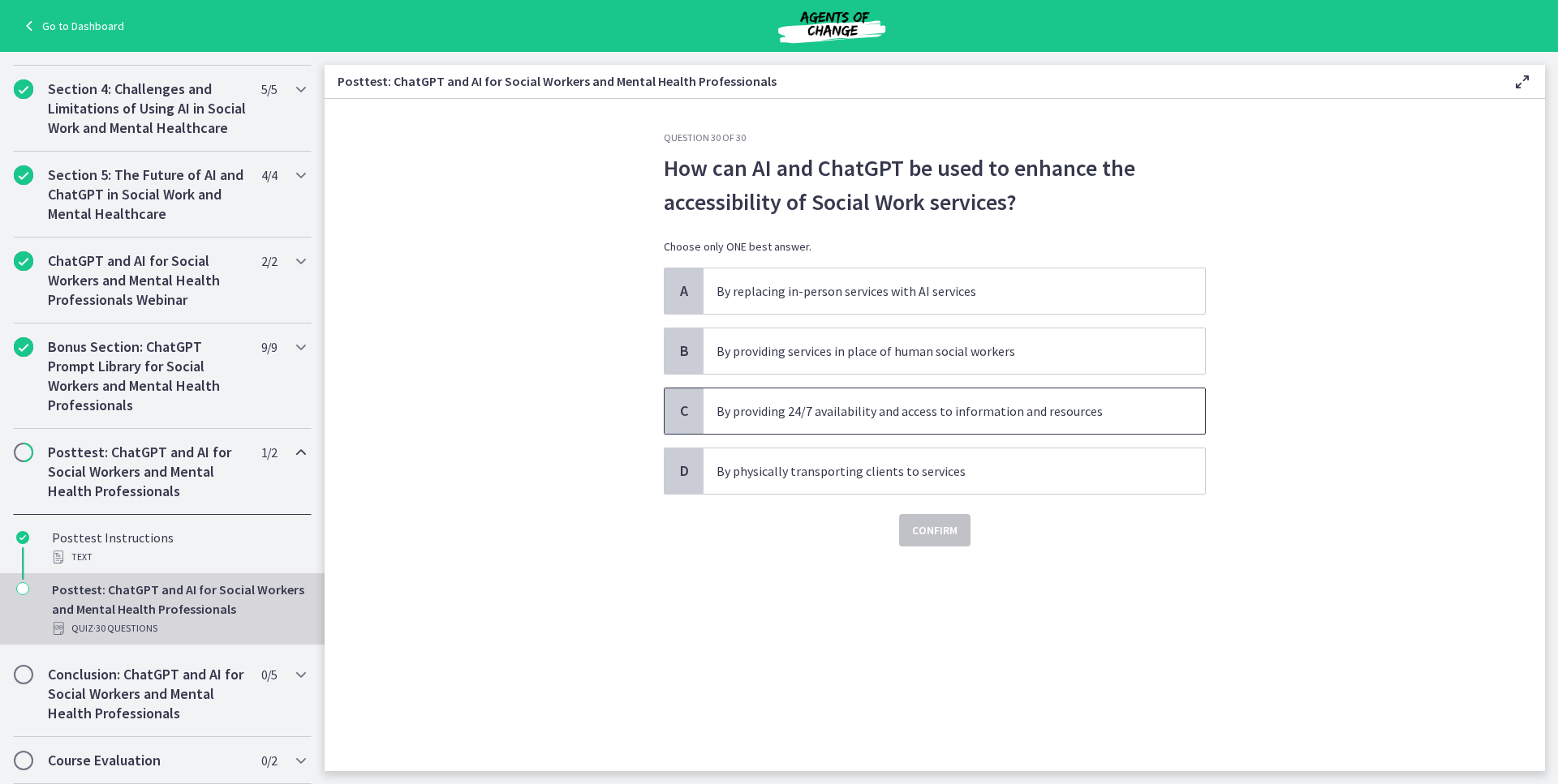
click at [804, 416] on p "By providing 24/7 availability and access to information and resources" at bounding box center [937, 411] width 443 height 20
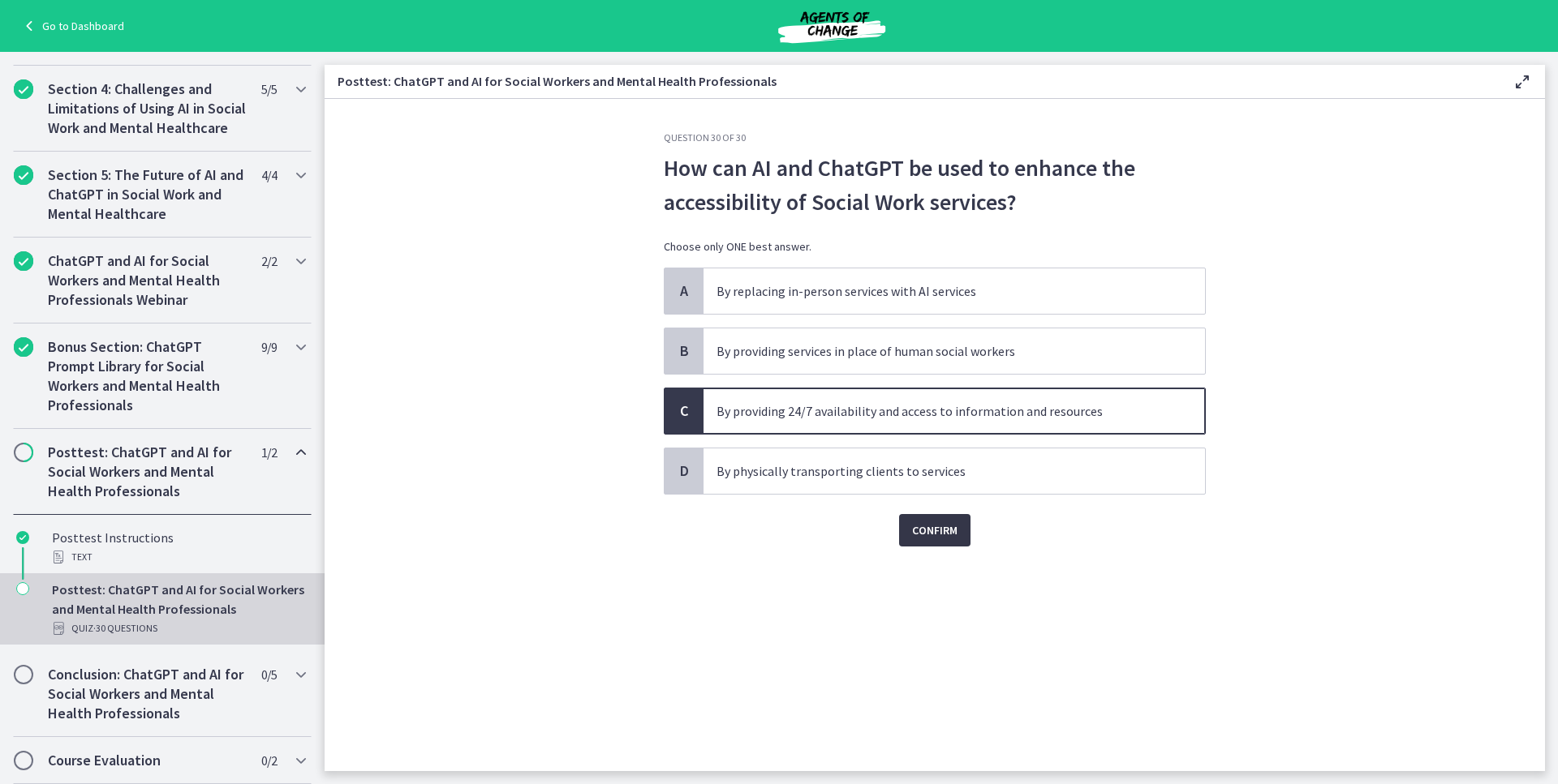
click at [924, 543] on button "Confirm" at bounding box center [935, 530] width 71 height 33
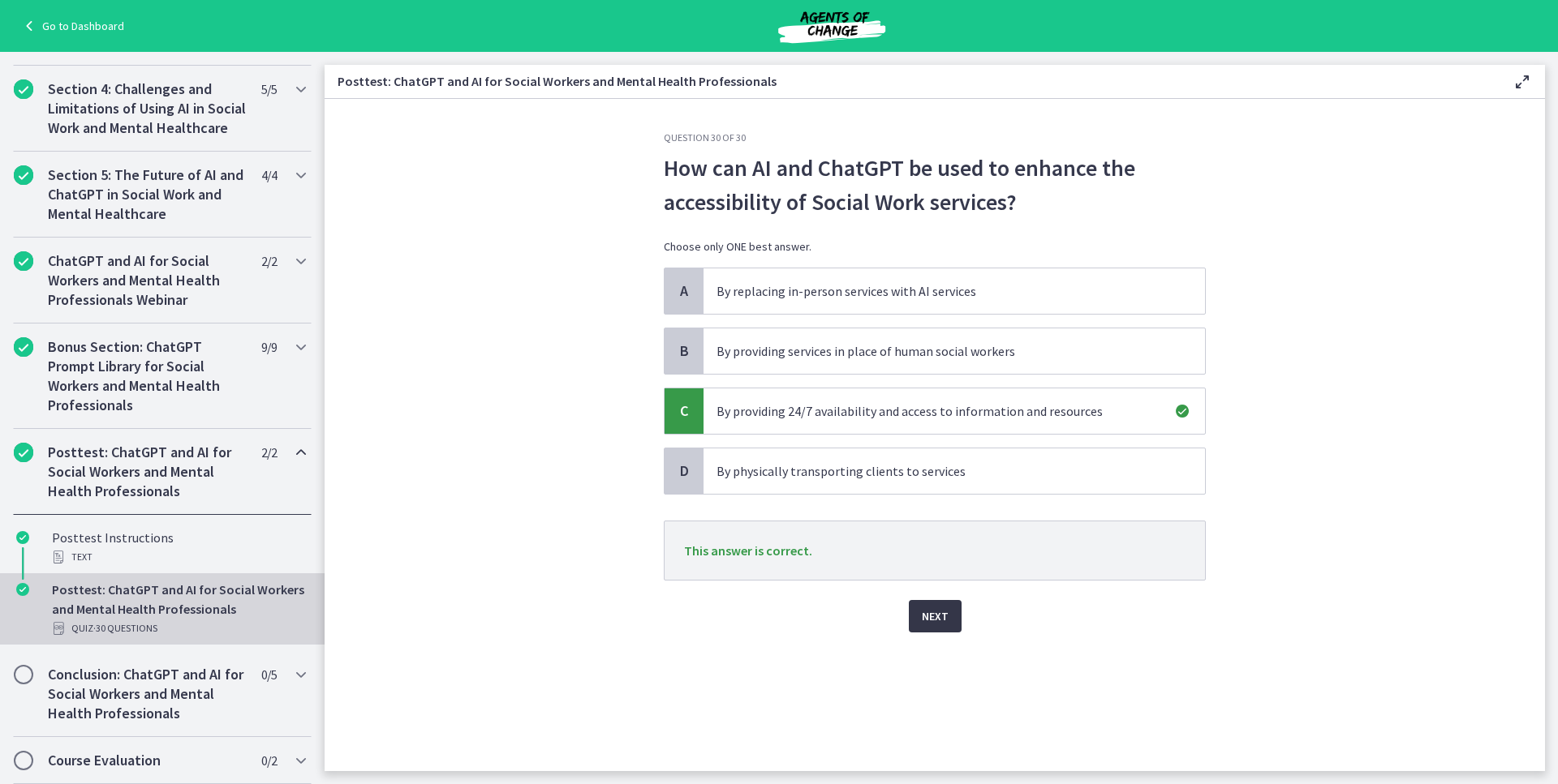
click at [948, 612] on button "Next" at bounding box center [935, 616] width 53 height 33
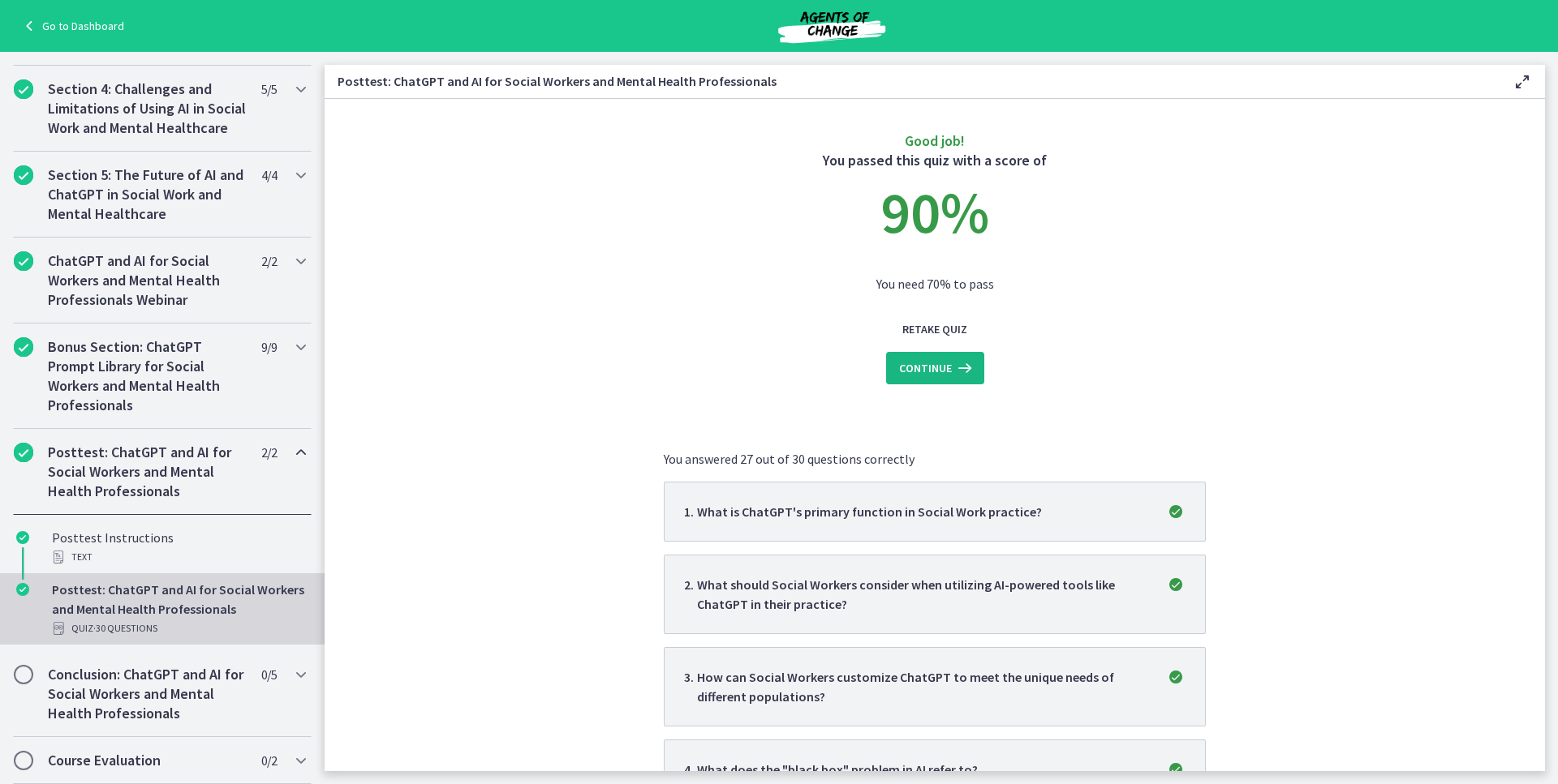
click at [899, 375] on span "Continue" at bounding box center [925, 368] width 53 height 20
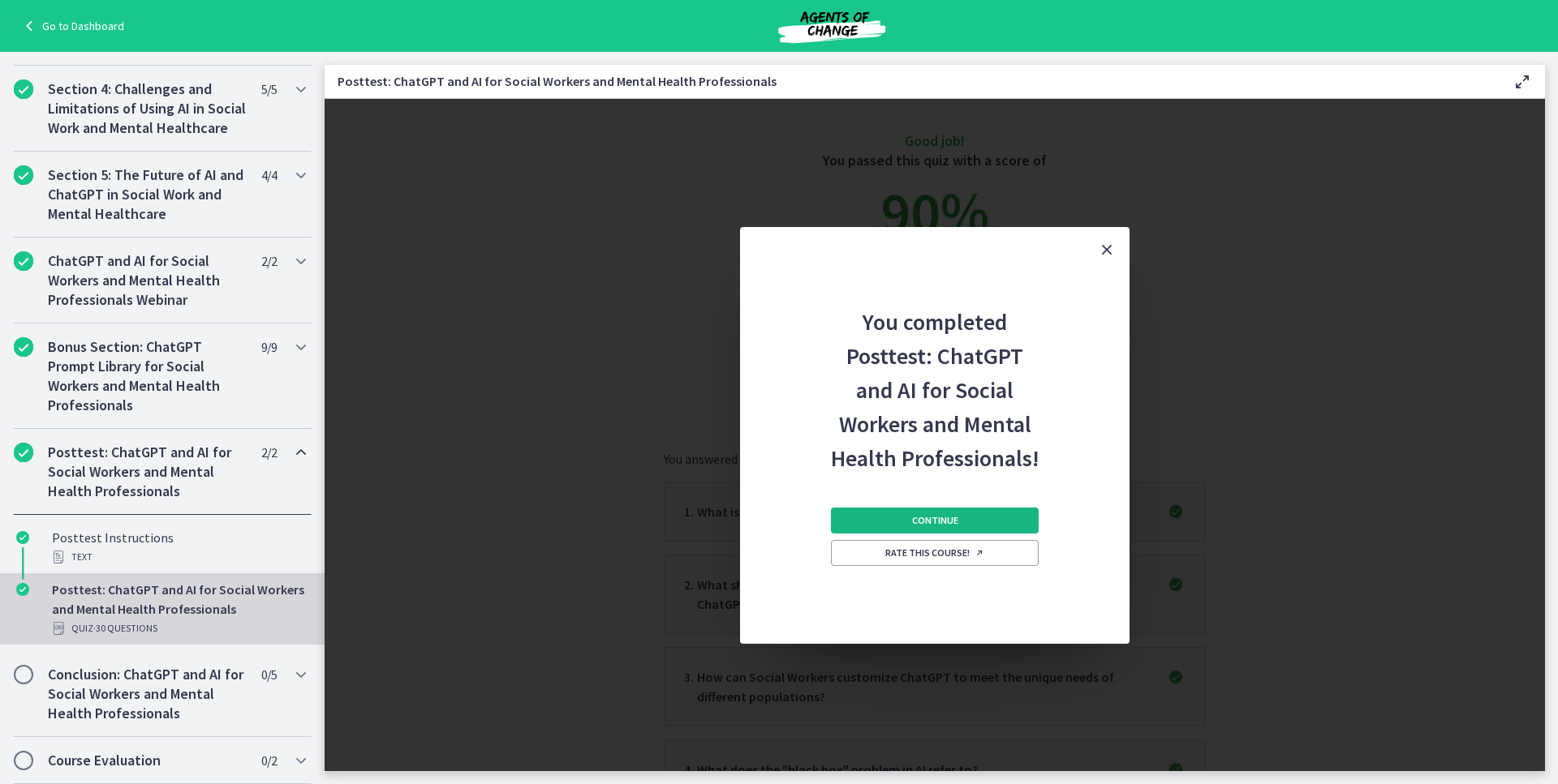
click at [934, 529] on button "Continue" at bounding box center [934, 521] width 208 height 26
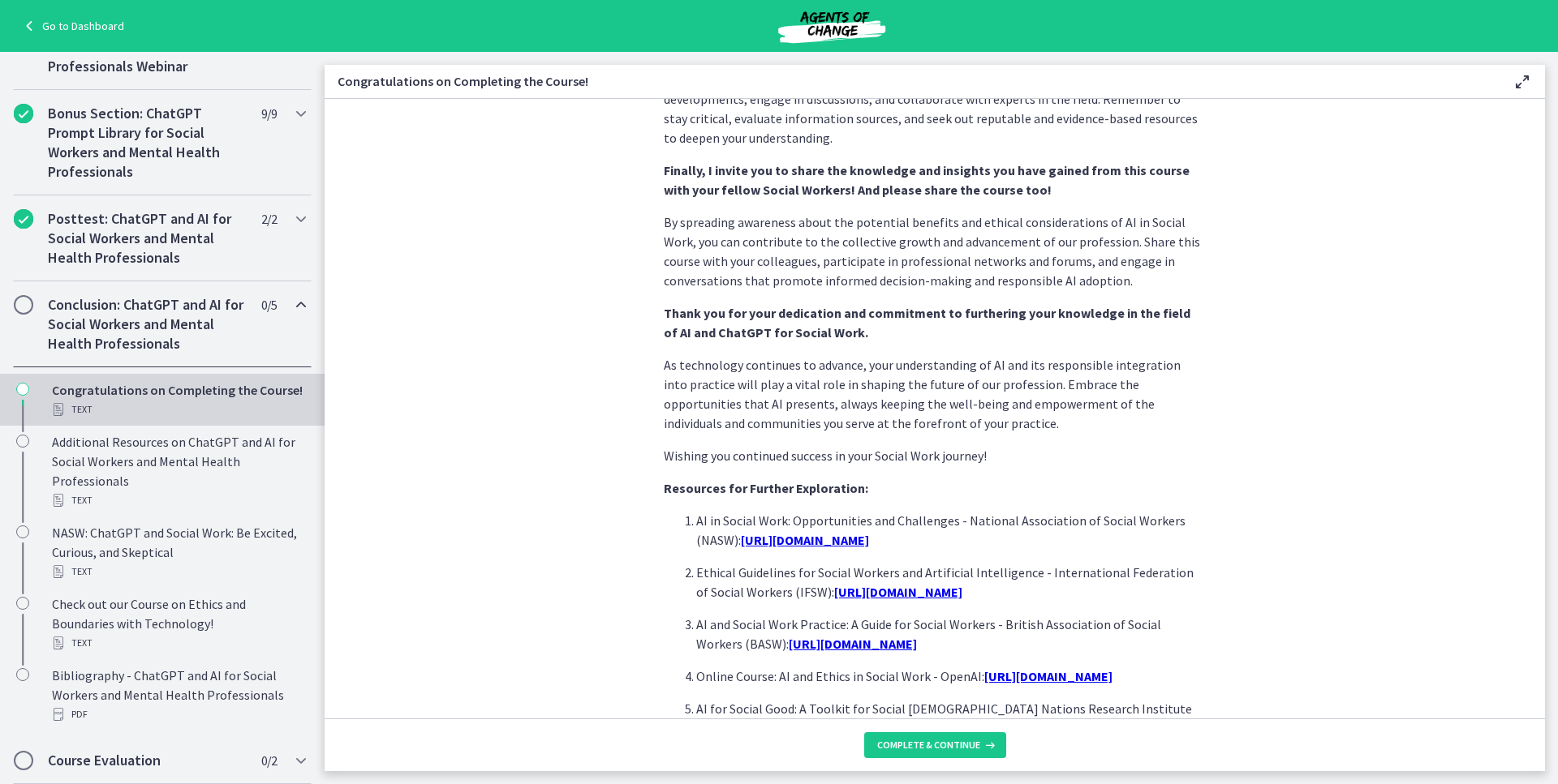
scroll to position [1272, 0]
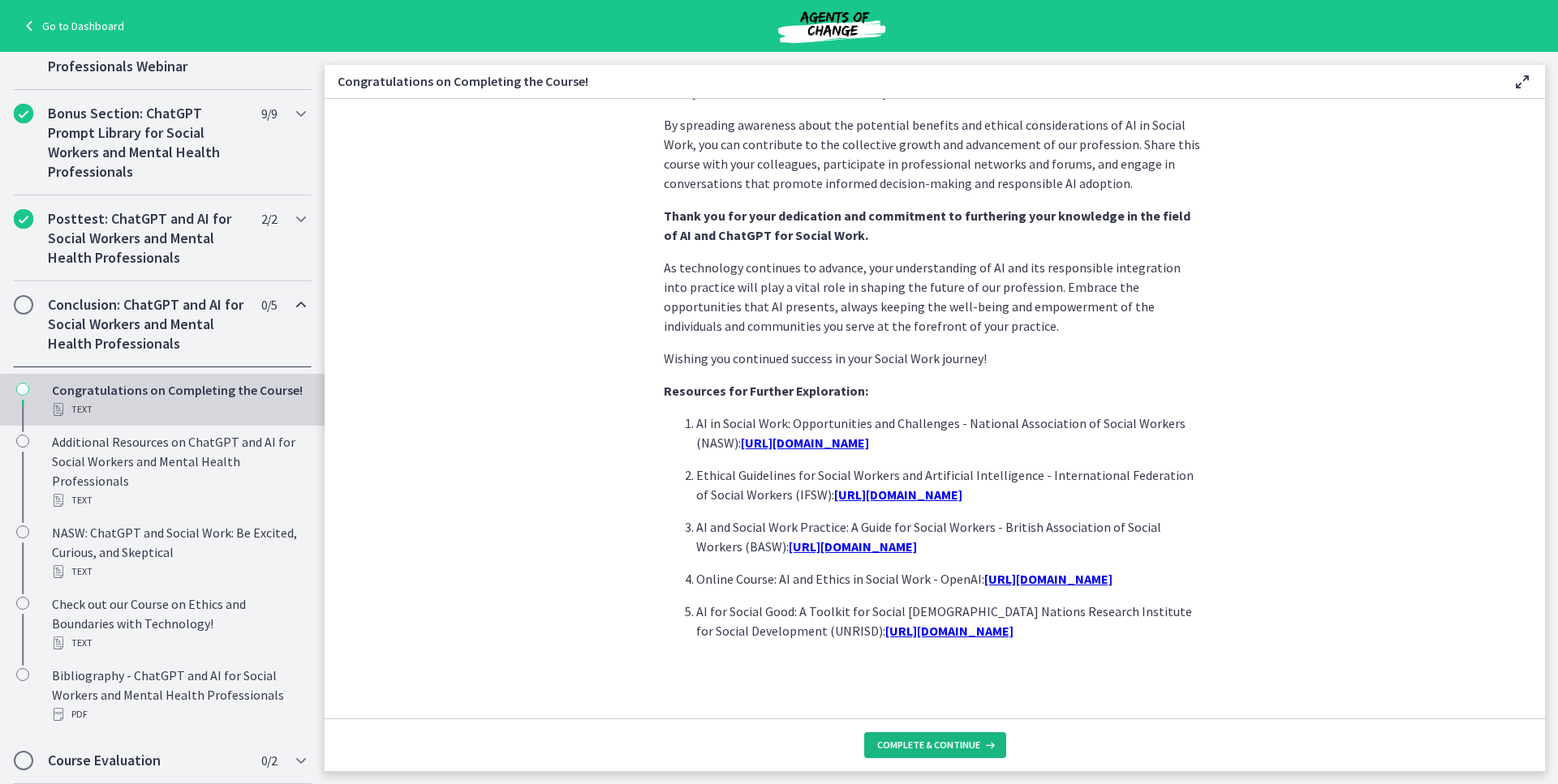
click at [932, 740] on span "Complete & continue" at bounding box center [929, 745] width 103 height 13
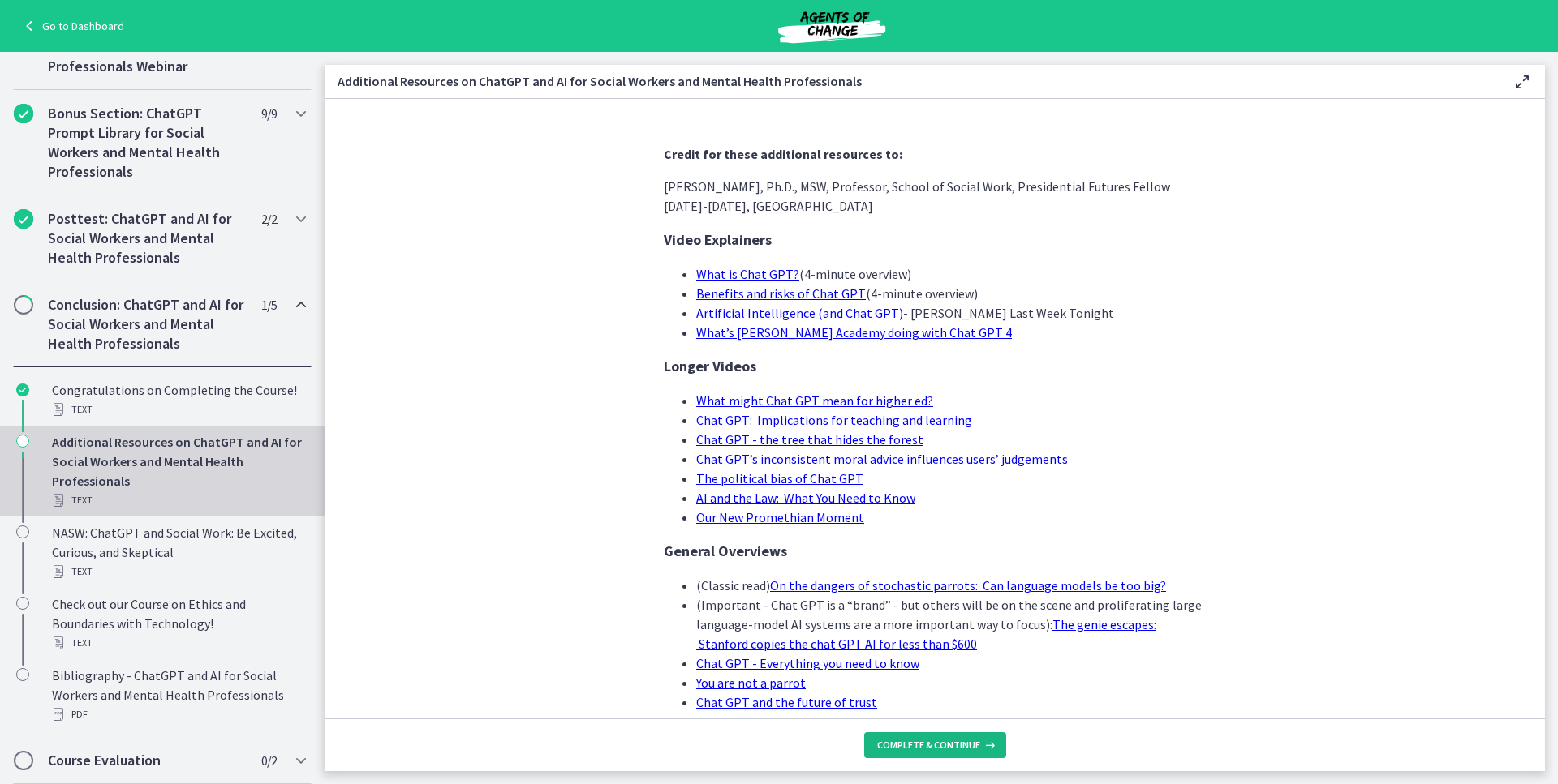
click at [913, 740] on span "Complete & continue" at bounding box center [929, 745] width 103 height 13
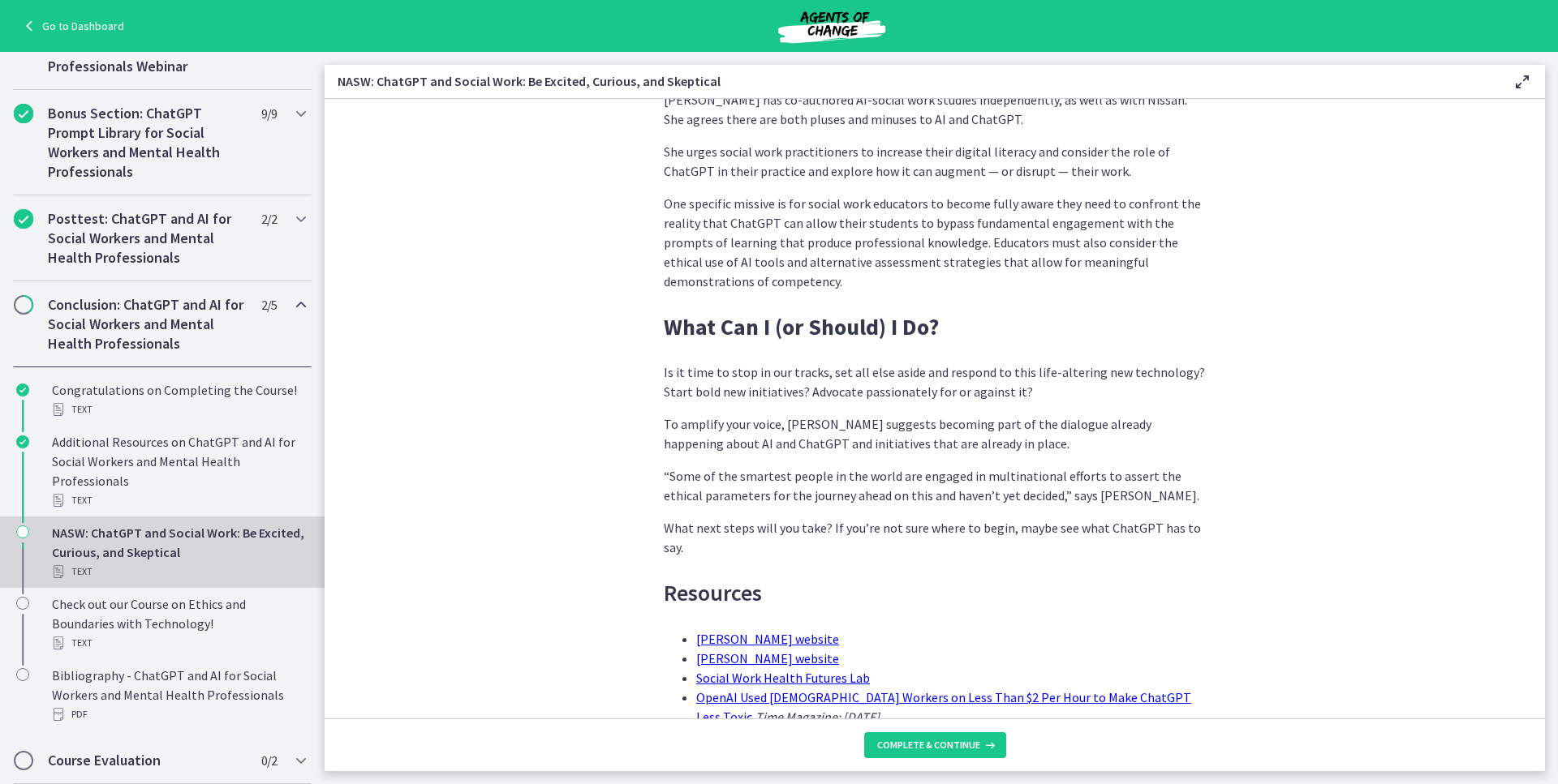
scroll to position [4767, 0]
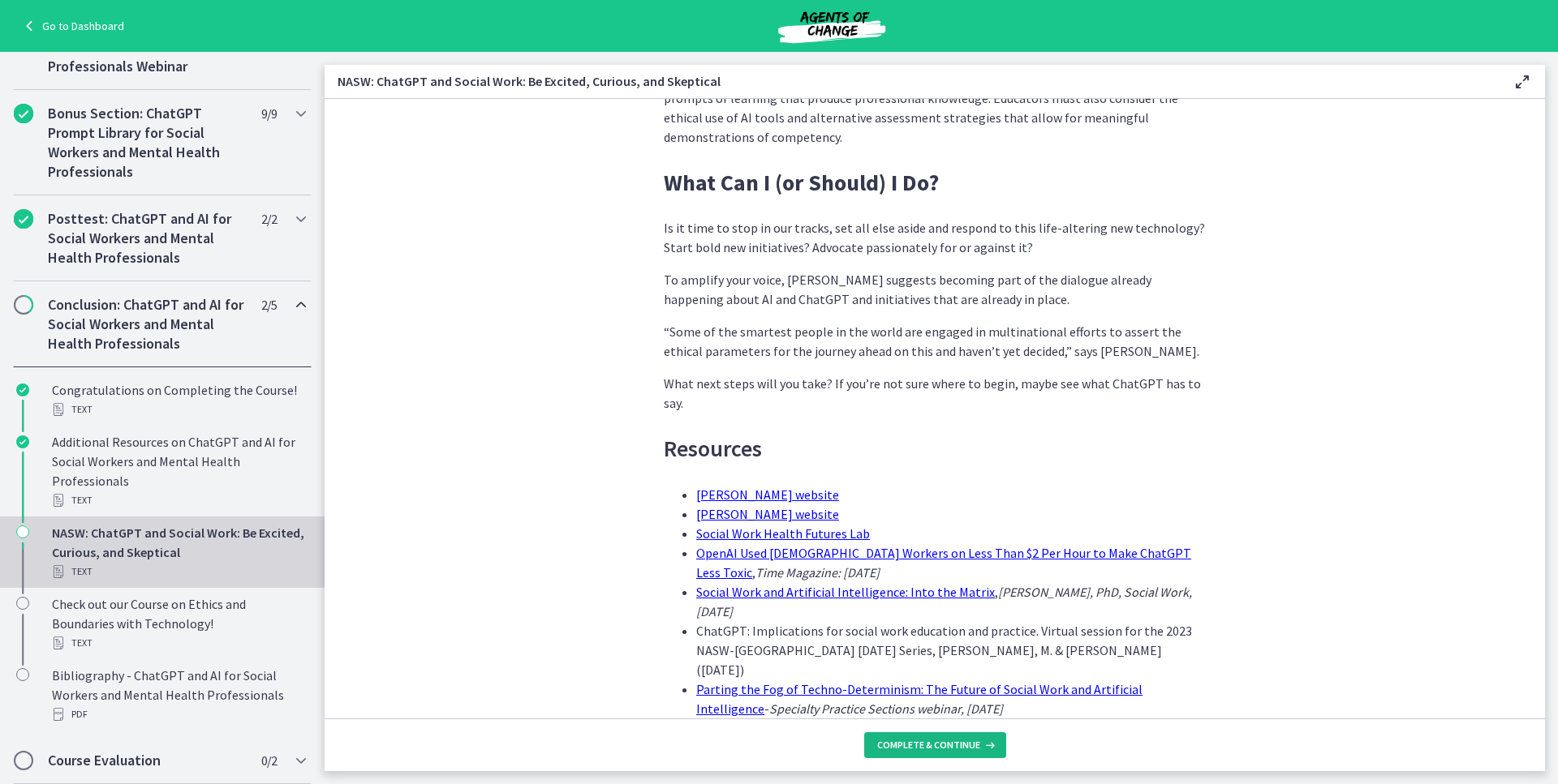
click at [949, 746] on button "Complete & continue" at bounding box center [935, 745] width 142 height 26
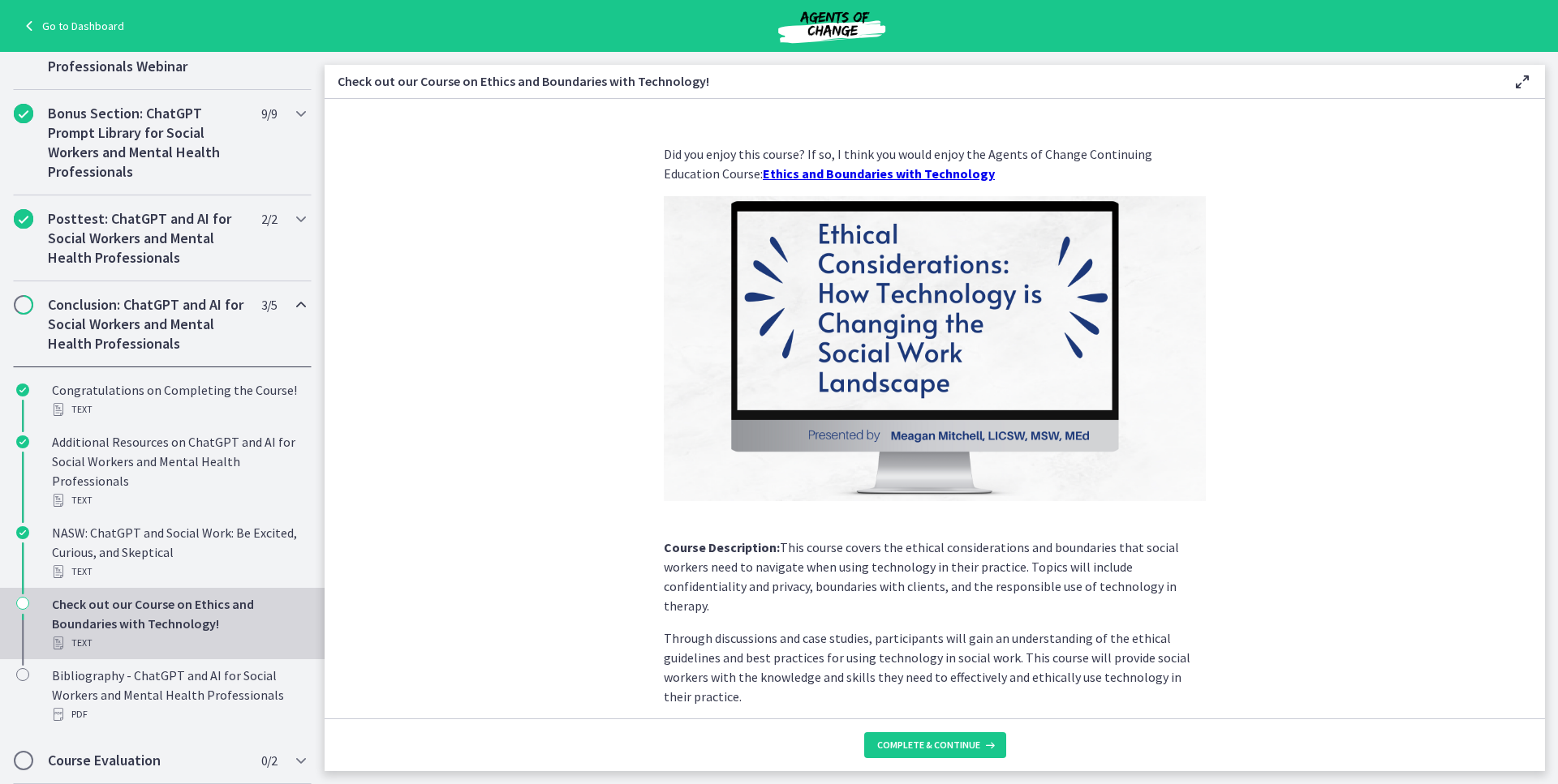
scroll to position [79, 0]
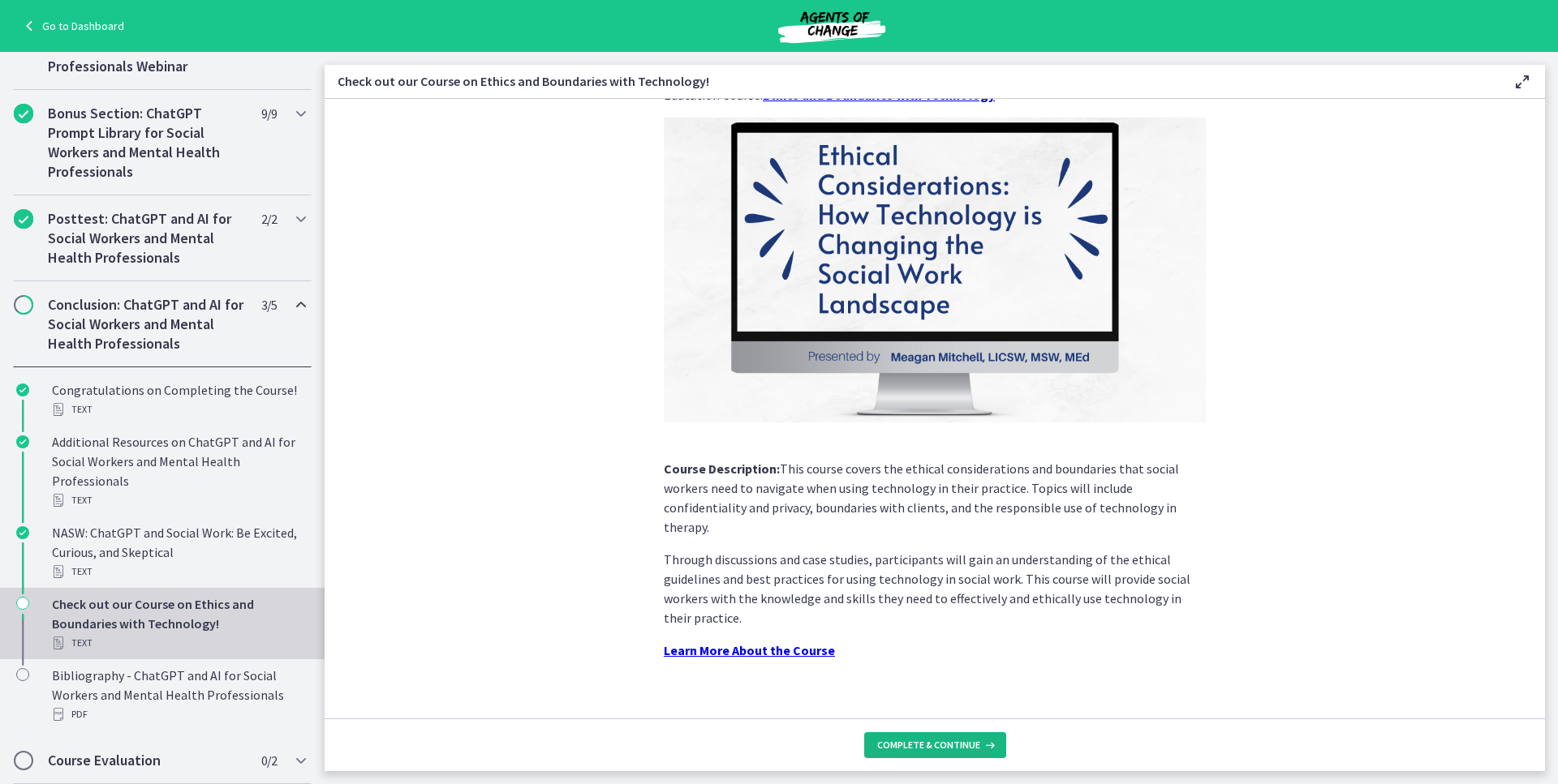
click at [973, 741] on span "Complete & continue" at bounding box center [929, 745] width 103 height 13
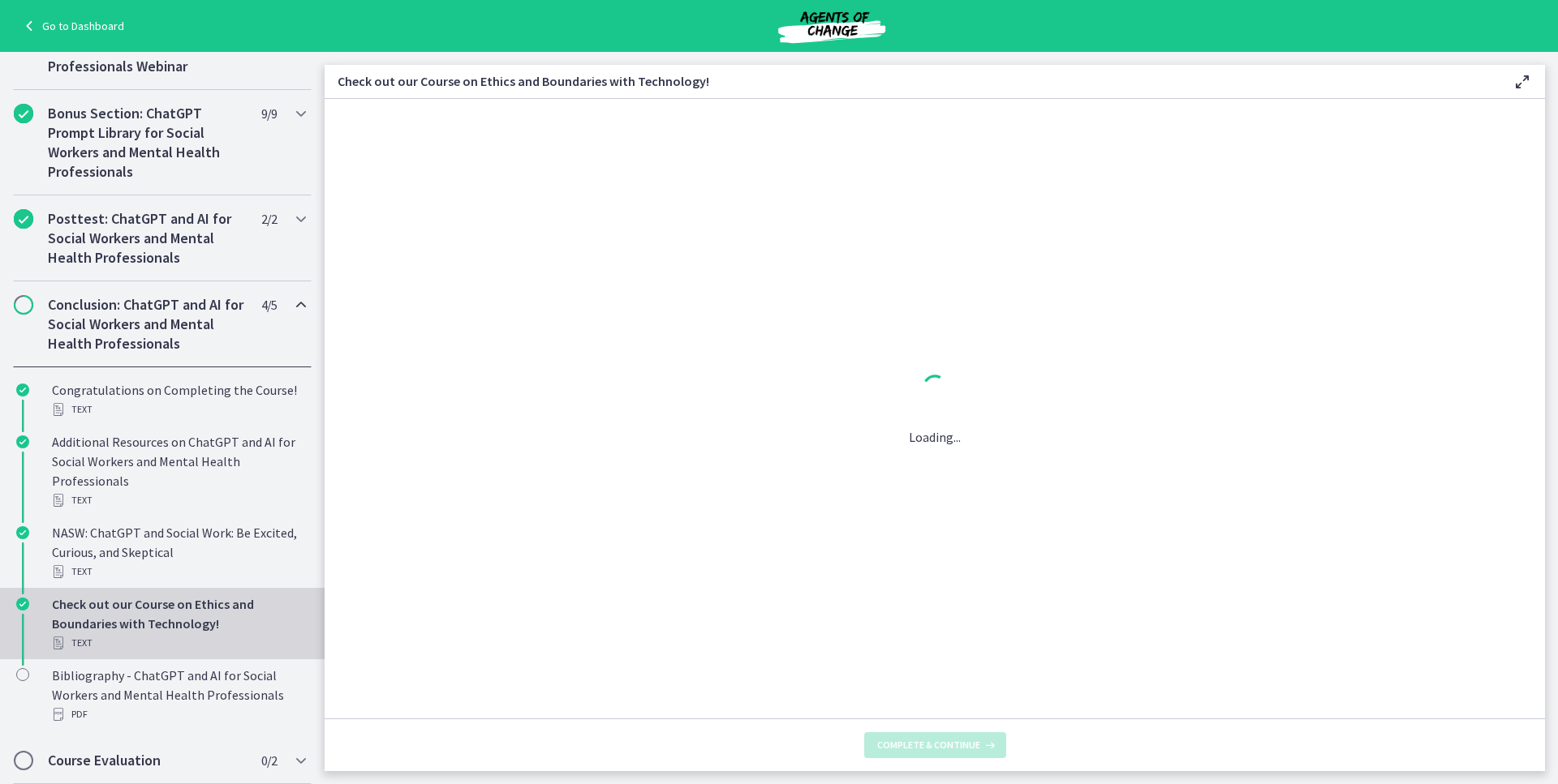
scroll to position [0, 0]
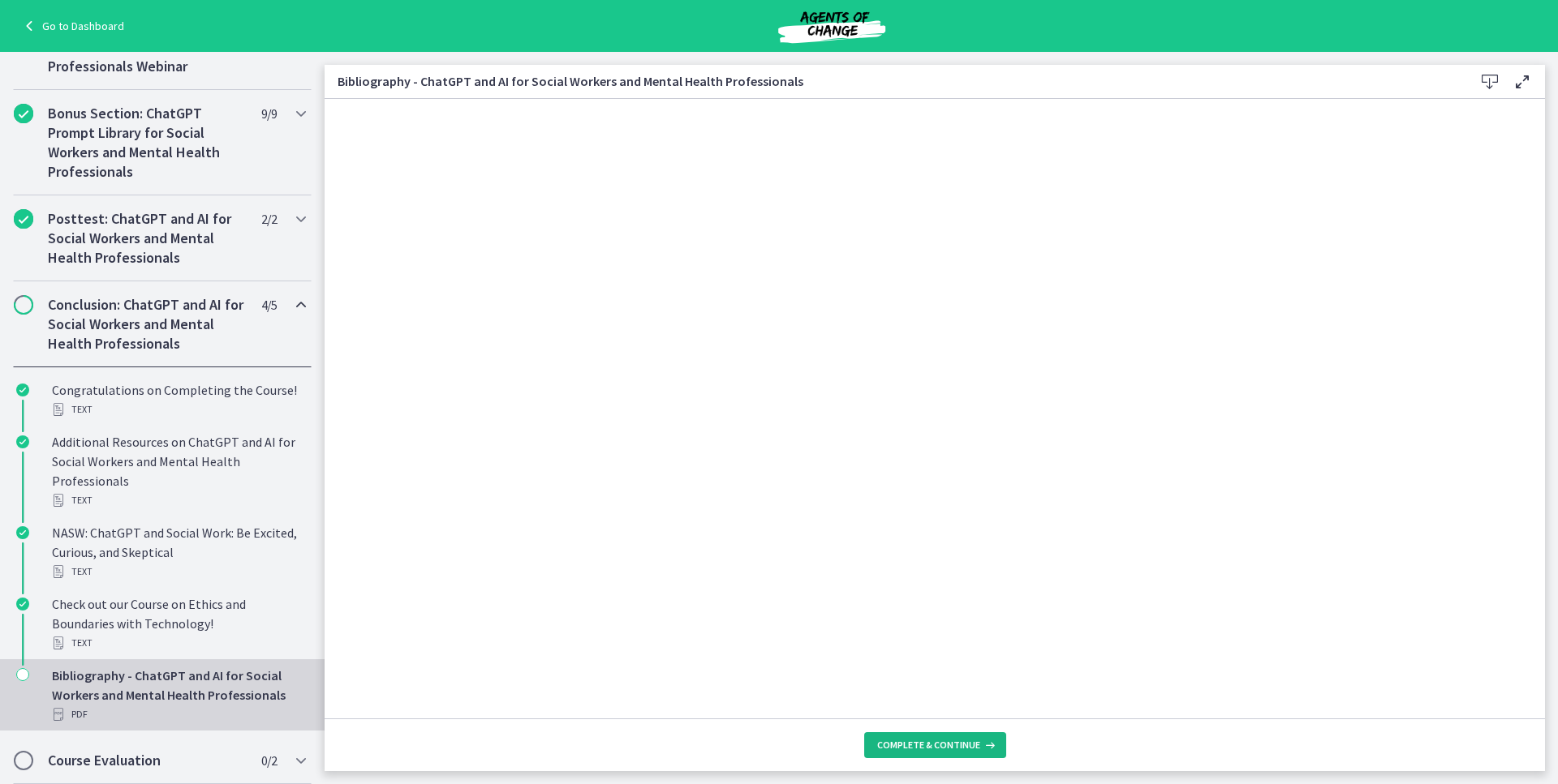
click at [883, 744] on span "Complete & continue" at bounding box center [929, 745] width 103 height 13
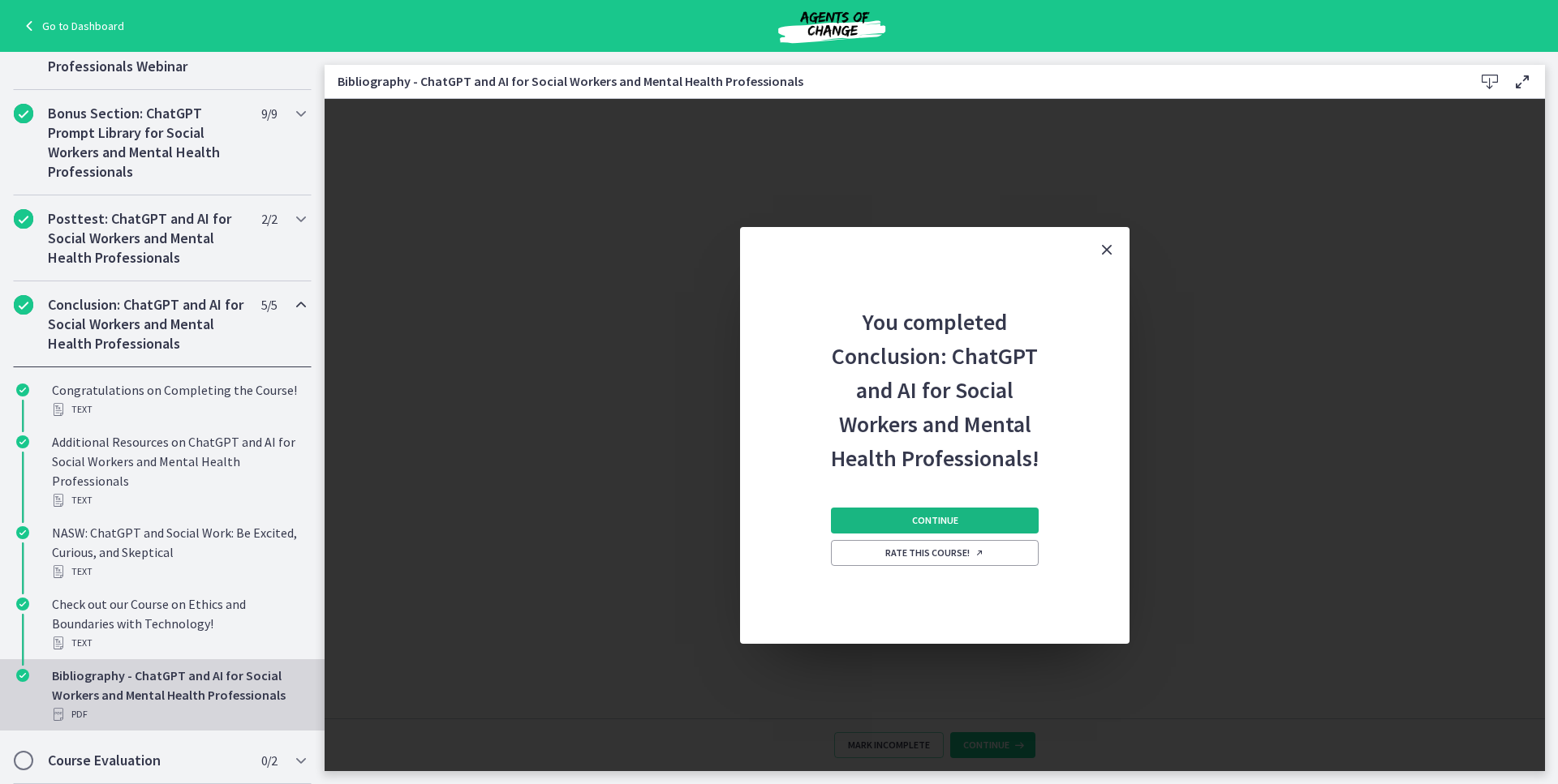
click at [931, 523] on span "Continue" at bounding box center [935, 521] width 46 height 13
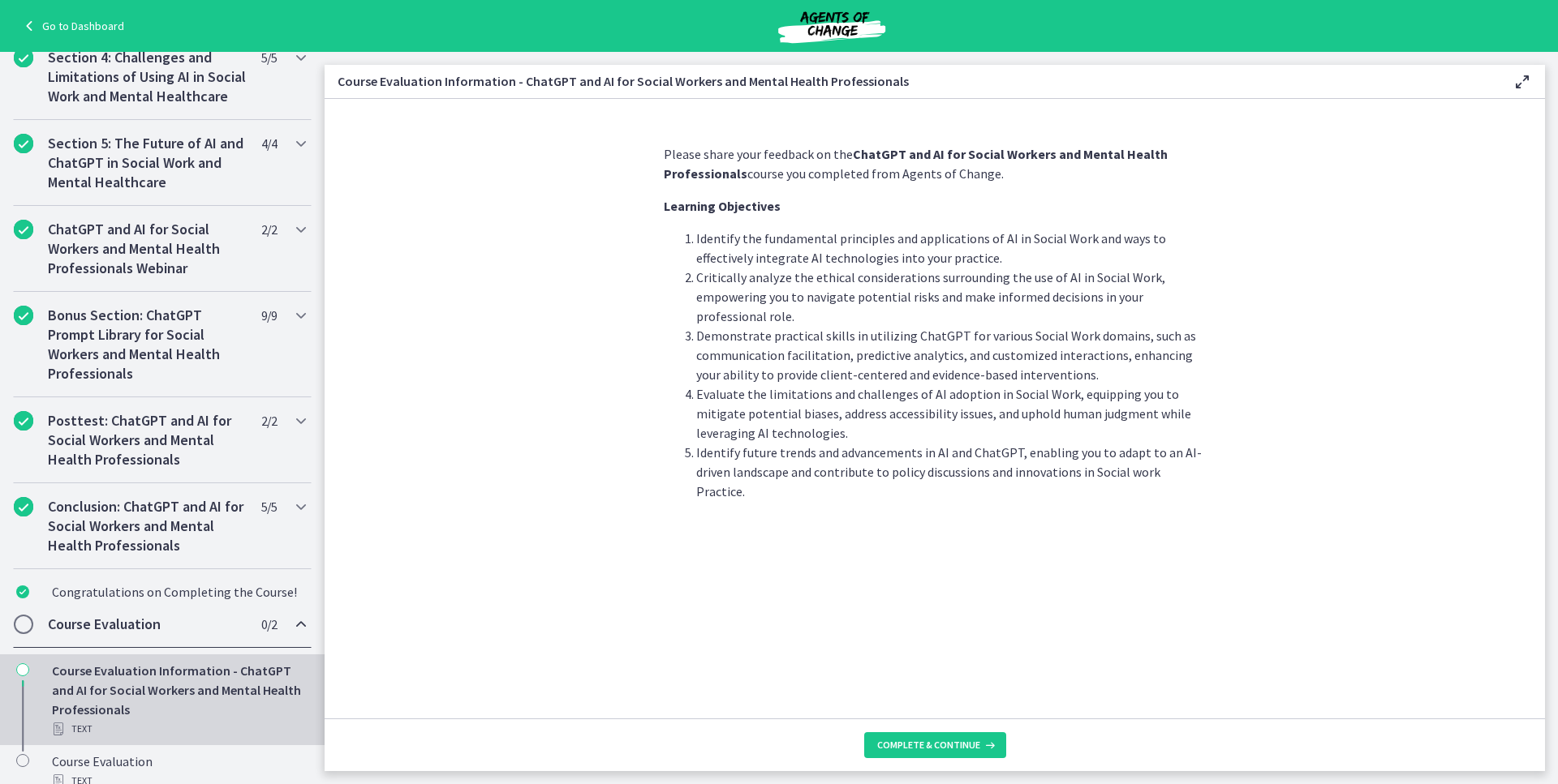
scroll to position [598, 0]
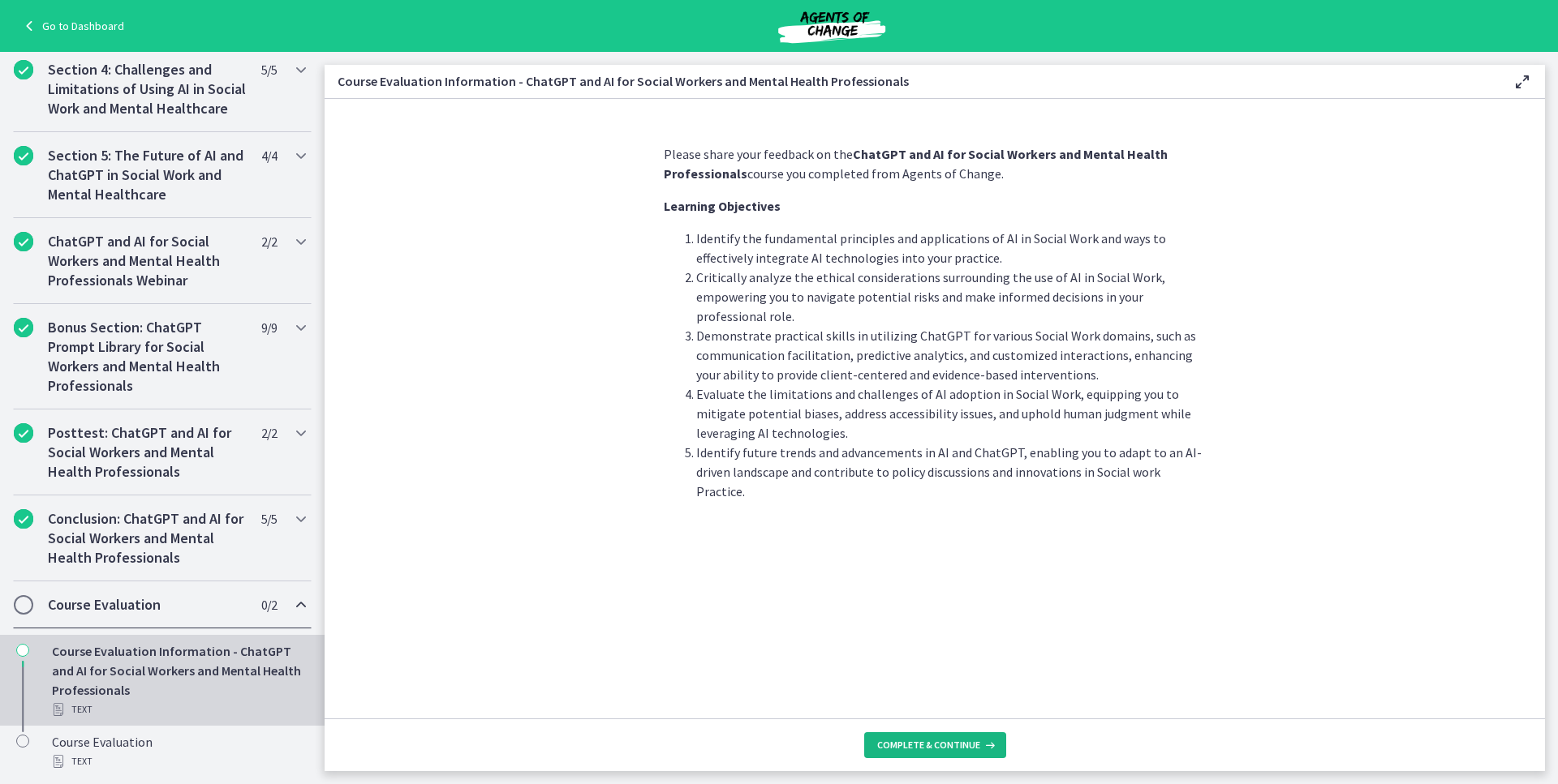
click at [912, 738] on button "Complete & continue" at bounding box center [935, 745] width 142 height 26
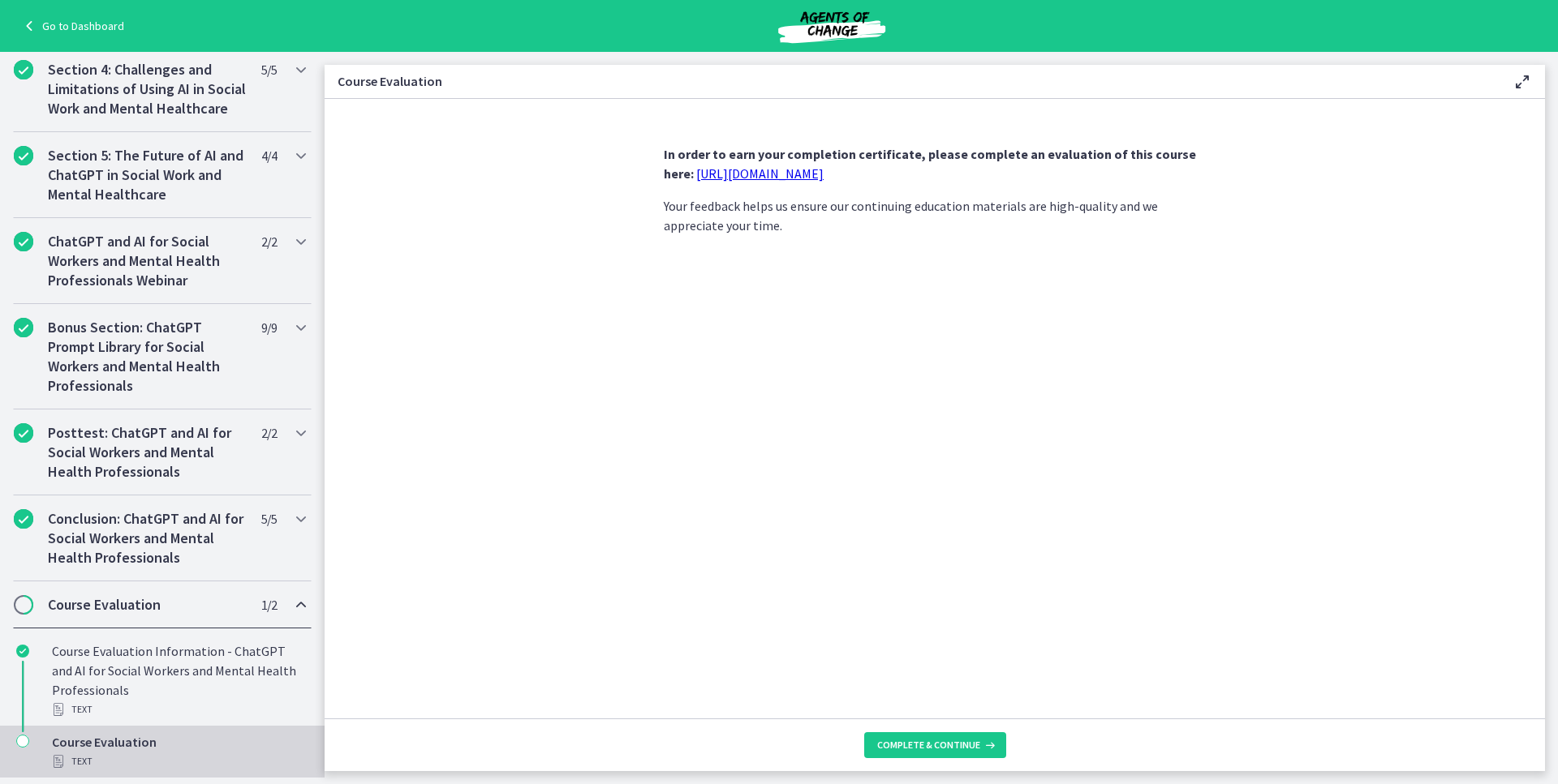
click at [778, 176] on link "https://forms.gle/jm1zbfhChZ2exBv78" at bounding box center [759, 173] width 127 height 16
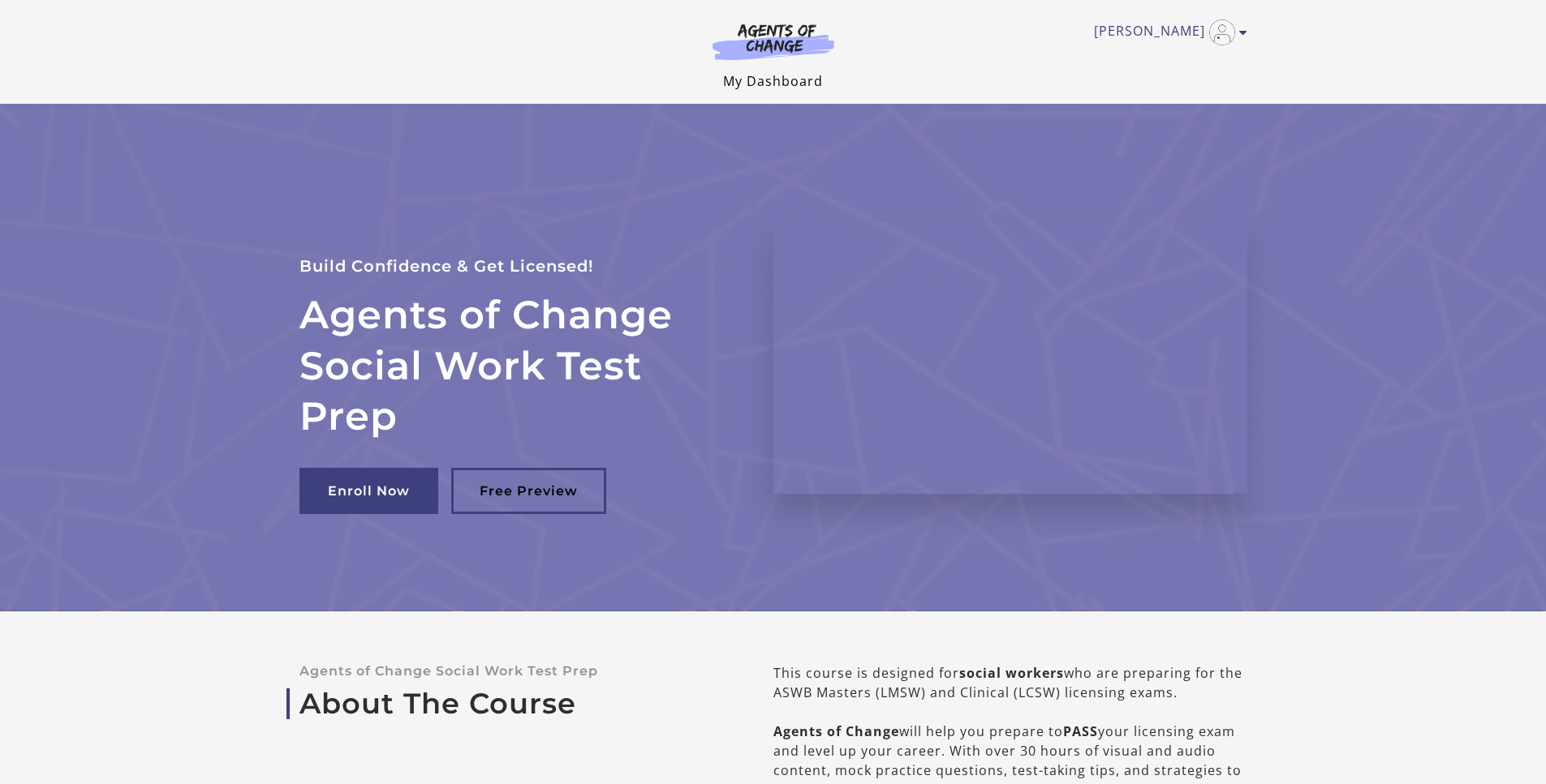
click at [748, 77] on link "My Dashboard" at bounding box center [773, 81] width 100 height 18
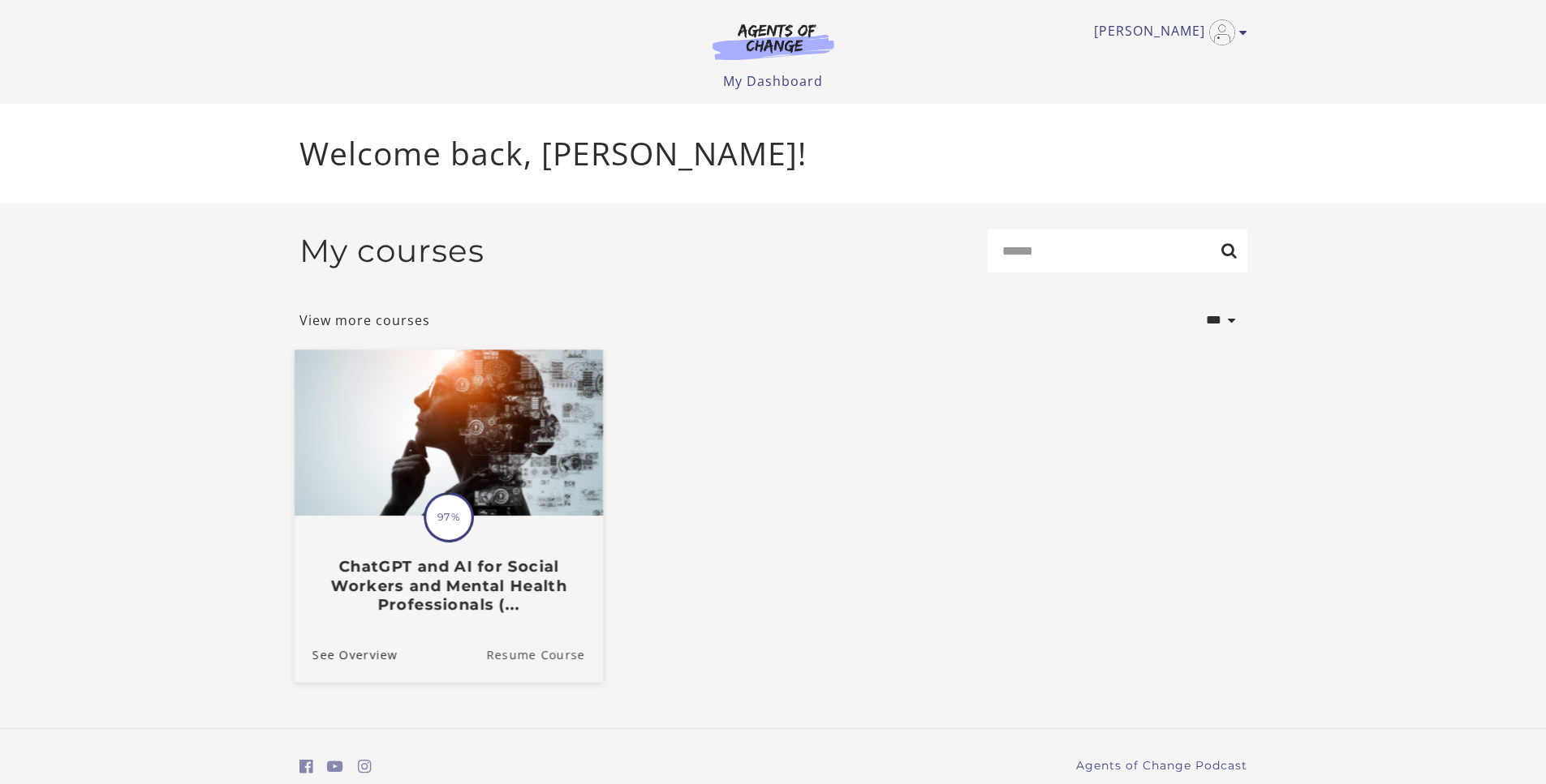
click at [506, 657] on link "Resume Course" at bounding box center [544, 654] width 117 height 55
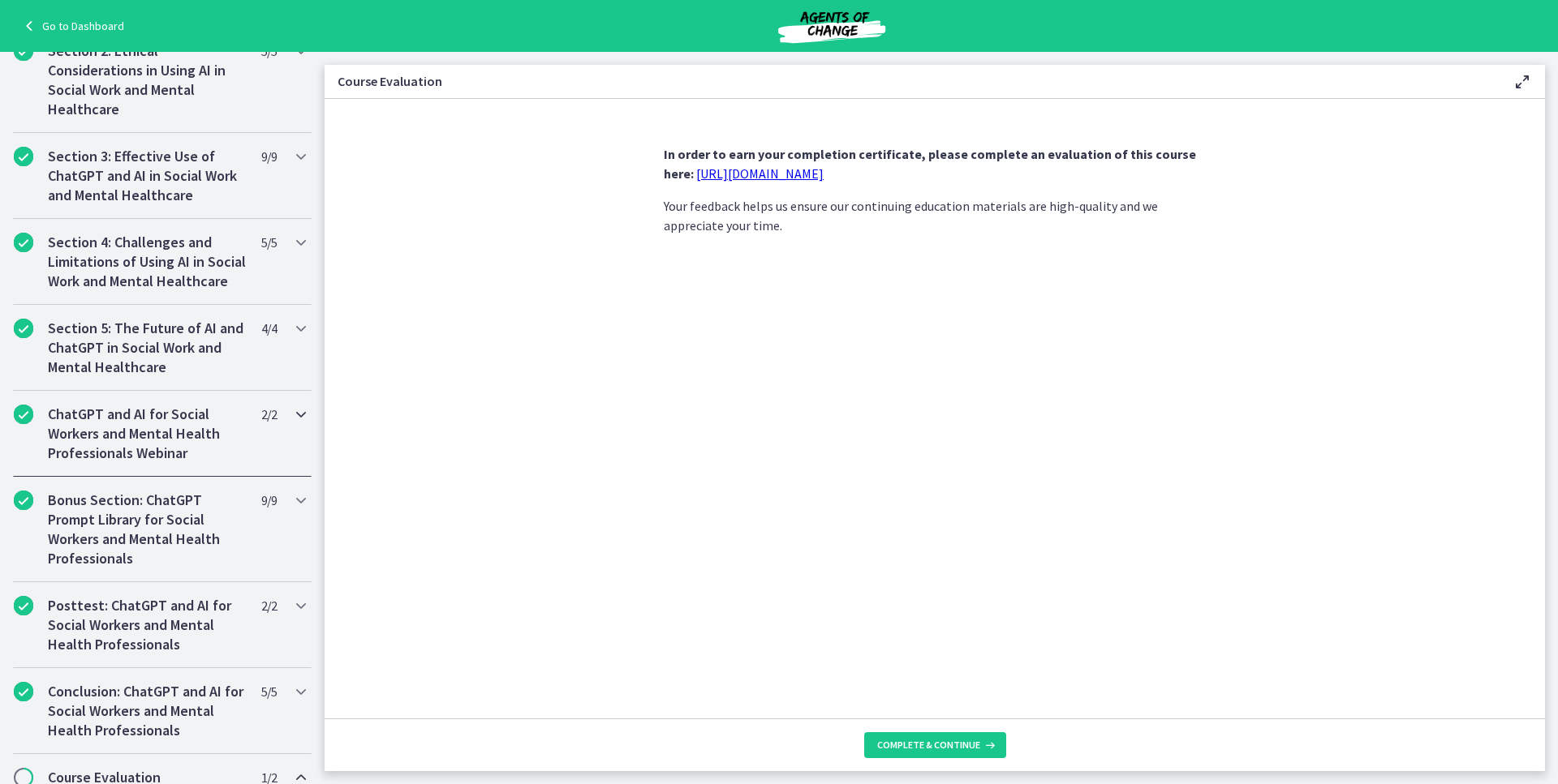
scroll to position [598, 0]
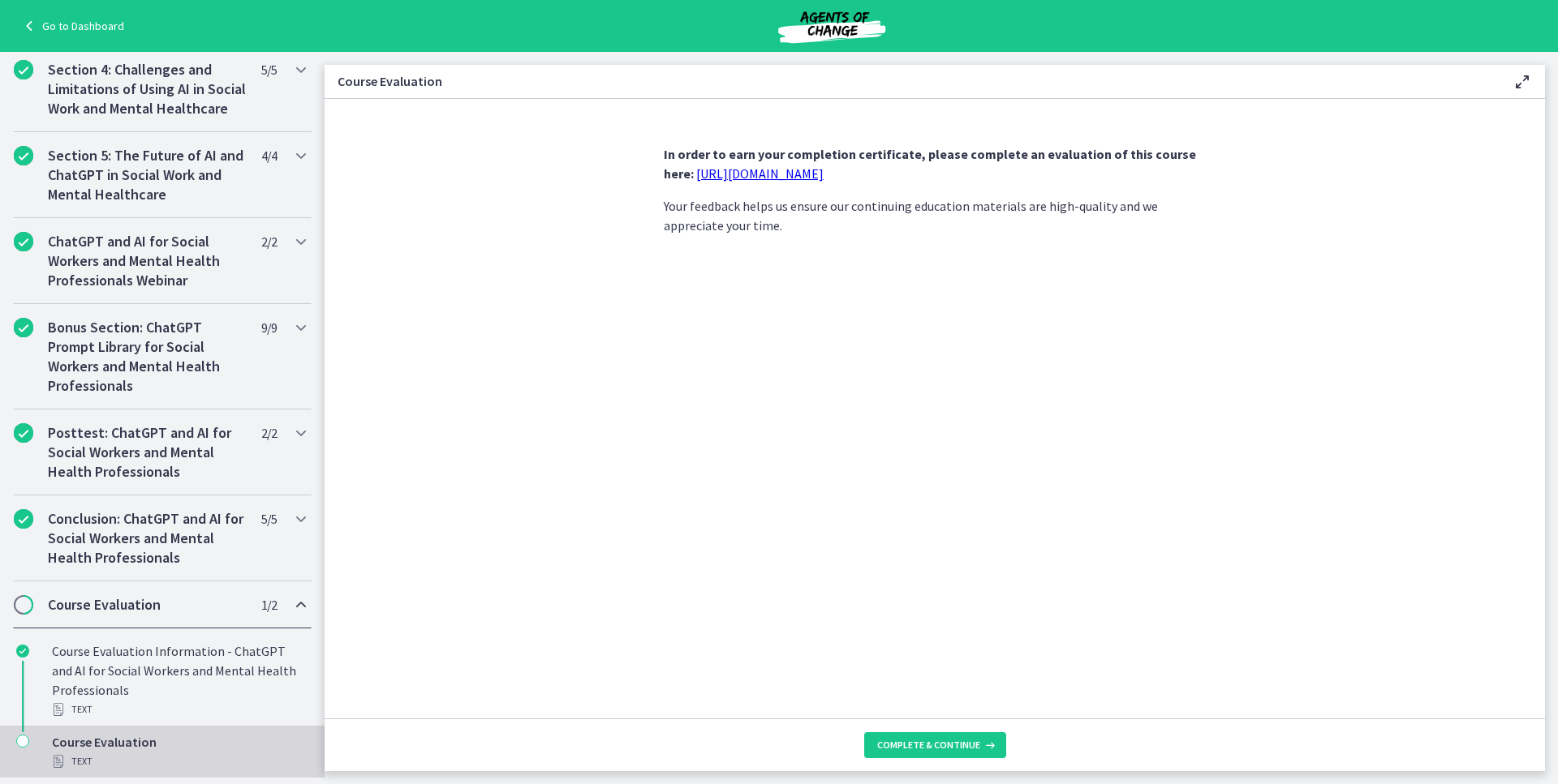
click at [22, 603] on span "Chapters" at bounding box center [23, 604] width 16 height 16
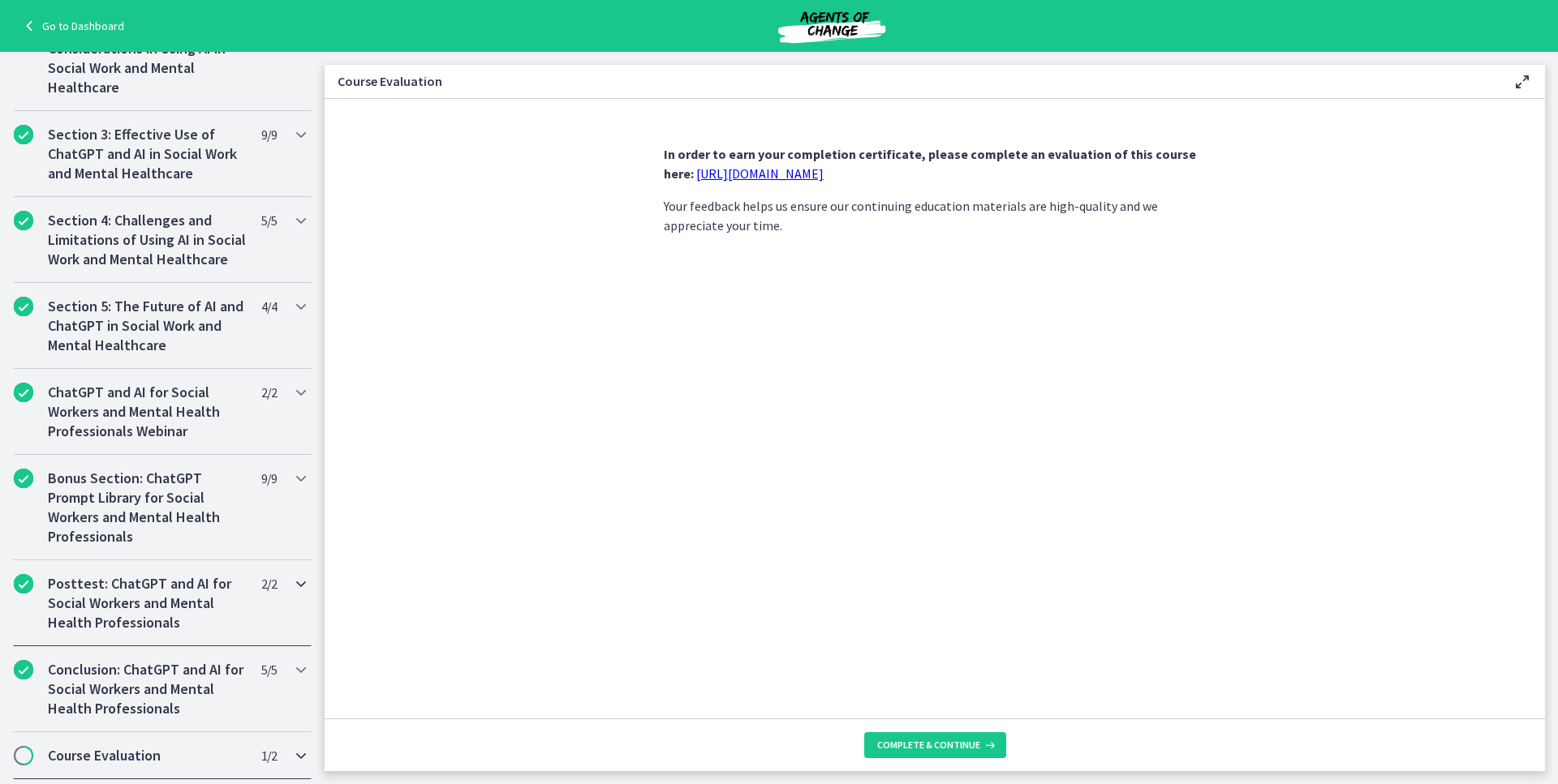
scroll to position [442, 0]
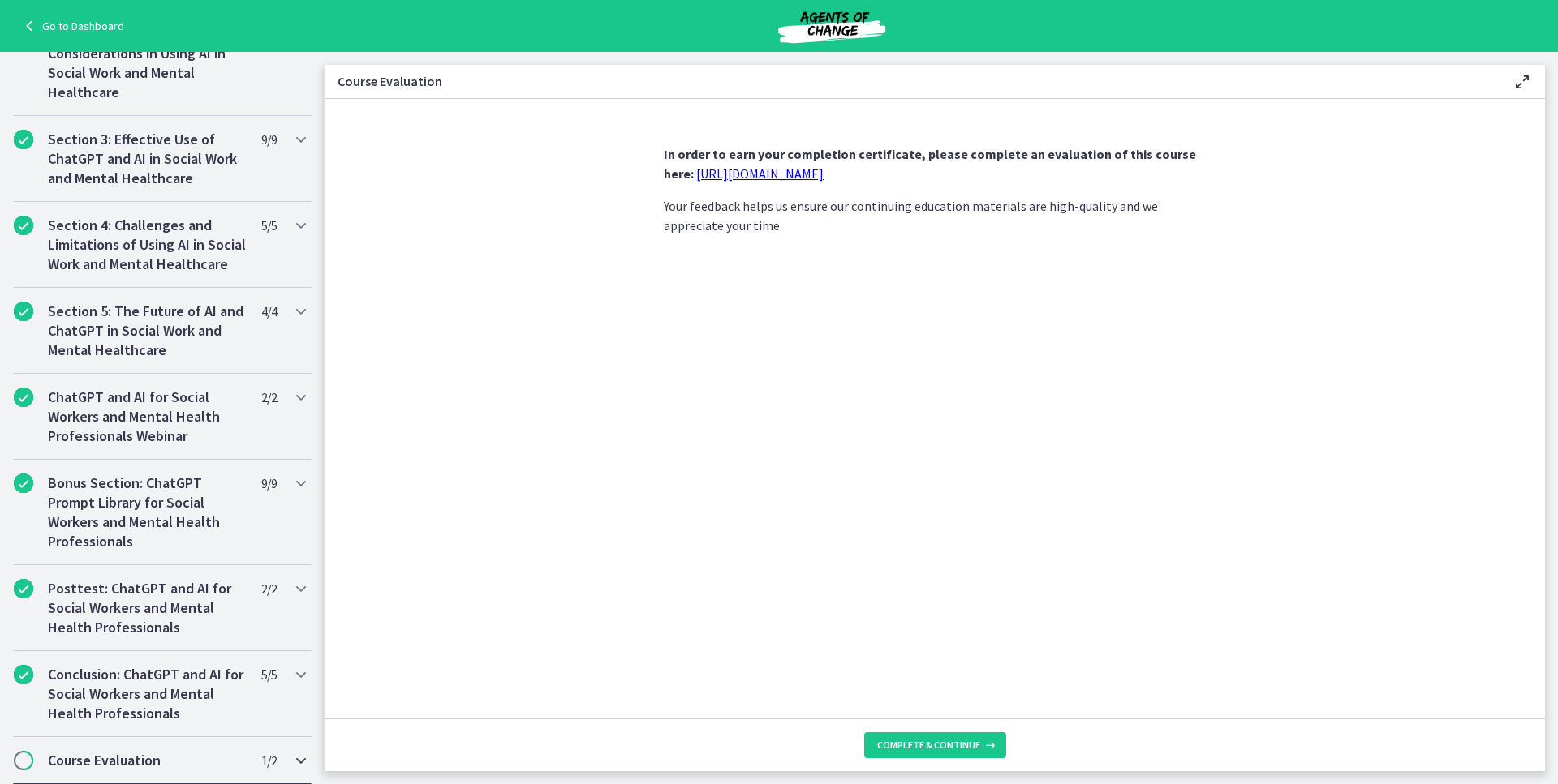
click at [29, 756] on span "Chapters" at bounding box center [23, 760] width 16 height 16
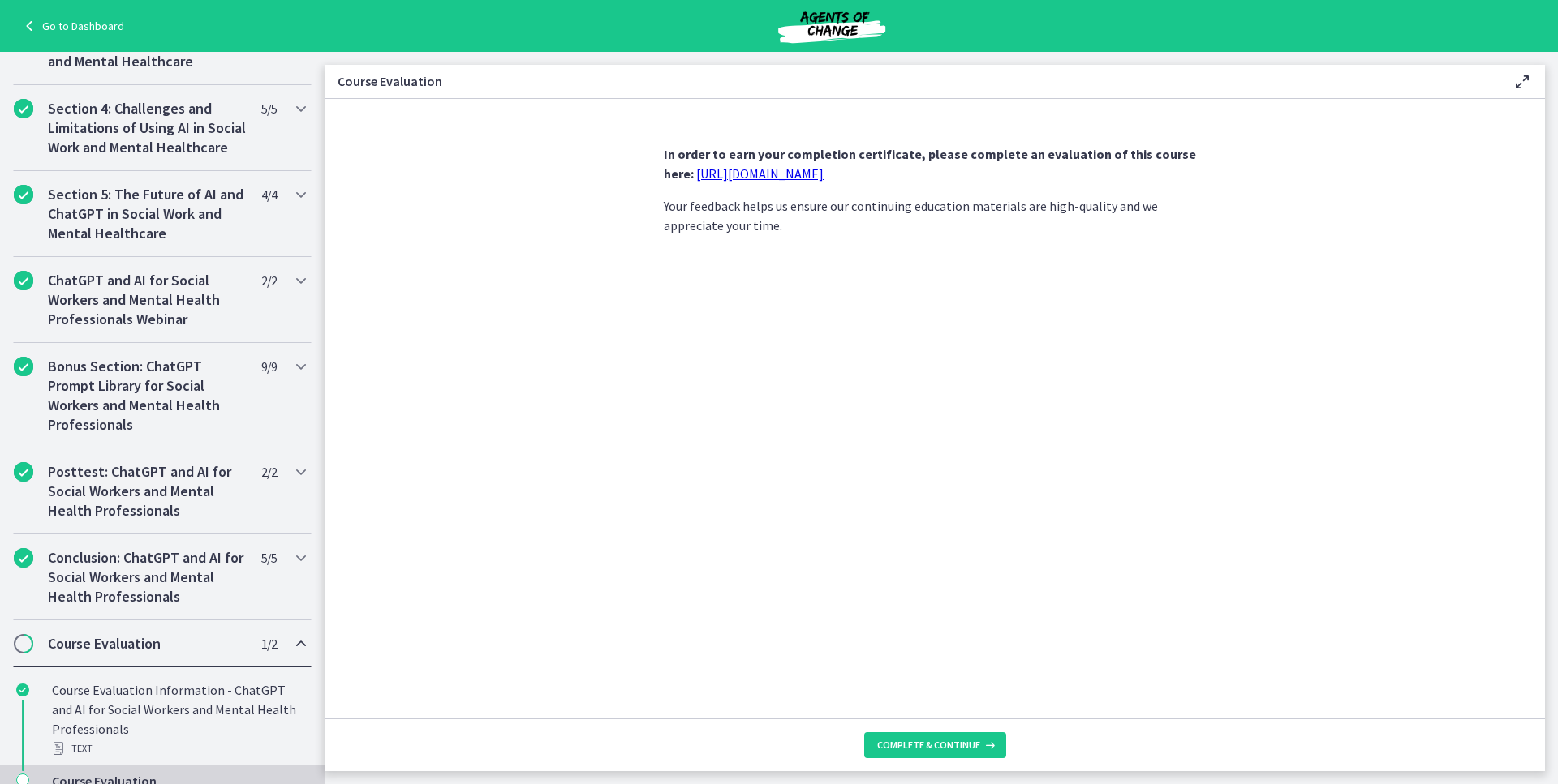
scroll to position [598, 0]
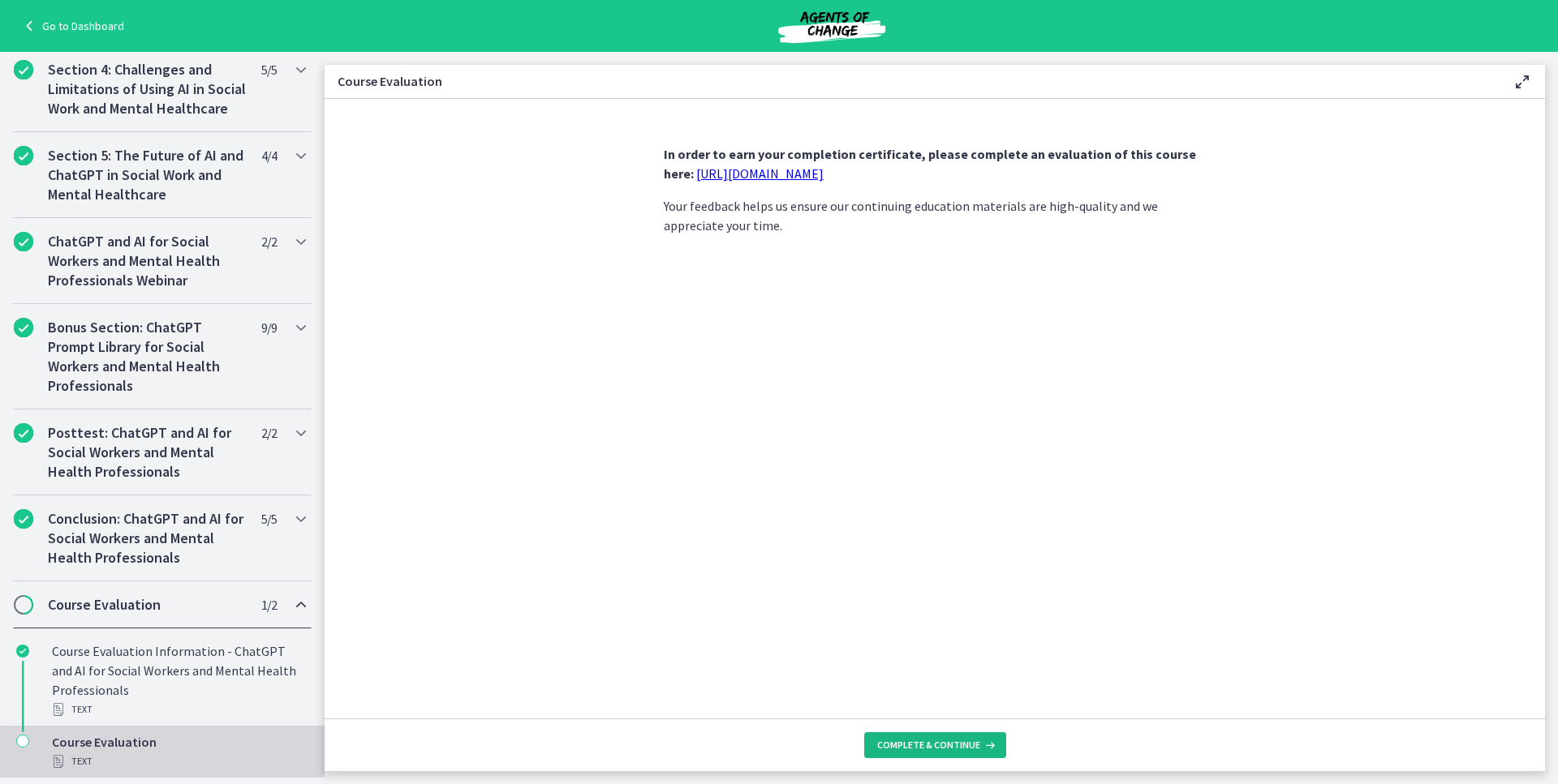
click at [883, 745] on span "Complete & continue" at bounding box center [929, 745] width 103 height 13
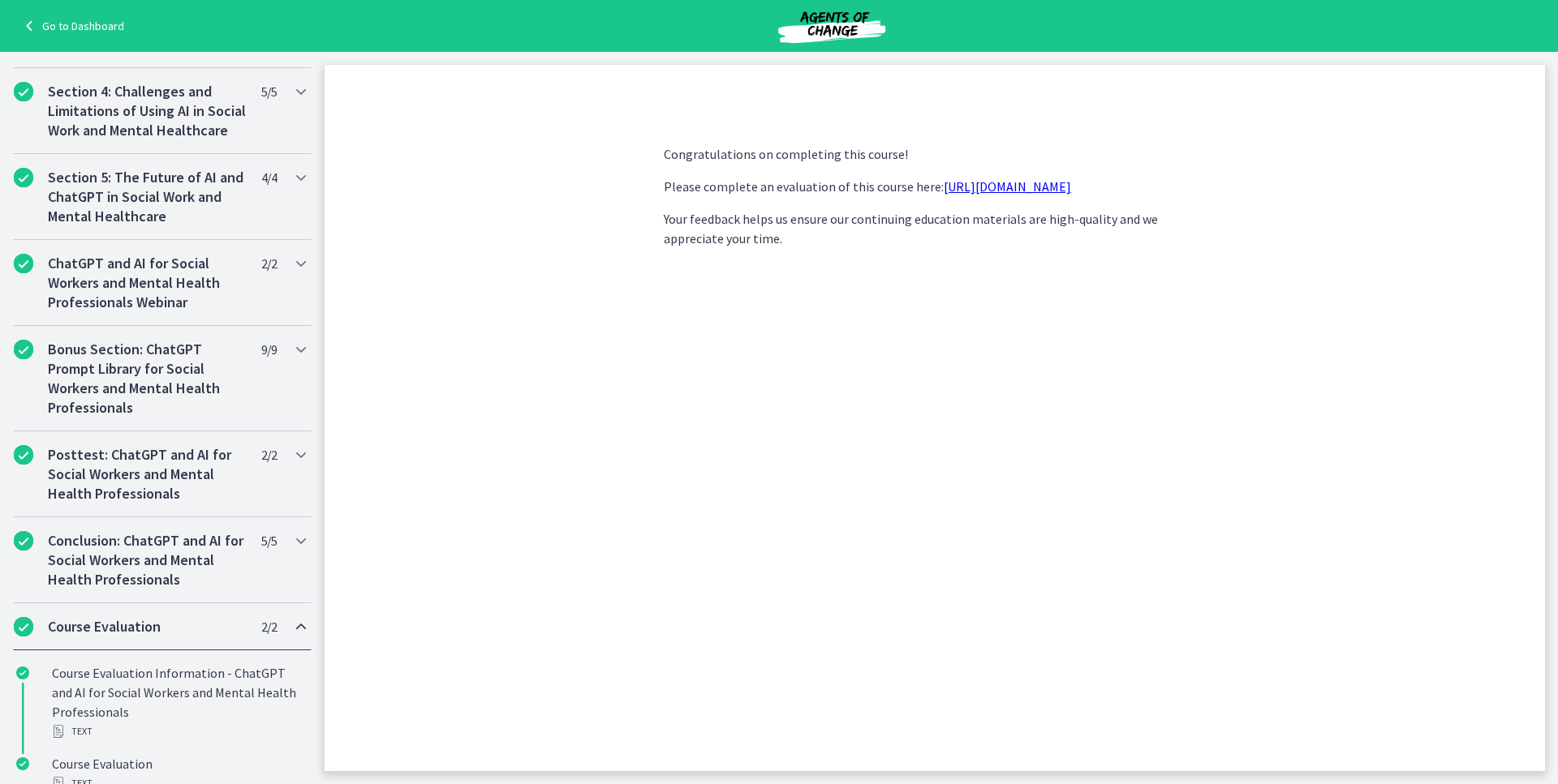
scroll to position [684, 0]
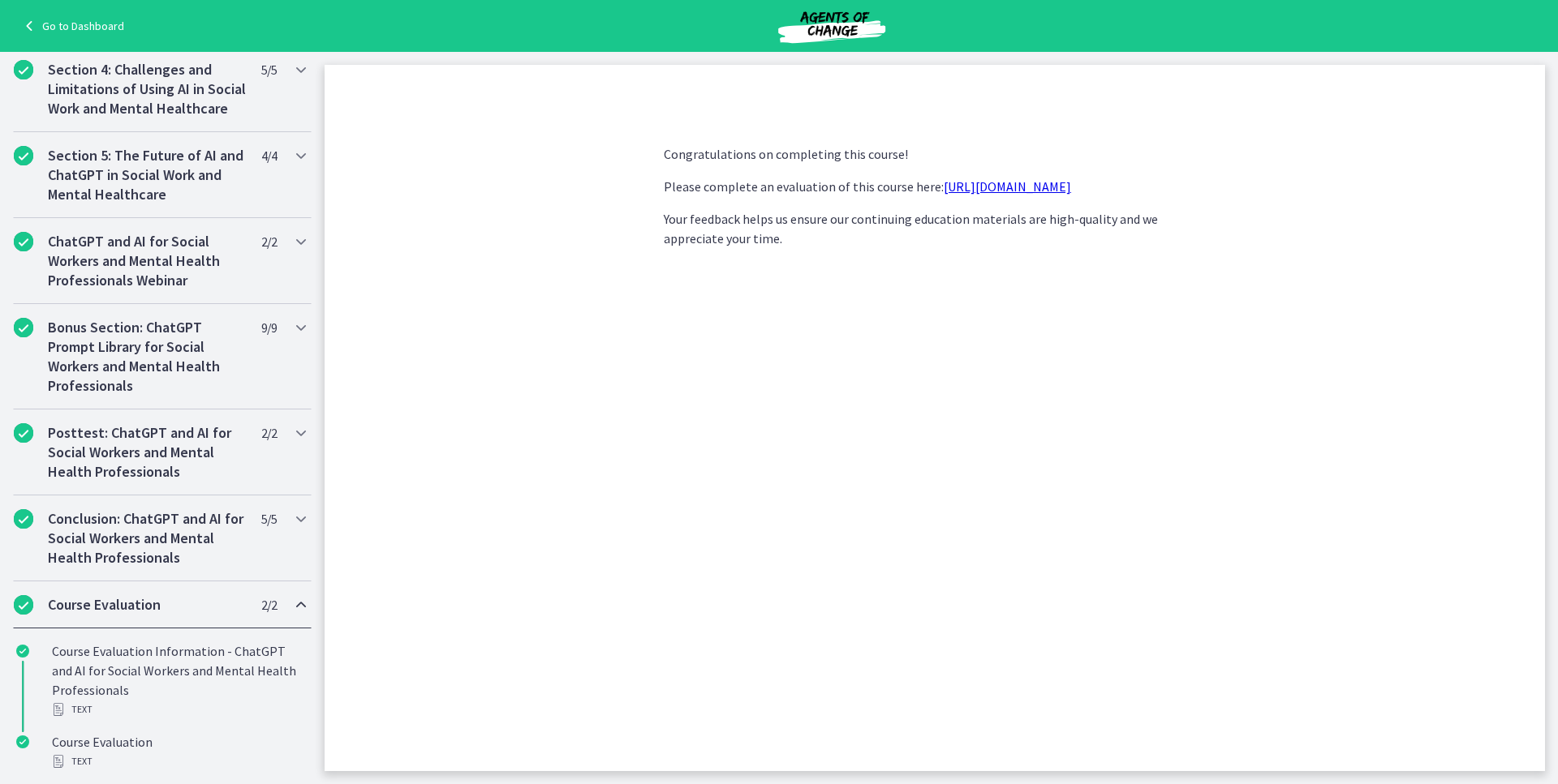
click at [1001, 186] on link "https://forms.gle/jm1zbfhChZ2exBv78" at bounding box center [1006, 186] width 127 height 16
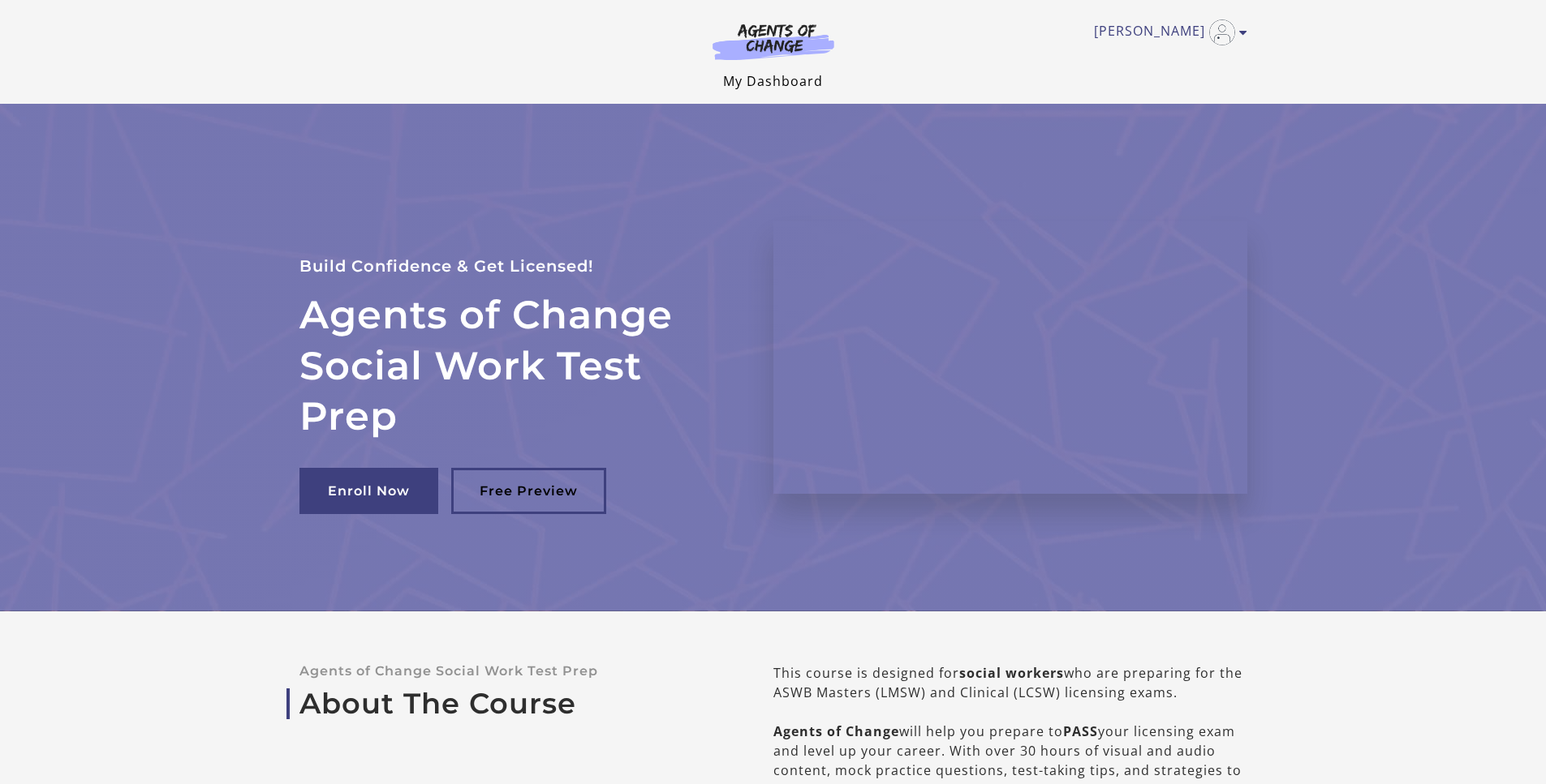
click at [768, 79] on link "My Dashboard" at bounding box center [773, 81] width 100 height 18
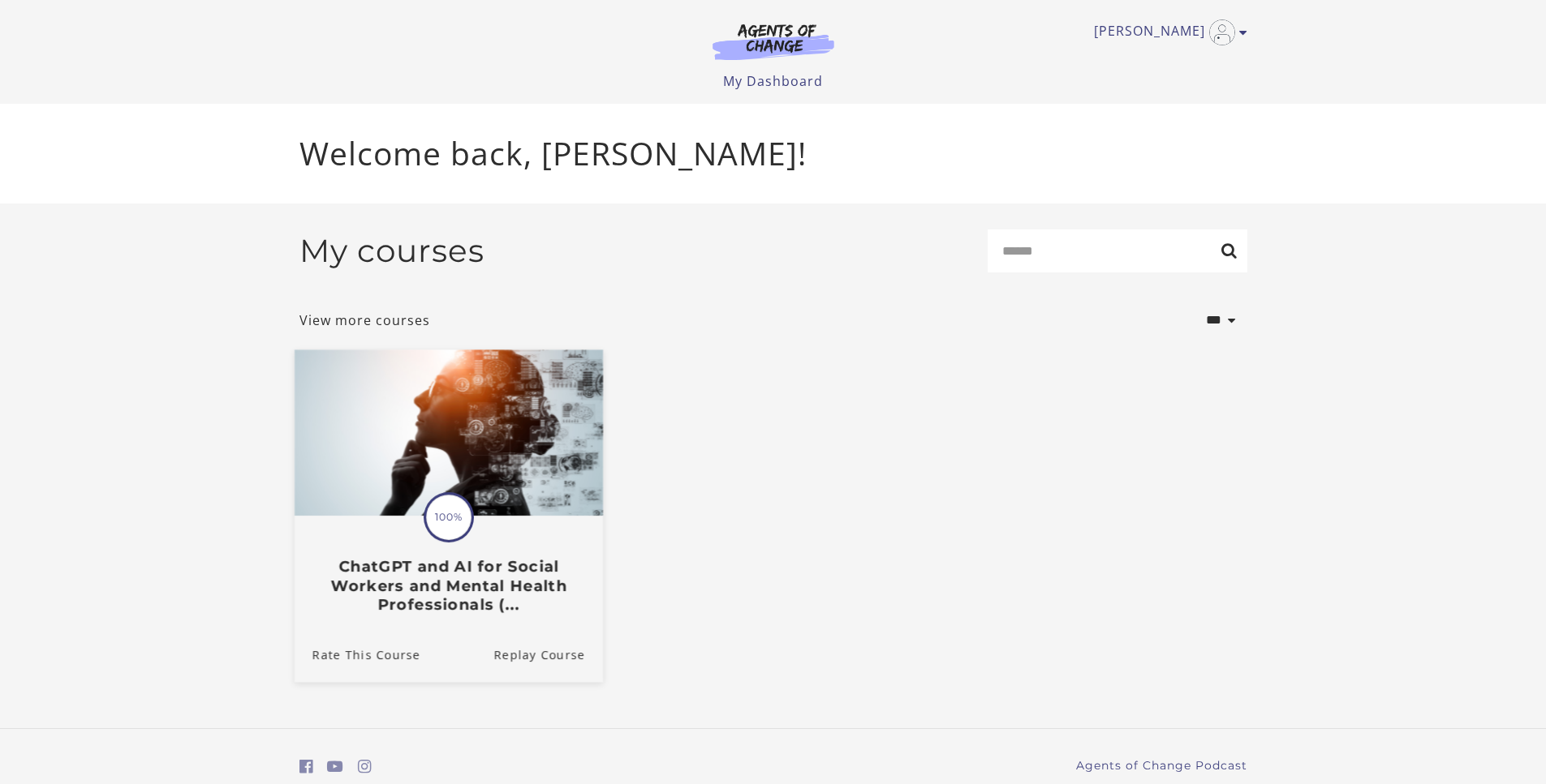
click at [482, 587] on h3 "ChatGPT and AI for Social Workers and Mental Health Professionals (..." at bounding box center [448, 586] width 273 height 56
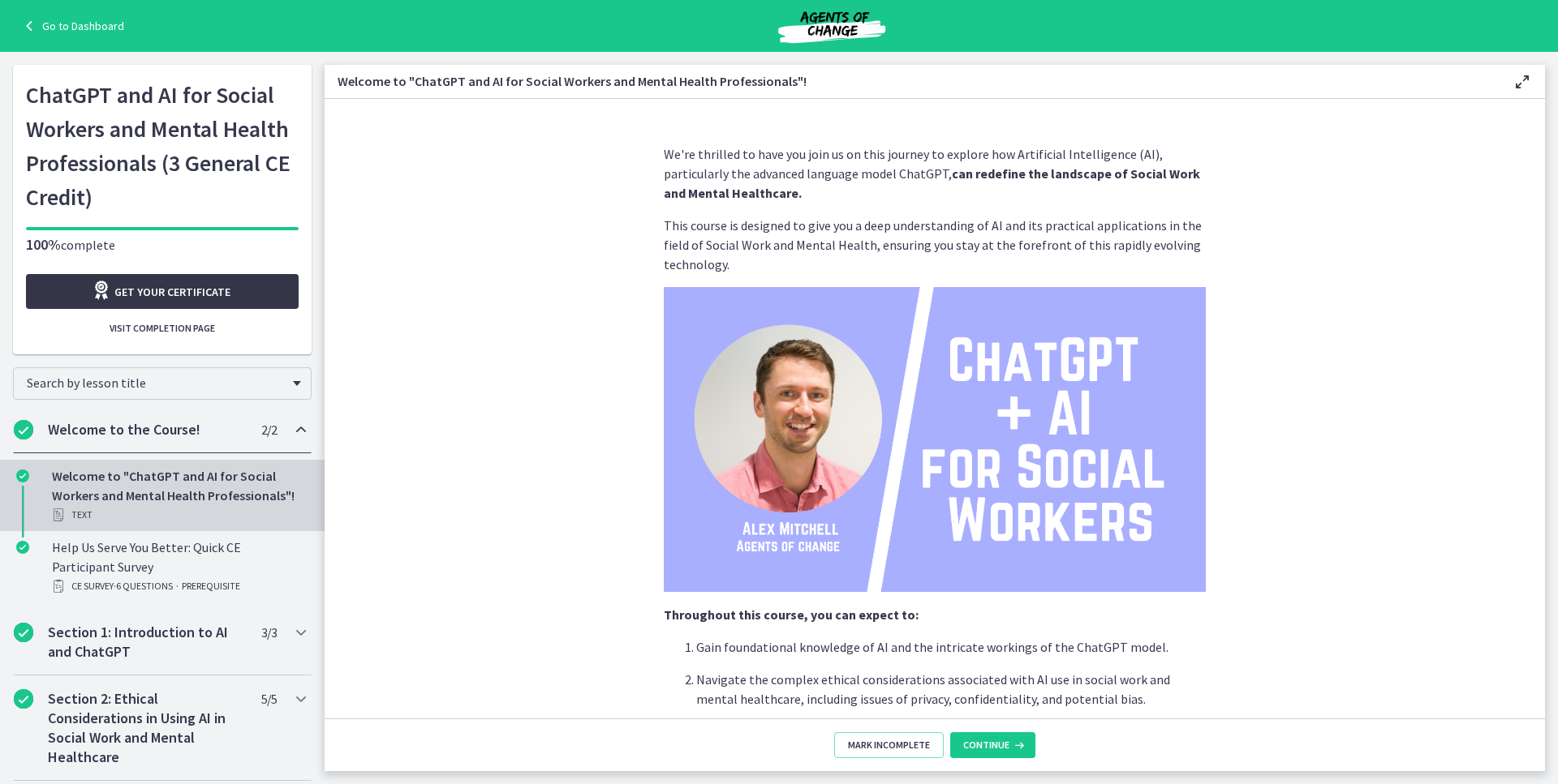
click at [190, 290] on span "Get your certificate" at bounding box center [172, 291] width 116 height 20
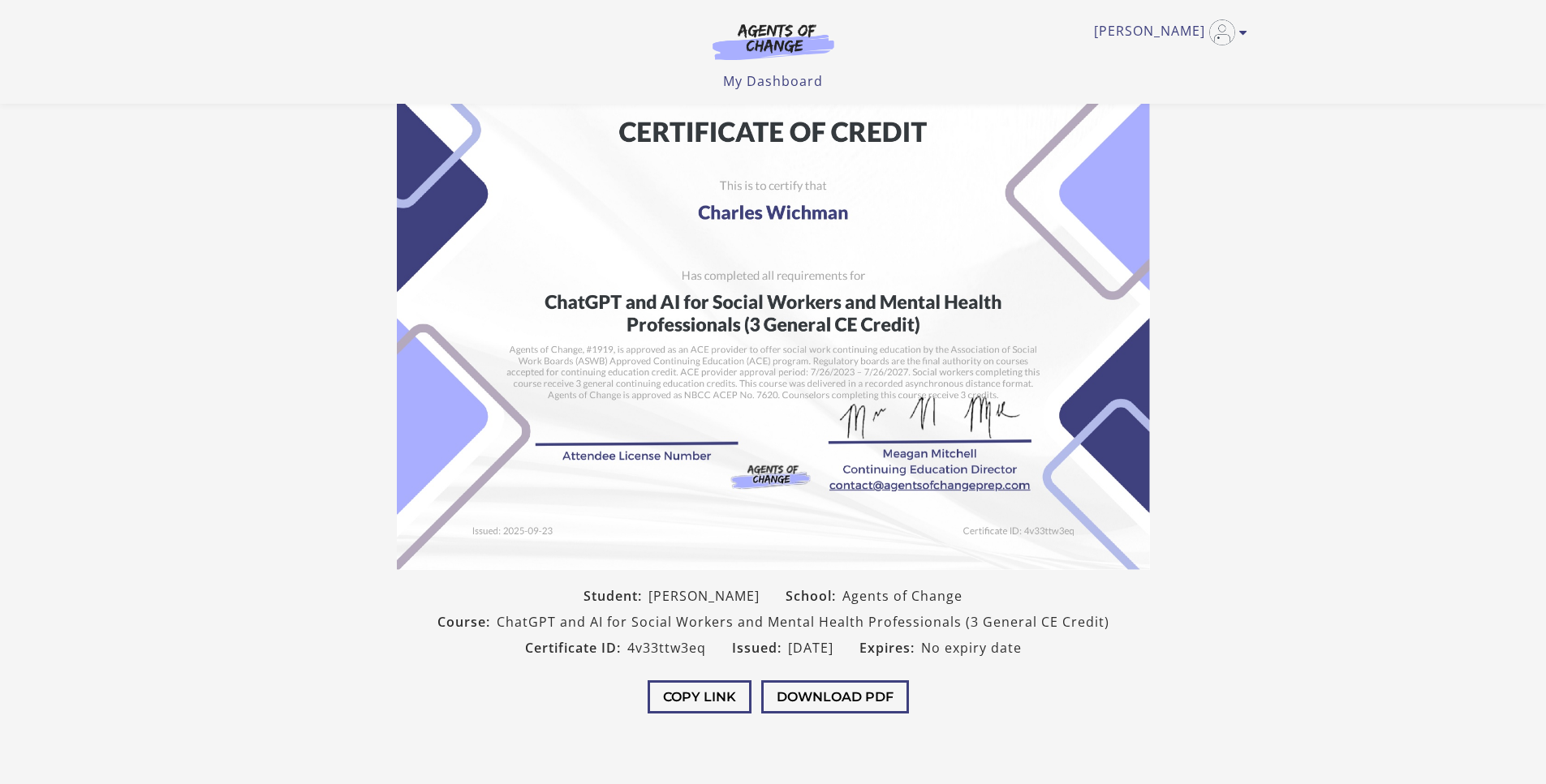
scroll to position [123, 0]
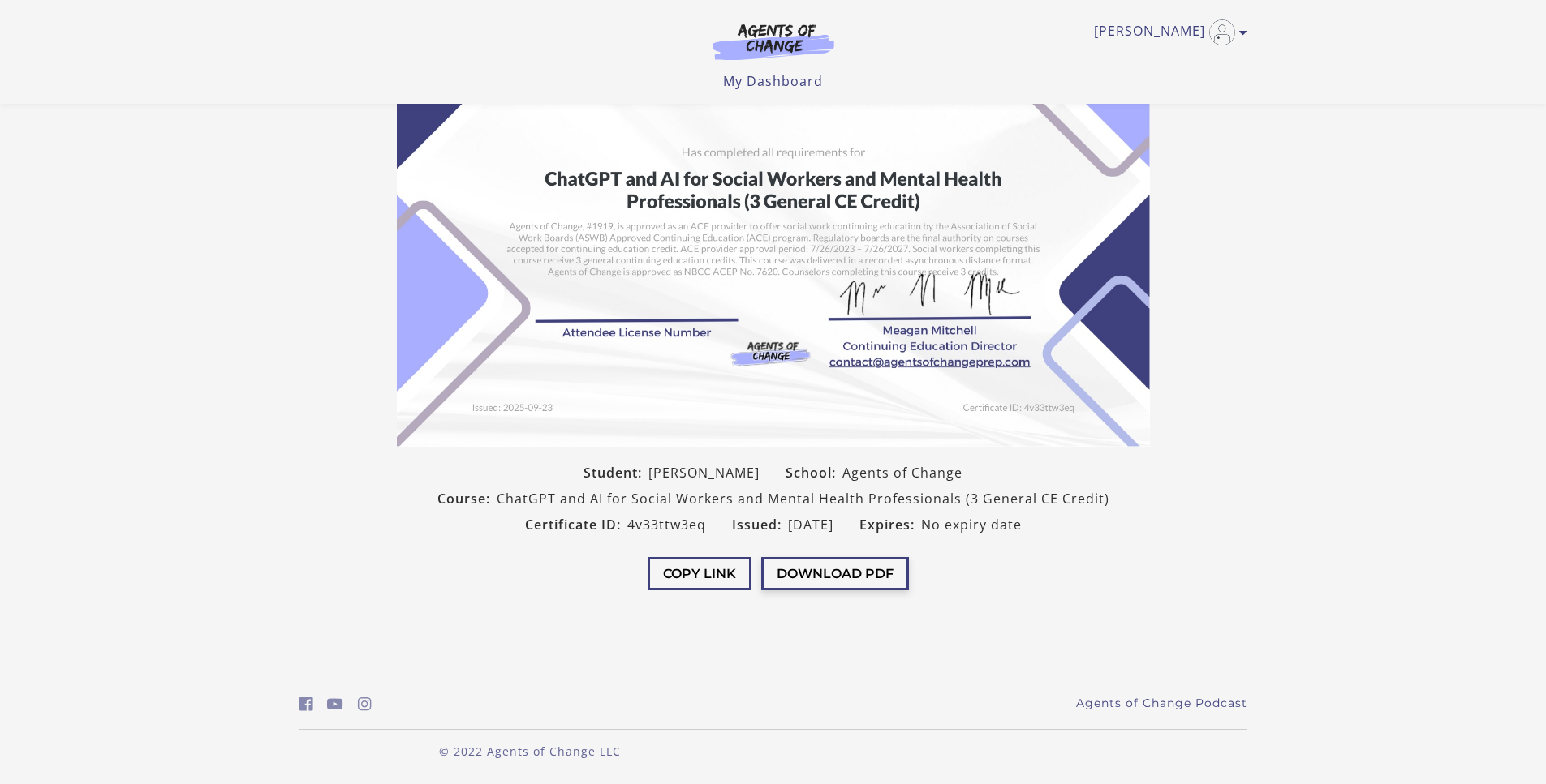
click at [803, 566] on button "Download PDF" at bounding box center [834, 573] width 148 height 33
